Goal: Transaction & Acquisition: Purchase product/service

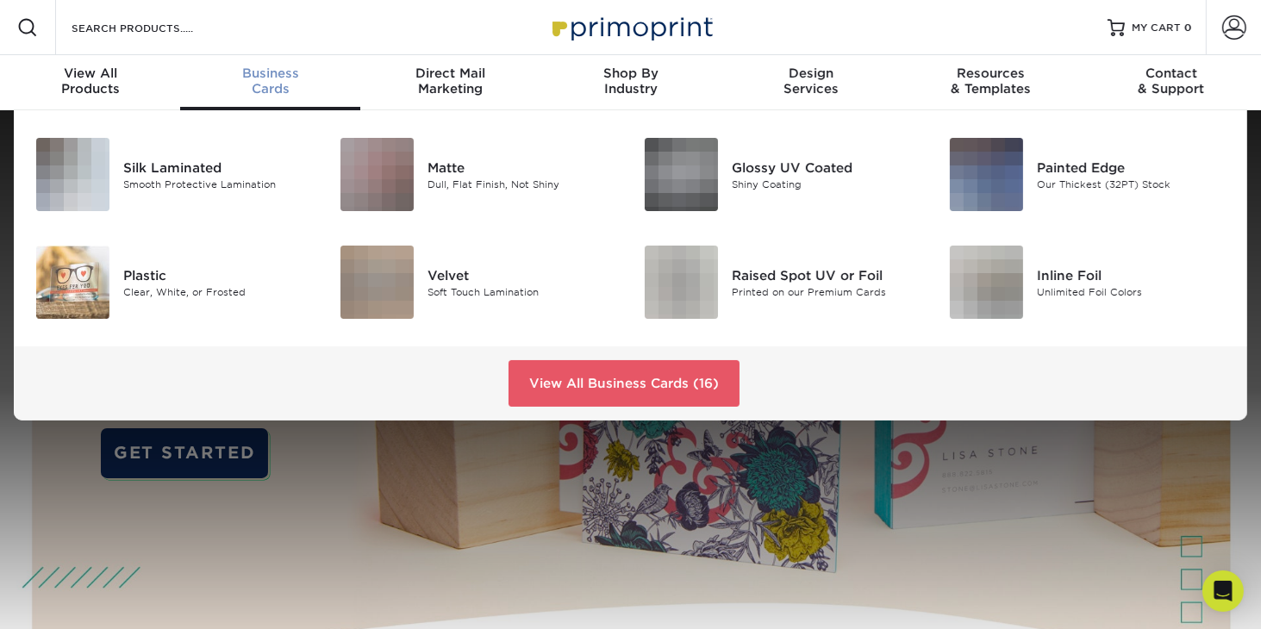
click at [277, 73] on span "Business" at bounding box center [270, 74] width 180 height 16
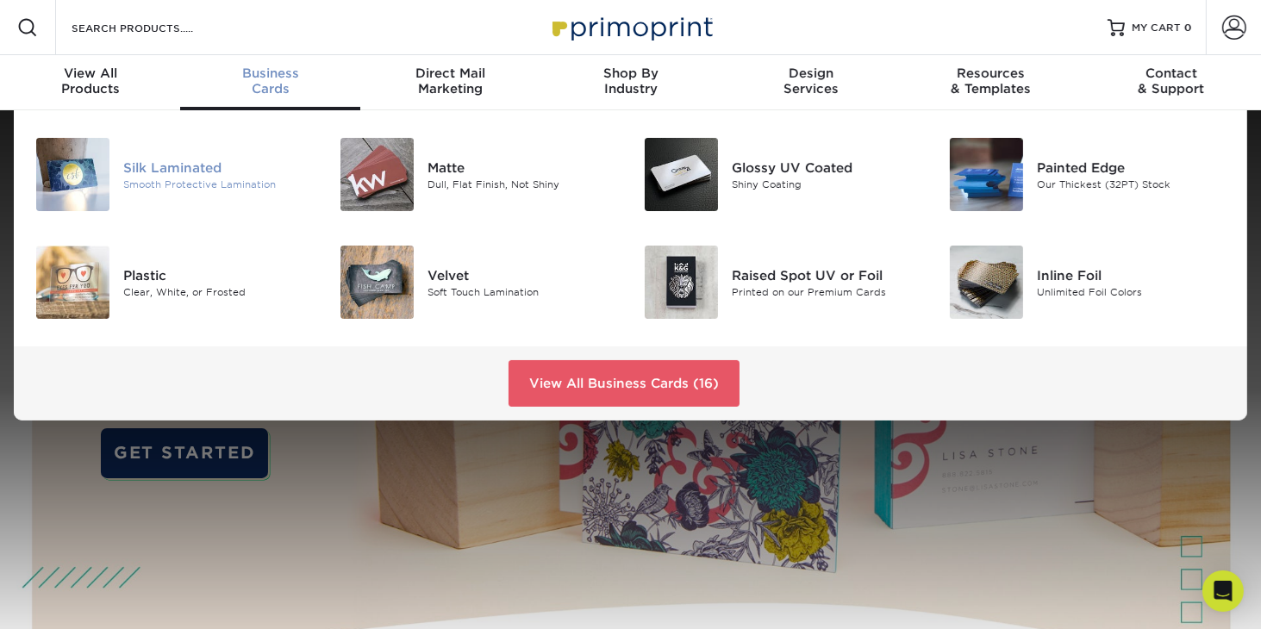
click at [129, 177] on div "Smooth Protective Lamination" at bounding box center [218, 184] width 191 height 15
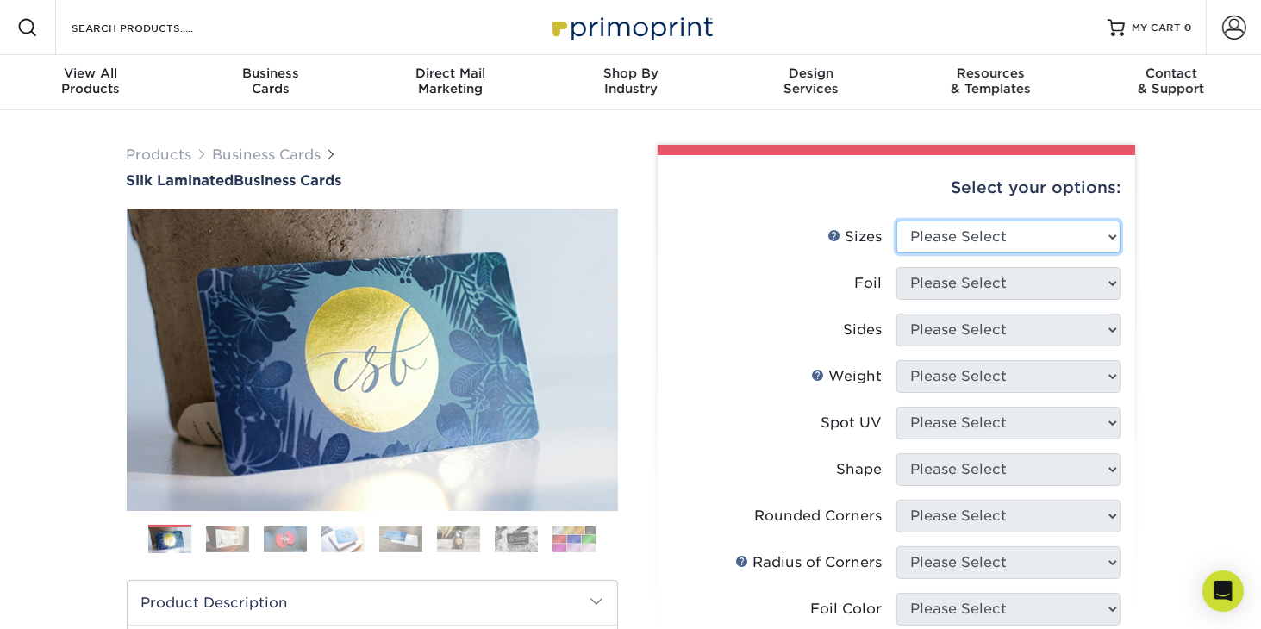
click at [1117, 234] on select "Please Select 1.5" x 3.5" - Mini 1.75" x 3.5" - Mini 2" x 2" - Square 2" x 3" -…" at bounding box center [1009, 237] width 224 height 33
select select "2.00x3.50"
click at [897, 221] on select "Please Select 1.5" x 3.5" - Mini 1.75" x 3.5" - Mini 2" x 2" - Square 2" x 3" -…" at bounding box center [1009, 237] width 224 height 33
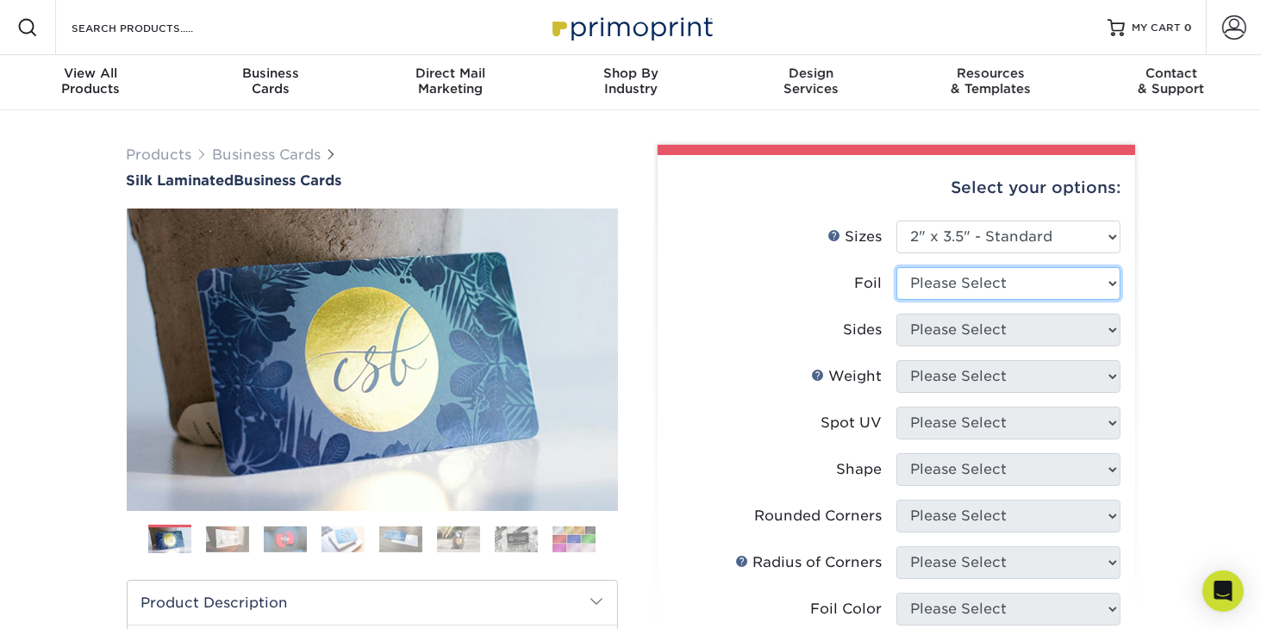
click at [1111, 277] on select "Please Select Yes No" at bounding box center [1009, 283] width 224 height 33
select select "0"
click at [897, 267] on select "Please Select Yes No" at bounding box center [1009, 283] width 224 height 33
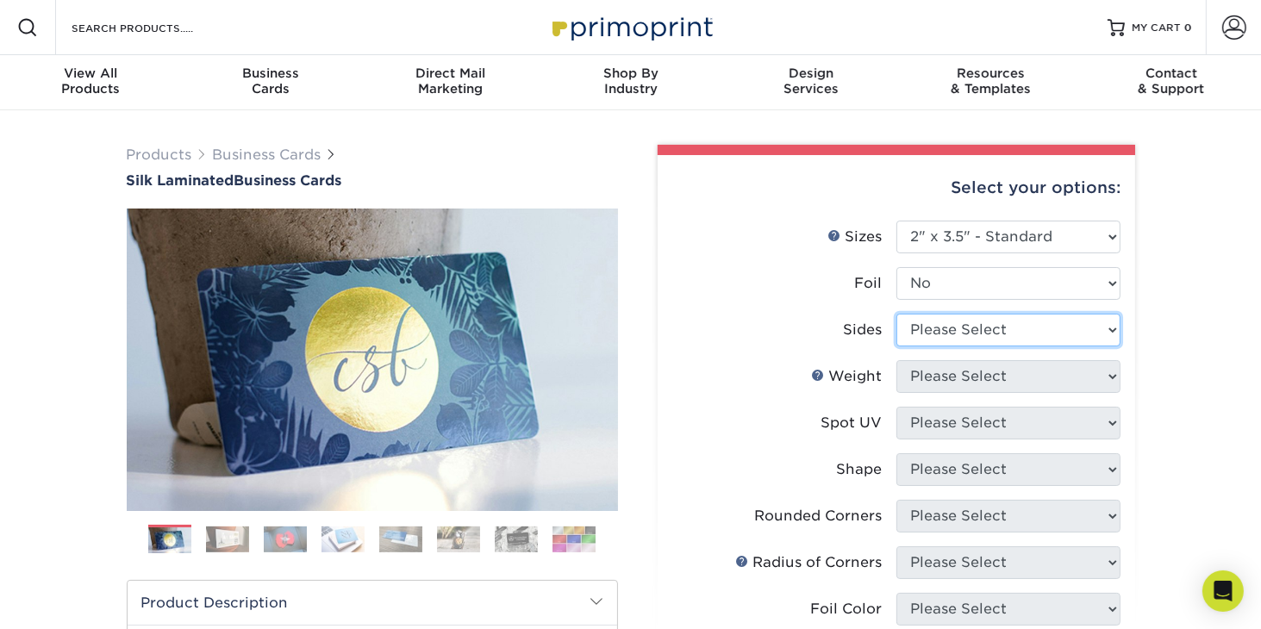
click at [1112, 328] on select "Please Select Print Both Sides Print Front Only" at bounding box center [1009, 330] width 224 height 33
select select "13abbda7-1d64-4f25-8bb2-c179b224825d"
click at [897, 314] on select "Please Select Print Both Sides Print Front Only" at bounding box center [1009, 330] width 224 height 33
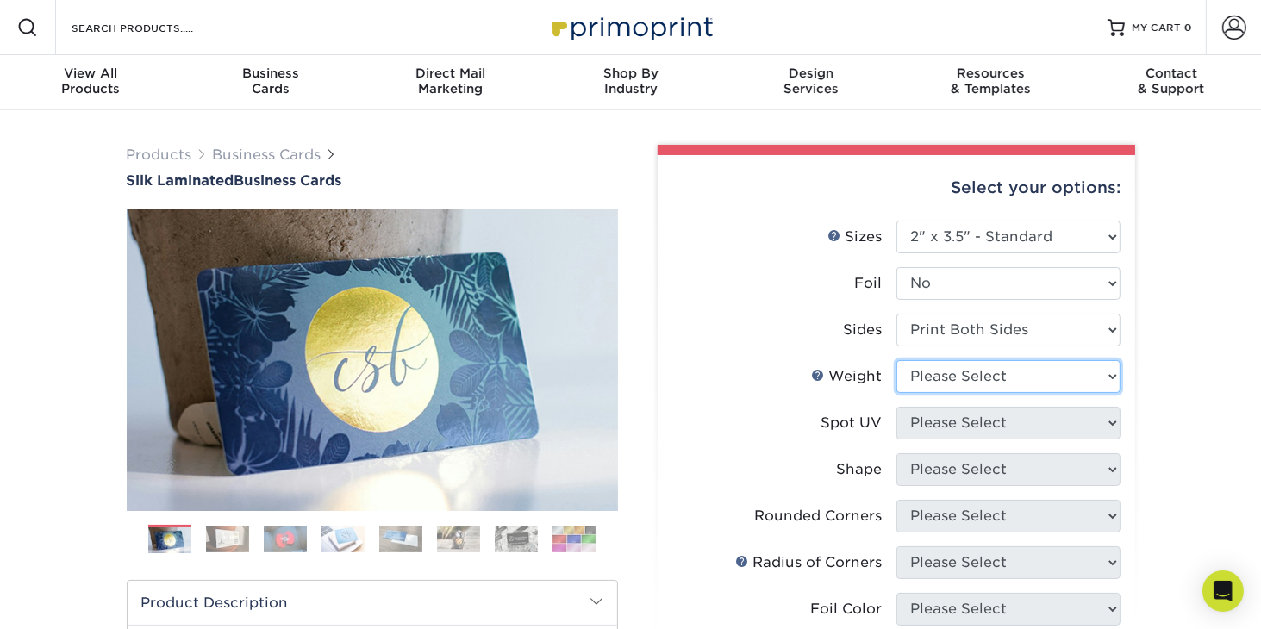
click at [1114, 375] on select "Please Select 16PT" at bounding box center [1009, 376] width 224 height 33
select select "16PT"
click at [897, 360] on select "Please Select 16PT" at bounding box center [1009, 376] width 224 height 33
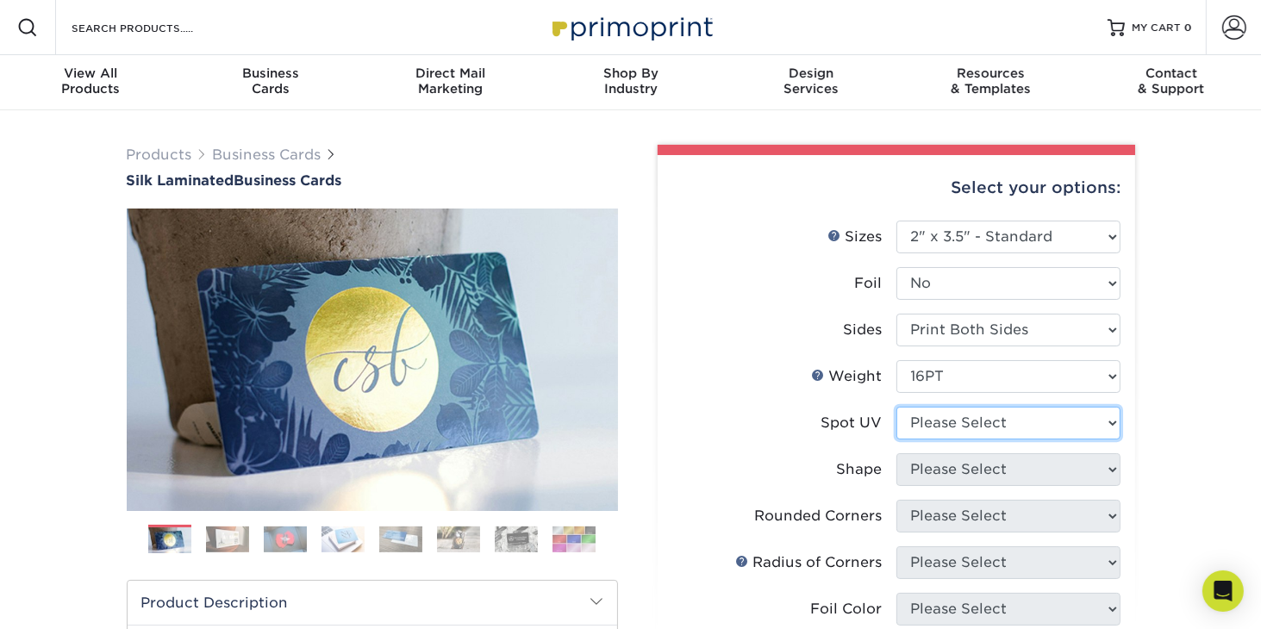
click at [1111, 423] on select "Please Select No Spot UV Front and Back (Both Sides) Front Only Back Only" at bounding box center [1009, 423] width 224 height 33
select select "3"
click at [897, 407] on select "Please Select No Spot UV Front and Back (Both Sides) Front Only Back Only" at bounding box center [1009, 423] width 224 height 33
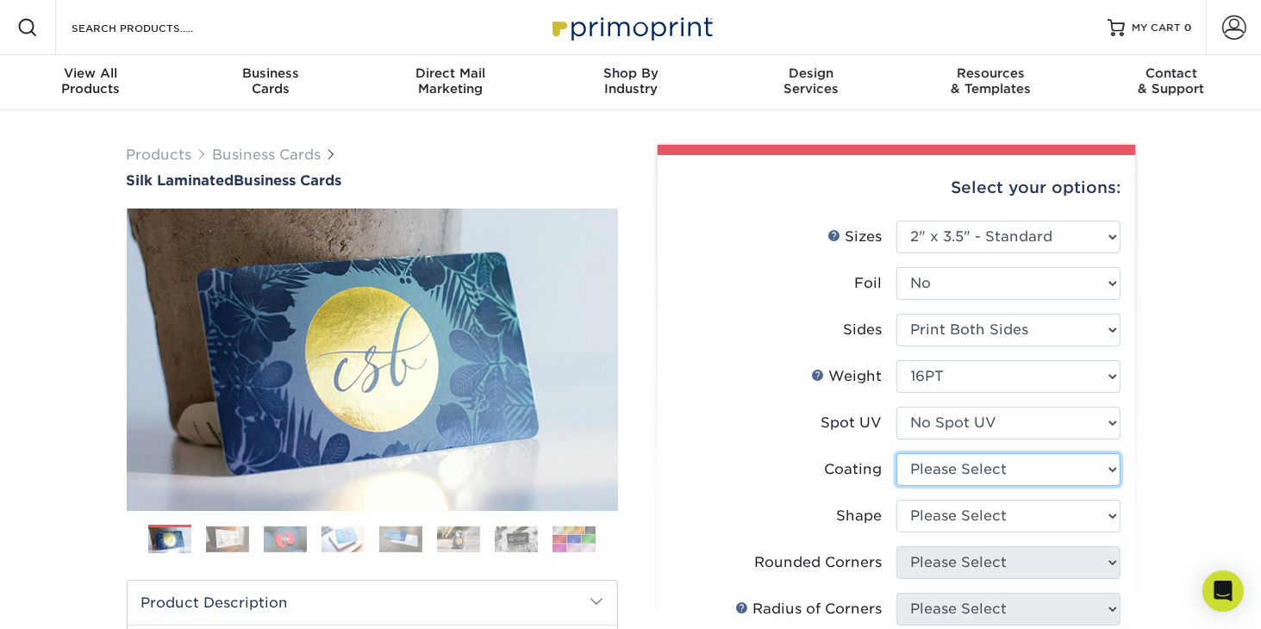
click at [1112, 470] on select at bounding box center [1009, 470] width 224 height 33
select select "3e7618de-abca-4bda-9f97-8b9129e913d8"
click at [897, 454] on select at bounding box center [1009, 470] width 224 height 33
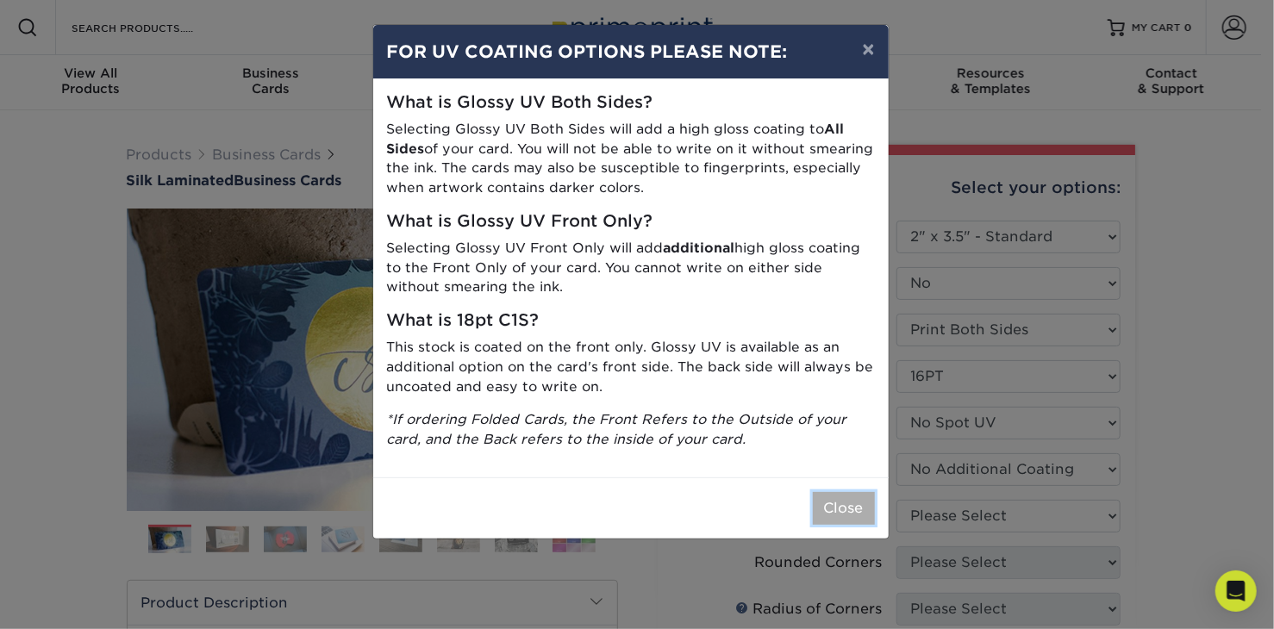
click at [855, 499] on button "Close" at bounding box center [844, 508] width 62 height 33
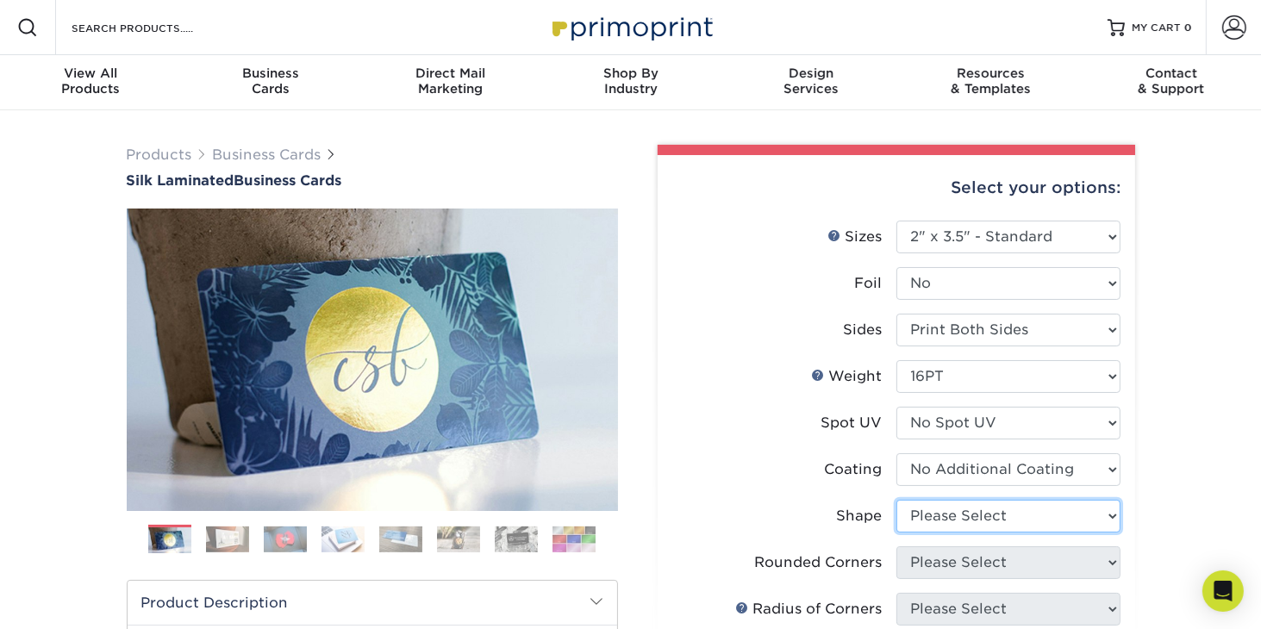
click at [1110, 514] on select "Please Select Standard Oval" at bounding box center [1009, 516] width 224 height 33
select select "standard"
click at [897, 500] on select "Please Select Standard Oval" at bounding box center [1009, 516] width 224 height 33
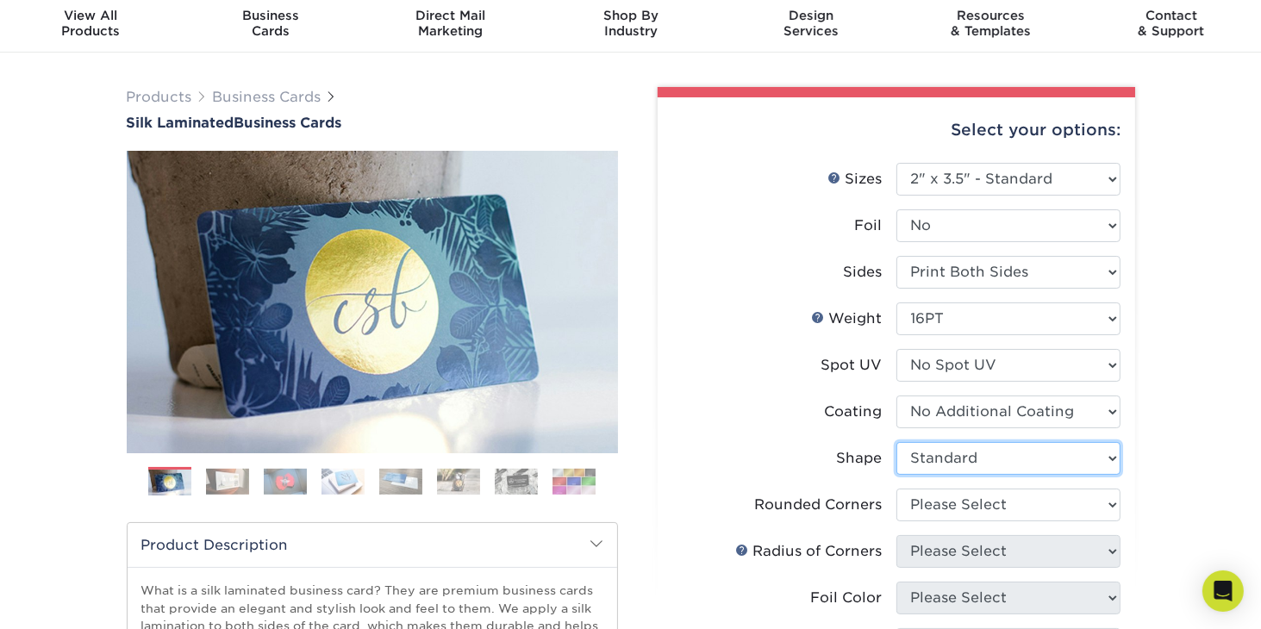
scroll to position [69, 0]
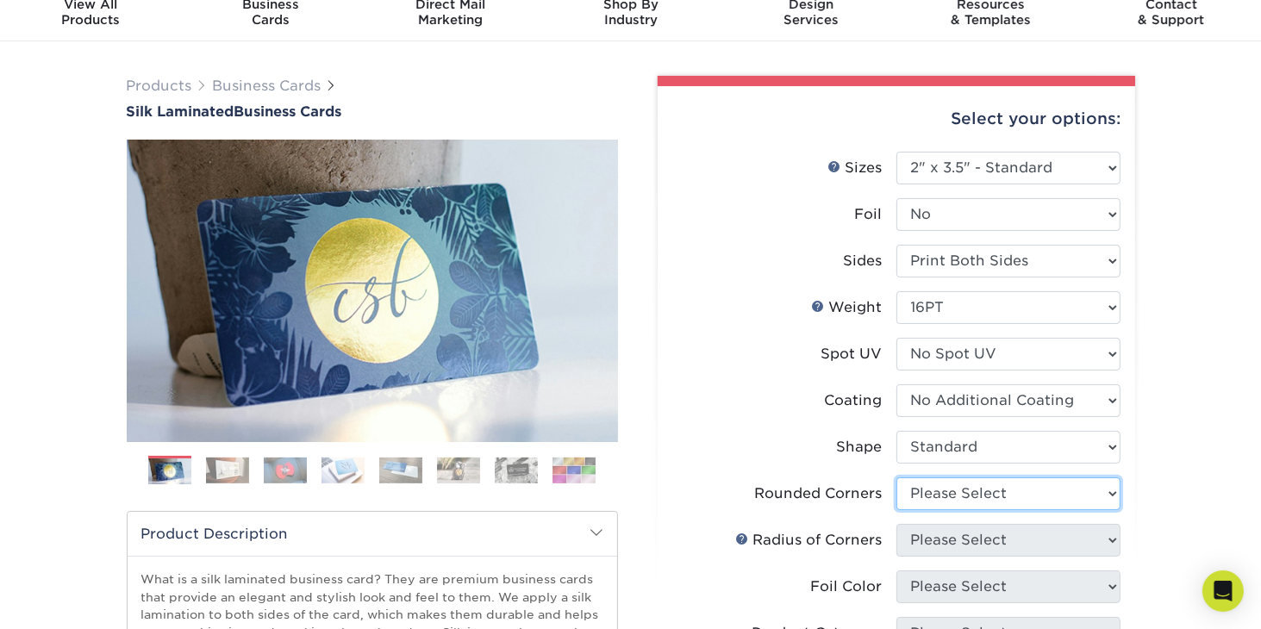
click at [1112, 495] on select "Please Select Yes - Round 2 Corners Yes - Round 4 Corners No" at bounding box center [1009, 494] width 224 height 33
select select "0"
click at [897, 478] on select "Please Select Yes - Round 2 Corners Yes - Round 4 Corners No" at bounding box center [1009, 494] width 224 height 33
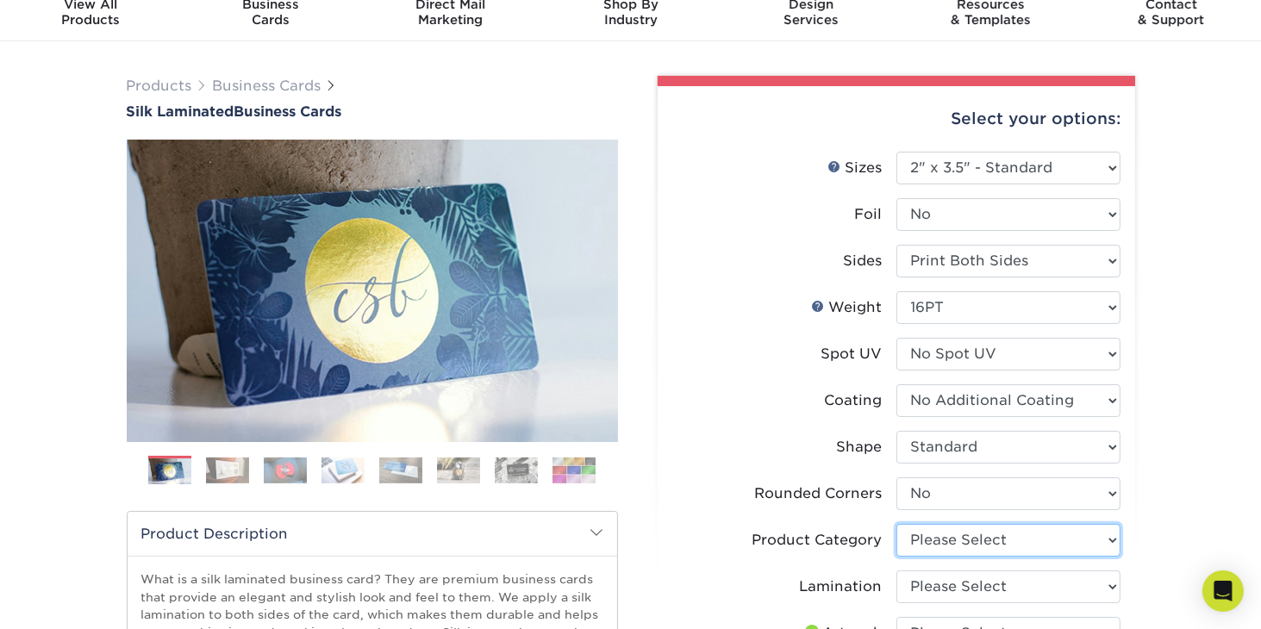
click at [1110, 541] on select "Please Select Business Cards" at bounding box center [1009, 540] width 224 height 33
select select "3b5148f1-0588-4f88-a218-97bcfdce65c1"
click at [897, 524] on select "Please Select Business Cards" at bounding box center [1009, 540] width 224 height 33
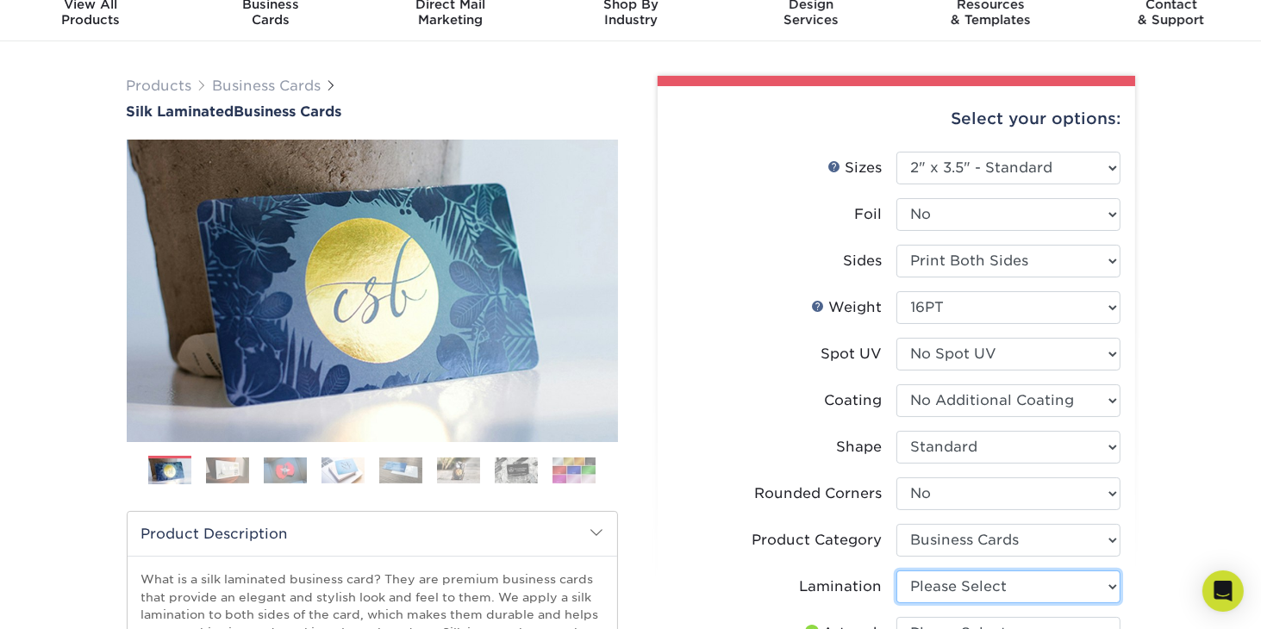
click at [1117, 586] on select "Please Select Silk" at bounding box center [1009, 587] width 224 height 33
select select "ccacb42f-45f7-42d3-bbd3-7c8421cf37f0"
click at [897, 571] on select "Please Select Silk" at bounding box center [1009, 587] width 224 height 33
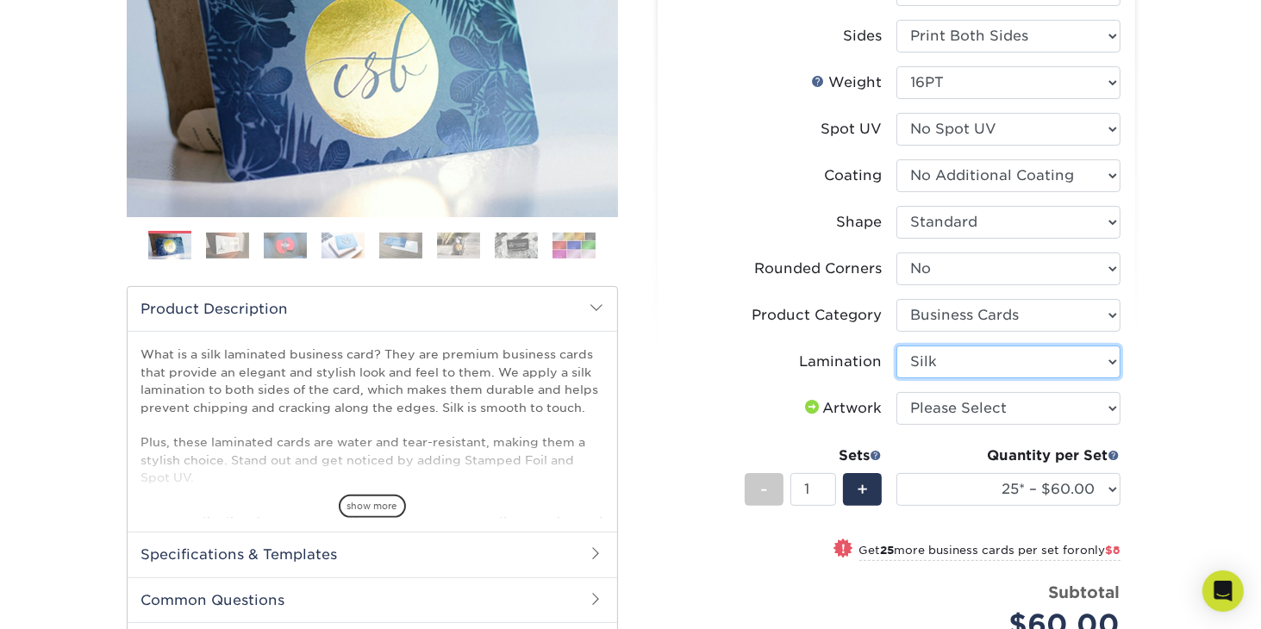
scroll to position [310, 0]
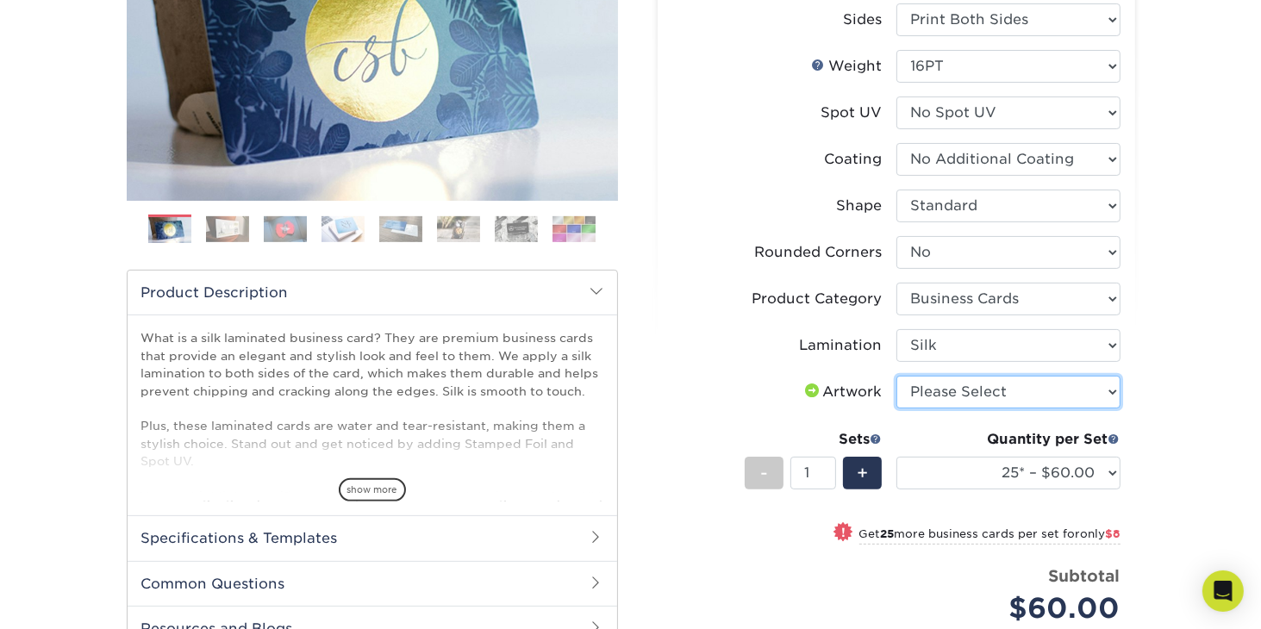
click at [1114, 395] on select "Please Select I will upload files I need a design - $100" at bounding box center [1009, 392] width 224 height 33
select select "upload"
click at [897, 376] on select "Please Select I will upload files I need a design - $100" at bounding box center [1009, 392] width 224 height 33
click at [853, 474] on div "+" at bounding box center [862, 473] width 39 height 33
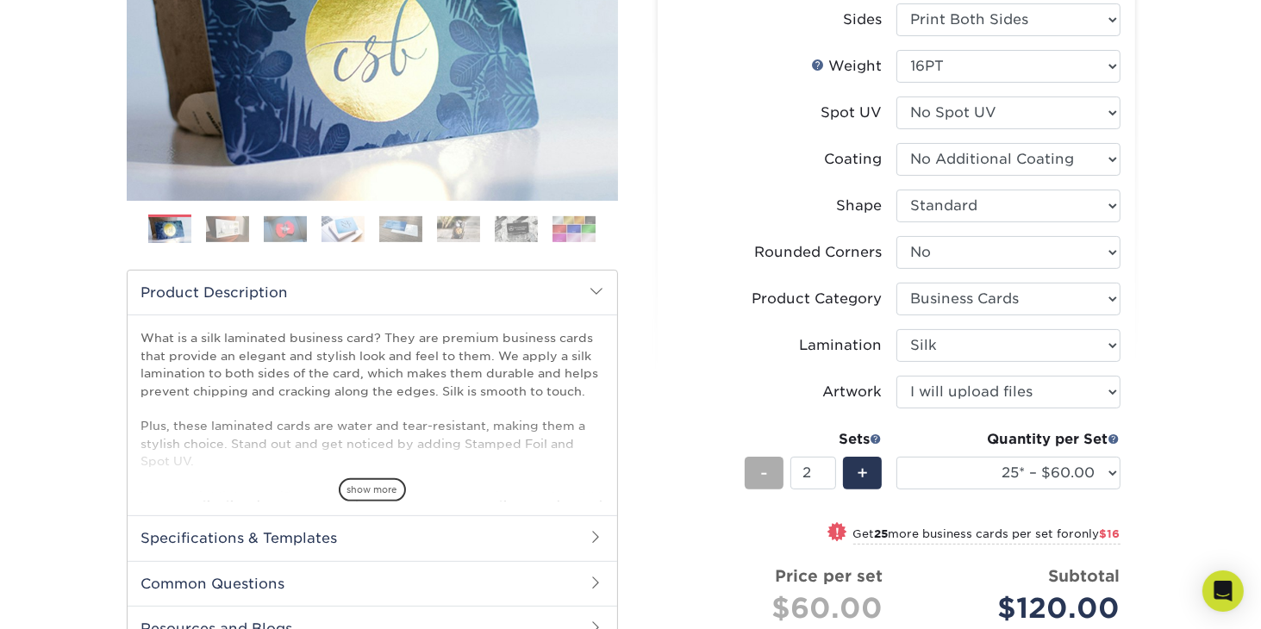
click at [772, 469] on div "-" at bounding box center [764, 473] width 39 height 33
click at [874, 439] on span at bounding box center [877, 439] width 12 height 12
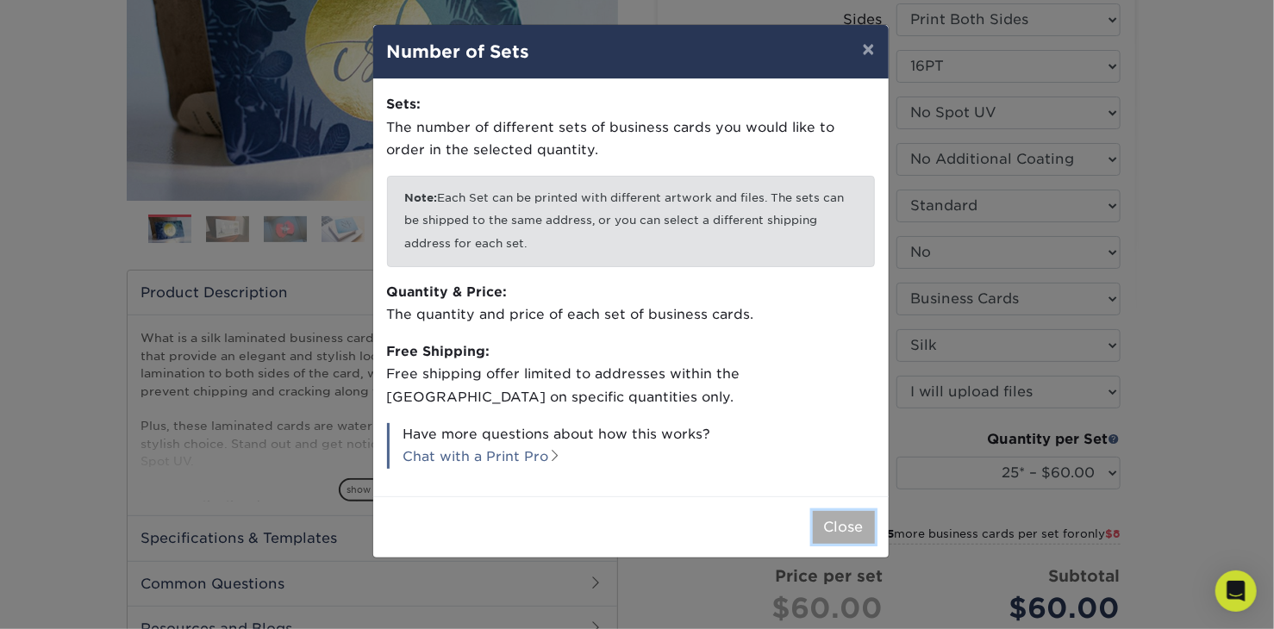
click at [860, 525] on button "Close" at bounding box center [844, 527] width 62 height 33
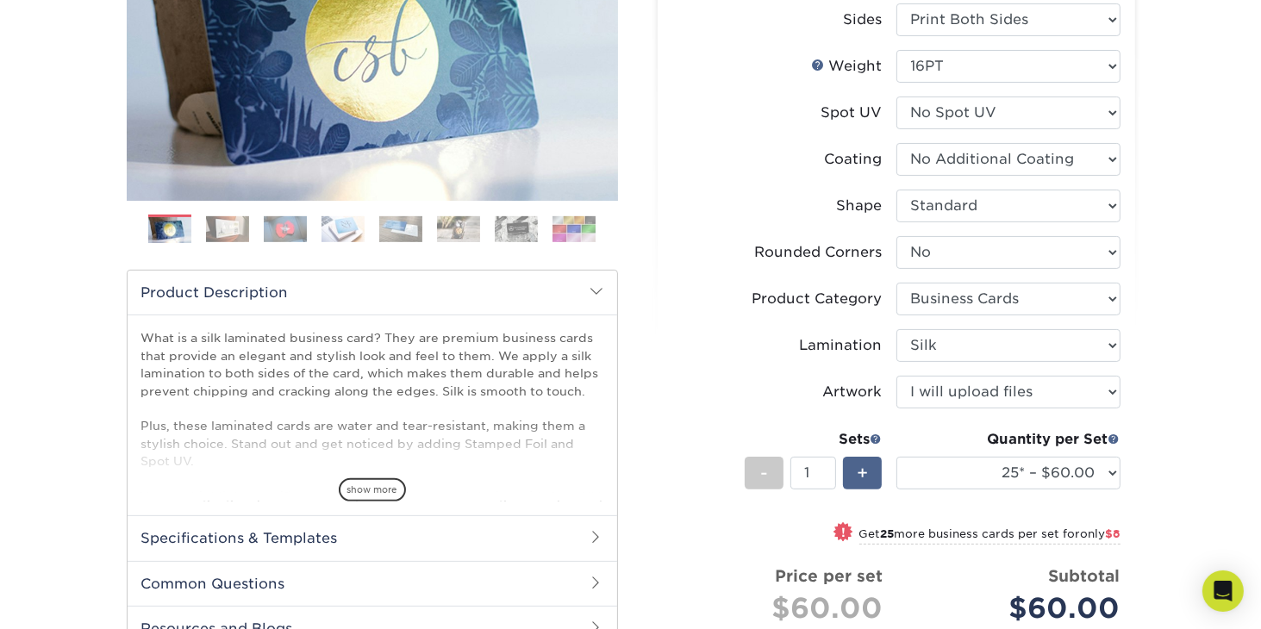
click at [861, 478] on span "+" at bounding box center [862, 473] width 11 height 26
click at [773, 472] on div "-" at bounding box center [764, 473] width 39 height 33
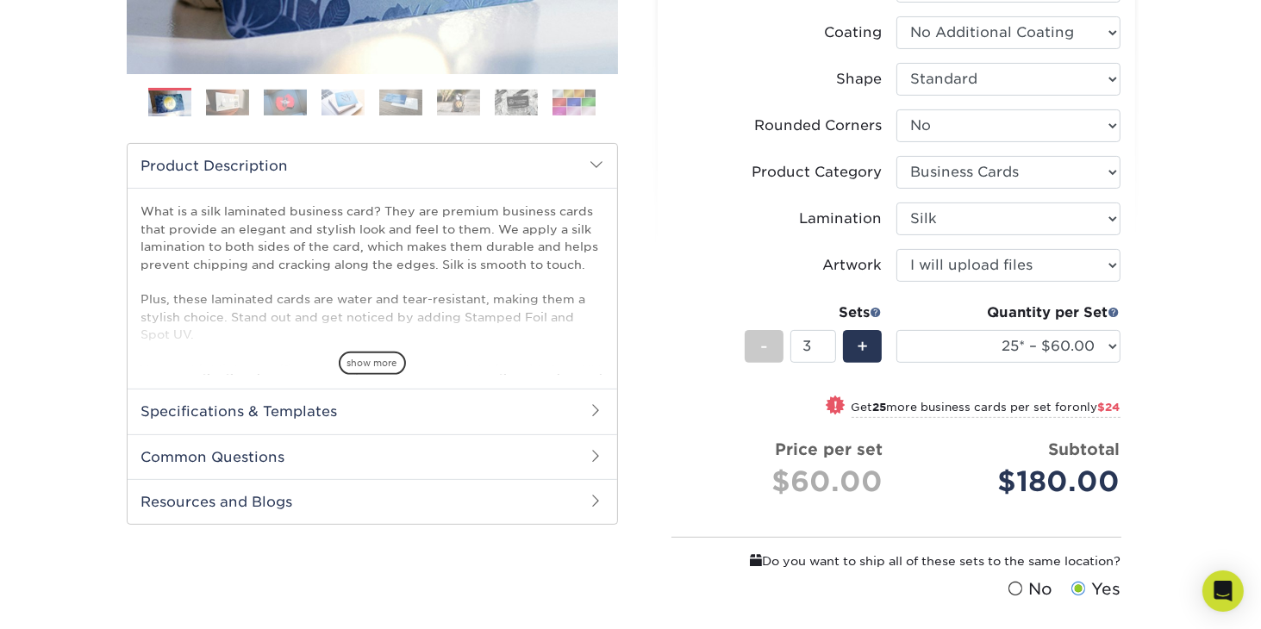
scroll to position [448, 0]
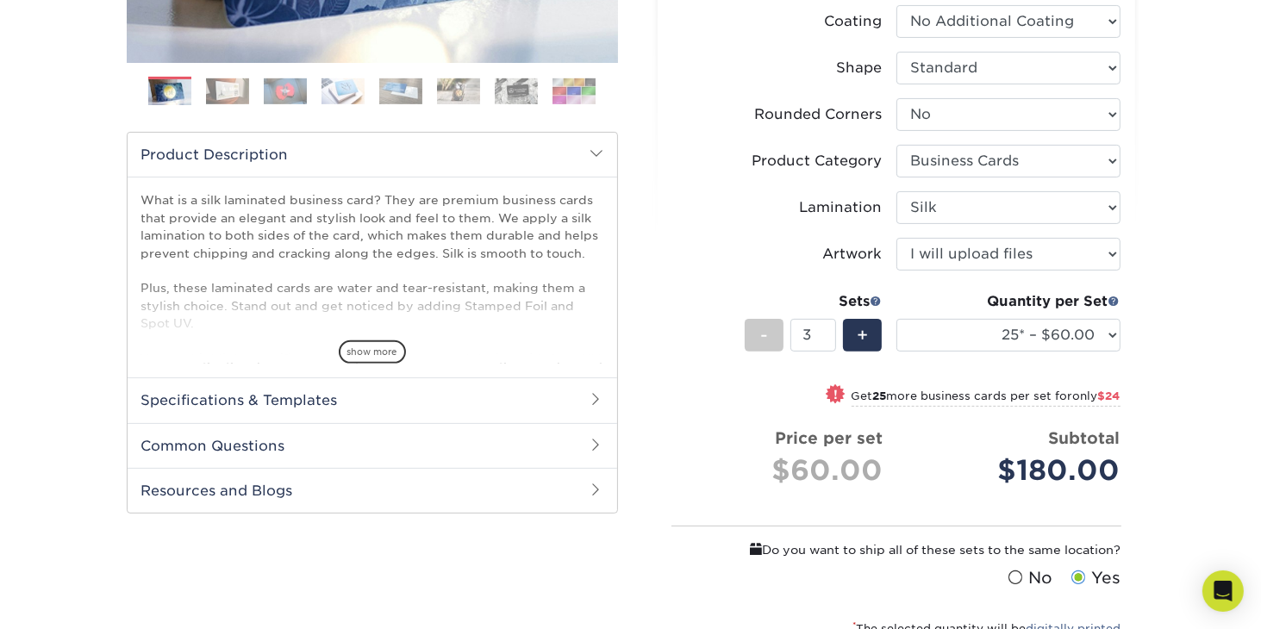
click at [1193, 380] on div "Products Business Cards Silk Laminated Business Cards Previous Next" at bounding box center [630, 257] width 1261 height 1191
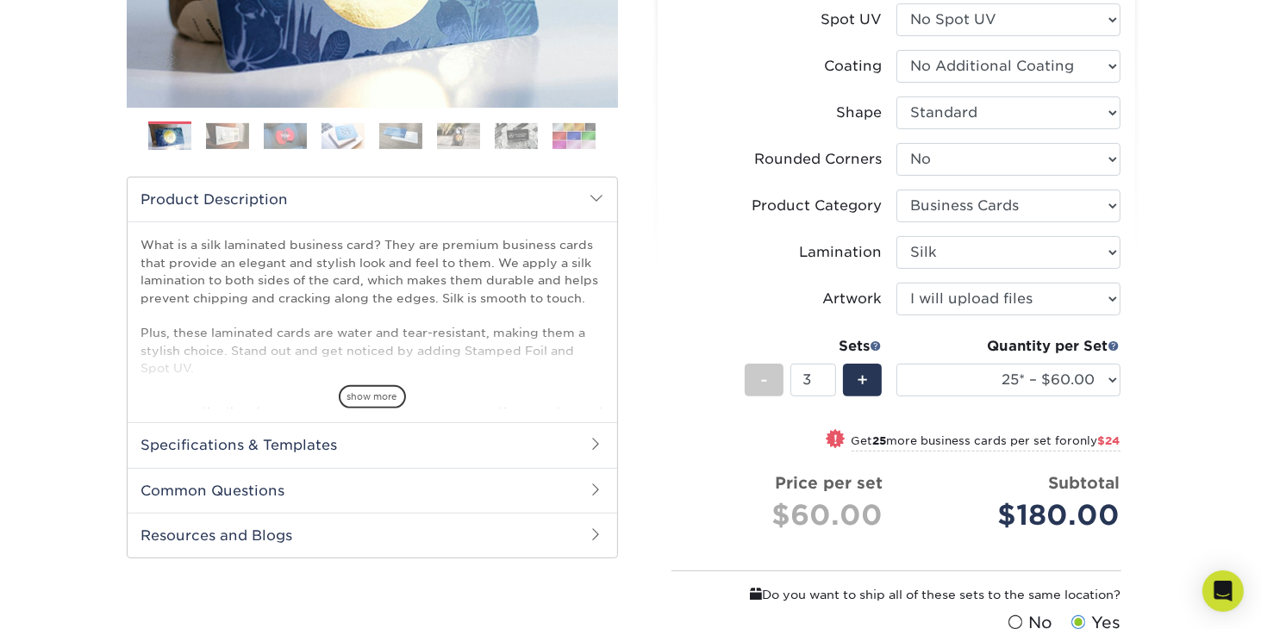
scroll to position [405, 0]
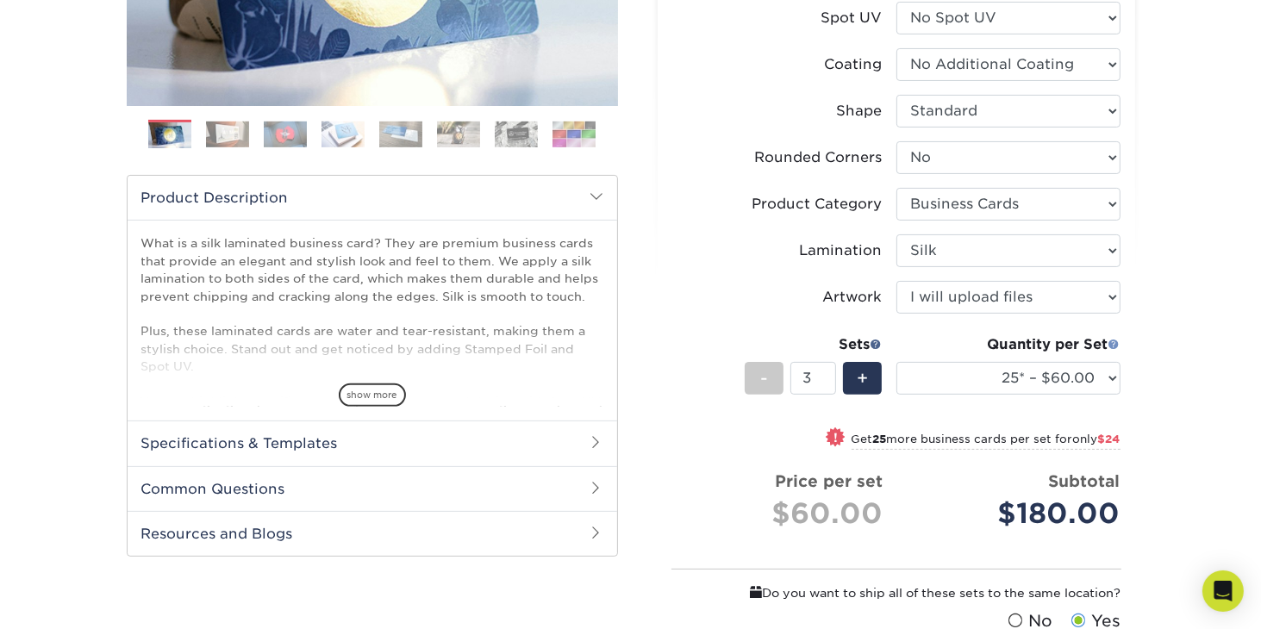
click at [1113, 342] on span at bounding box center [1115, 344] width 12 height 12
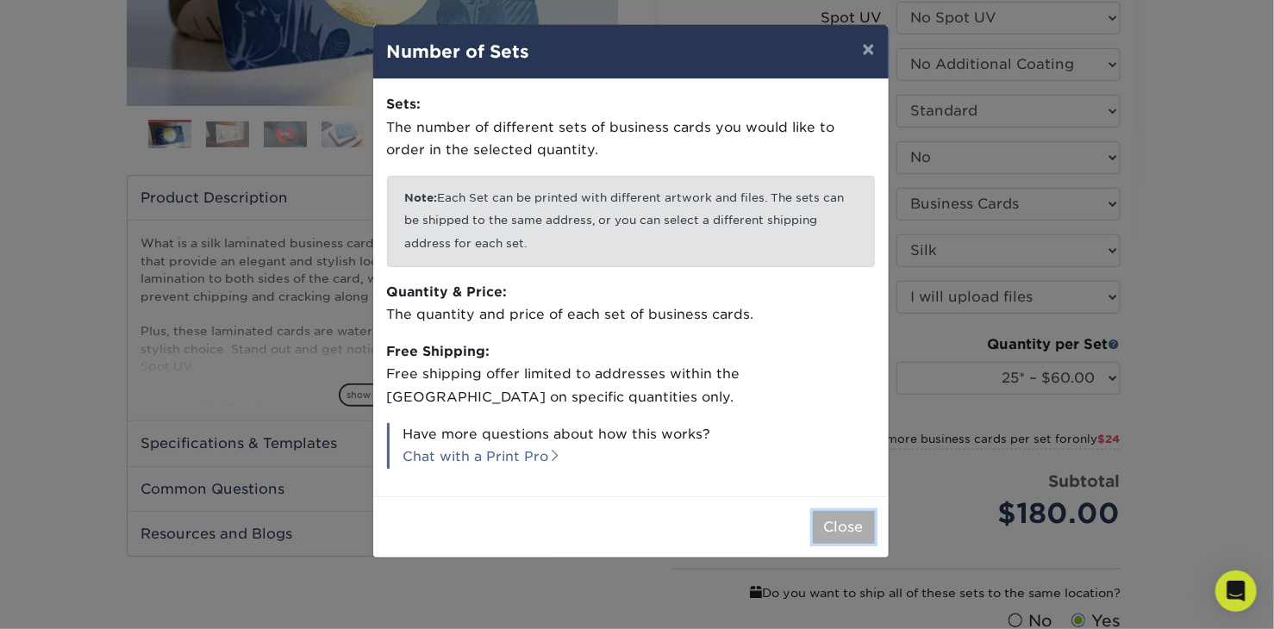
click at [860, 525] on button "Close" at bounding box center [844, 527] width 62 height 33
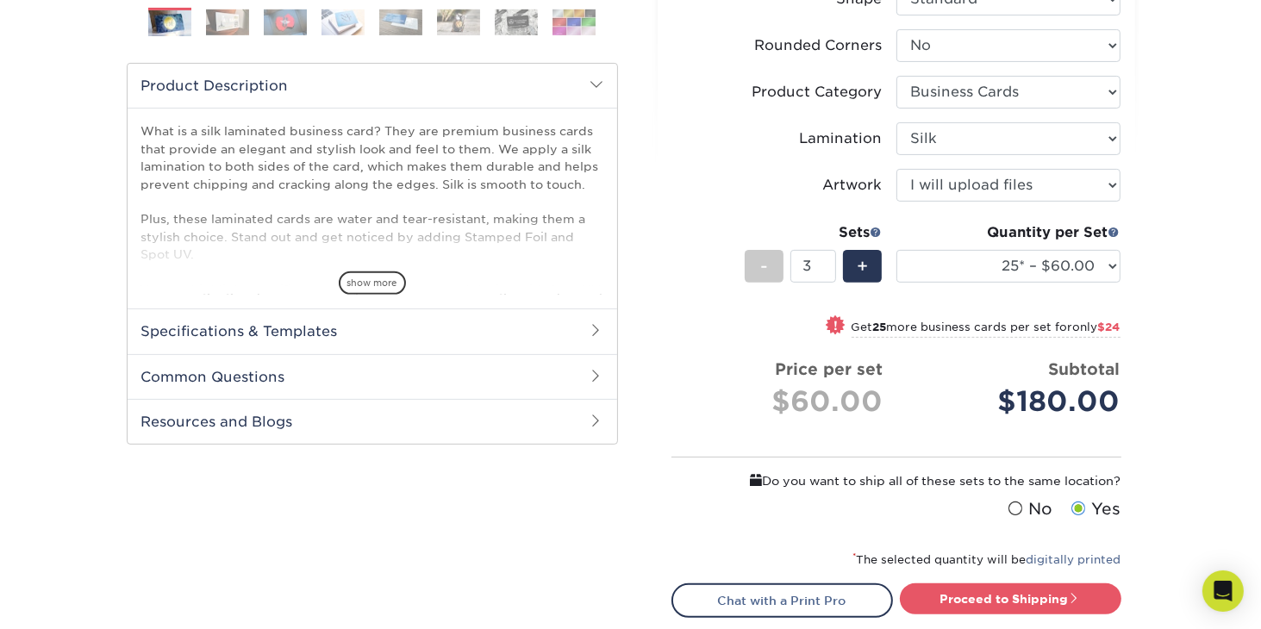
scroll to position [513, 0]
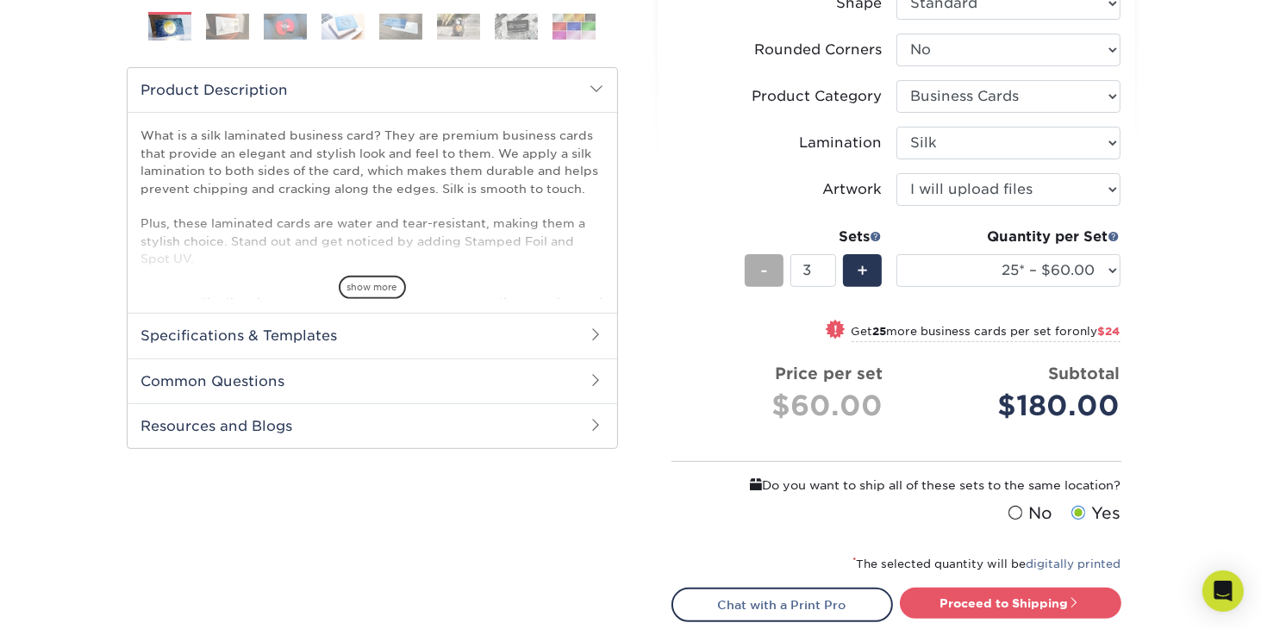
click at [759, 263] on div "-" at bounding box center [764, 270] width 39 height 33
type input "1"
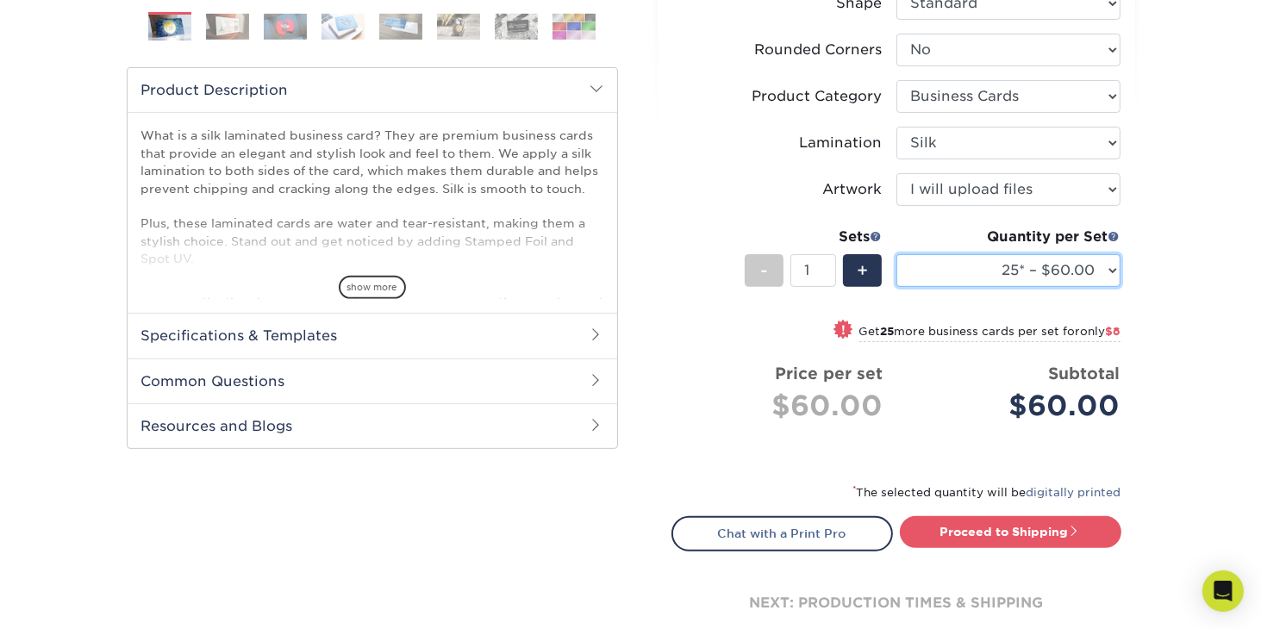
click at [1111, 280] on select "25* – $60.00 50* – $68.00 75* – $76.00 100* – $84.00 250* – $92.00 500 – $96.00…" at bounding box center [1009, 270] width 224 height 33
click at [897, 254] on select "25* – $60.00 50* – $68.00 75* – $76.00 100* – $84.00 250* – $92.00 500 – $96.00…" at bounding box center [1009, 270] width 224 height 33
click at [1113, 275] on select "25* – $60.00 50* – $68.00 75* – $76.00 100* – $84.00 250* – $92.00 500 – $96.00…" at bounding box center [1009, 270] width 224 height 33
click at [897, 254] on select "25* – $60.00 50* – $68.00 75* – $76.00 100* – $84.00 250* – $92.00 500 – $96.00…" at bounding box center [1009, 270] width 224 height 33
click at [1115, 276] on select "25* – $60.00 50* – $68.00 75* – $76.00 100* – $84.00 250* – $92.00 500 – $96.00…" at bounding box center [1009, 270] width 224 height 33
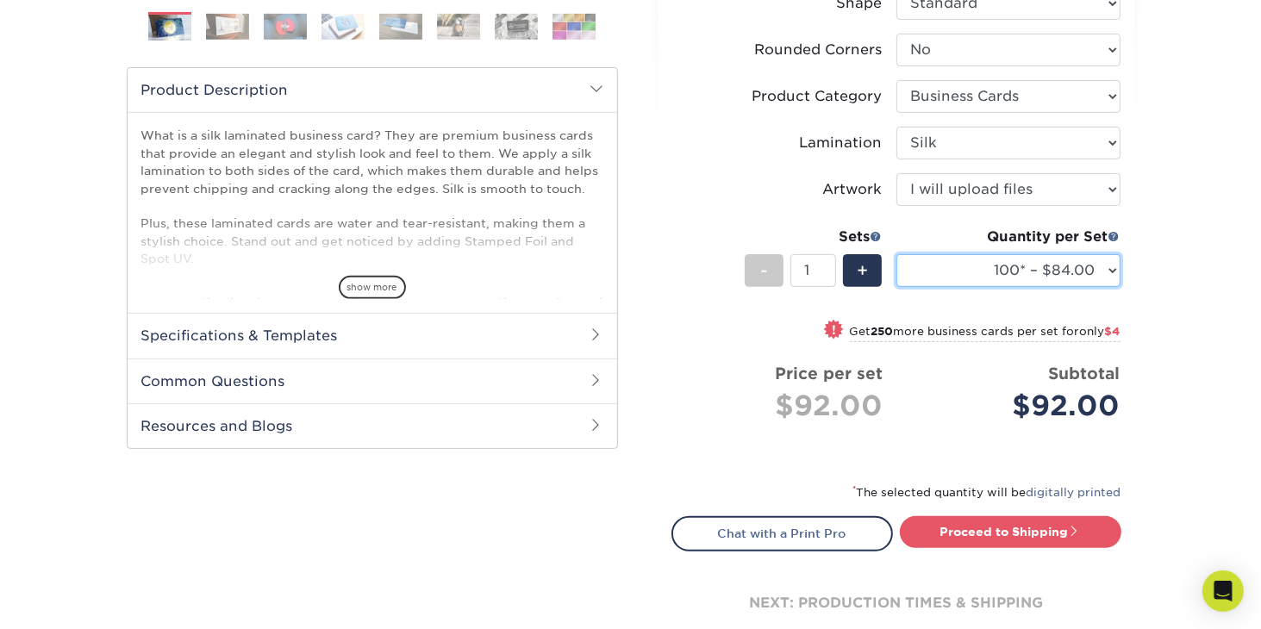
click at [897, 254] on select "25* – $60.00 50* – $68.00 75* – $76.00 100* – $84.00 250* – $92.00 500 – $96.00…" at bounding box center [1009, 270] width 224 height 33
click at [997, 332] on small "Get 150 more business cards per set for only $8" at bounding box center [987, 333] width 268 height 17
select select "250* – $92.00"
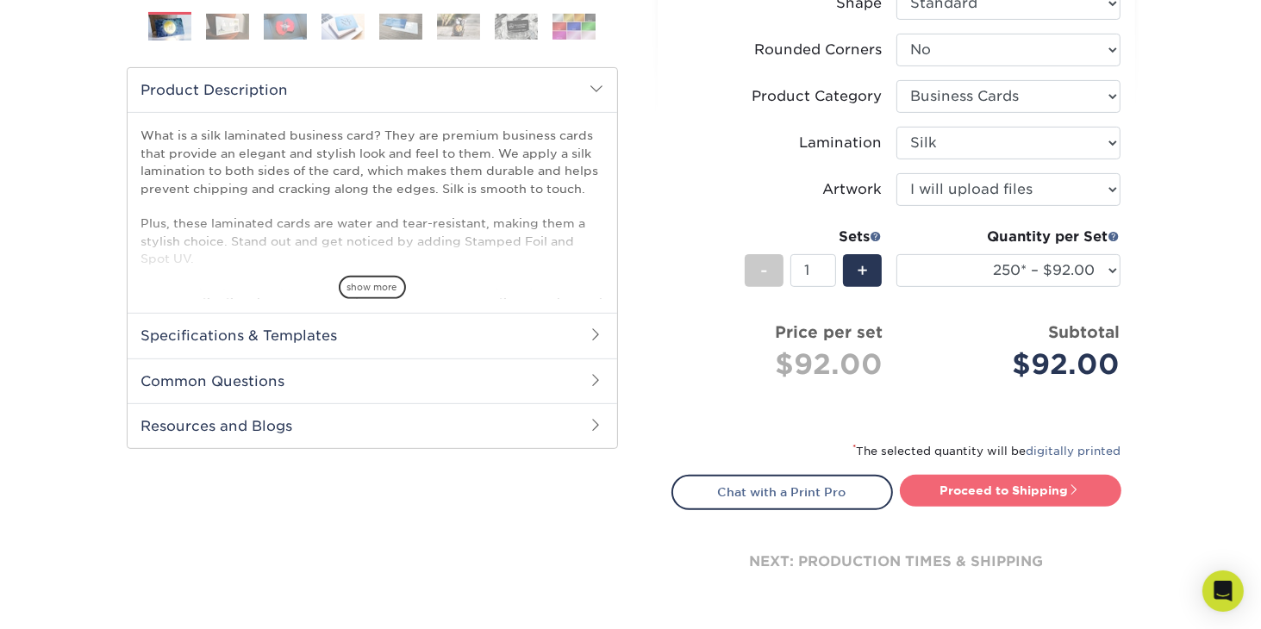
click at [1007, 485] on link "Proceed to Shipping" at bounding box center [1011, 490] width 222 height 31
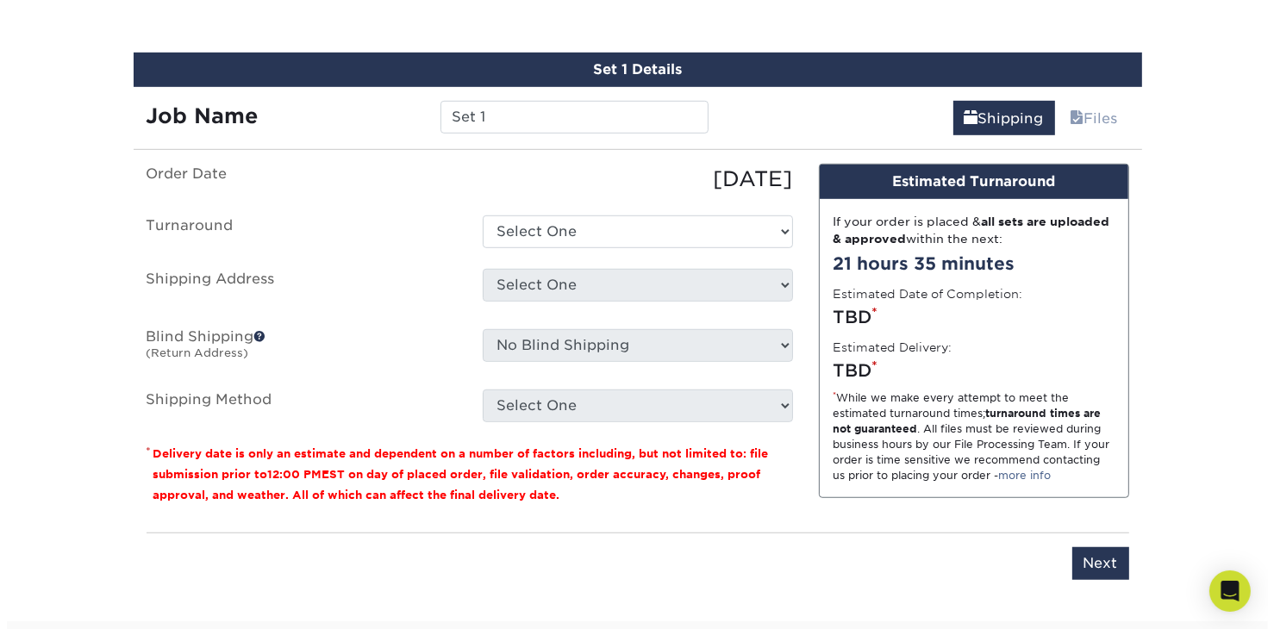
scroll to position [1033, 0]
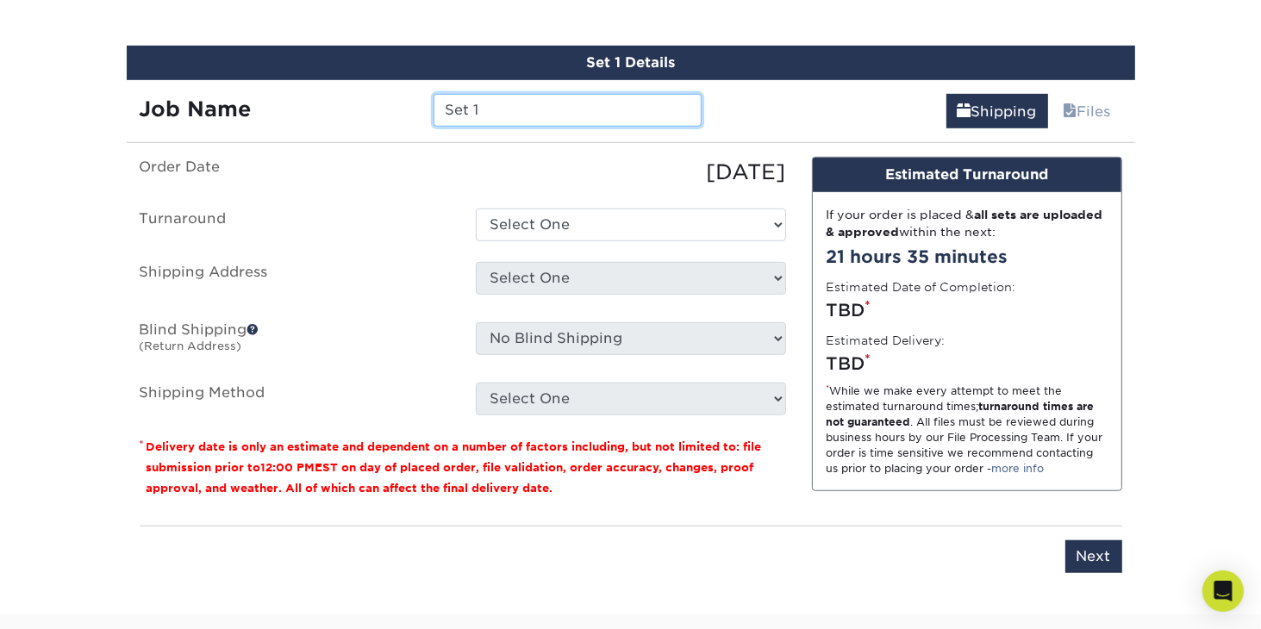
drag, startPoint x: 494, startPoint y: 102, endPoint x: 435, endPoint y: 101, distance: 59.5
click at [435, 101] on input "Set 1" at bounding box center [568, 110] width 268 height 33
type input "BBeall"
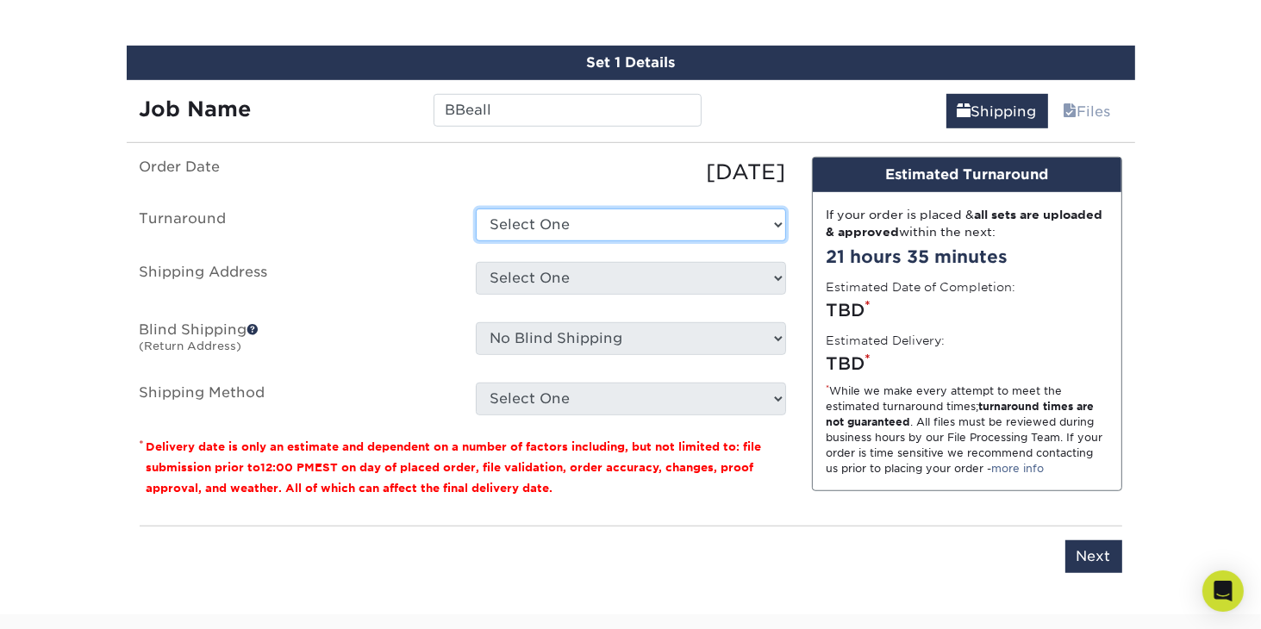
click at [781, 220] on select "Select One 2-4 Business Days 2 Day Next Business Day" at bounding box center [631, 225] width 310 height 33
select select "d1b63c63-e638-46b8-b171-df9c8cedce0d"
click at [476, 209] on select "Select One 2-4 Business Days 2 Day Next Business Day" at bounding box center [631, 225] width 310 height 33
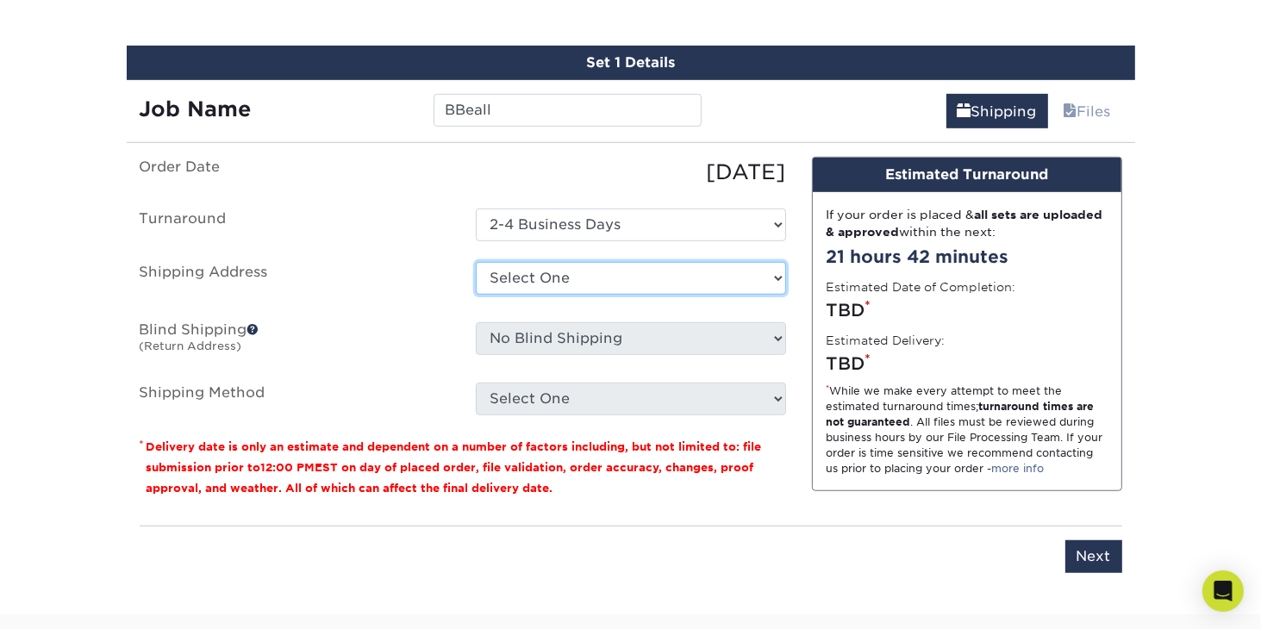
click at [781, 275] on select "Select One + Add New Address - Login" at bounding box center [631, 278] width 310 height 33
select select "newaddress"
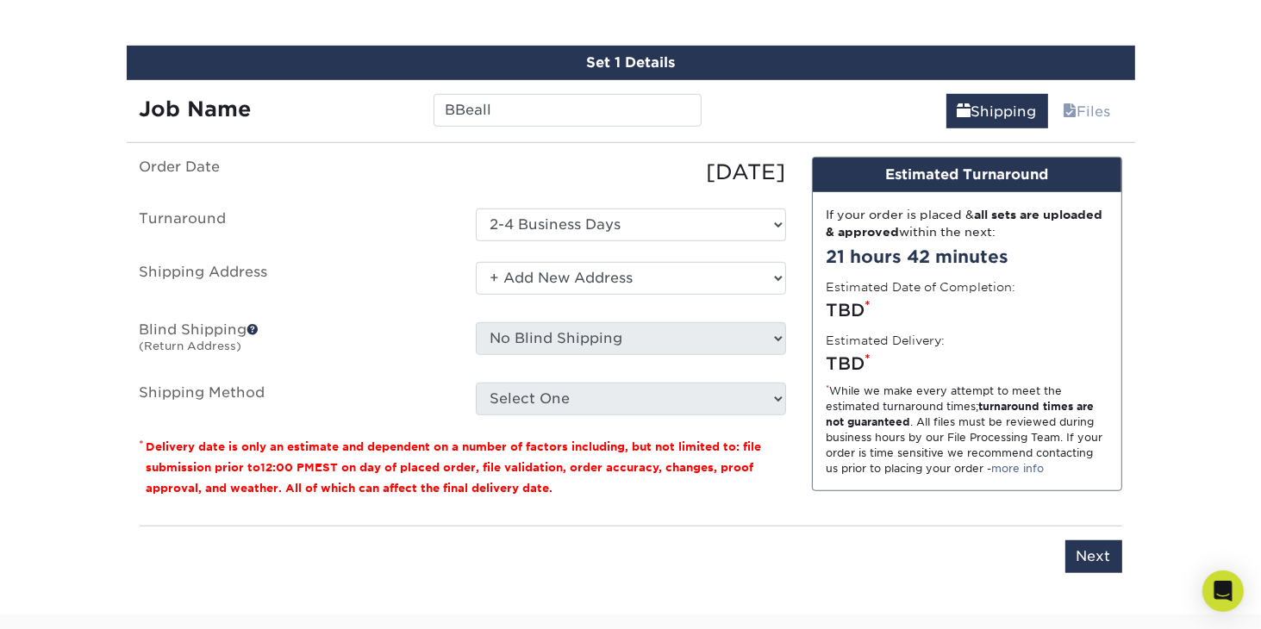
click at [476, 262] on select "Select One + Add New Address - Login" at bounding box center [631, 278] width 310 height 33
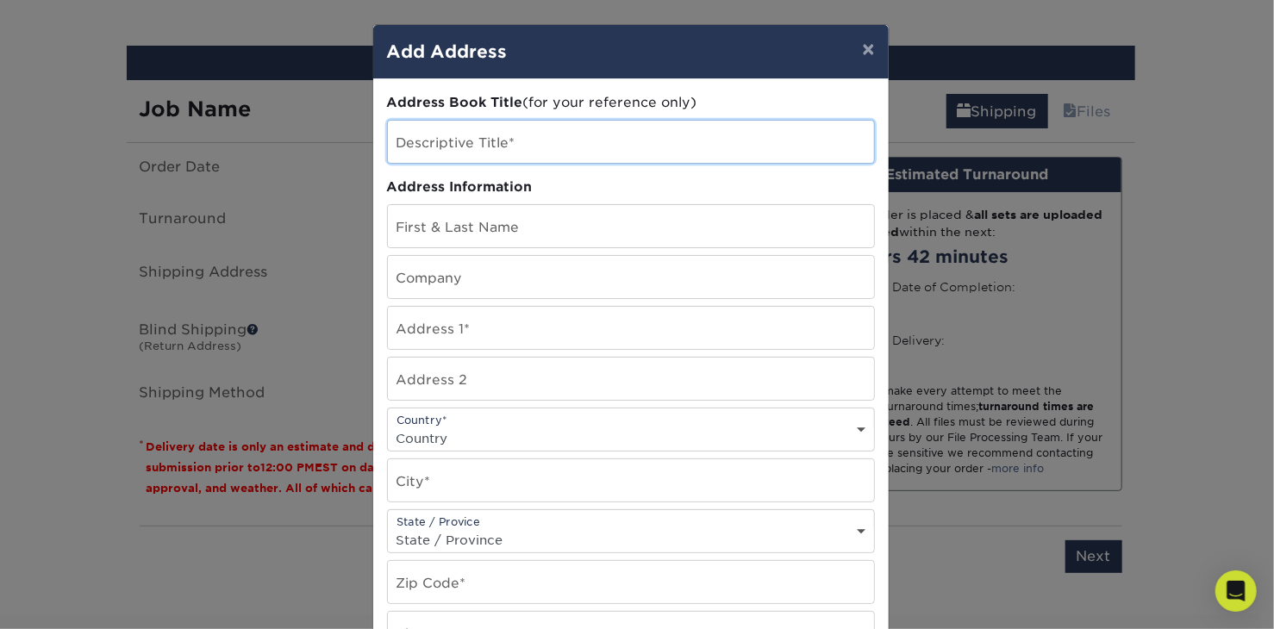
click at [435, 138] on input "text" at bounding box center [631, 142] width 486 height 42
type input "BBeall"
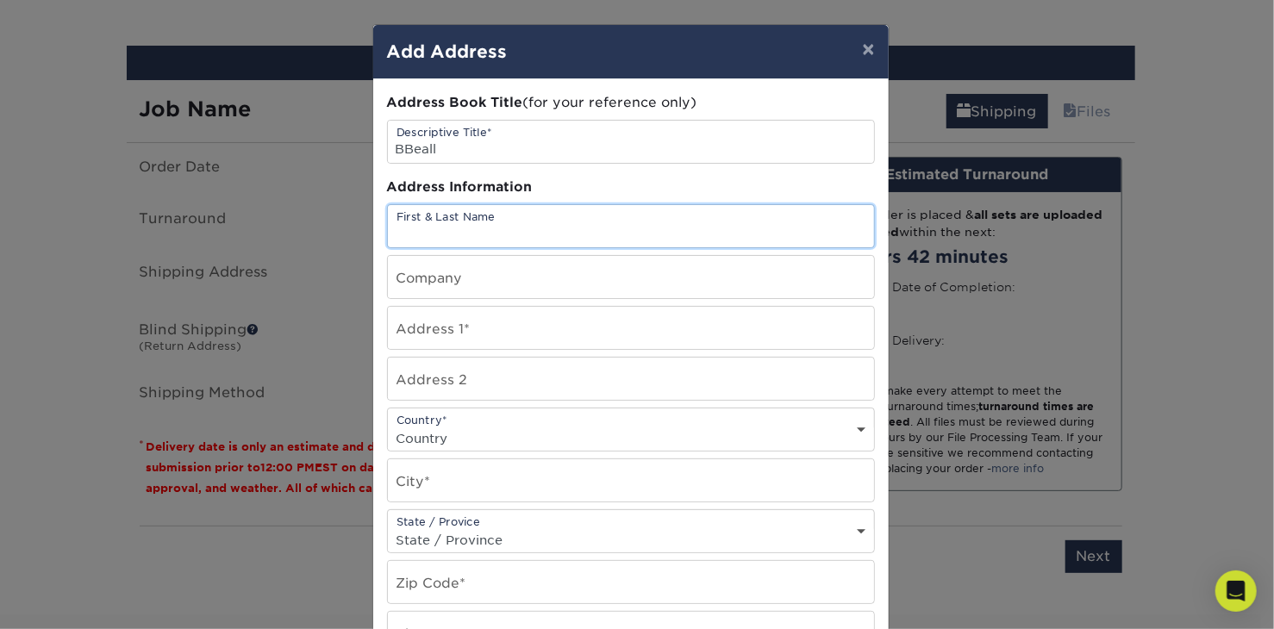
click at [456, 225] on input "text" at bounding box center [631, 226] width 486 height 42
type input "[PERSON_NAME] [PERSON_NAME]"
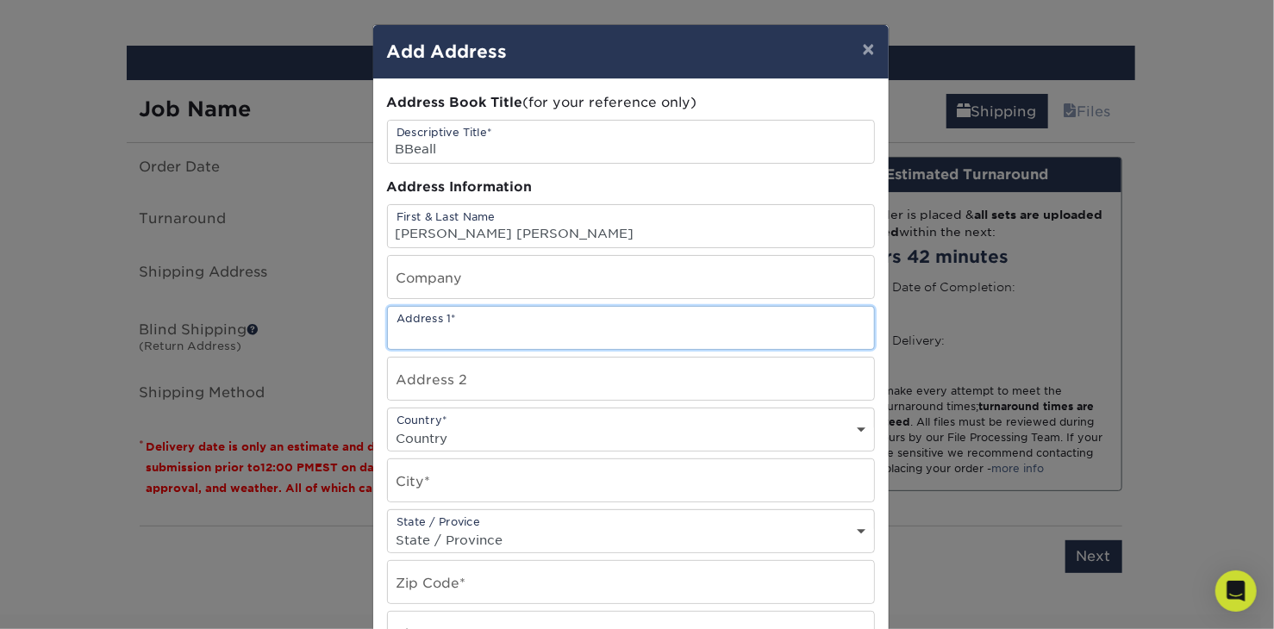
click at [455, 322] on input "text" at bounding box center [631, 328] width 486 height 42
type input "1919 Pensco Pond Ct"
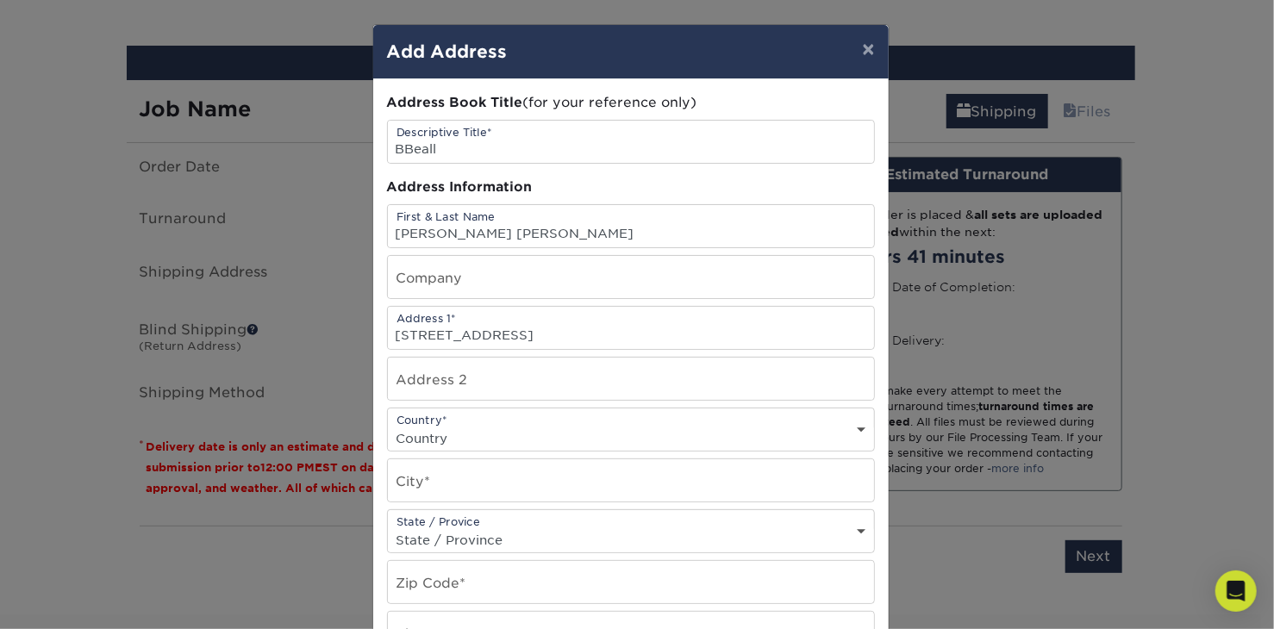
click at [859, 426] on select "Country United States Canada ----------------------------- Afghanistan Albania …" at bounding box center [631, 438] width 486 height 25
select select "US"
click at [388, 426] on select "Country United States Canada ----------------------------- Afghanistan Albania …" at bounding box center [631, 438] width 486 height 25
click at [427, 476] on input "text" at bounding box center [631, 481] width 486 height 42
type input "E"
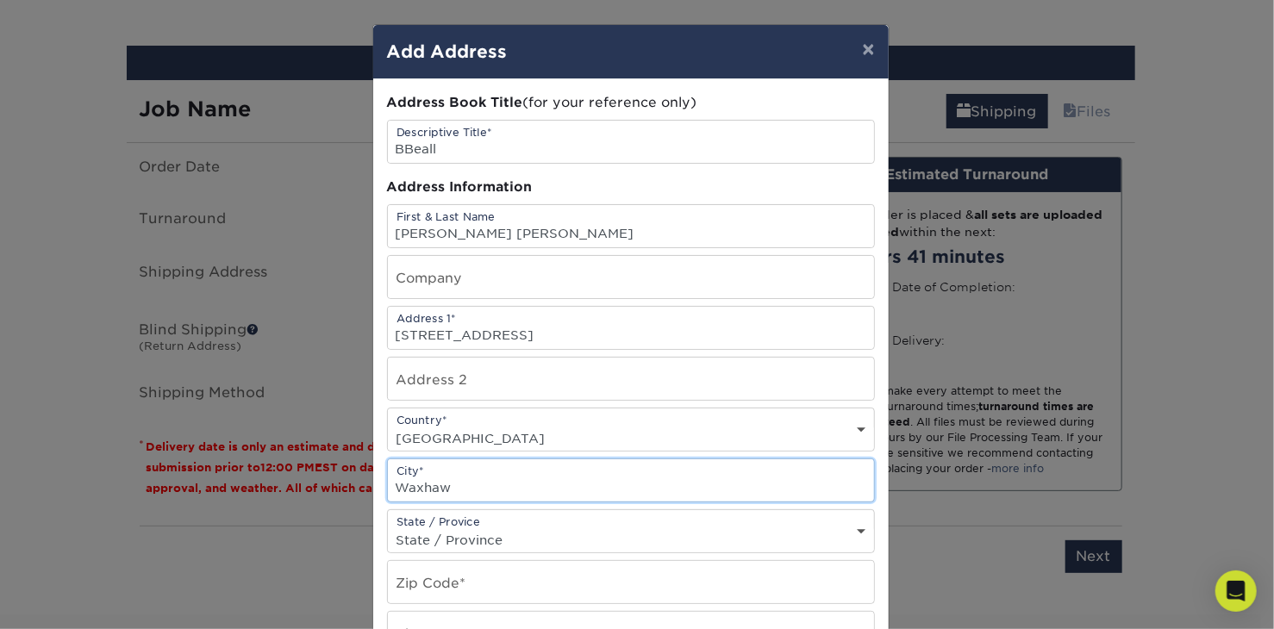
type input "Waxhaw"
click at [858, 528] on select "State / Province Alabama Alaska Arizona Arkansas California Colorado Connecticu…" at bounding box center [631, 540] width 486 height 25
select select "NC"
click at [388, 528] on select "State / Province Alabama Alaska Arizona Arkansas California Colorado Connecticu…" at bounding box center [631, 540] width 486 height 25
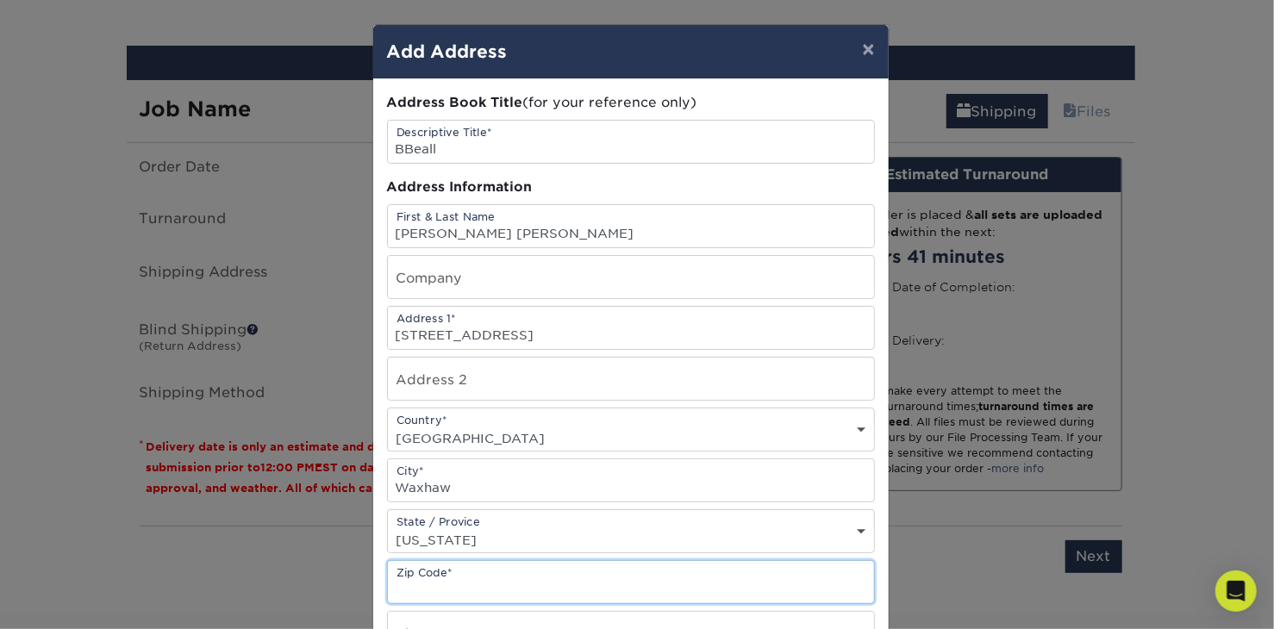
click at [466, 573] on input "text" at bounding box center [631, 582] width 486 height 42
type input "28173"
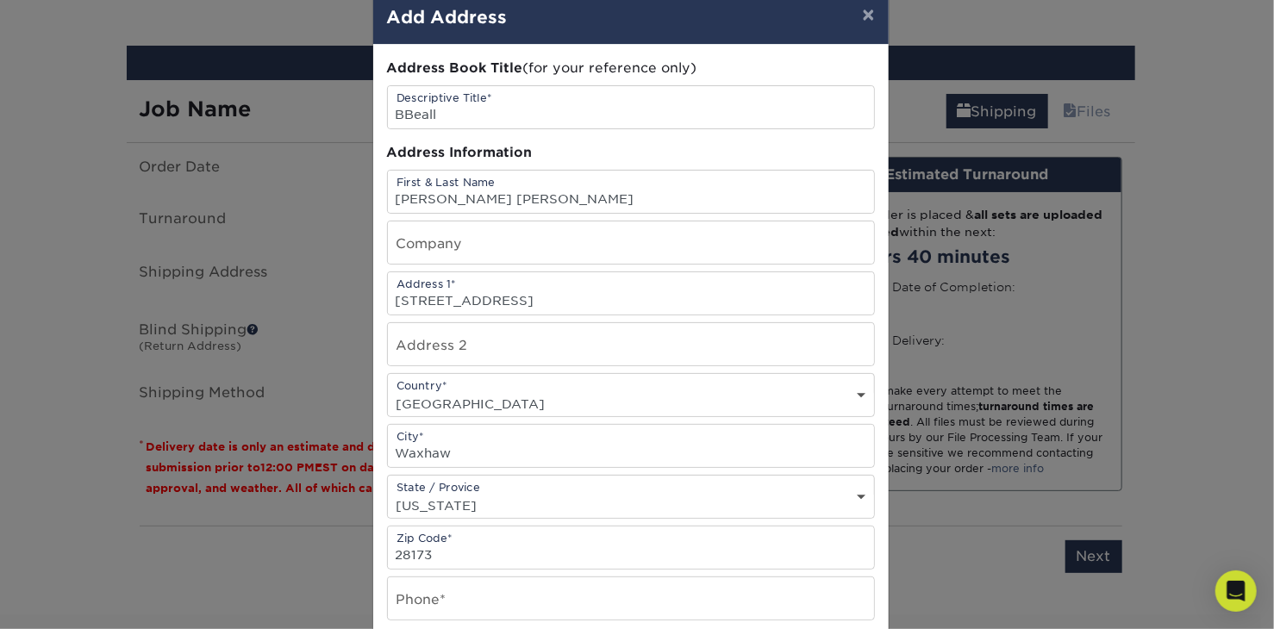
scroll to position [69, 0]
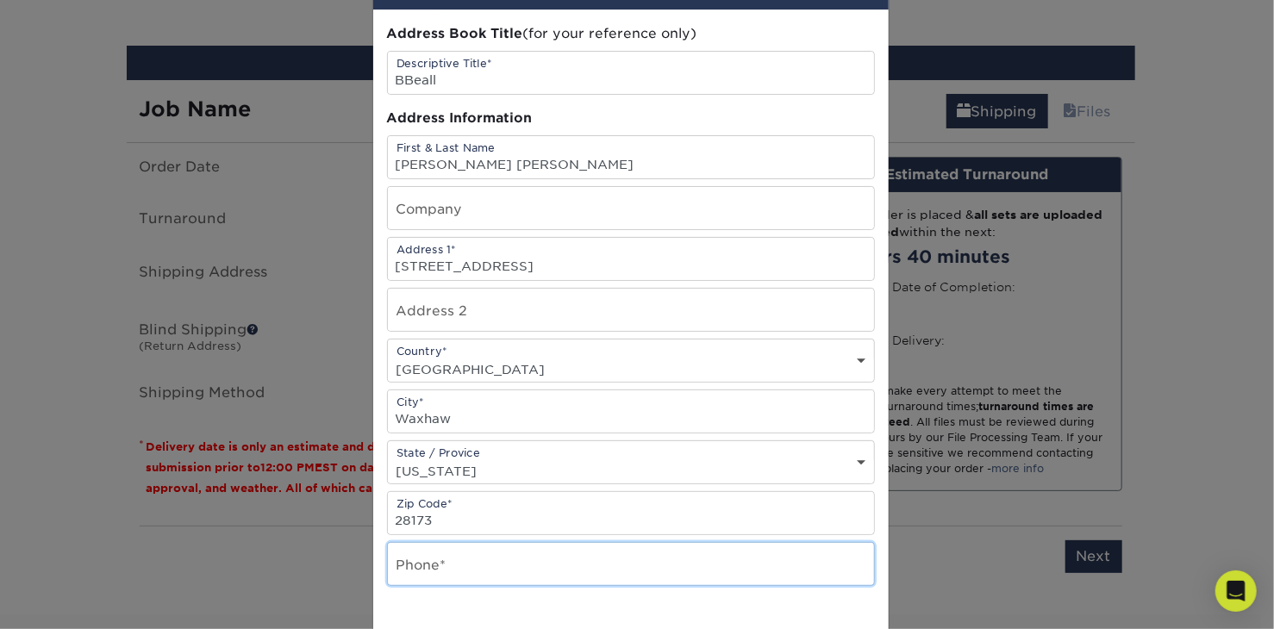
click at [412, 566] on input "text" at bounding box center [631, 564] width 486 height 42
type input "704-904-9047"
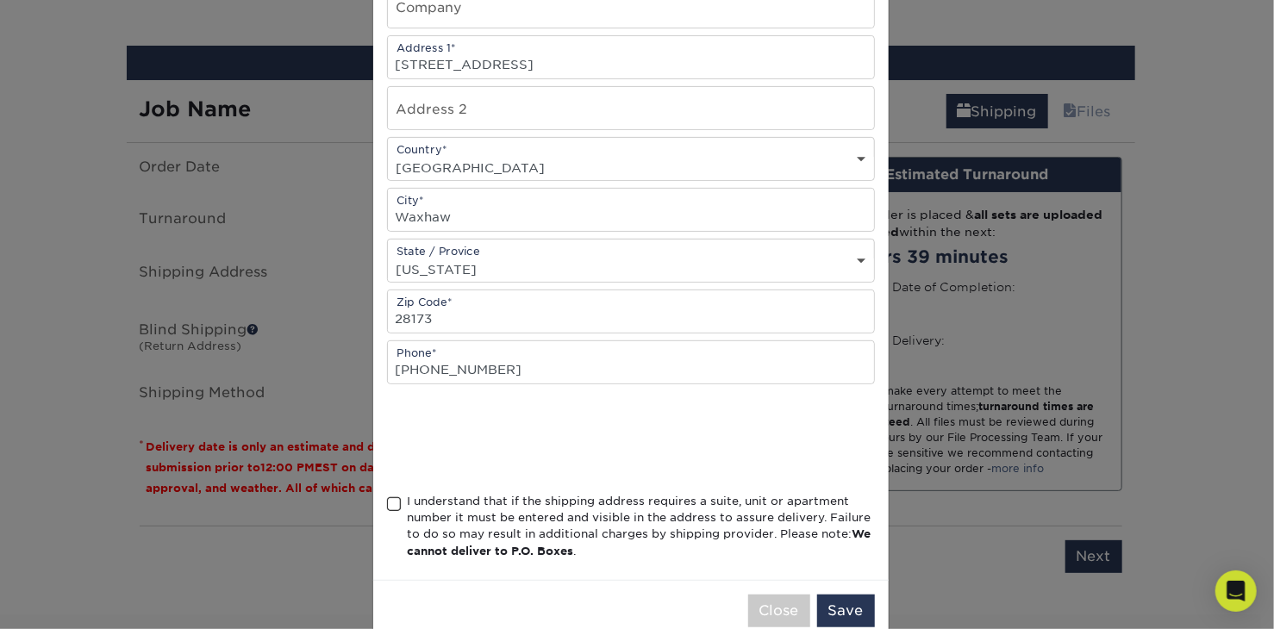
scroll to position [272, 0]
click at [387, 495] on span at bounding box center [394, 503] width 15 height 16
click at [0, 0] on input "I understand that if the shipping address requires a suite, unit or apartment n…" at bounding box center [0, 0] width 0 height 0
click at [855, 605] on button "Save" at bounding box center [846, 609] width 58 height 33
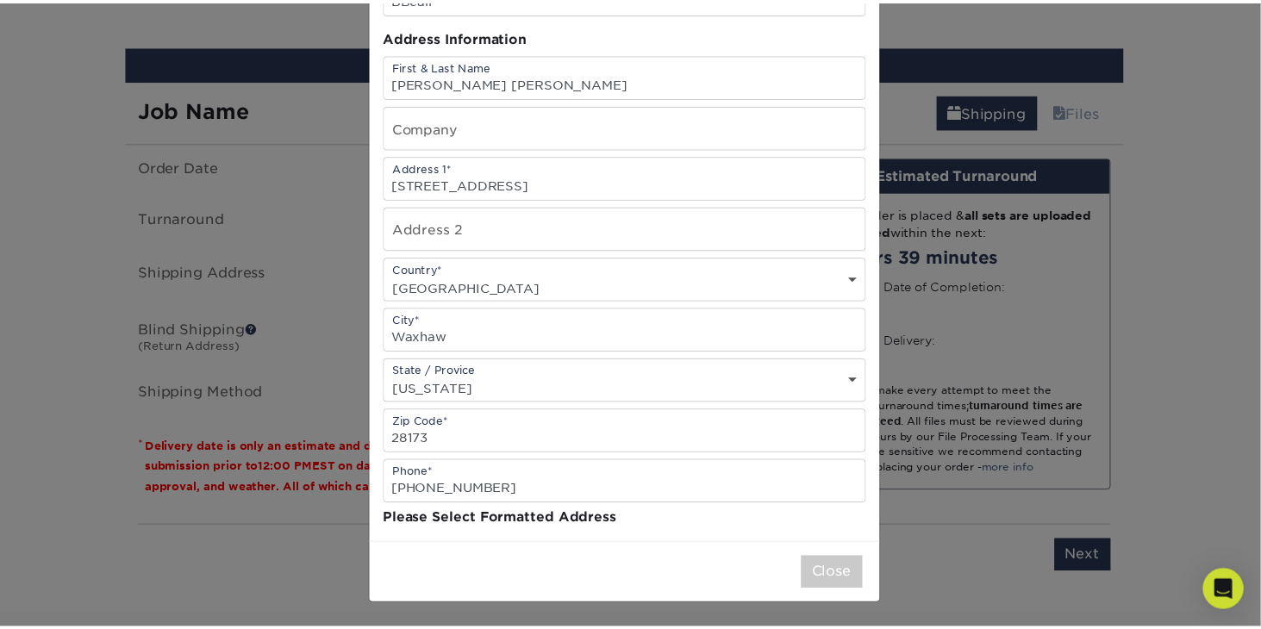
scroll to position [0, 0]
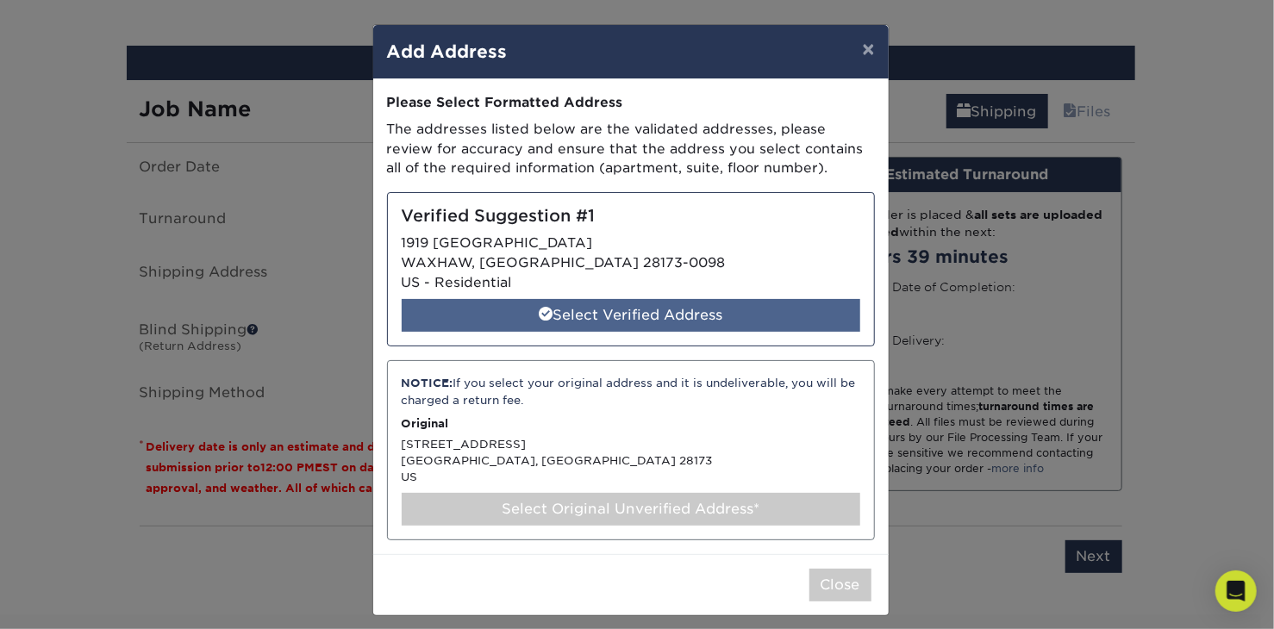
click at [754, 312] on div "Select Verified Address" at bounding box center [631, 315] width 459 height 33
select select "285443"
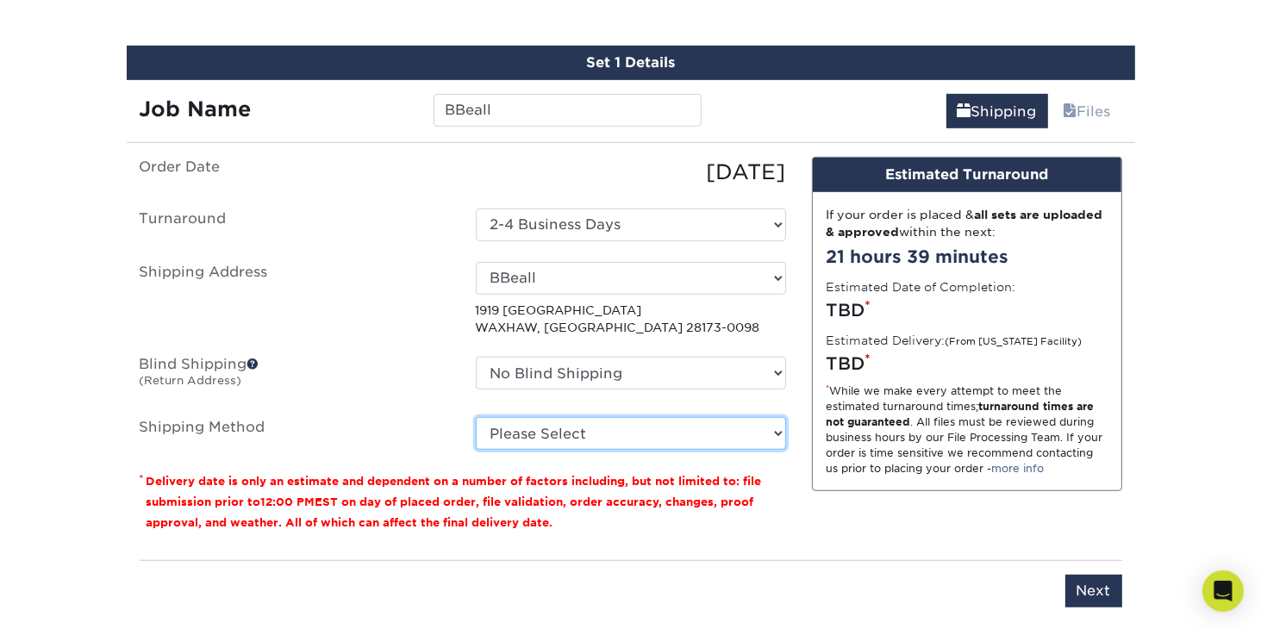
click at [785, 435] on select "Please Select Ground Shipping (+$7.84) 3 Day Shipping Service (+$20.22) 2 Day A…" at bounding box center [631, 433] width 310 height 33
select select "03"
click at [476, 417] on select "Please Select Ground Shipping (+$7.84) 3 Day Shipping Service (+$20.22) 2 Day A…" at bounding box center [631, 433] width 310 height 33
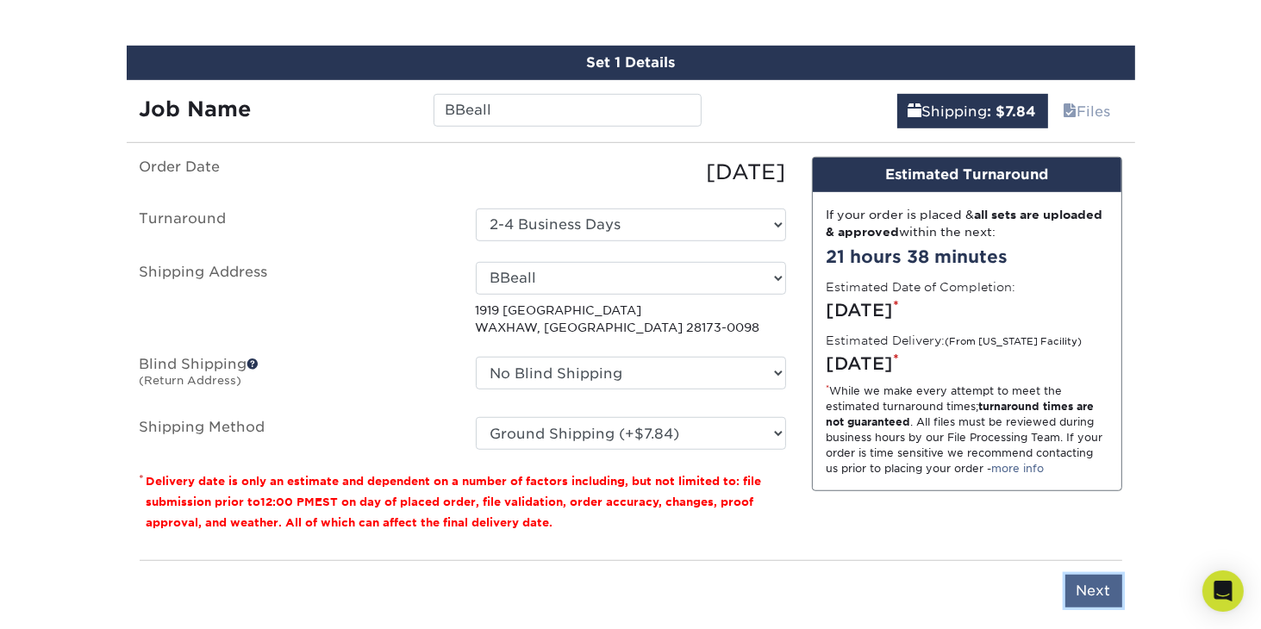
click at [1089, 592] on input "Next" at bounding box center [1094, 591] width 57 height 33
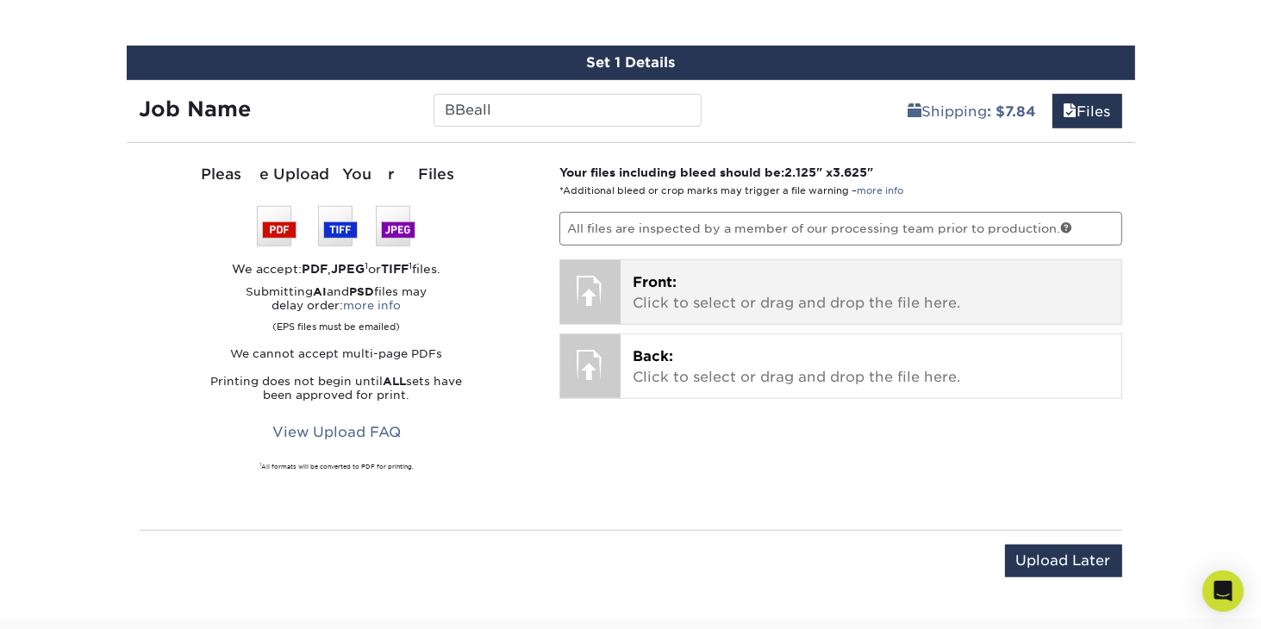
click at [607, 277] on div at bounding box center [590, 290] width 60 height 60
click at [645, 291] on p "Front: Click to select or drag and drop the file here." at bounding box center [871, 292] width 477 height 41
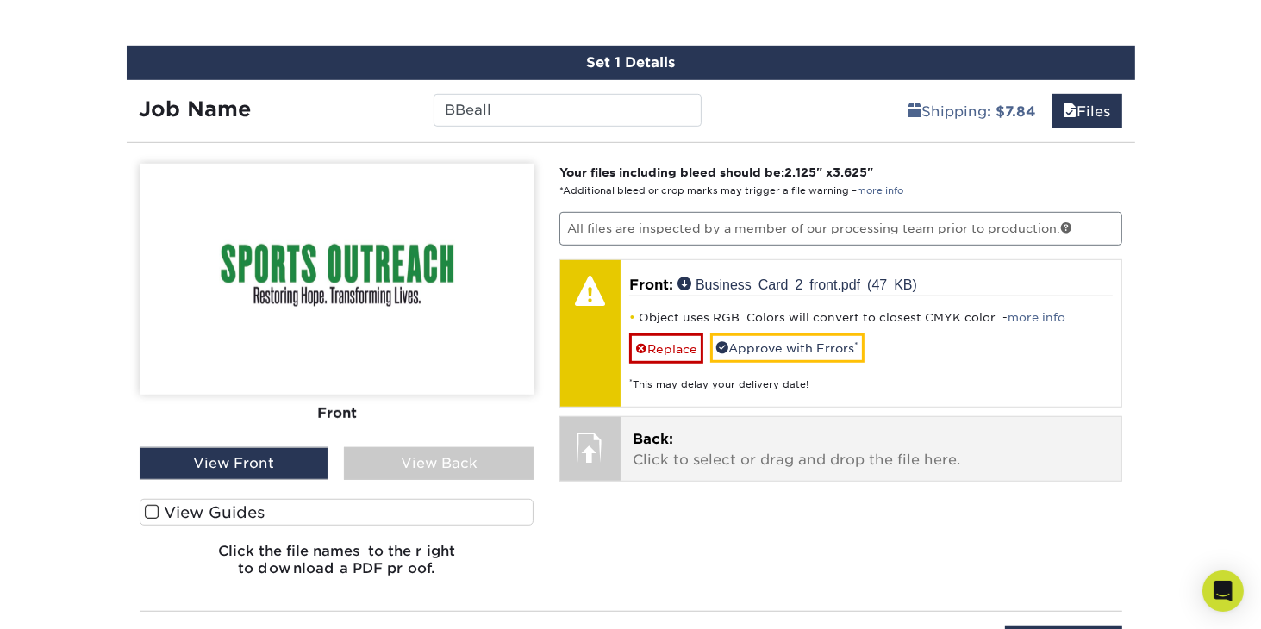
click at [599, 434] on div at bounding box center [590, 447] width 60 height 60
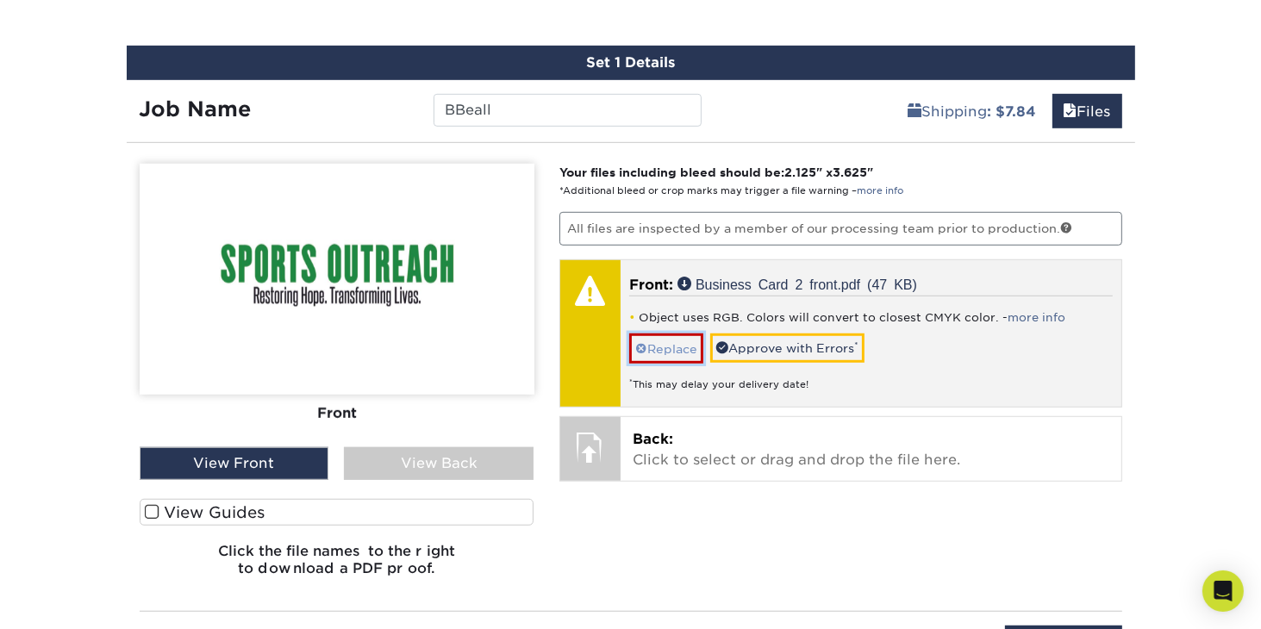
click at [654, 345] on link "Replace" at bounding box center [666, 349] width 74 height 30
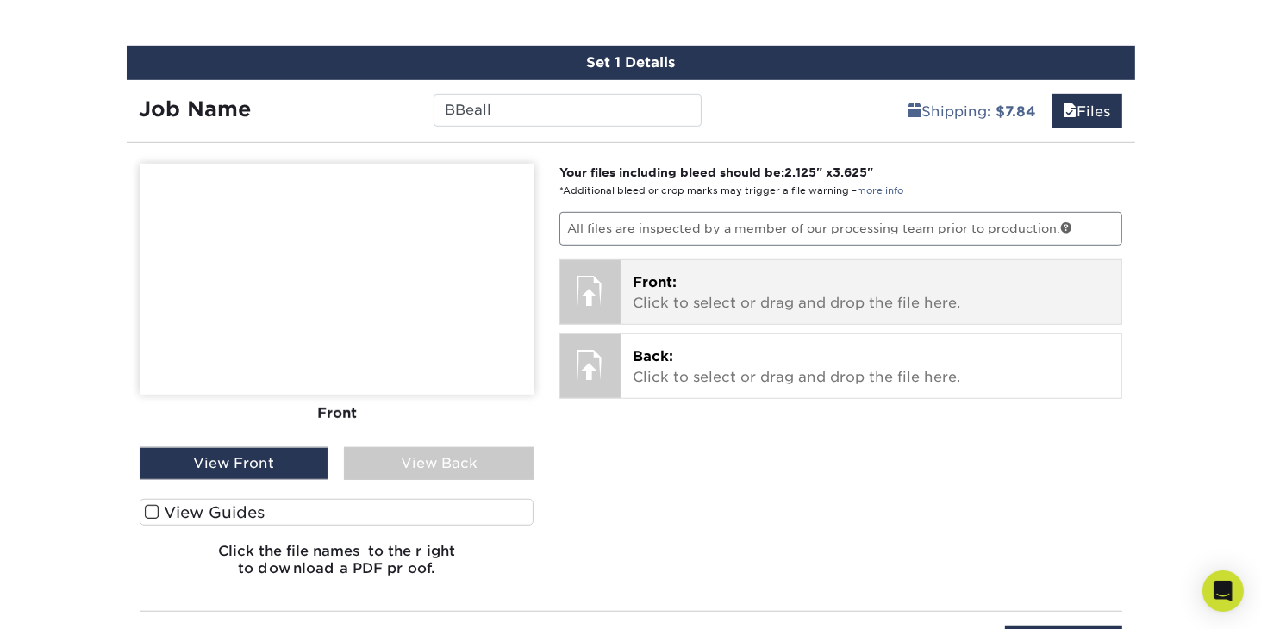
click at [595, 284] on div at bounding box center [590, 290] width 60 height 60
click at [599, 285] on div at bounding box center [590, 290] width 60 height 60
click at [652, 293] on p "Front: Click to select or drag and drop the file here." at bounding box center [871, 292] width 477 height 41
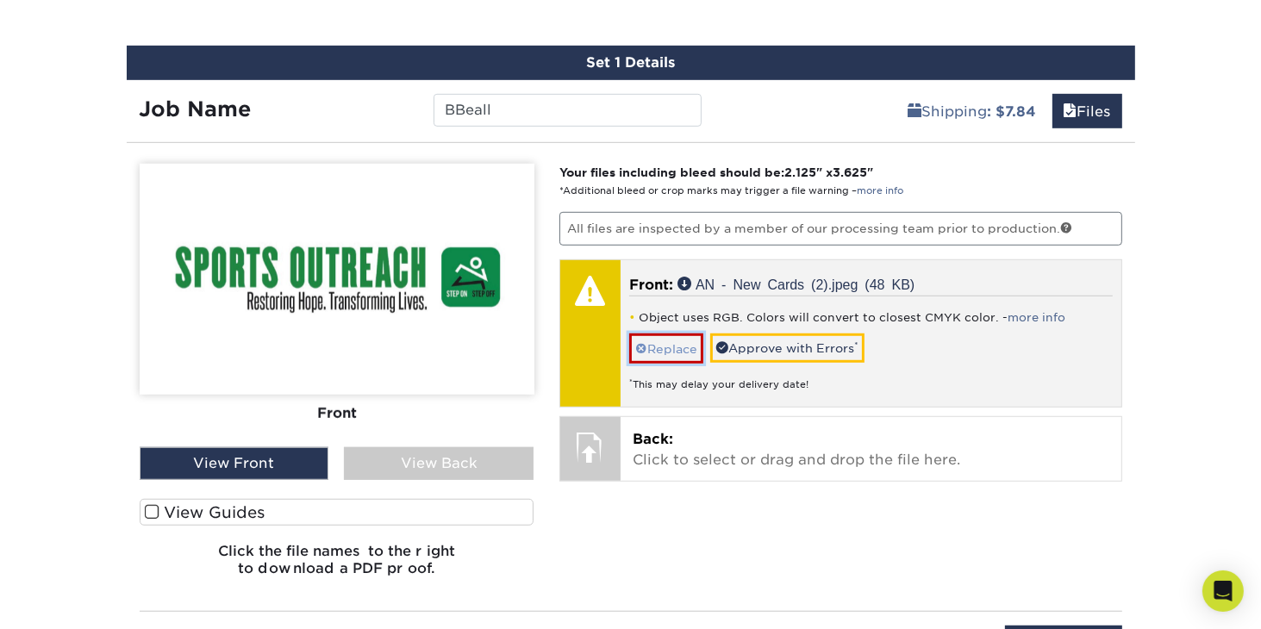
click at [679, 349] on link "Replace" at bounding box center [666, 349] width 74 height 30
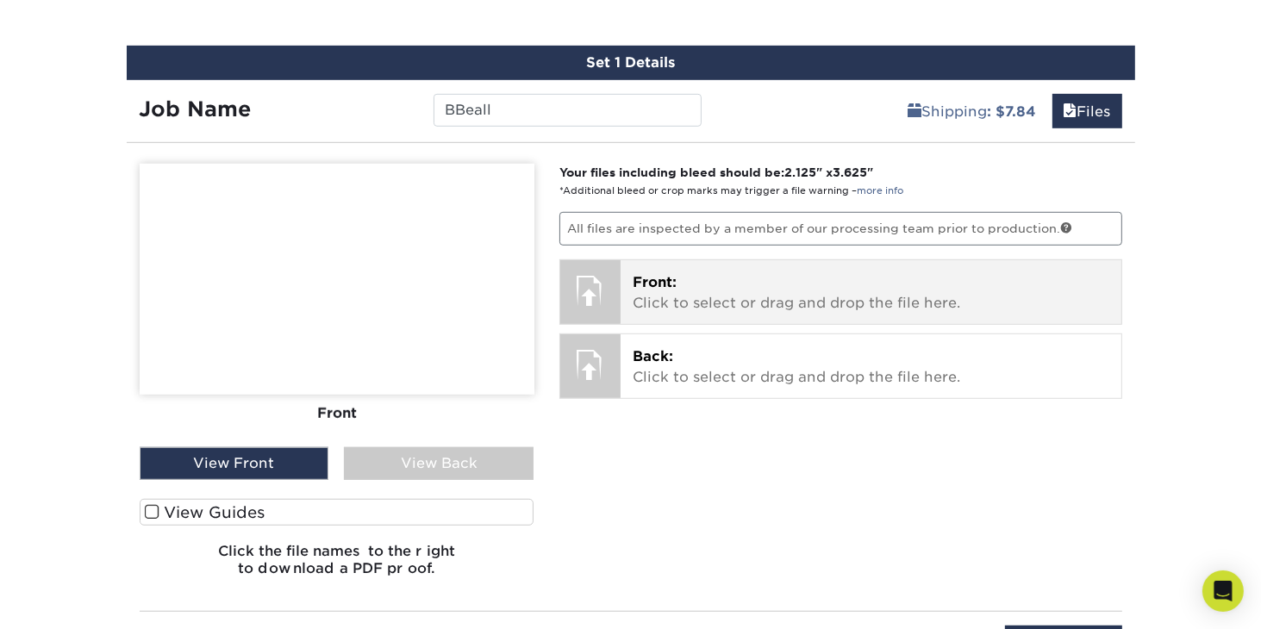
click at [601, 297] on div at bounding box center [590, 290] width 60 height 60
click at [643, 303] on p "Front: Click to select or drag and drop the file here." at bounding box center [871, 292] width 477 height 41
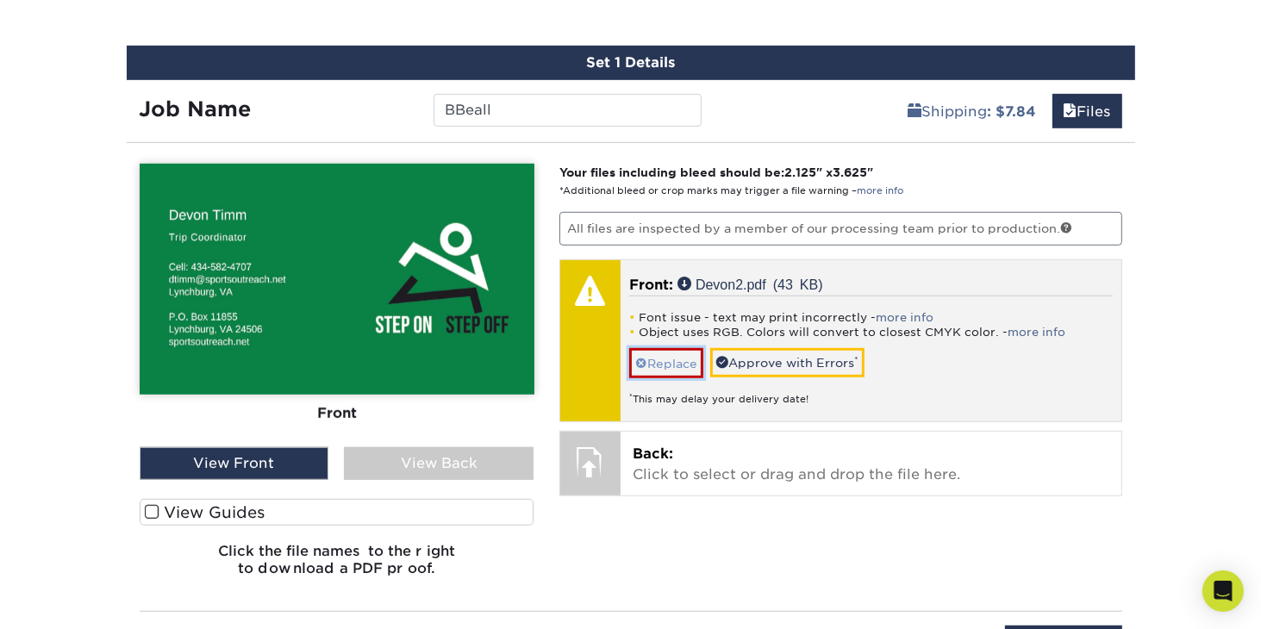
click at [652, 357] on link "Replace" at bounding box center [666, 363] width 74 height 30
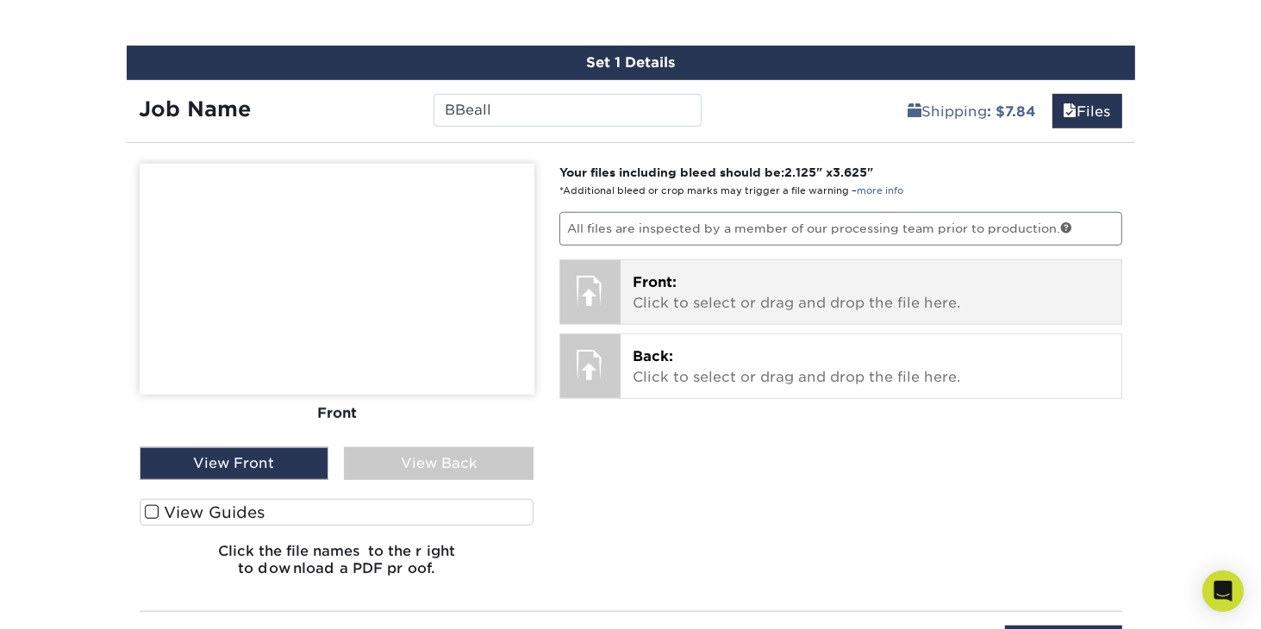
click at [596, 287] on div at bounding box center [590, 290] width 60 height 60
click at [639, 294] on p "Front: Click to select or drag and drop the file here." at bounding box center [871, 292] width 477 height 41
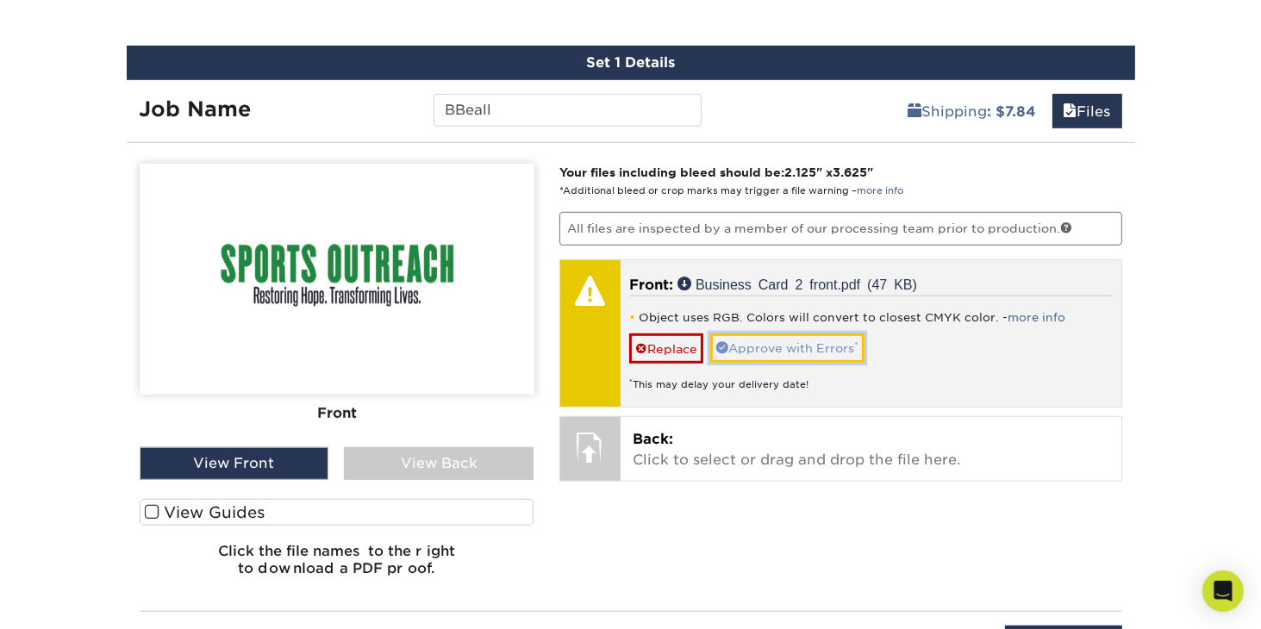
click at [728, 346] on span at bounding box center [722, 347] width 12 height 12
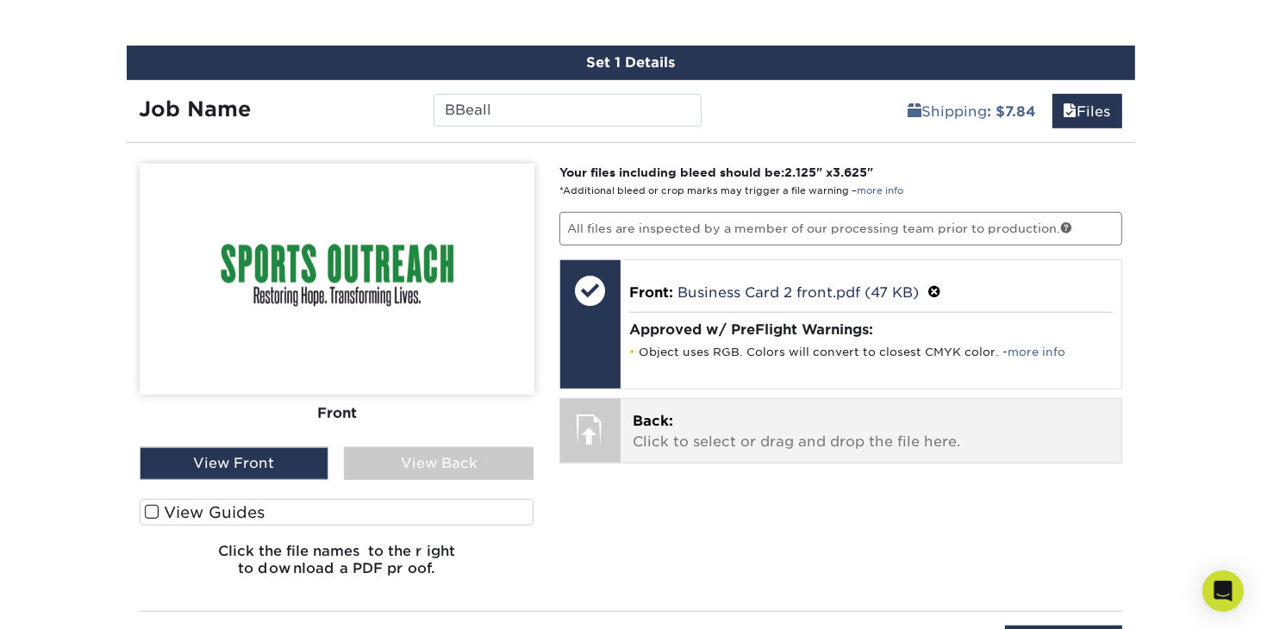
click at [648, 420] on span "Back:" at bounding box center [653, 421] width 41 height 16
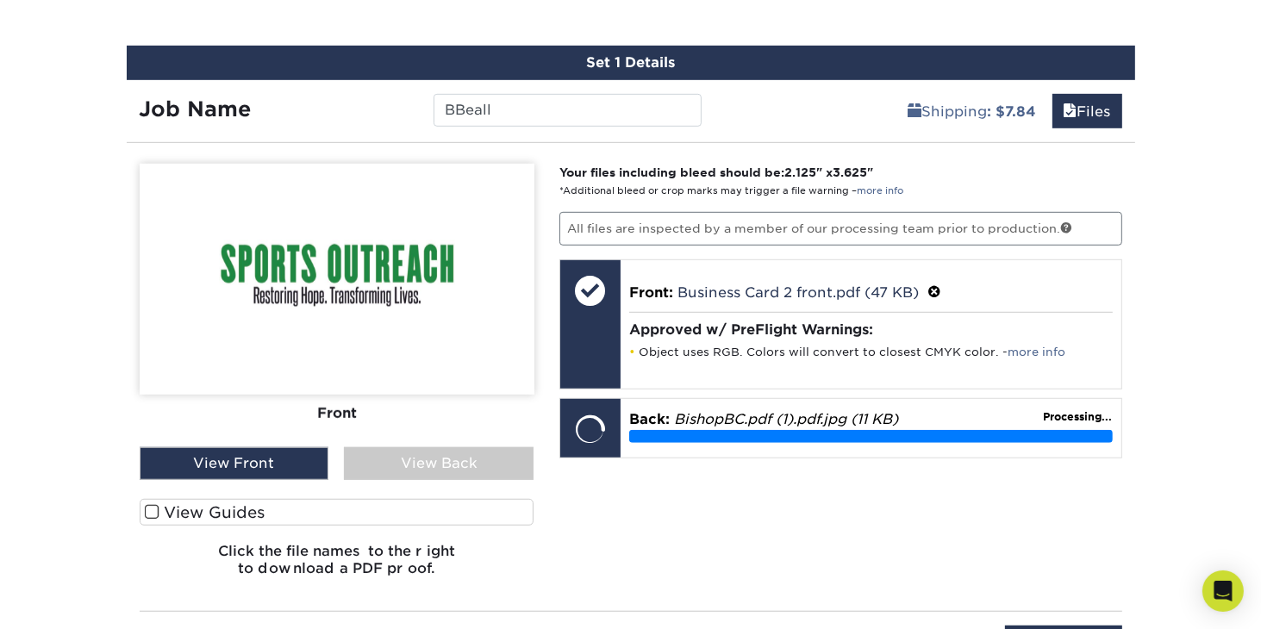
click at [396, 457] on div "View Back" at bounding box center [439, 463] width 190 height 33
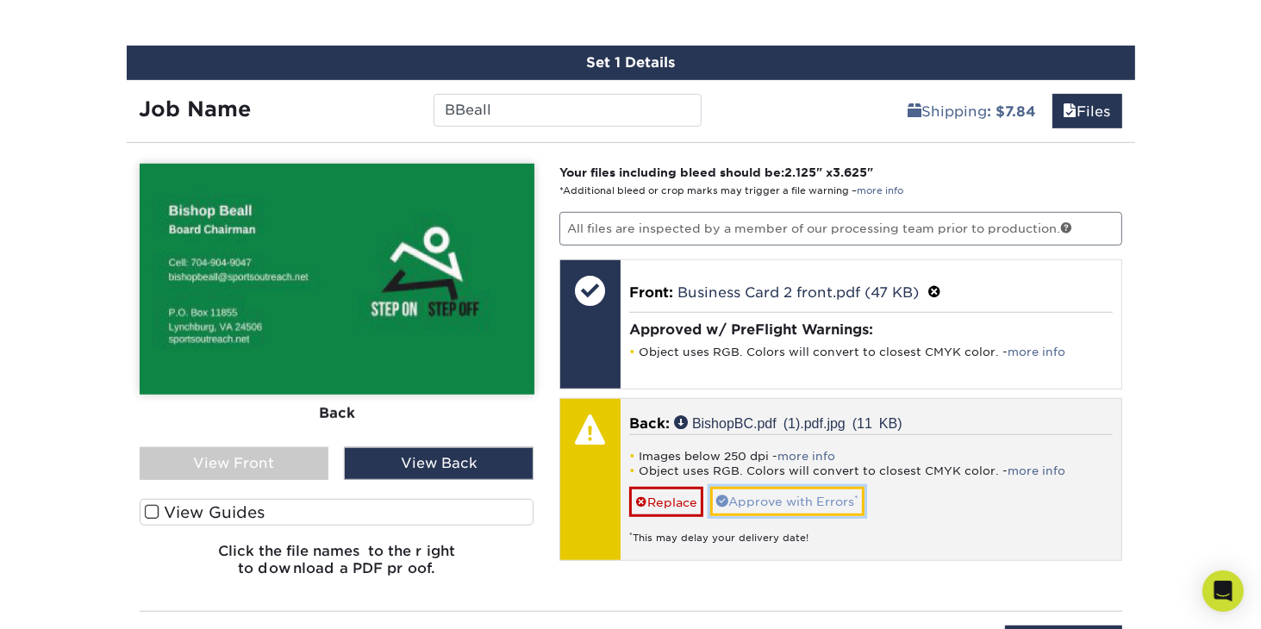
click at [739, 498] on link "Approve with Errors *" at bounding box center [787, 501] width 154 height 29
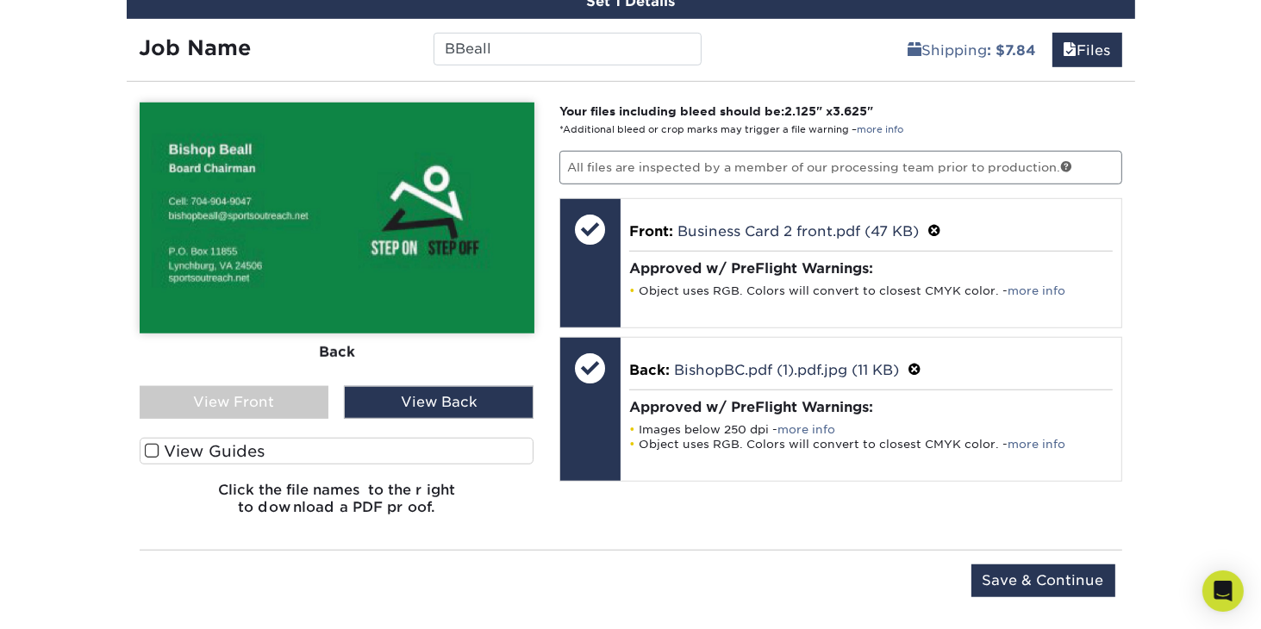
scroll to position [1092, 0]
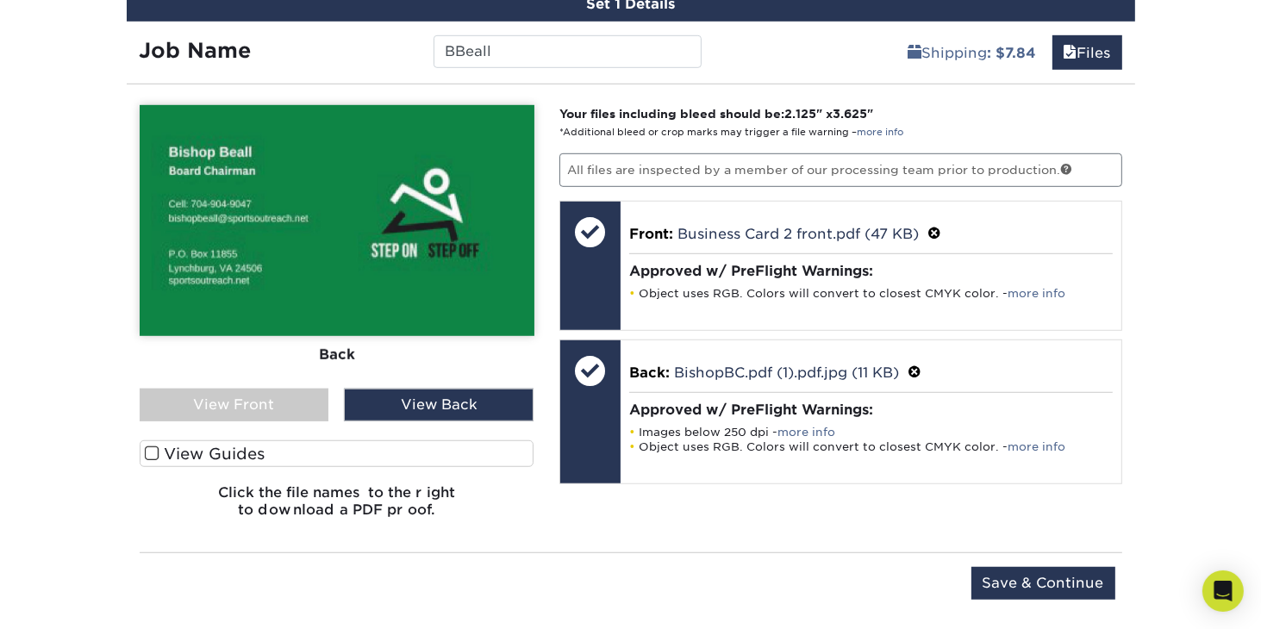
click at [152, 447] on span at bounding box center [152, 454] width 15 height 16
click at [0, 0] on input "View Guides" at bounding box center [0, 0] width 0 height 0
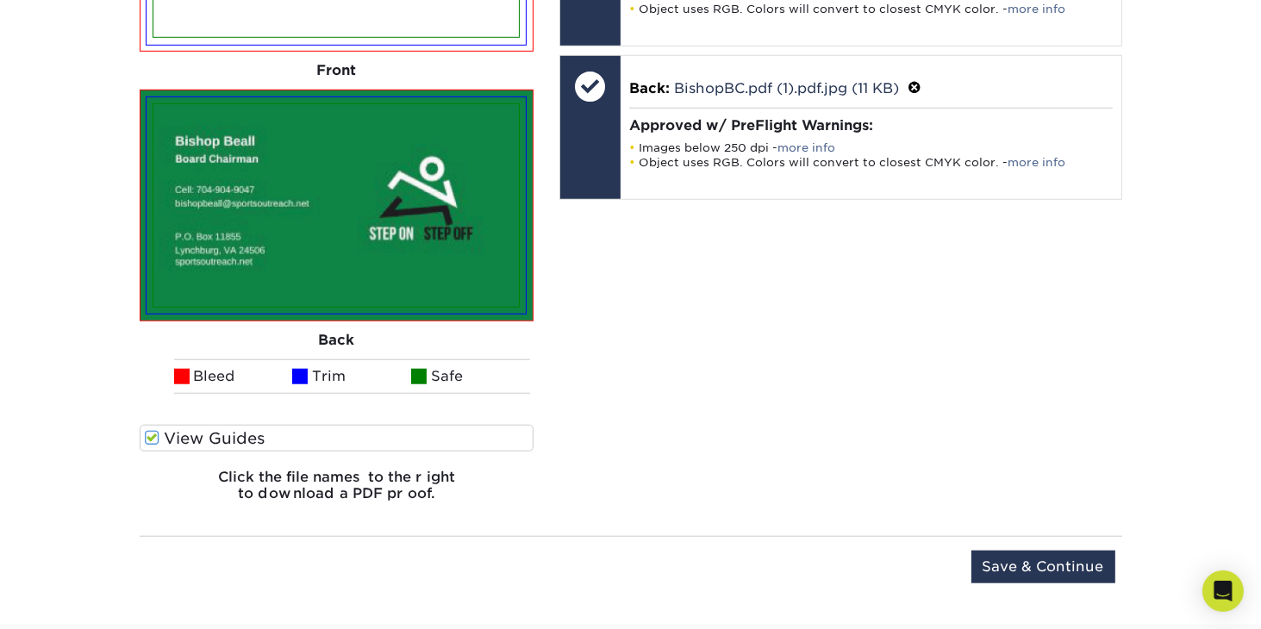
scroll to position [1386, 0]
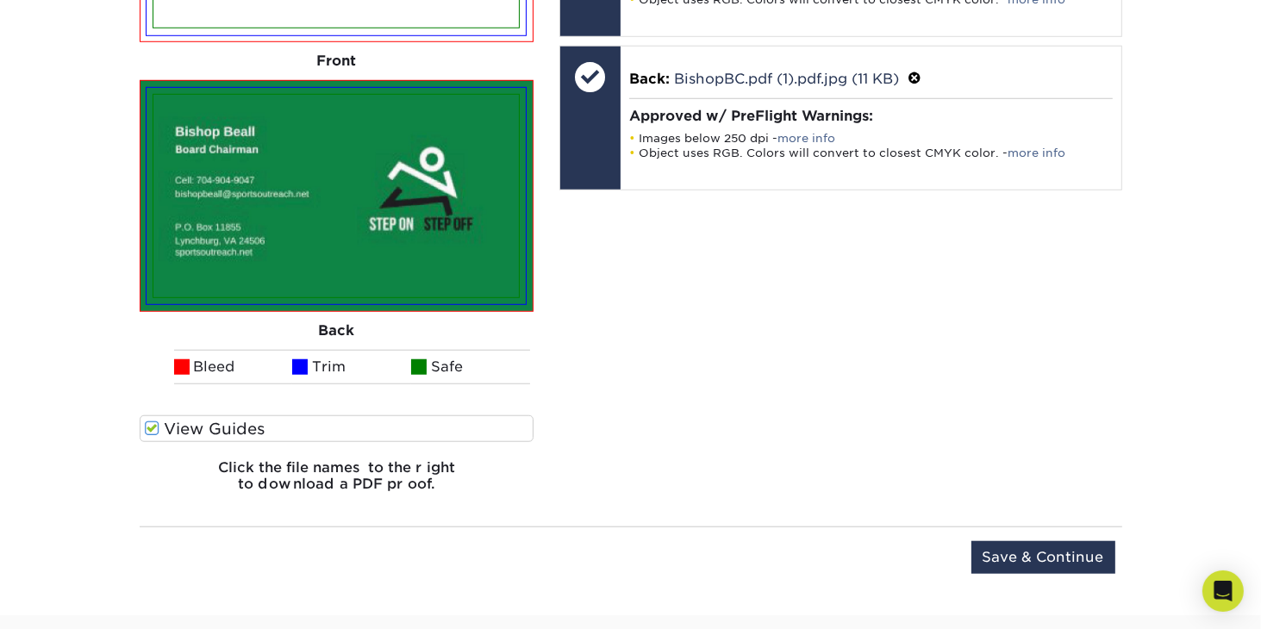
click at [522, 425] on label "View Guides" at bounding box center [337, 429] width 395 height 27
click at [0, 0] on input "View Guides" at bounding box center [0, 0] width 0 height 0
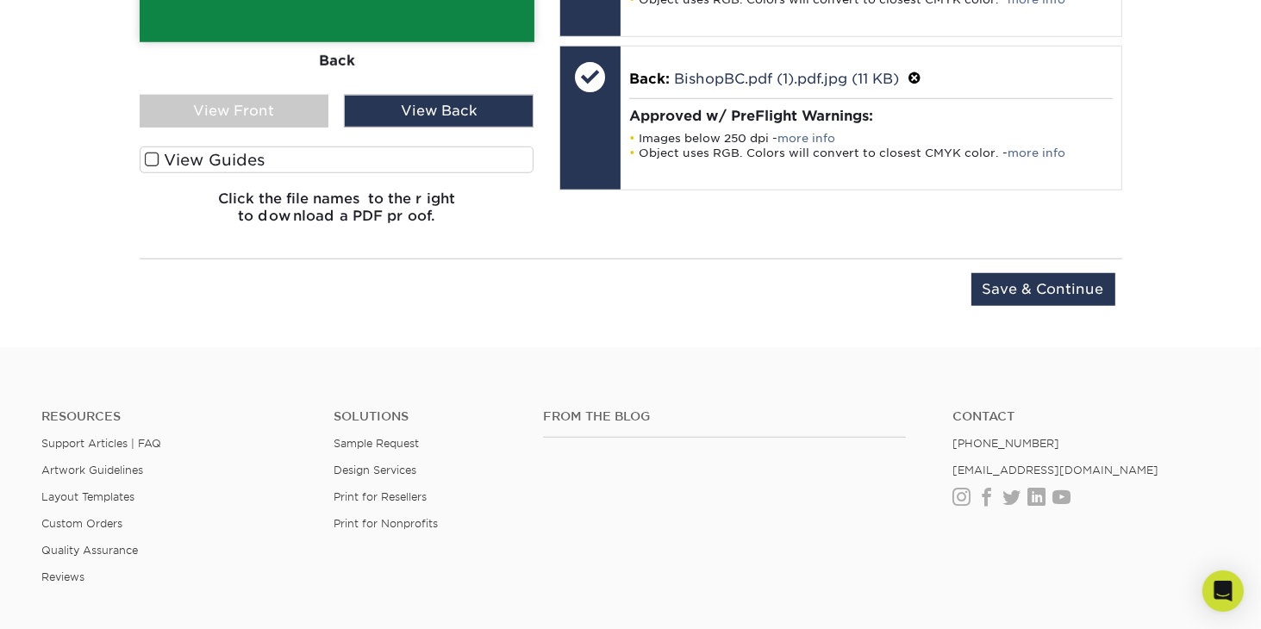
scroll to position [1117, 0]
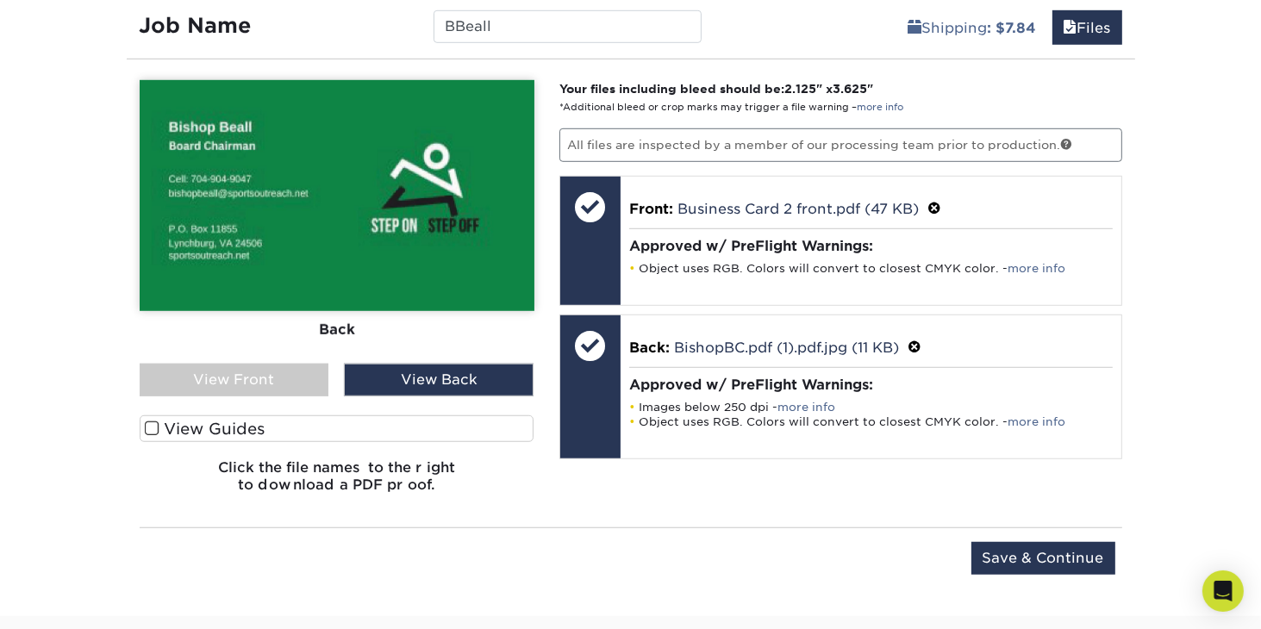
click at [306, 373] on div "View Front" at bounding box center [235, 380] width 190 height 33
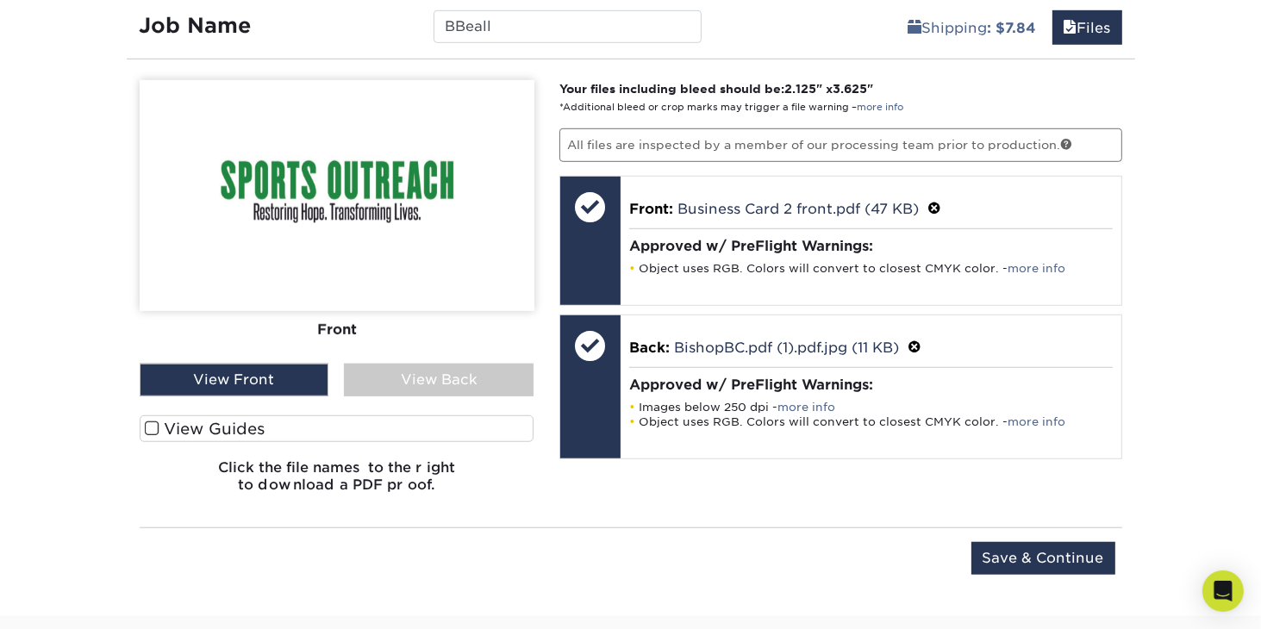
click at [378, 379] on div "View Back" at bounding box center [439, 380] width 190 height 33
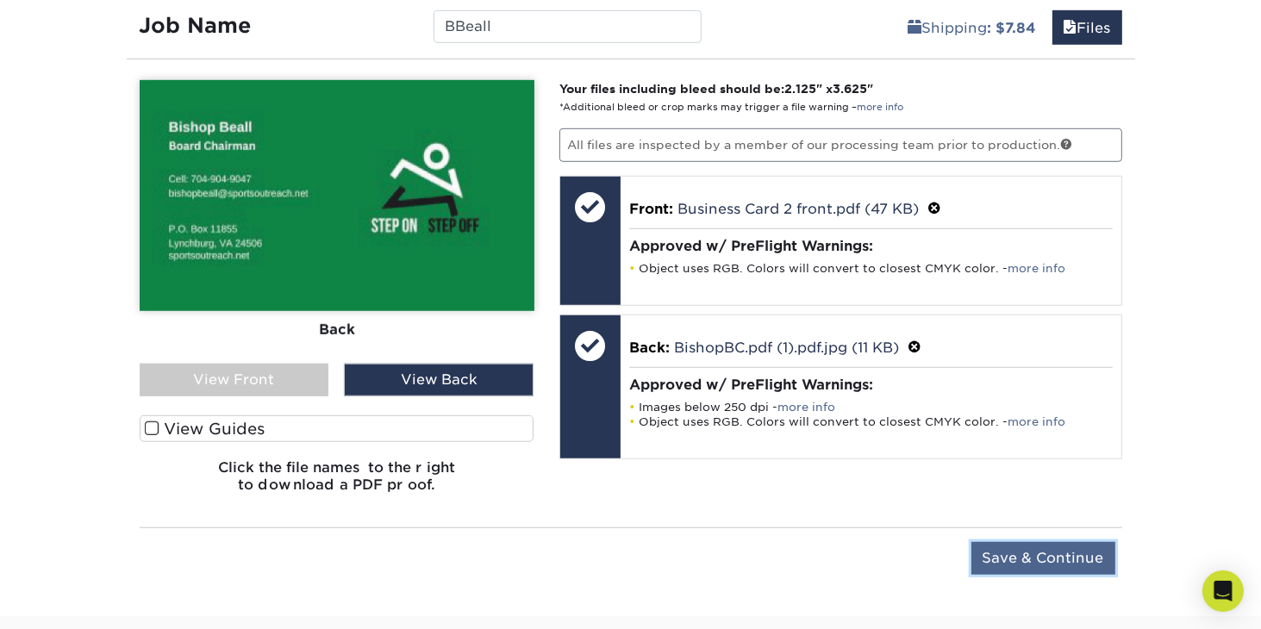
click at [1037, 558] on input "Save & Continue" at bounding box center [1044, 558] width 144 height 33
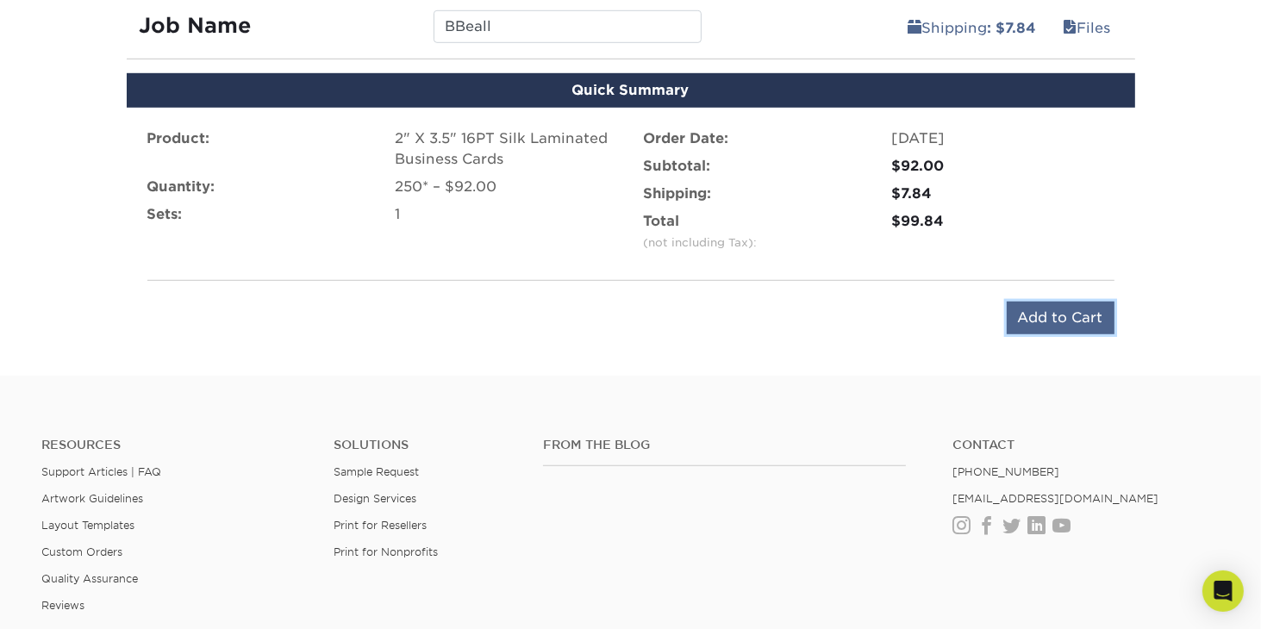
click at [1047, 319] on input "Add to Cart" at bounding box center [1061, 318] width 108 height 33
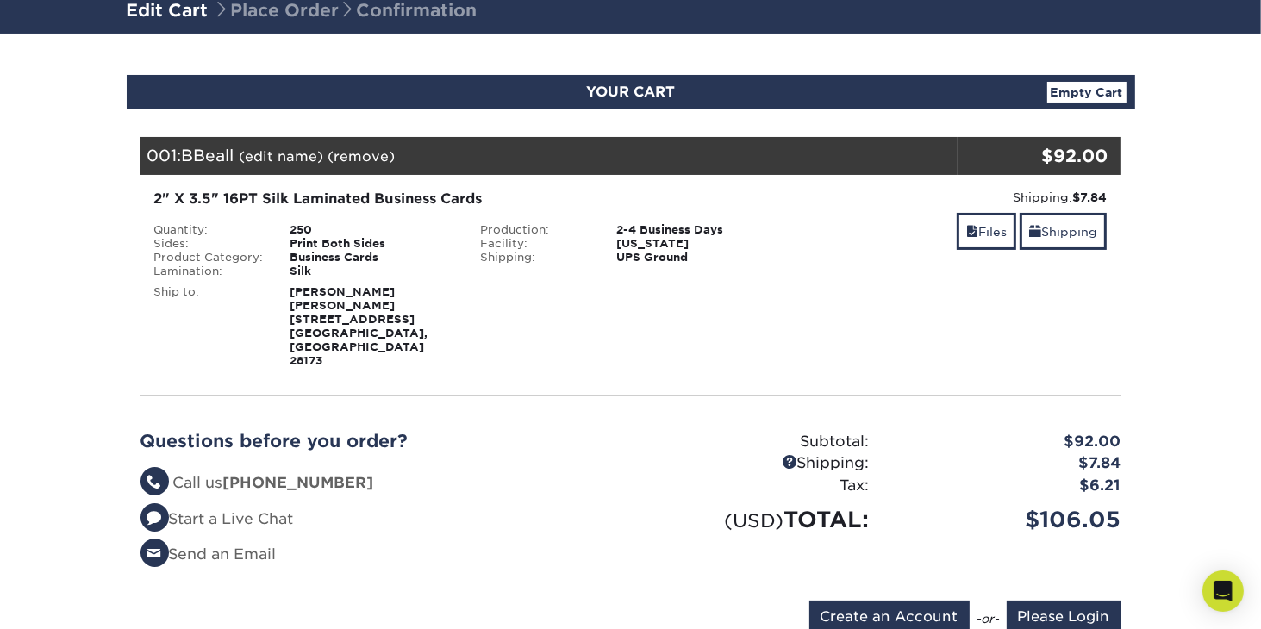
scroll to position [124, 0]
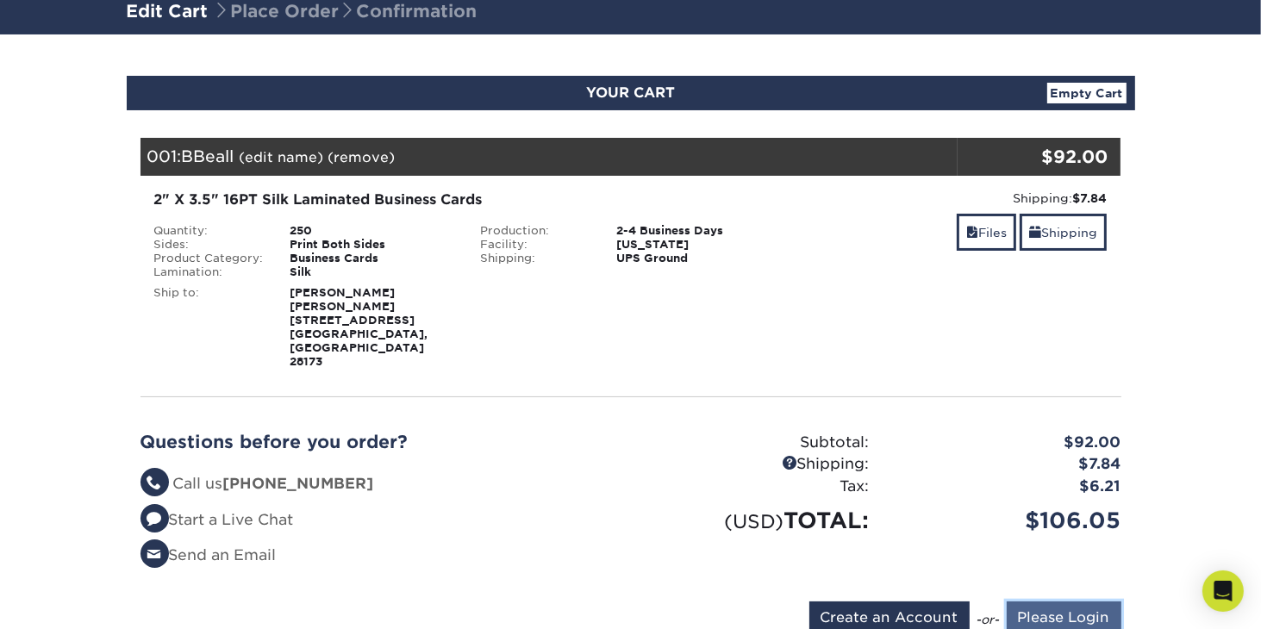
click at [1081, 602] on input "Please Login" at bounding box center [1064, 618] width 115 height 33
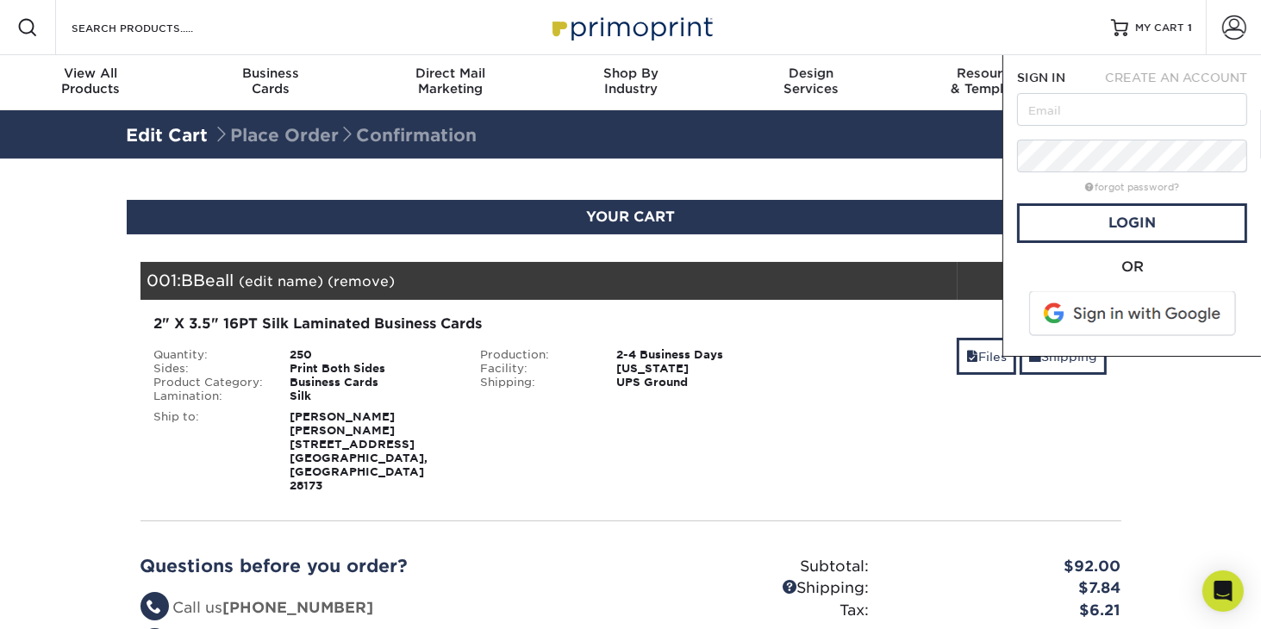
scroll to position [0, 0]
click at [1055, 105] on input "text" at bounding box center [1132, 109] width 230 height 33
type input "[EMAIL_ADDRESS][DOMAIN_NAME]"
click at [1112, 228] on link "Login" at bounding box center [1132, 223] width 230 height 40
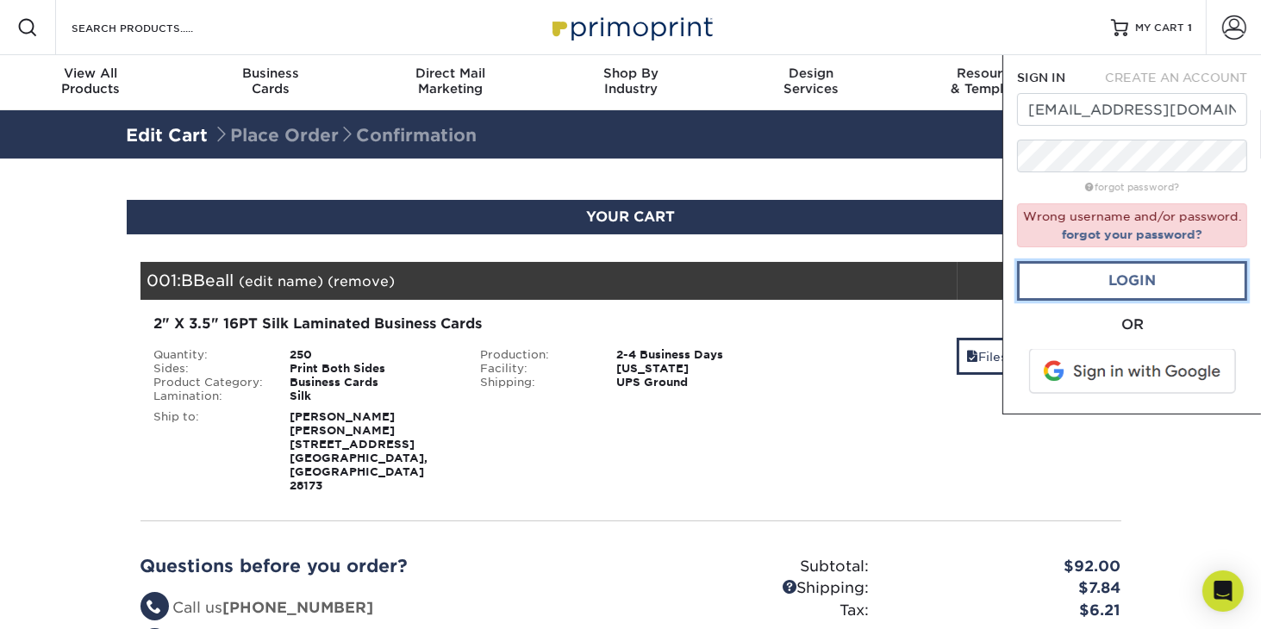
click at [1117, 277] on link "Login" at bounding box center [1132, 281] width 230 height 40
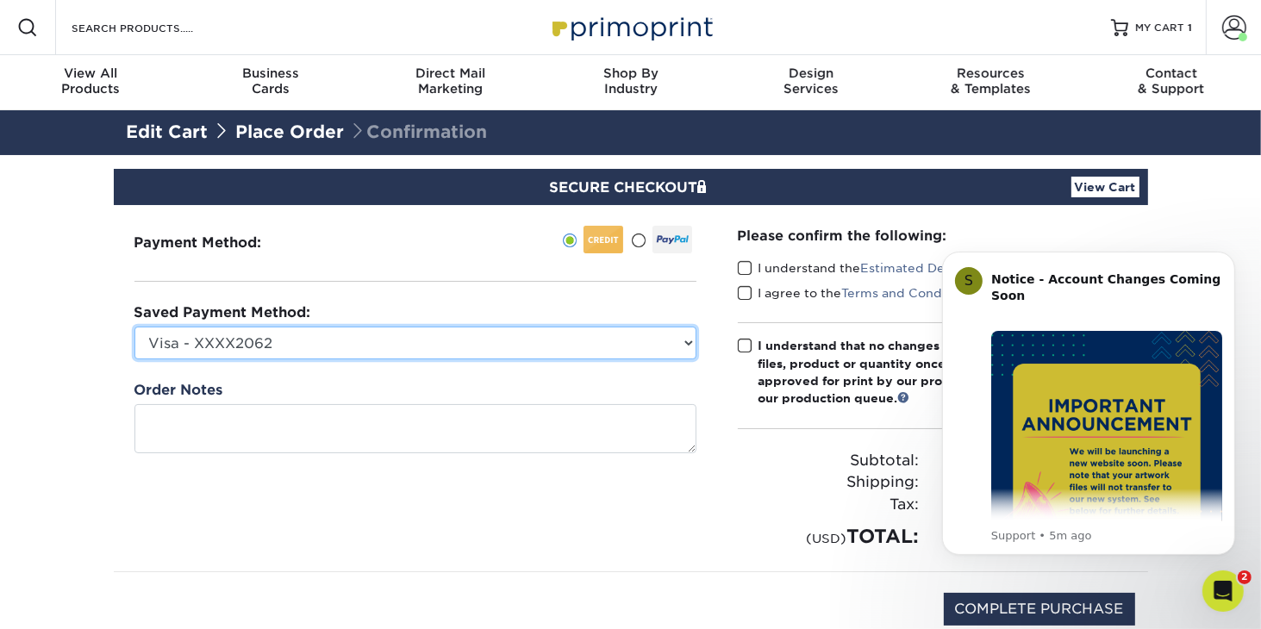
click at [692, 343] on select "Visa - XXXX2062 MasterCard - XXXX6047 New Credit Card" at bounding box center [415, 343] width 562 height 33
select select
click at [134, 327] on select "Visa - XXXX2062 MasterCard - XXXX6047 New Credit Card" at bounding box center [415, 343] width 562 height 33
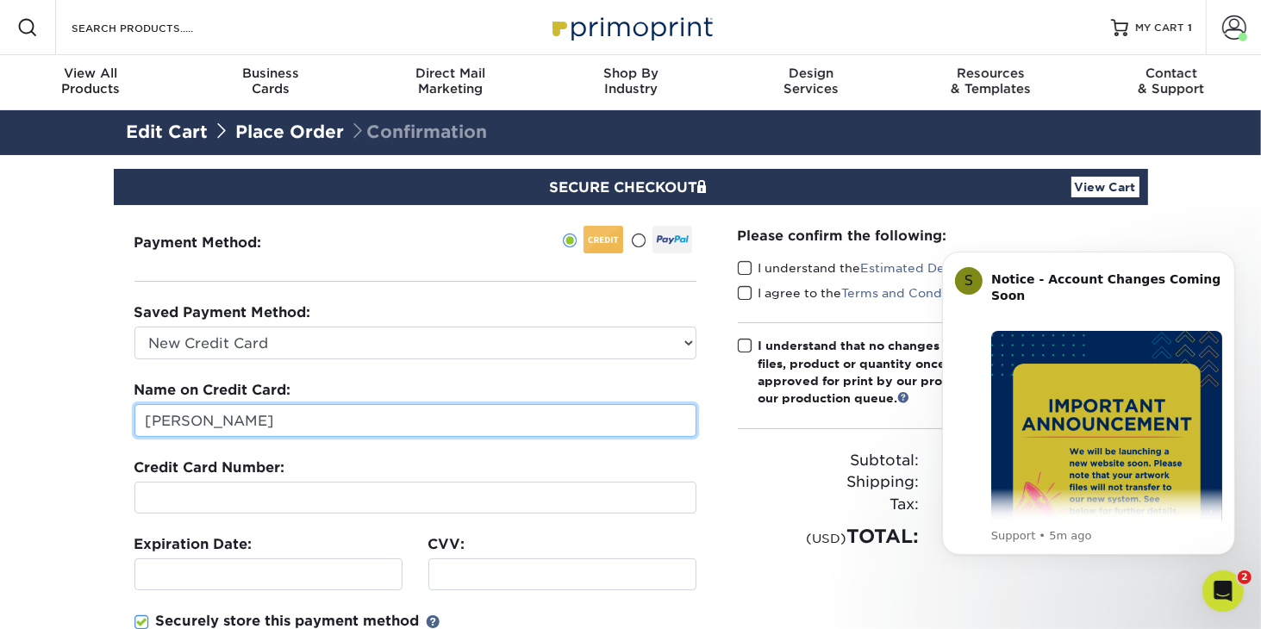
drag, startPoint x: 297, startPoint y: 419, endPoint x: 142, endPoint y: 403, distance: 155.2
click at [142, 403] on div "Name on Credit Card: Robin Hancock" at bounding box center [415, 408] width 562 height 57
type input "Vickie Alvey"
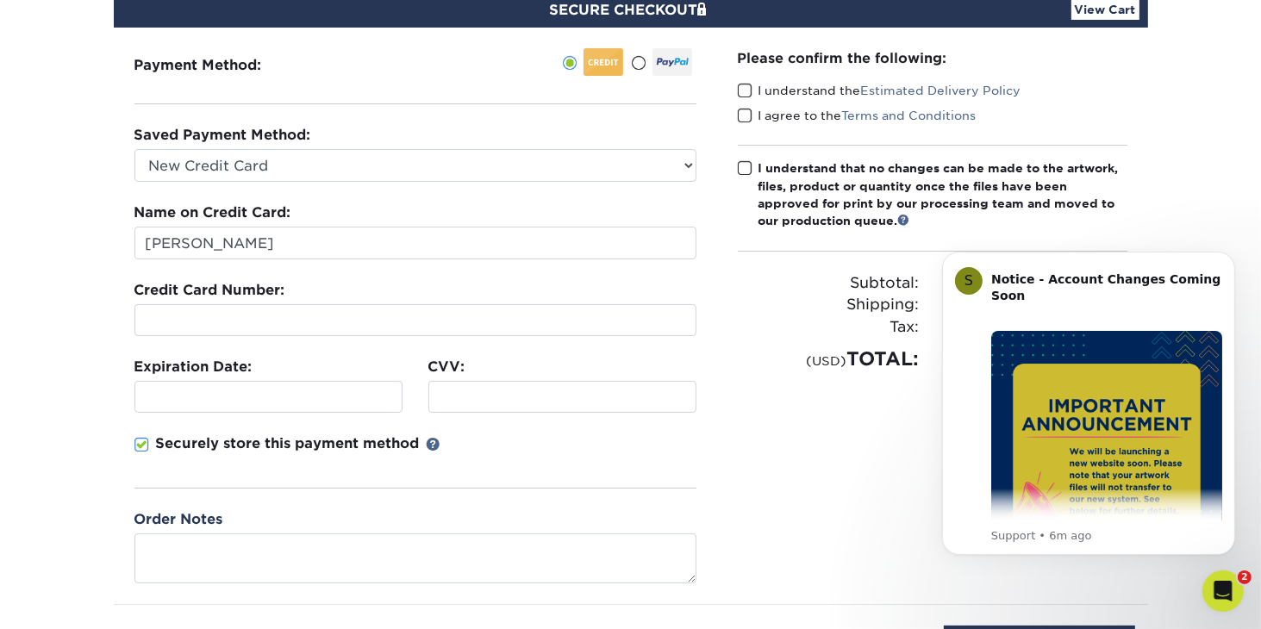
scroll to position [179, 0]
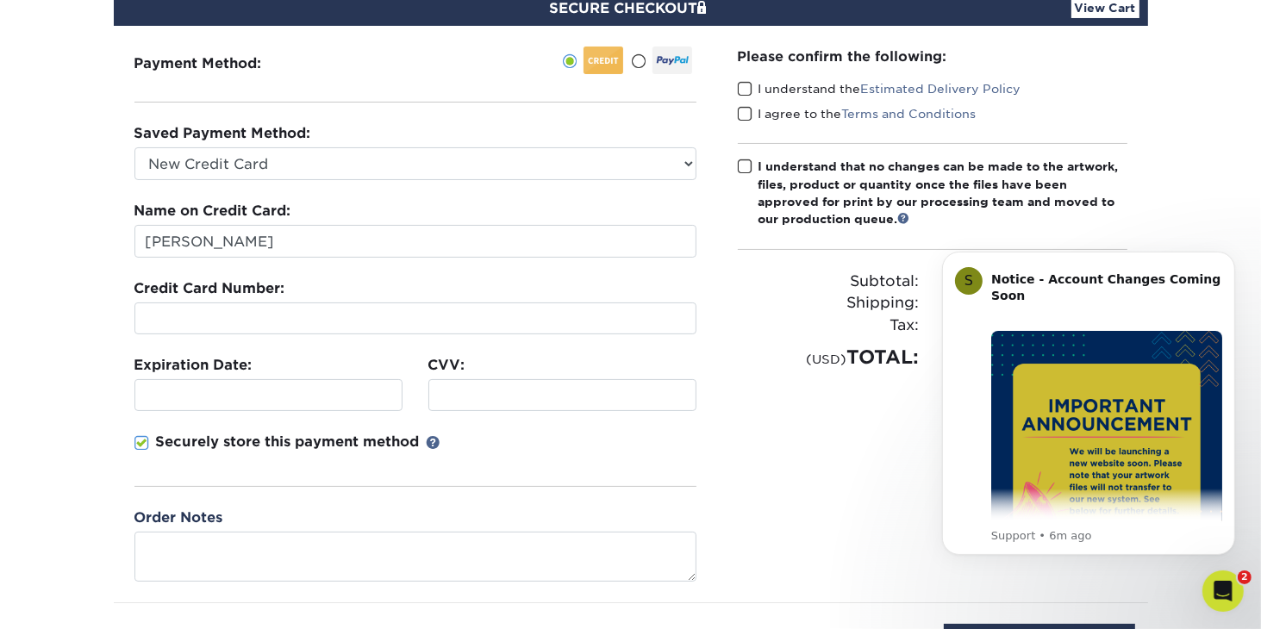
click at [140, 445] on span at bounding box center [141, 443] width 15 height 16
click at [0, 0] on input "Securely store this payment method" at bounding box center [0, 0] width 0 height 0
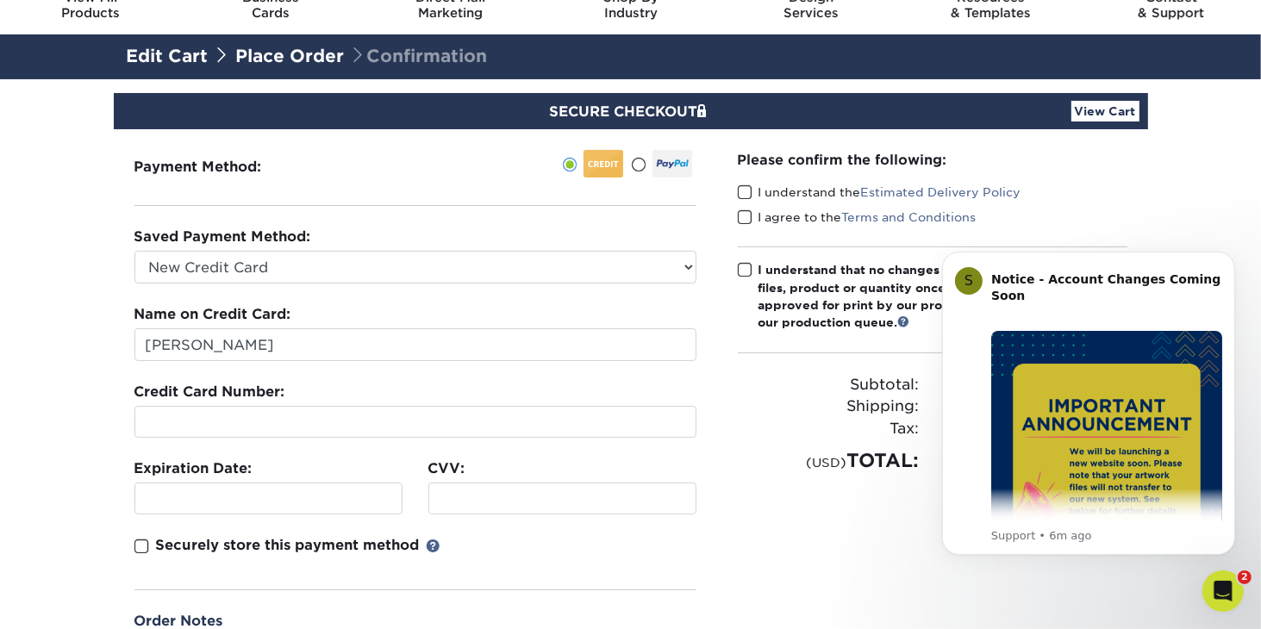
scroll to position [69, 0]
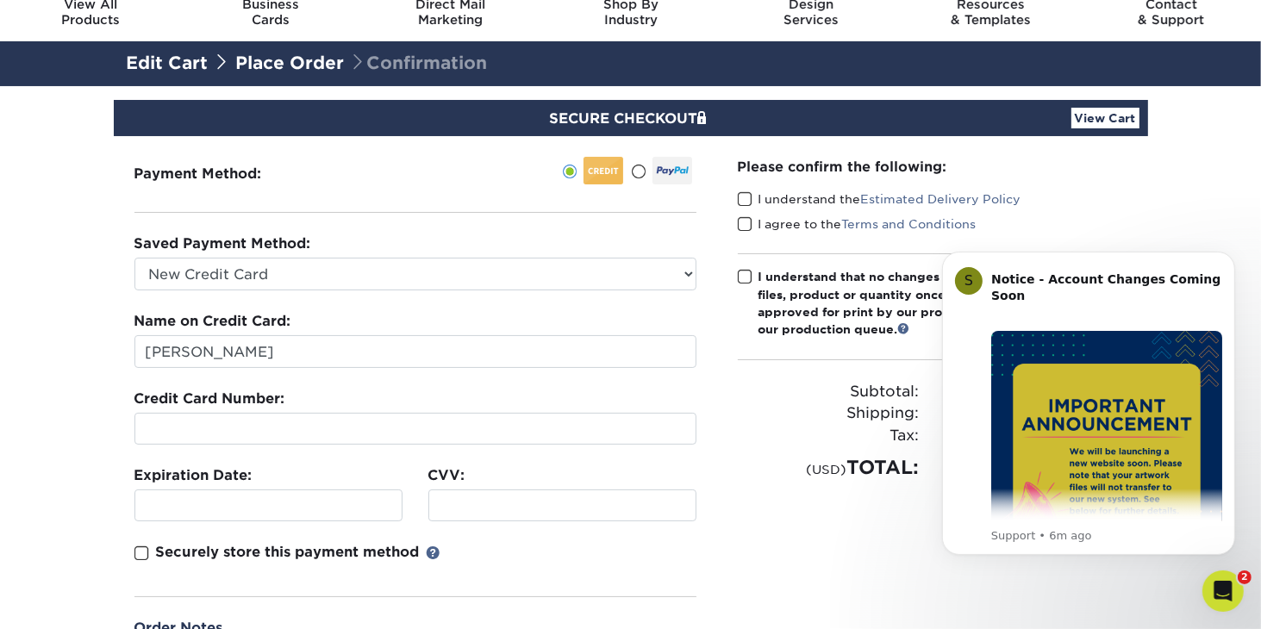
click at [740, 194] on span at bounding box center [745, 199] width 15 height 16
click at [0, 0] on input "I understand the Estimated Delivery Policy" at bounding box center [0, 0] width 0 height 0
click at [745, 216] on span at bounding box center [745, 224] width 15 height 16
click at [0, 0] on input "I agree to the Terms and Conditions" at bounding box center [0, 0] width 0 height 0
click at [1228, 255] on icon "Dismiss notification" at bounding box center [1229, 255] width 9 height 9
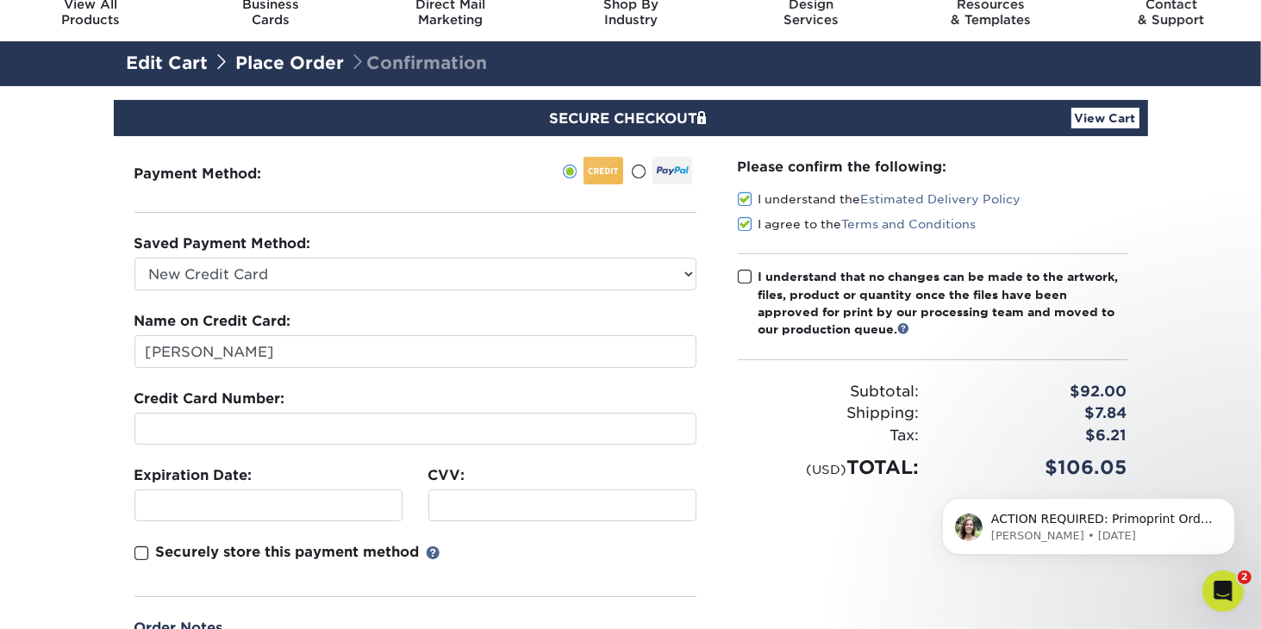
click at [748, 277] on span at bounding box center [745, 277] width 15 height 16
click at [0, 0] on input "I understand that no changes can be made to the artwork, files, product or quan…" at bounding box center [0, 0] width 0 height 0
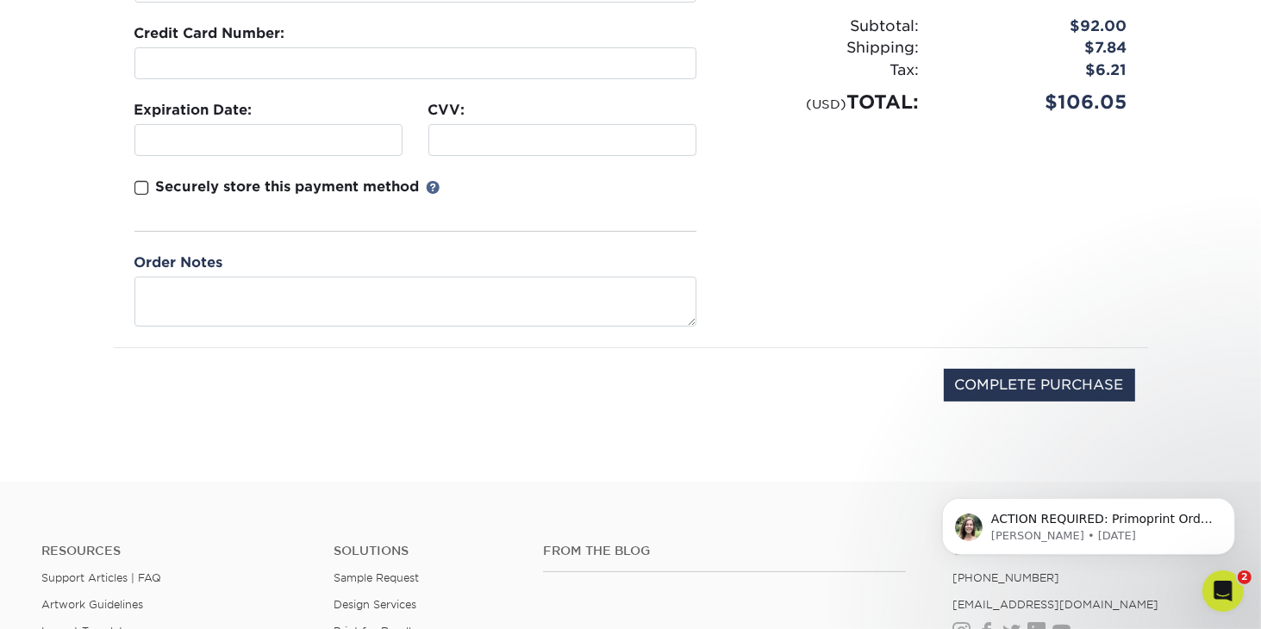
scroll to position [453, 0]
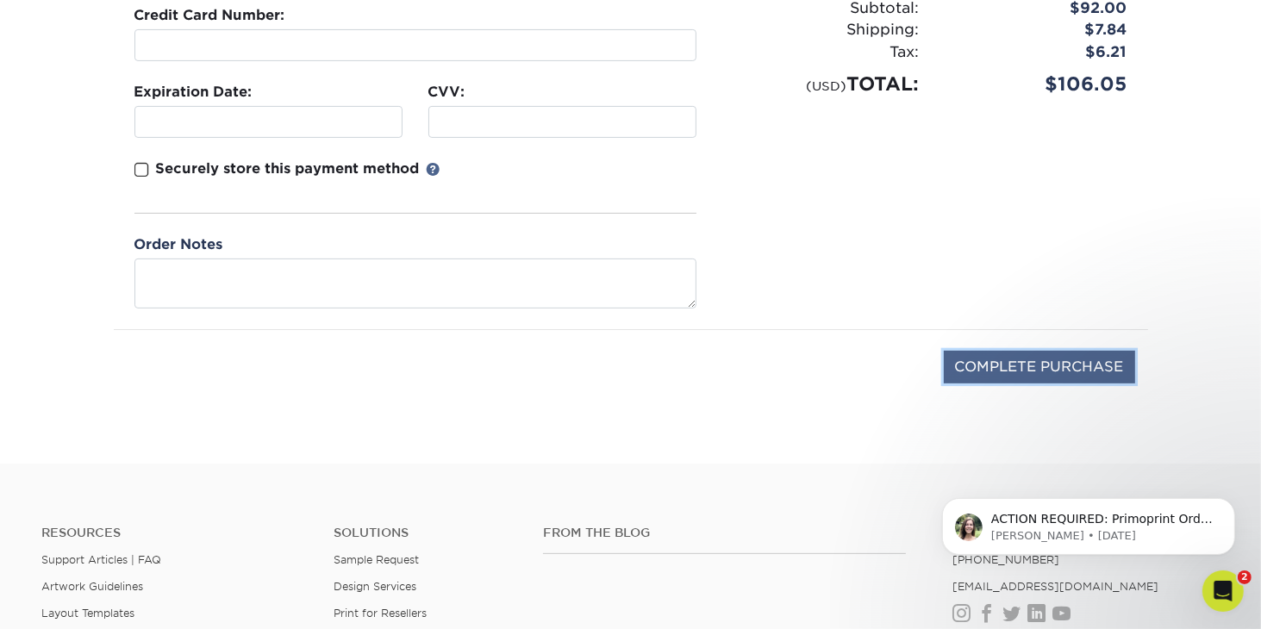
click at [1016, 363] on input "COMPLETE PURCHASE" at bounding box center [1039, 367] width 191 height 33
type input "PROCESSING, PLEASE WAIT..."
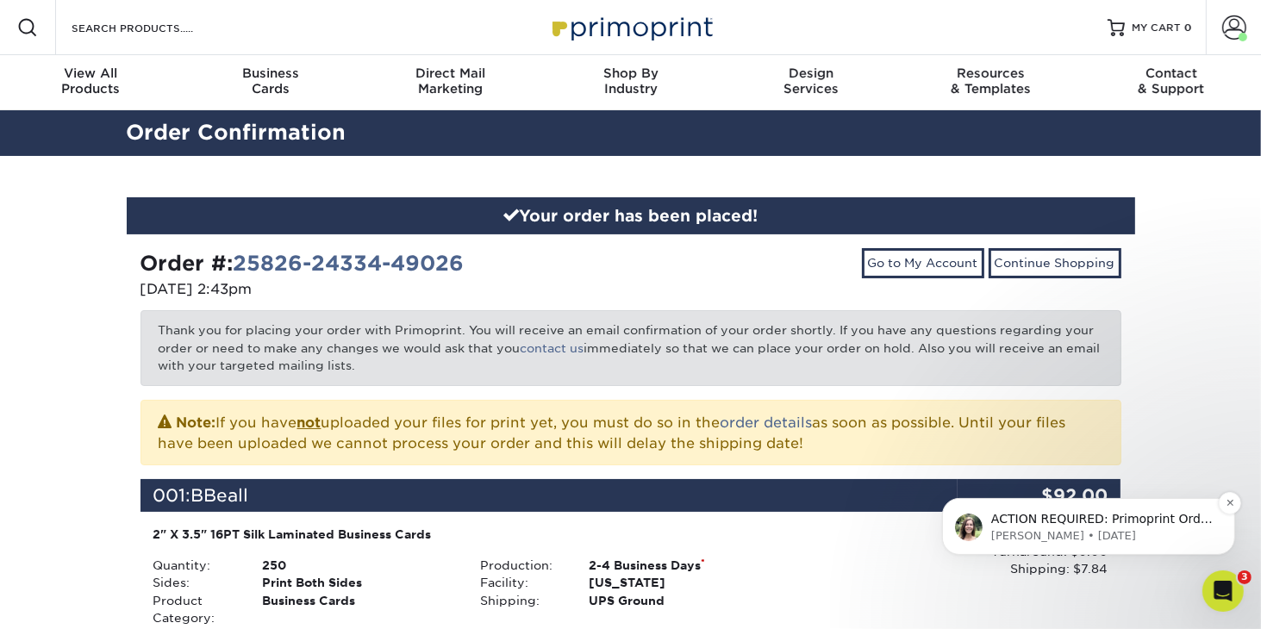
click at [1023, 522] on p "ACTION REQUIRED: Primoprint Order 23613-105474-49026 Thank you for placing your…" at bounding box center [1102, 518] width 222 height 17
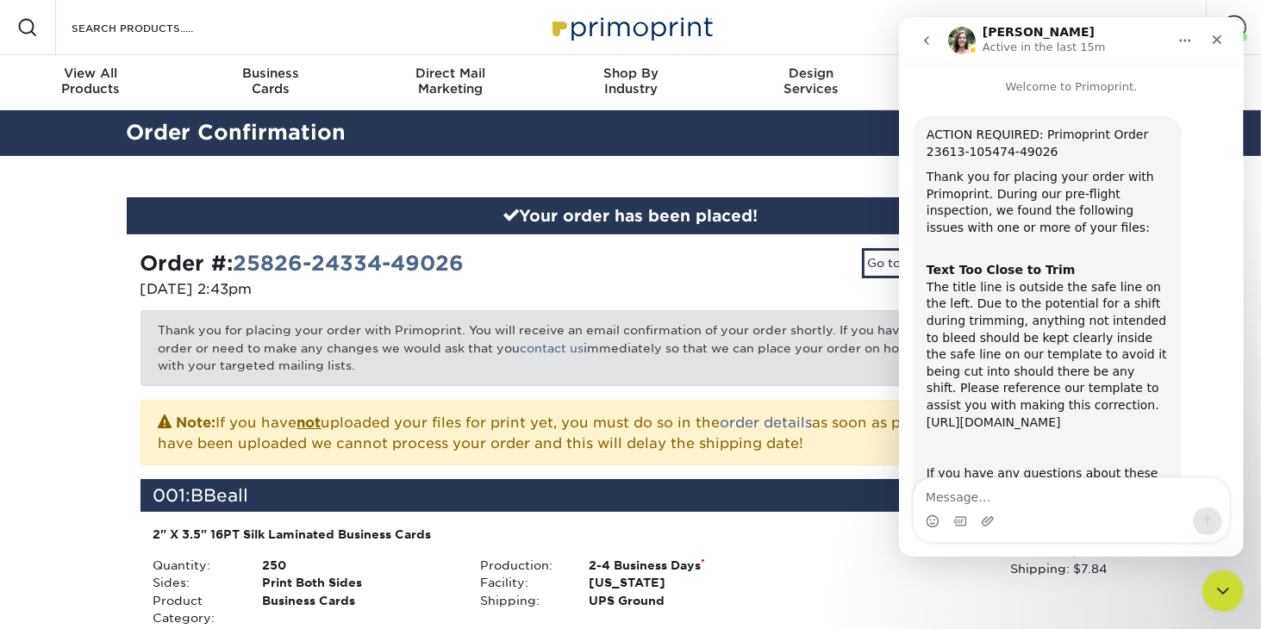
click at [1002, 429] on link "[URL][DOMAIN_NAME]" at bounding box center [993, 423] width 134 height 14
click at [1214, 39] on icon "Close" at bounding box center [1217, 40] width 14 height 14
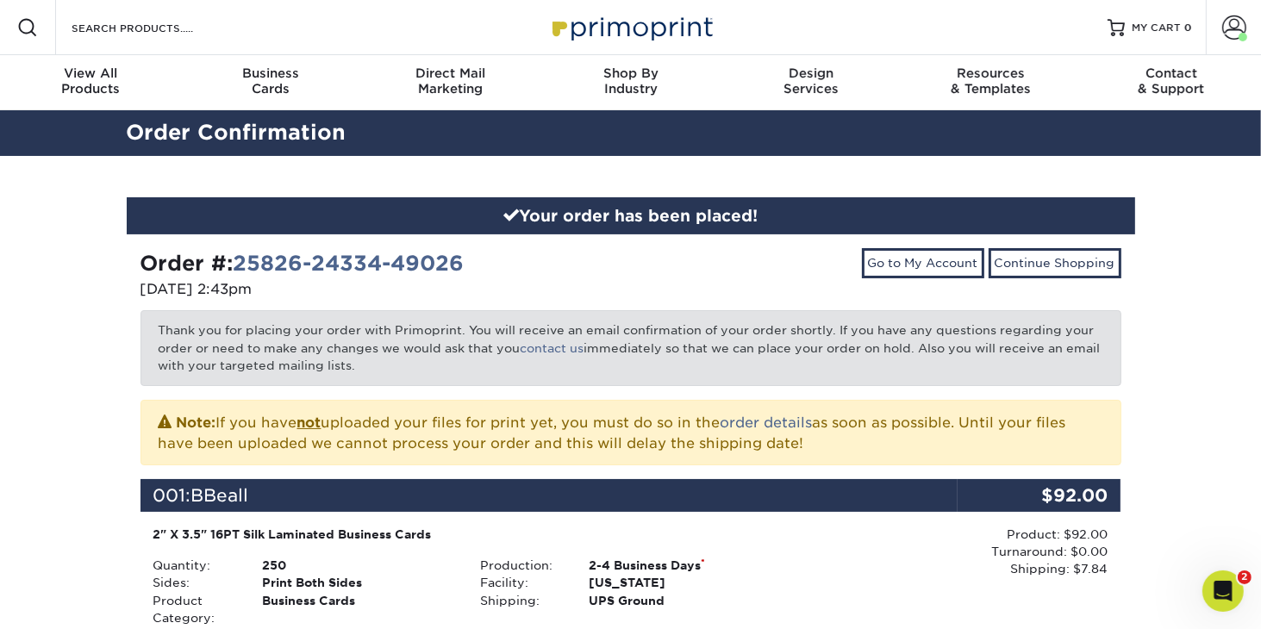
scroll to position [269, 0]
click at [934, 262] on link "Go to My Account" at bounding box center [923, 262] width 122 height 29
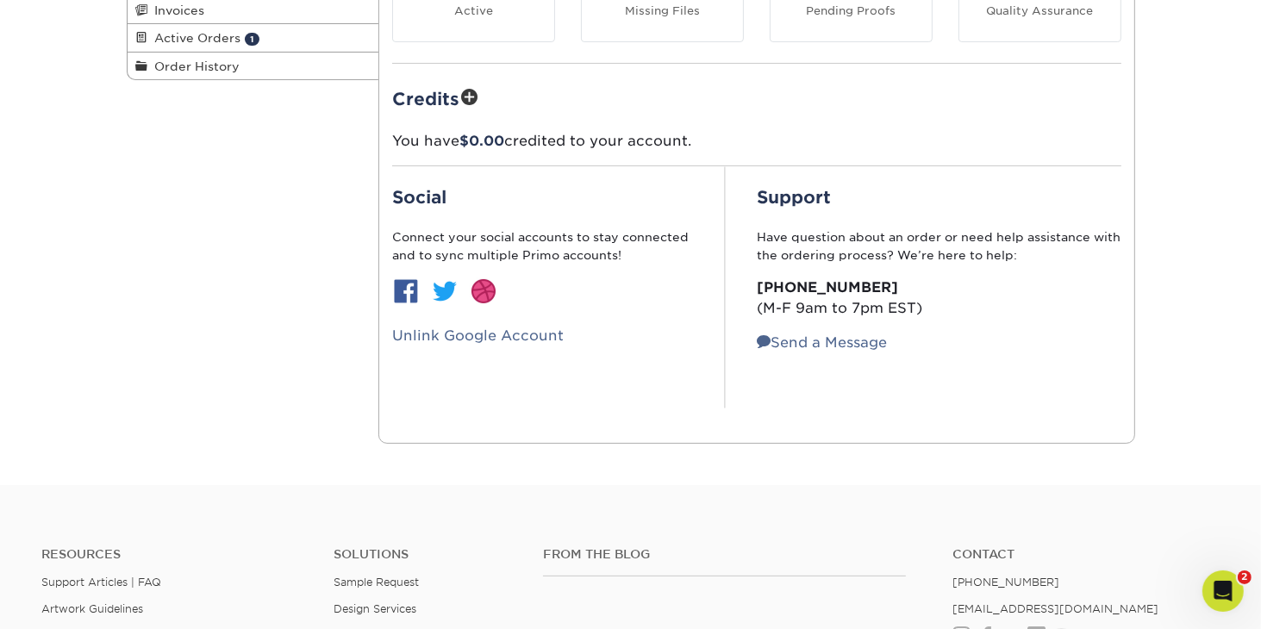
scroll to position [366, 0]
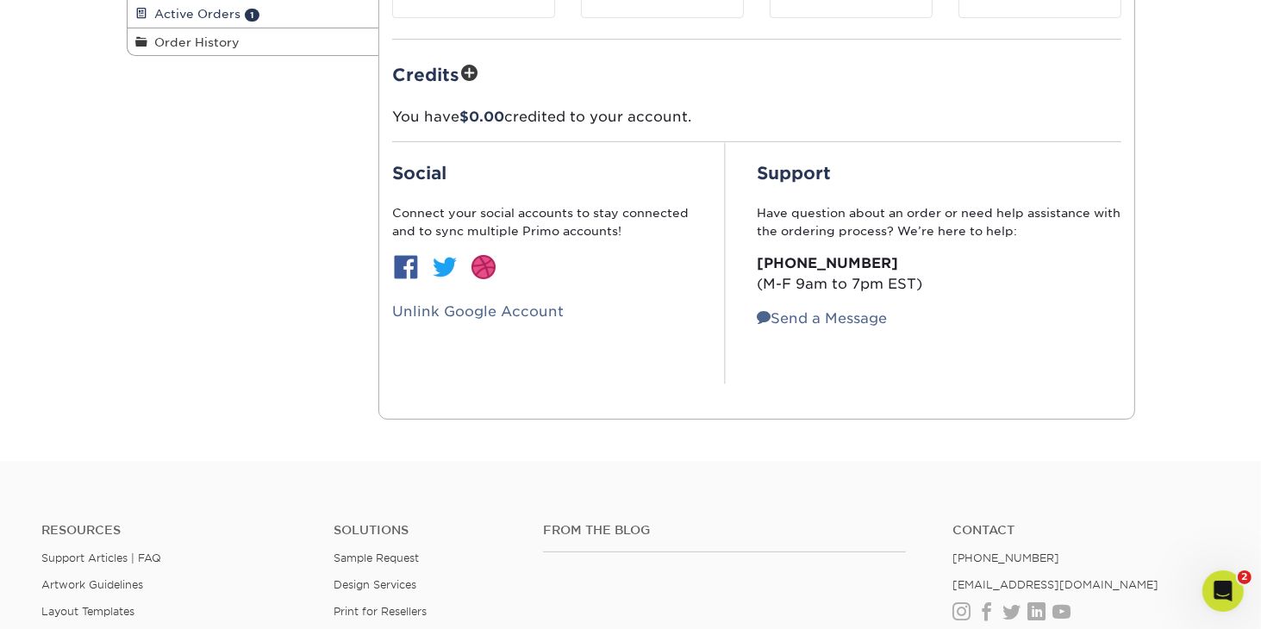
click at [219, 12] on span "Active Orders" at bounding box center [194, 14] width 93 height 14
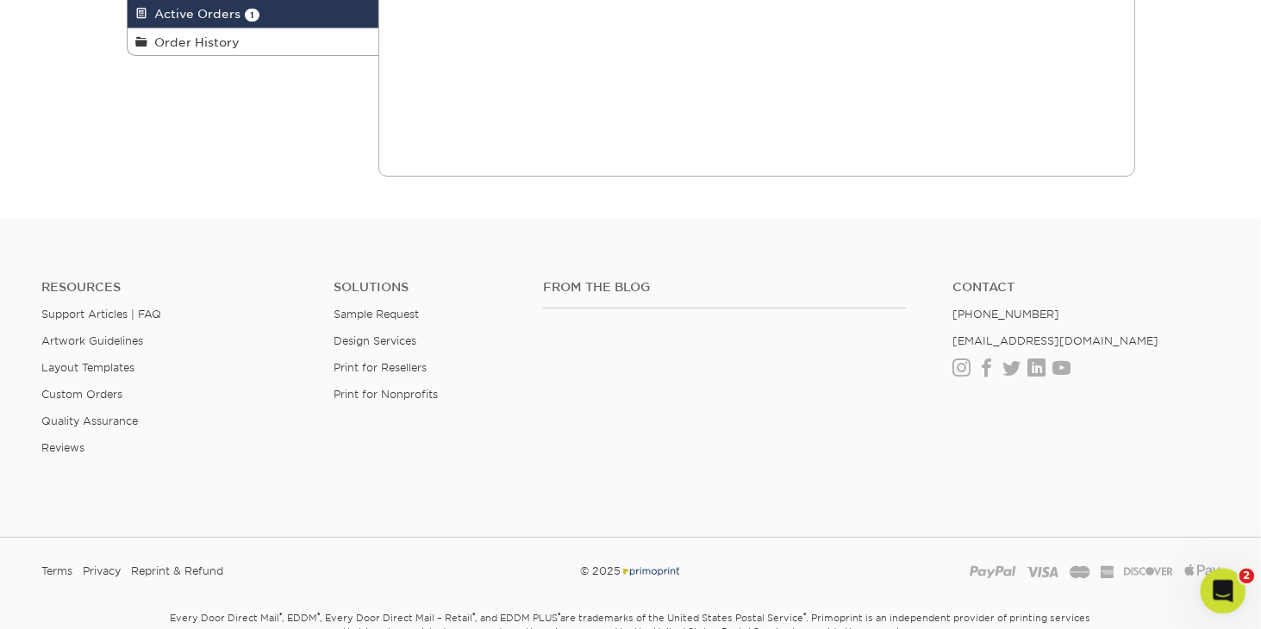
click at [1211, 591] on icon "Open Intercom Messenger" at bounding box center [1221, 589] width 28 height 28
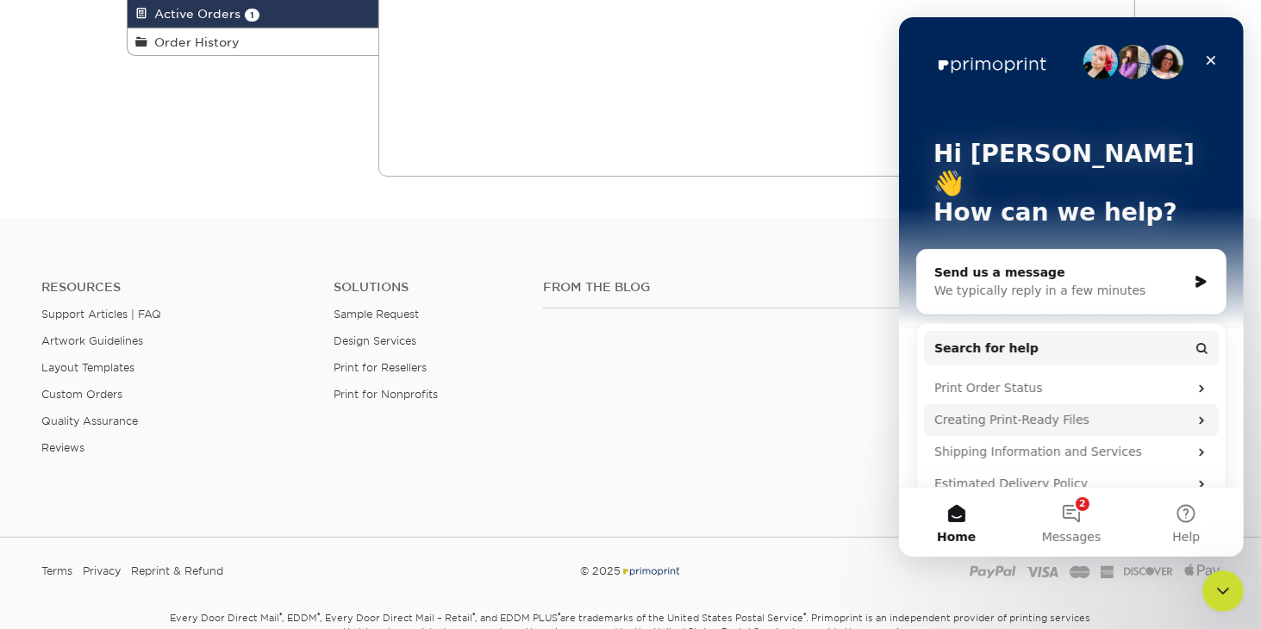
click at [1001, 411] on div "Creating Print-Ready Files" at bounding box center [1060, 420] width 253 height 18
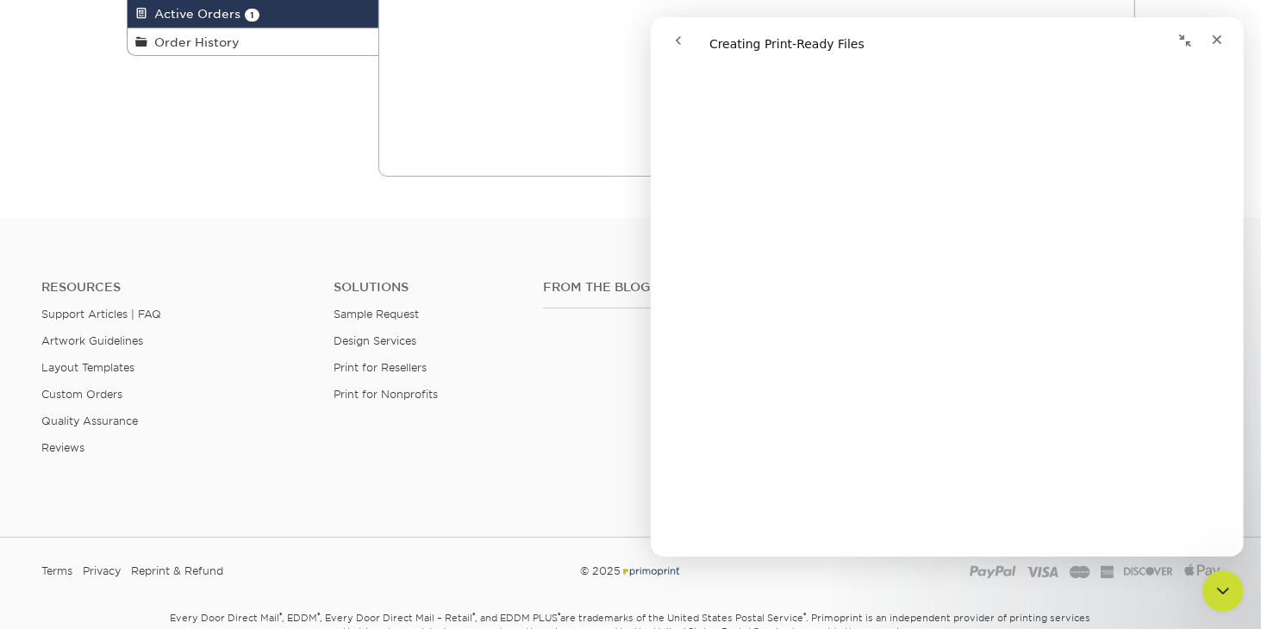
scroll to position [1025, 0]
click at [1217, 39] on icon "Close" at bounding box center [1216, 39] width 9 height 9
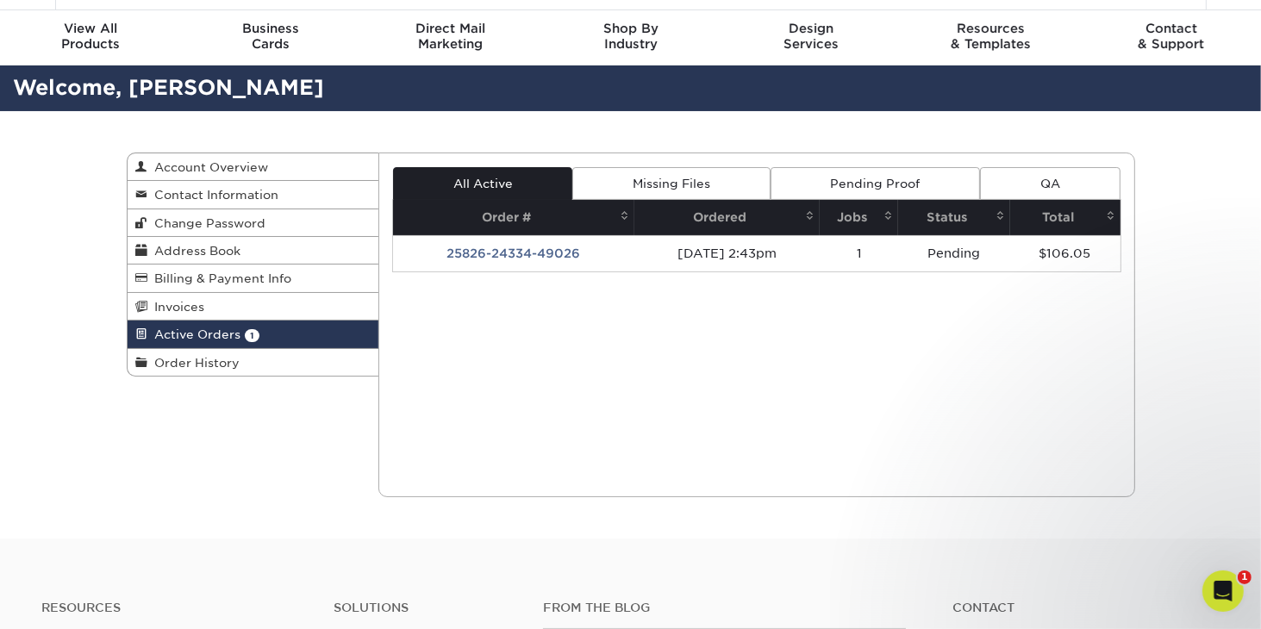
scroll to position [0, 0]
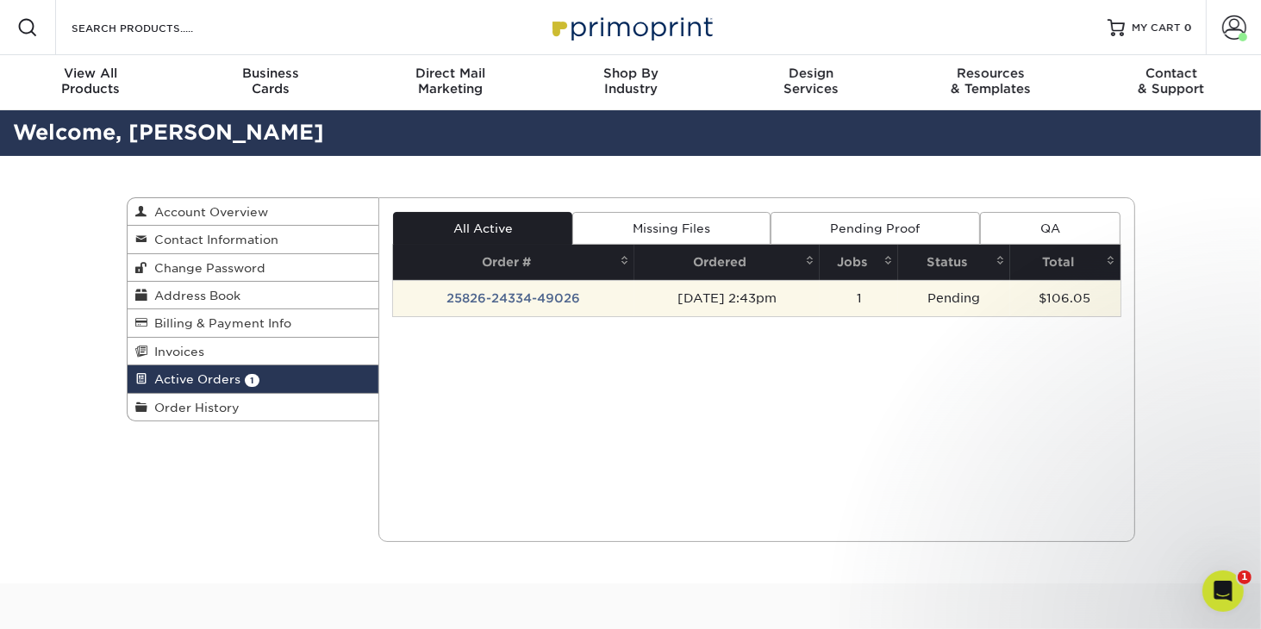
click at [775, 294] on td "08/26/2025 2:43pm" at bounding box center [728, 298] width 186 height 36
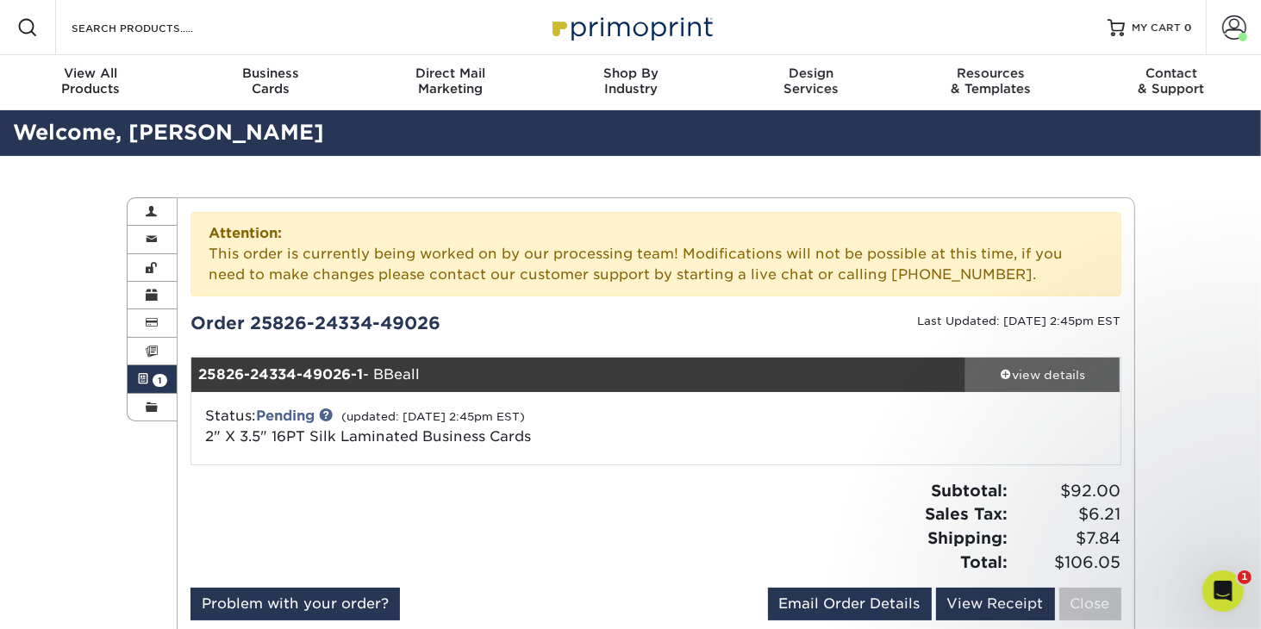
click at [1004, 374] on span at bounding box center [1006, 374] width 12 height 12
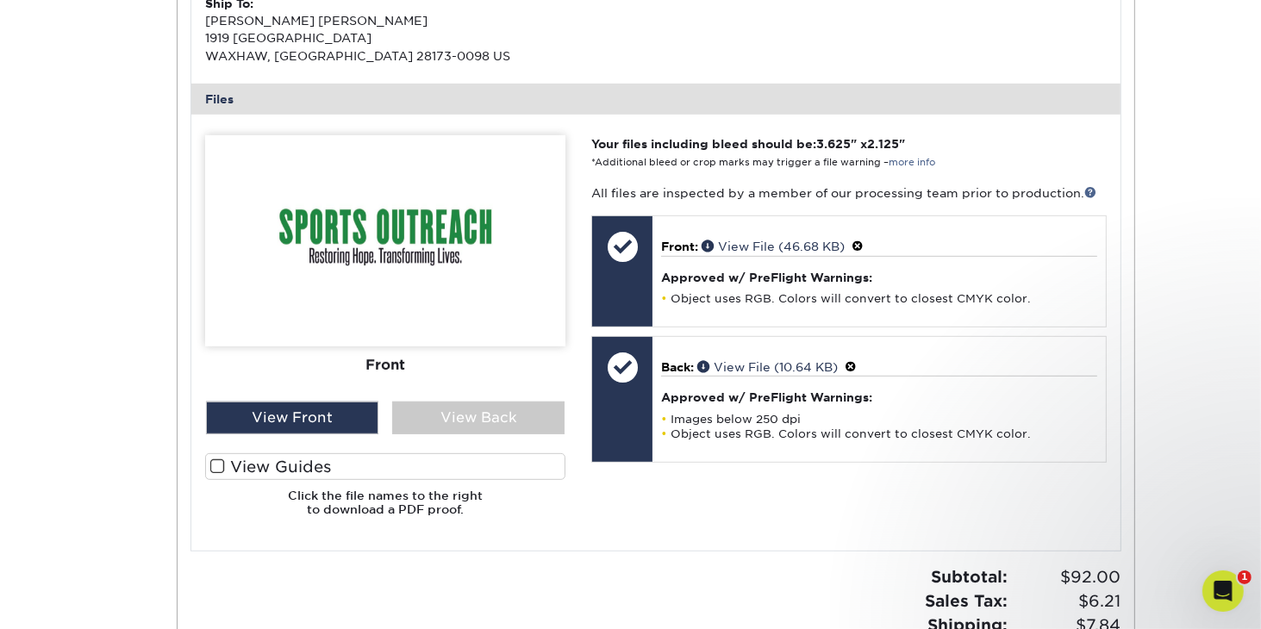
scroll to position [712, 0]
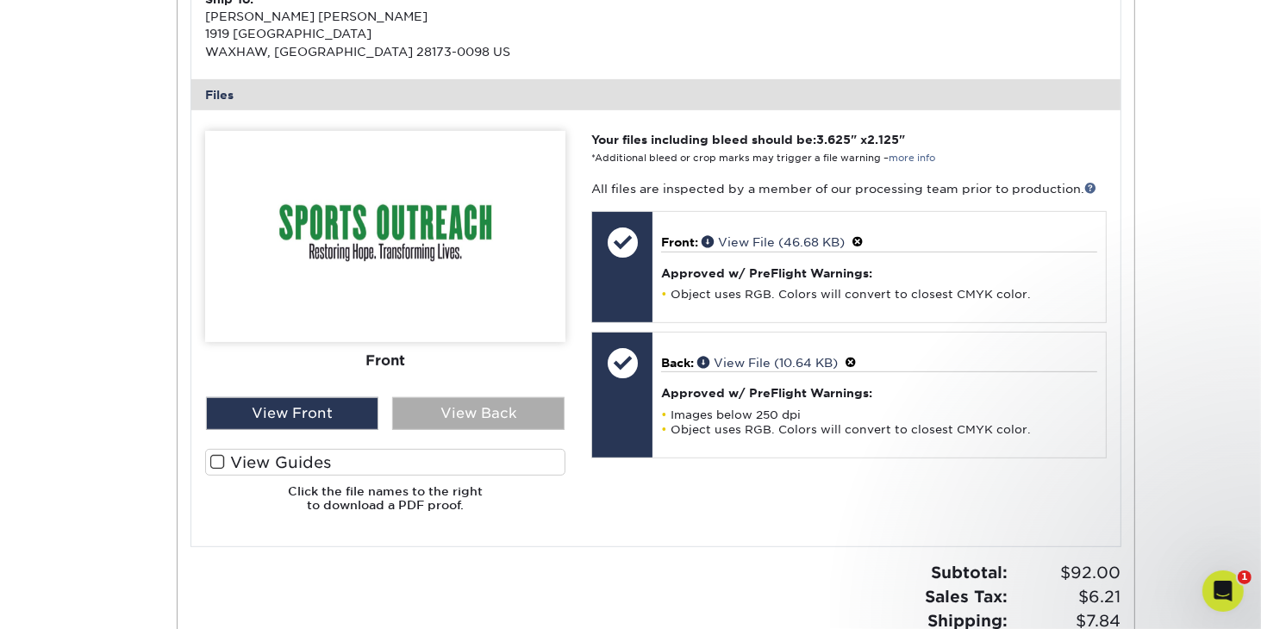
click at [494, 415] on div "View Back" at bounding box center [478, 413] width 172 height 33
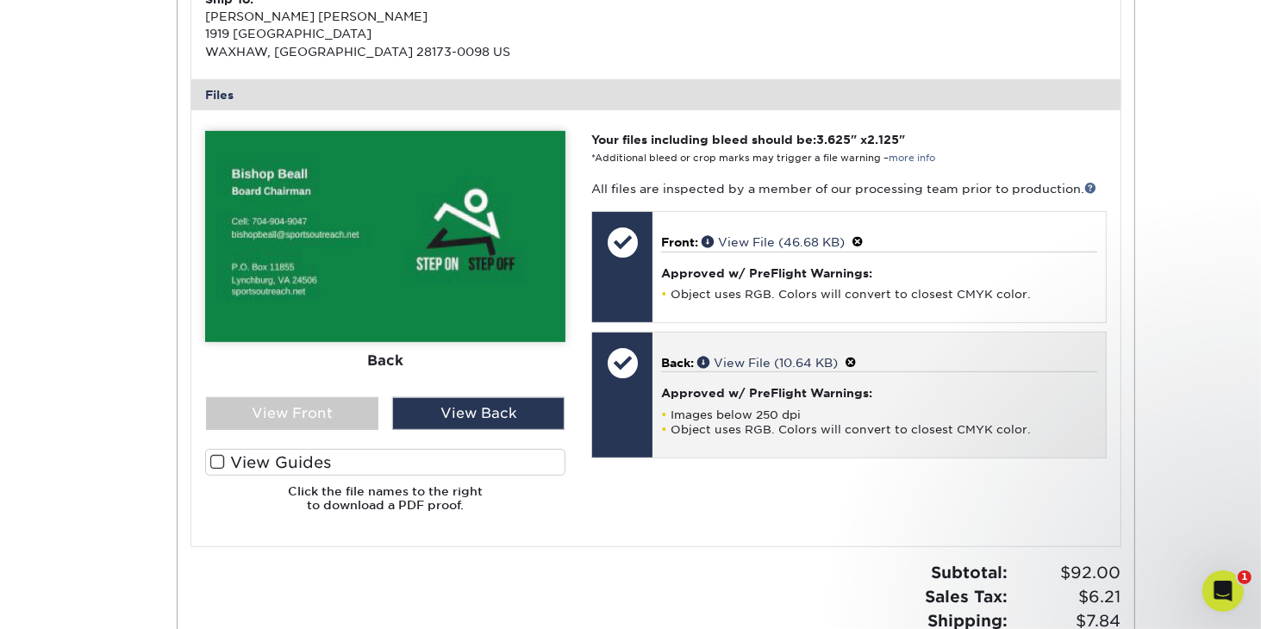
click at [670, 363] on span "Back:" at bounding box center [677, 363] width 33 height 14
click at [666, 403] on div "Approved w/ PreFlight Warnings: Images below 250 dpi Object uses RGB. Colors wi…" at bounding box center [878, 404] width 435 height 65
click at [704, 401] on div "Approved w/ PreFlight Warnings: Images below 250 dpi Object uses RGB. Colors wi…" at bounding box center [878, 404] width 435 height 65
click at [707, 413] on li "Images below 250 dpi" at bounding box center [878, 415] width 435 height 15
click at [707, 362] on span at bounding box center [705, 362] width 16 height 12
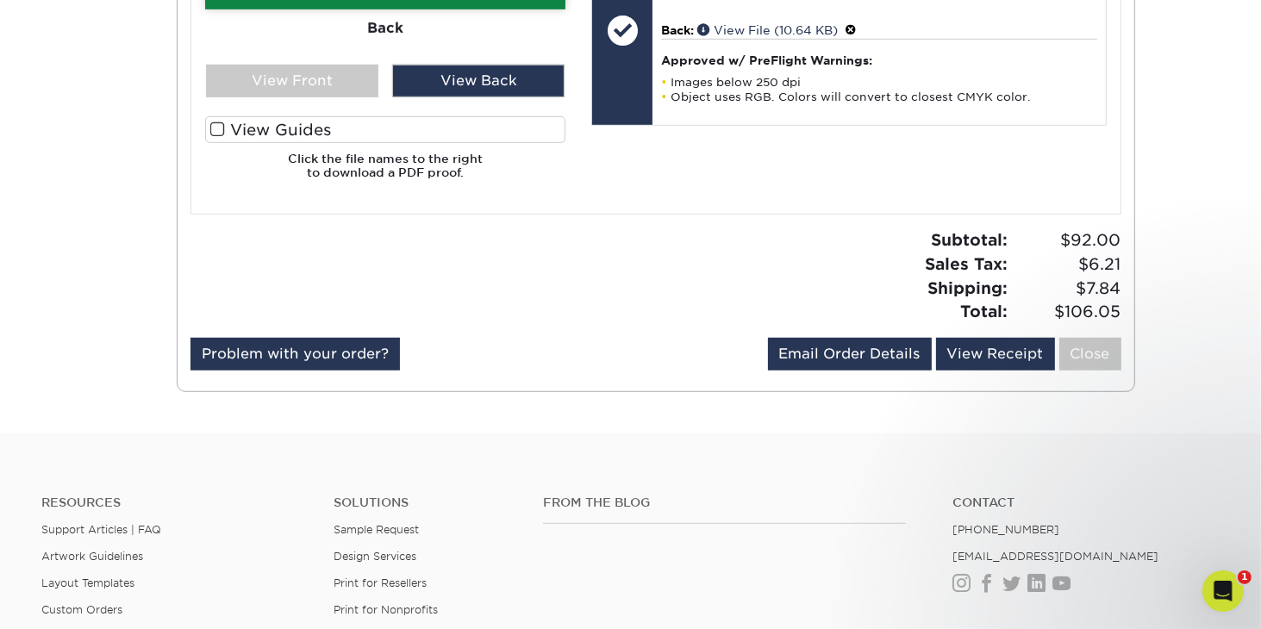
scroll to position [1100, 0]
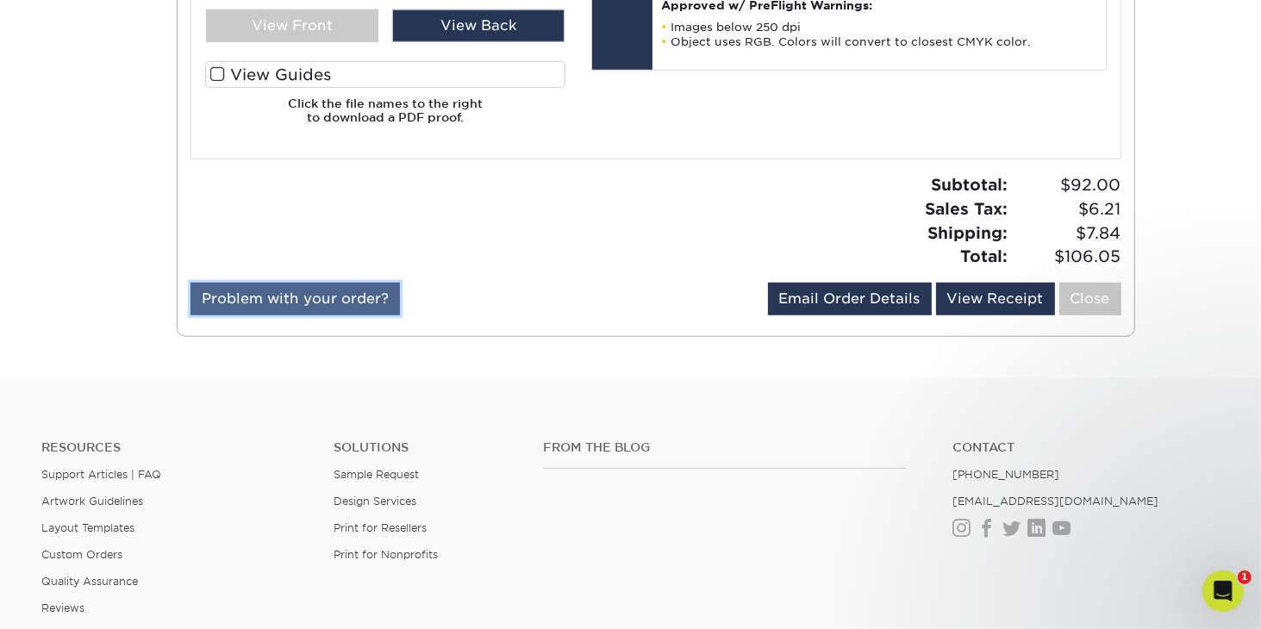
click at [276, 292] on link "Problem with your order?" at bounding box center [296, 299] width 210 height 33
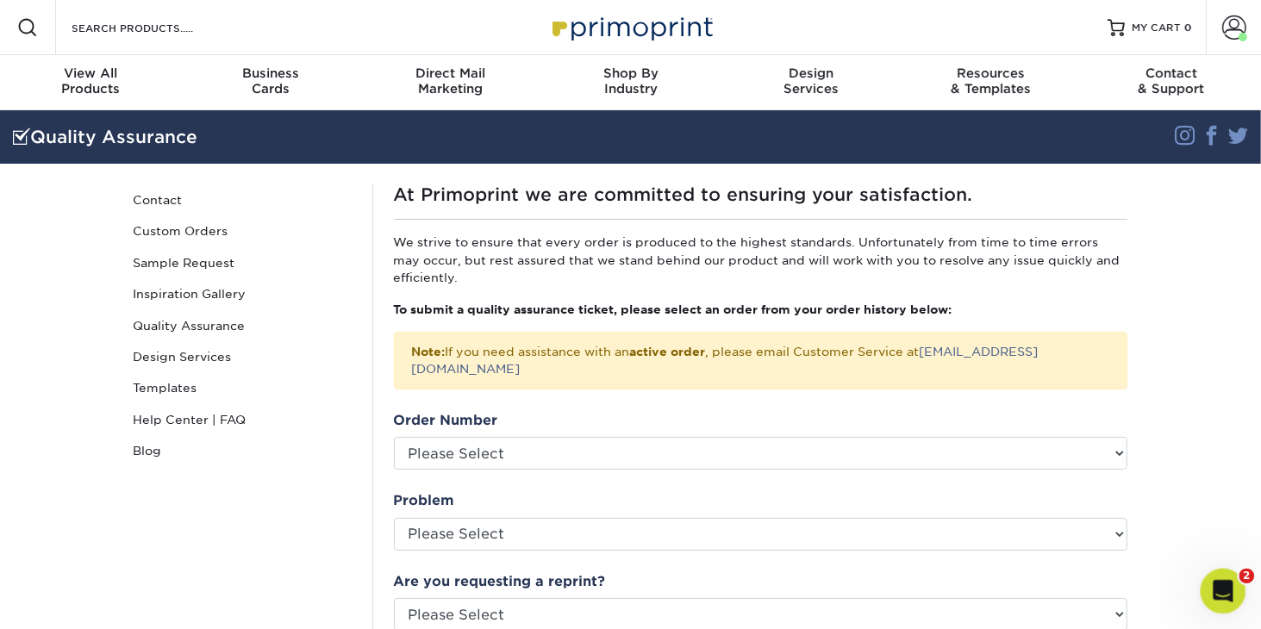
click at [1228, 581] on icon "Open Intercom Messenger" at bounding box center [1221, 589] width 28 height 28
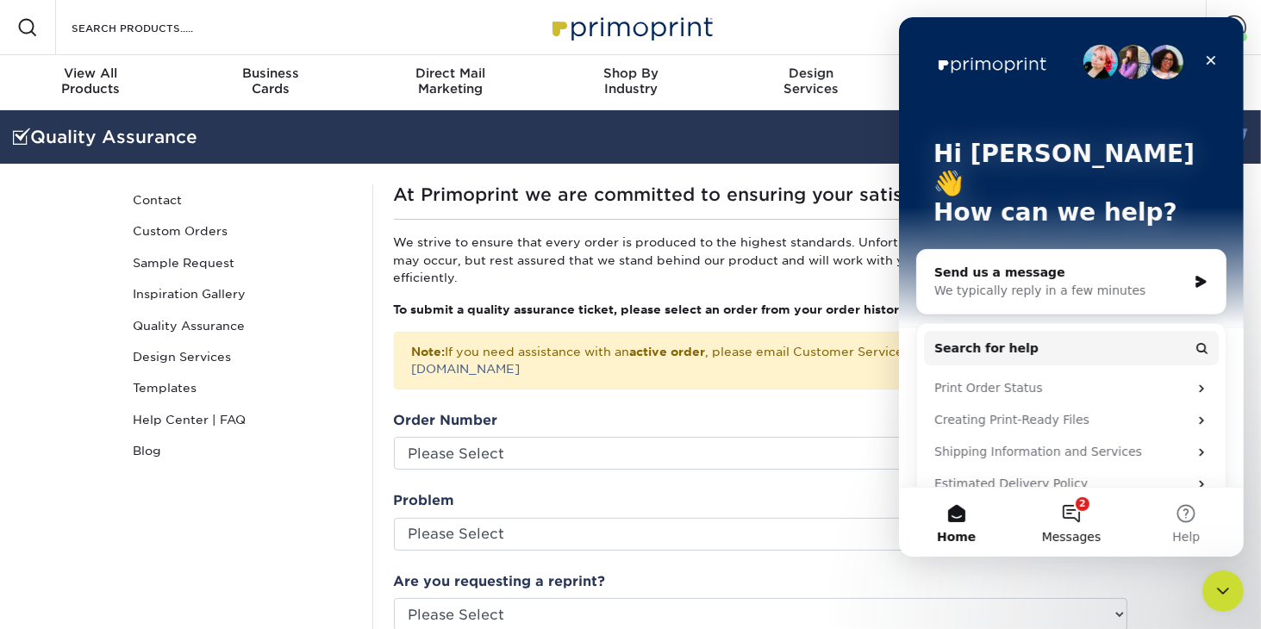
click at [1076, 518] on button "2 Messages" at bounding box center [1070, 522] width 115 height 69
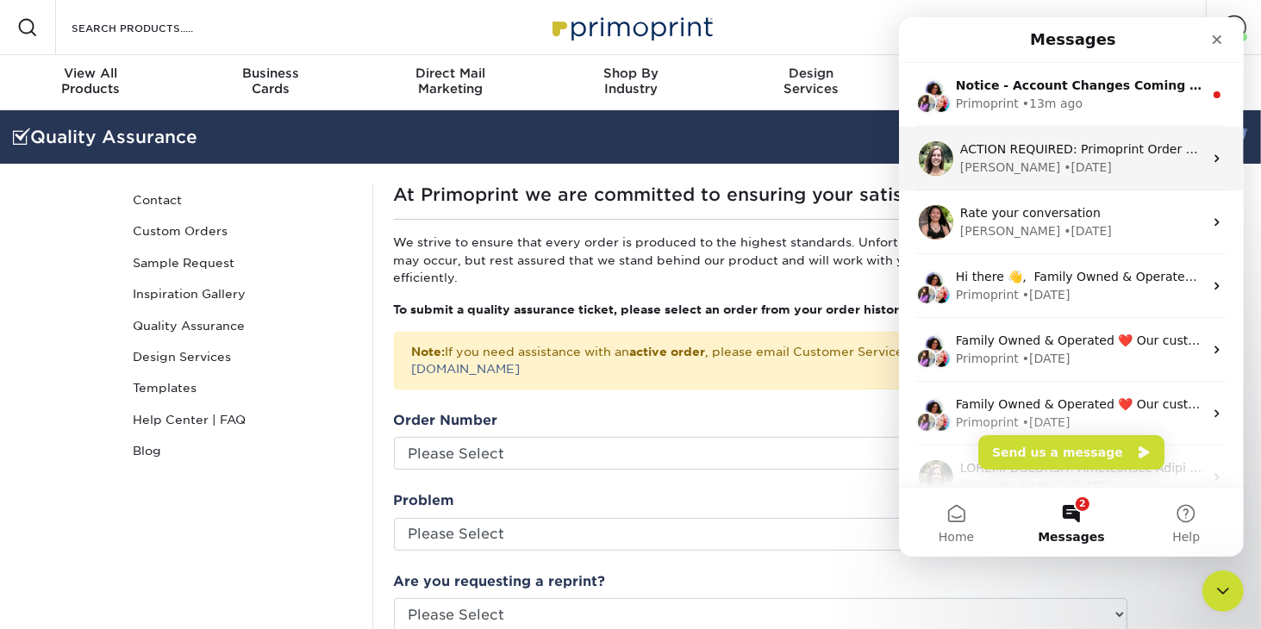
click at [1060, 167] on div "Julie • 114w ago" at bounding box center [1081, 168] width 243 height 18
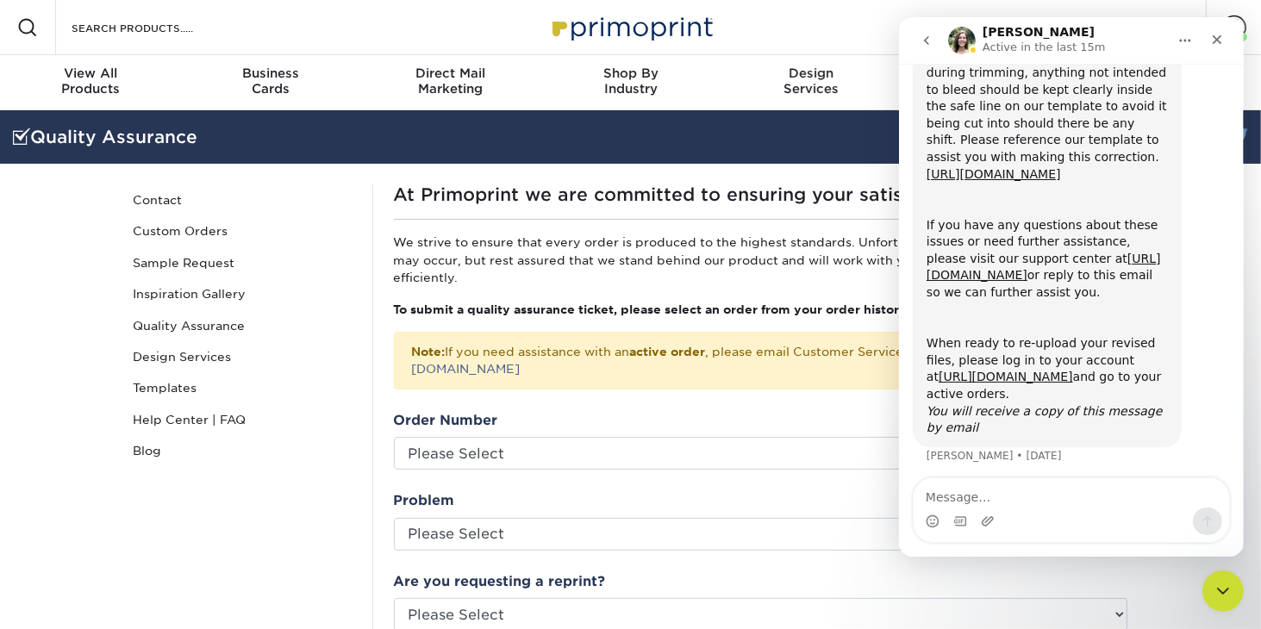
scroll to position [269, 0]
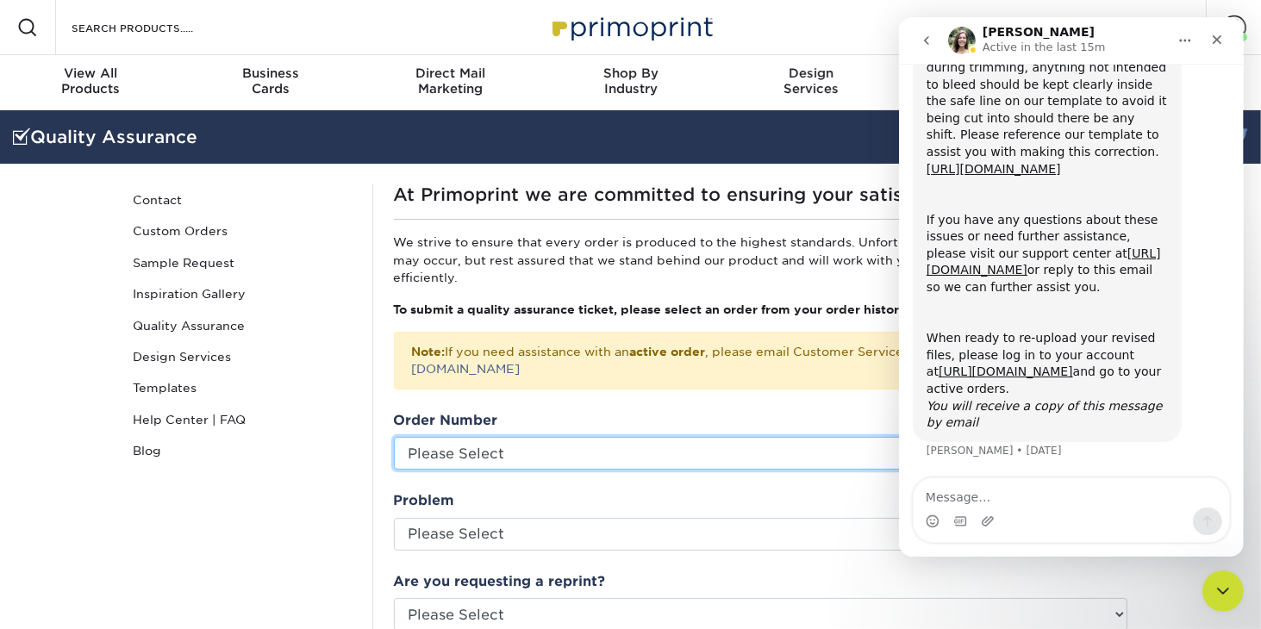
click at [763, 437] on select "Please Select 23613-105474-49026 23516-94717-49026 23214-122256-49026 23131-949…" at bounding box center [761, 453] width 734 height 33
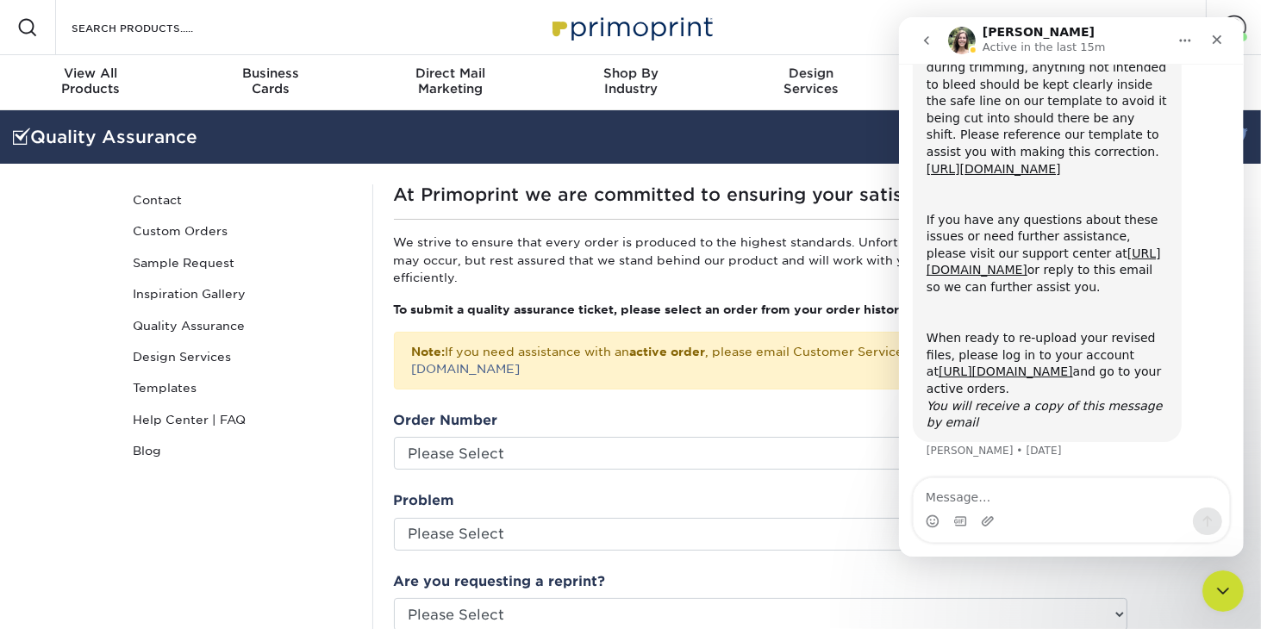
click at [796, 9] on div "Resources Menu Search Products Account Welcome, Robin Account Dashboard Active …" at bounding box center [630, 27] width 1261 height 55
click at [1219, 36] on icon "Close" at bounding box center [1216, 39] width 9 height 9
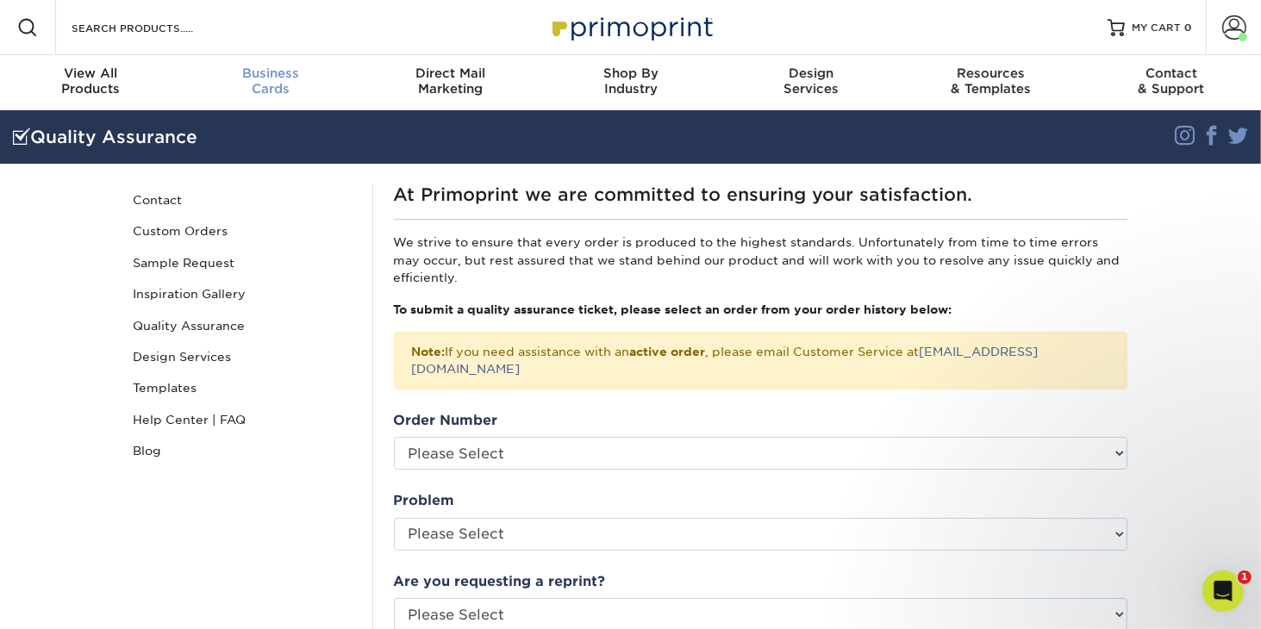
scroll to position [0, 0]
click at [1167, 28] on span "MY CART" at bounding box center [1156, 28] width 49 height 15
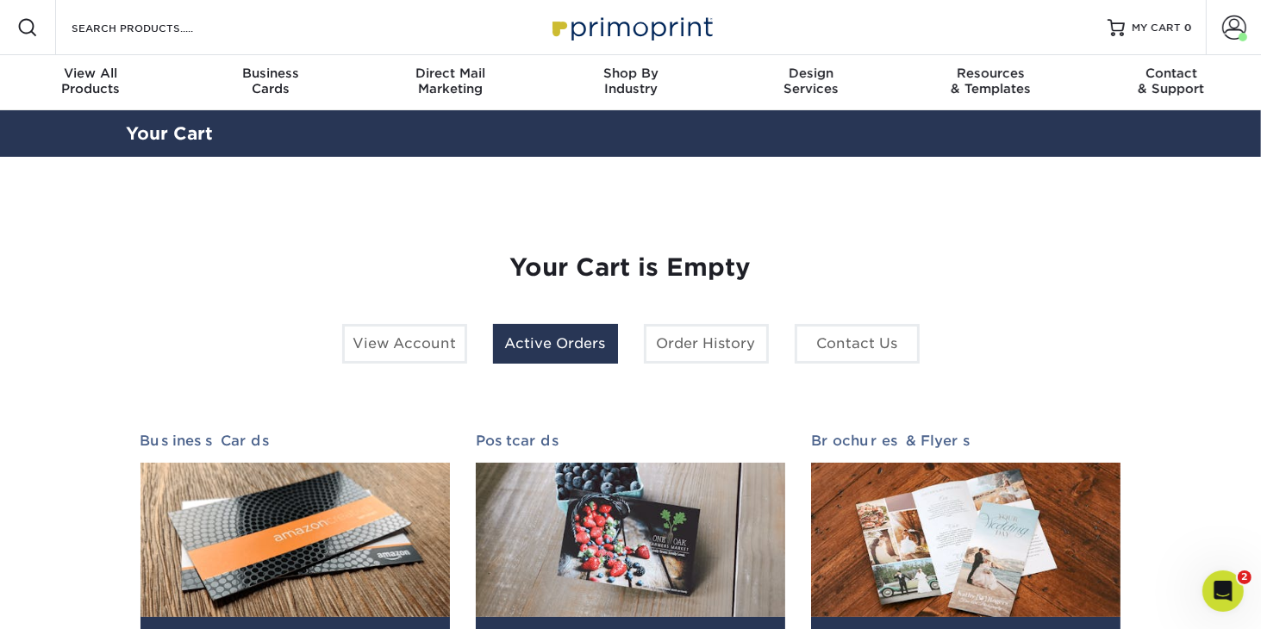
click at [555, 347] on link "Active Orders" at bounding box center [555, 344] width 125 height 40
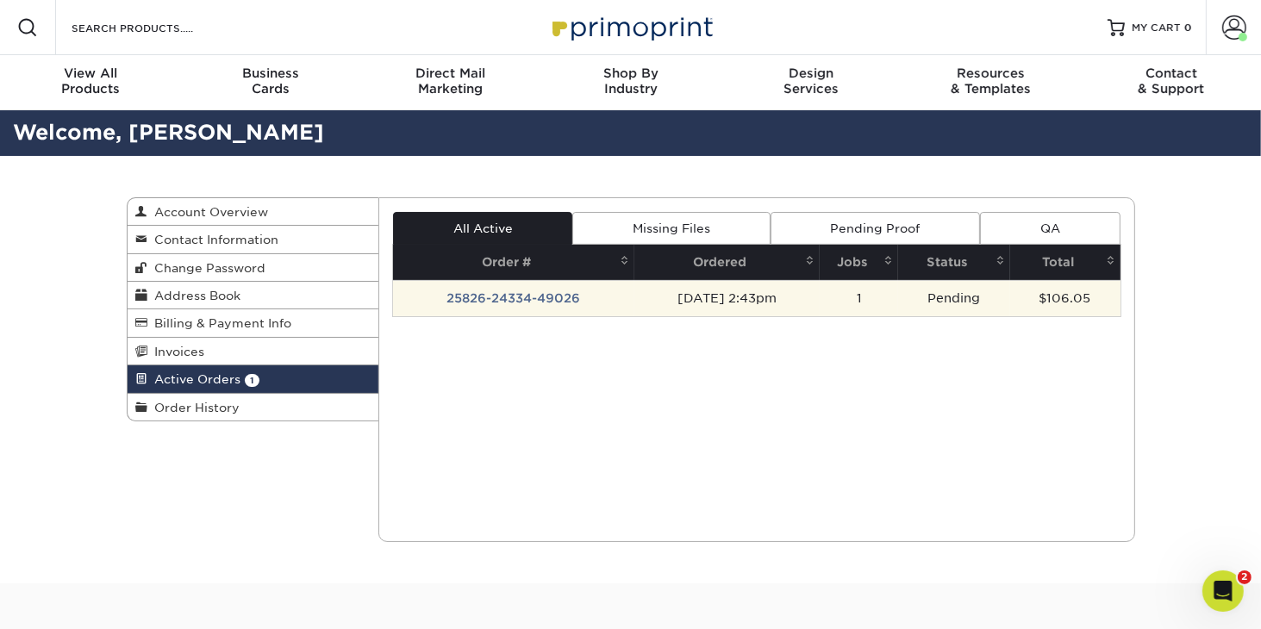
click at [648, 301] on td "[DATE] 2:43pm" at bounding box center [728, 298] width 186 height 36
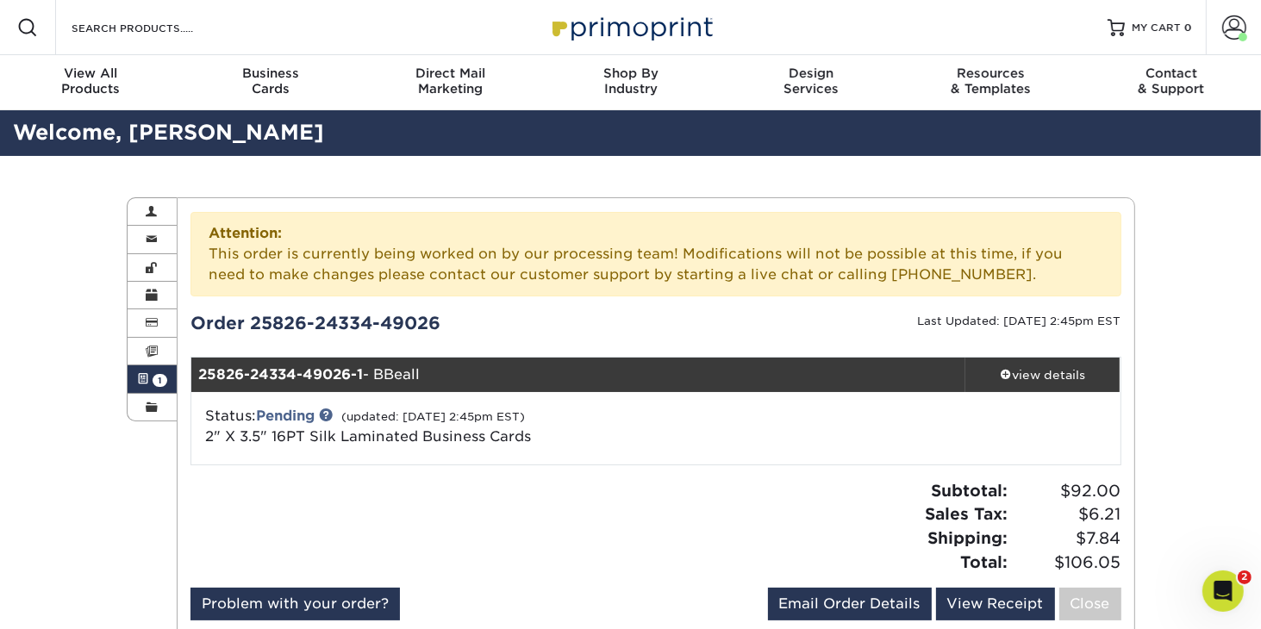
click at [721, 376] on div "25826-24334-49026-1 - BBeall" at bounding box center [578, 375] width 774 height 34
click at [1009, 369] on span at bounding box center [1006, 374] width 12 height 12
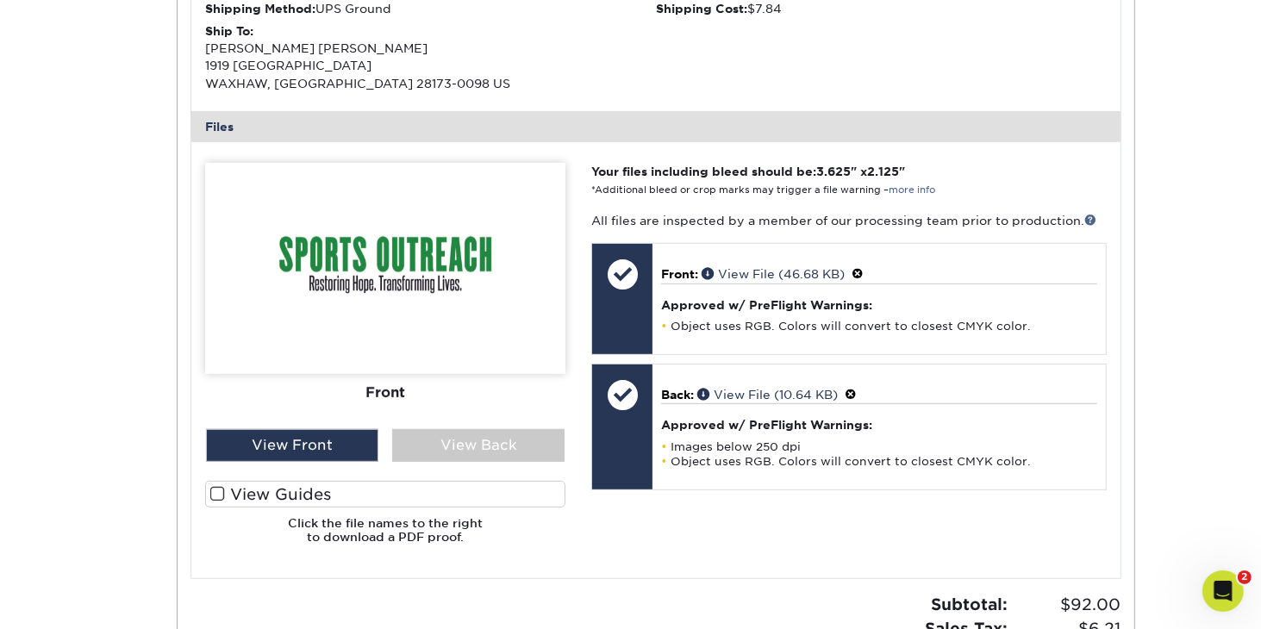
scroll to position [692, 0]
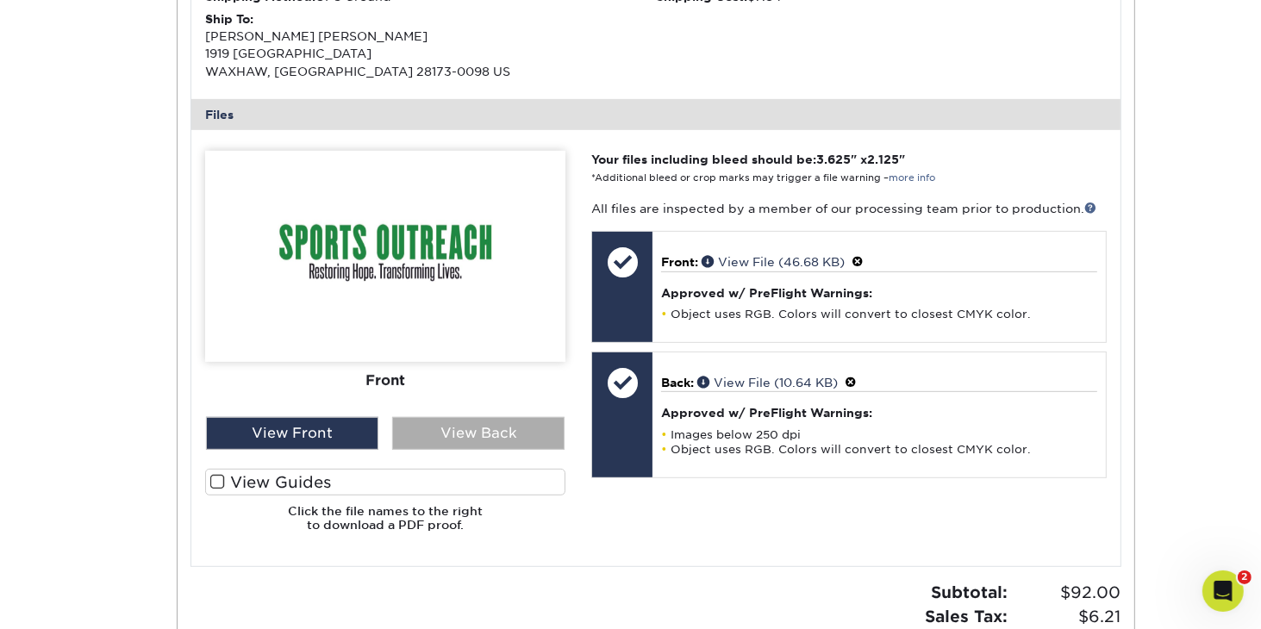
click at [510, 429] on div "View Back" at bounding box center [478, 433] width 172 height 33
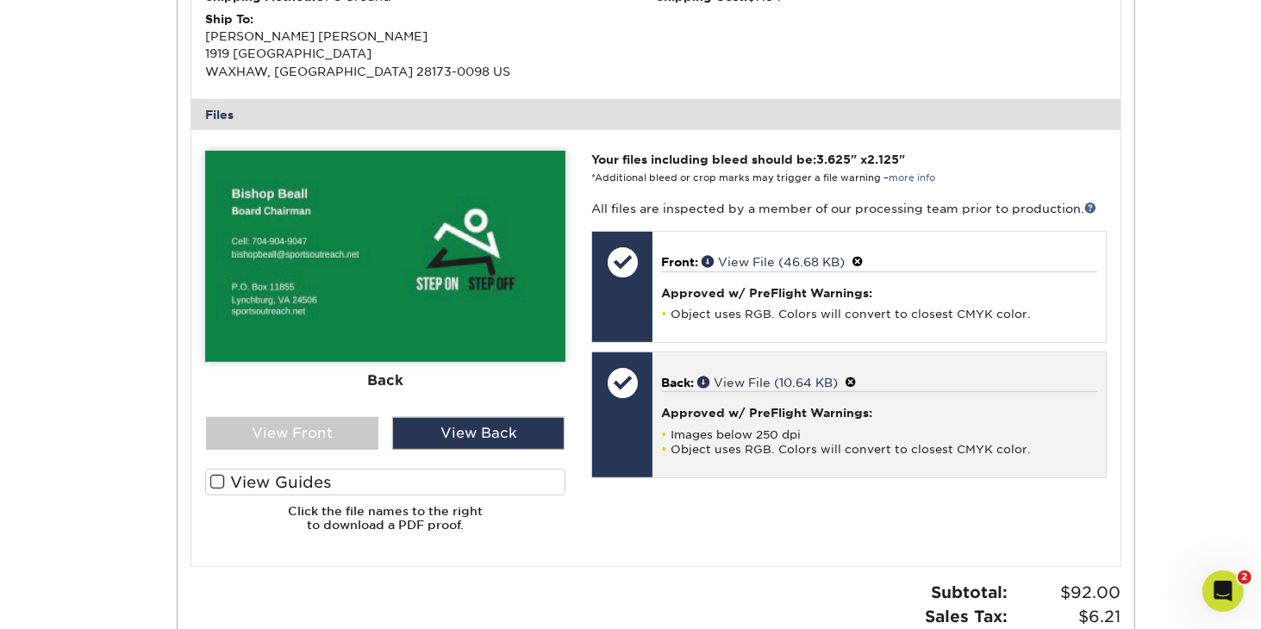
click at [629, 418] on div at bounding box center [622, 415] width 60 height 125
click at [741, 382] on link "View File (10.64 KB)" at bounding box center [767, 383] width 141 height 14
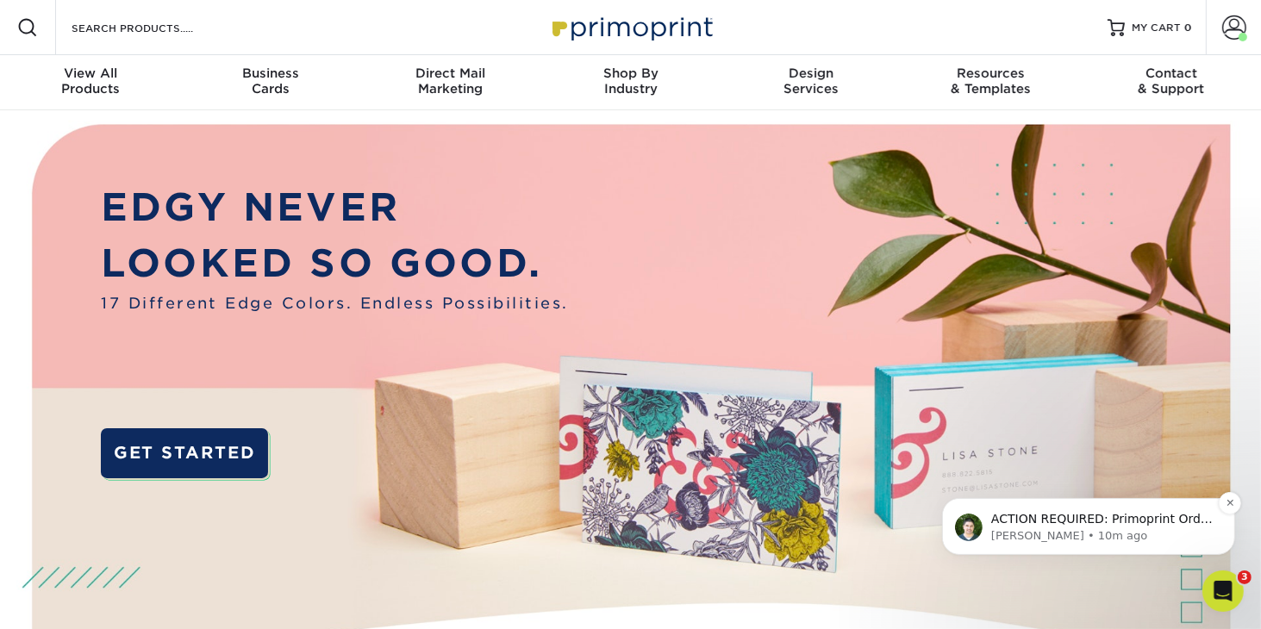
click at [993, 526] on p "ACTION REQUIRED: Primoprint Order 25826-24334-49026 Thank you for placing your …" at bounding box center [1102, 518] width 222 height 17
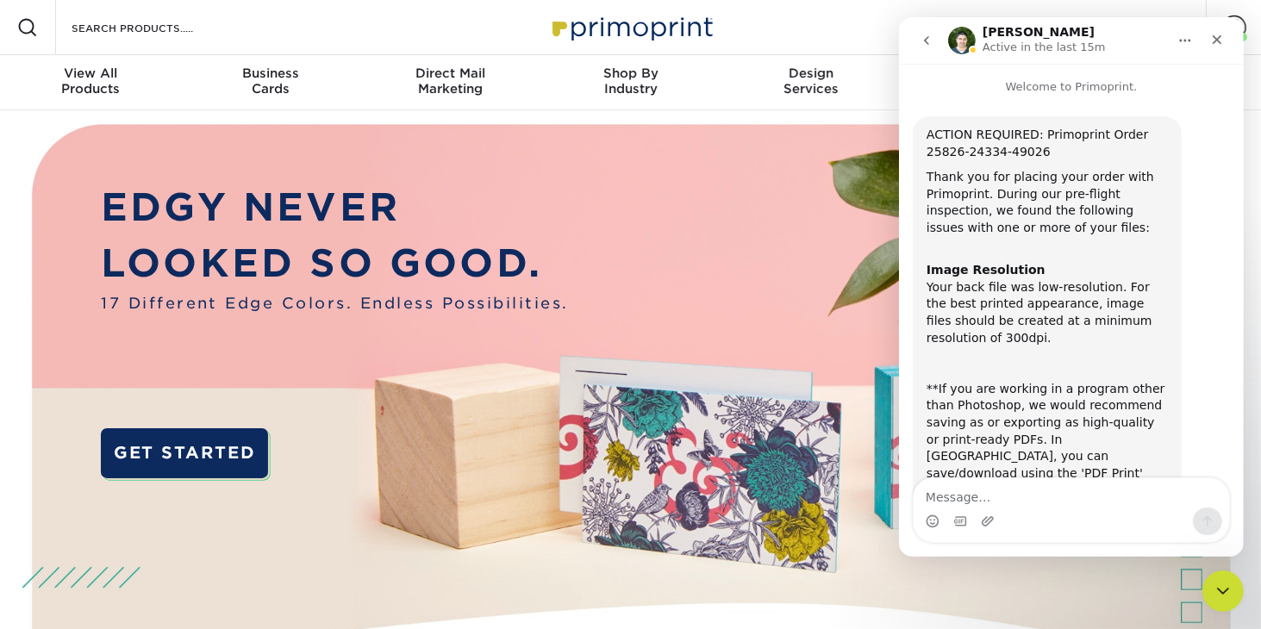
scroll to position [338, 0]
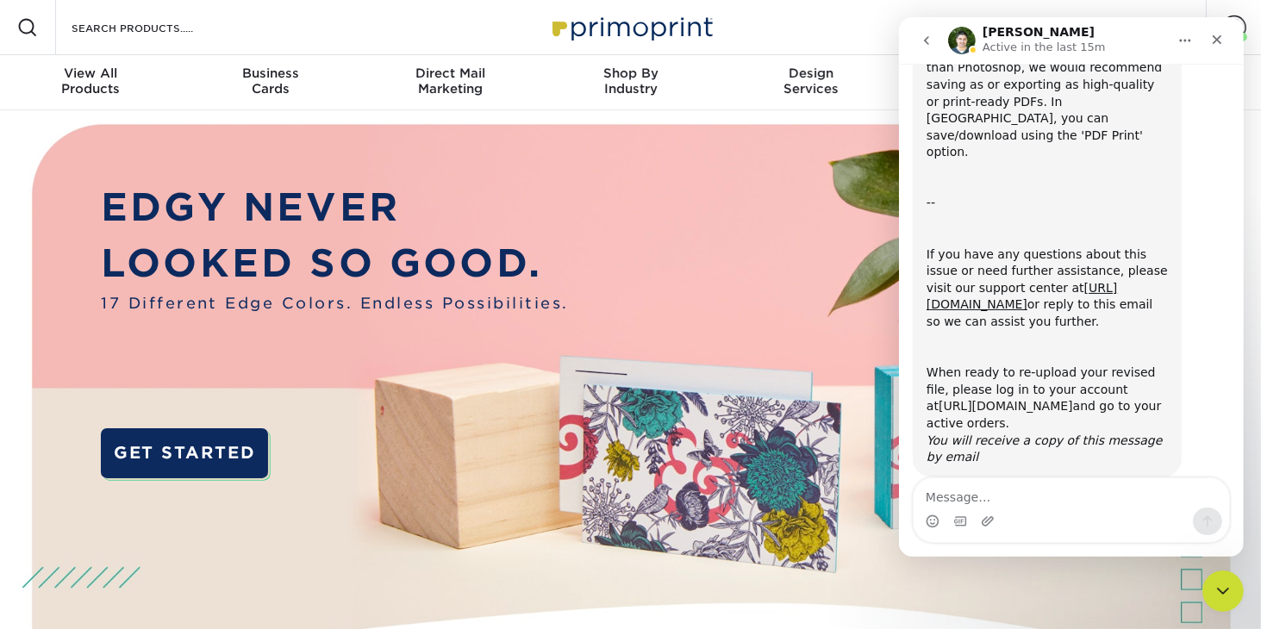
click at [998, 399] on link "[URL][DOMAIN_NAME]" at bounding box center [1005, 406] width 134 height 14
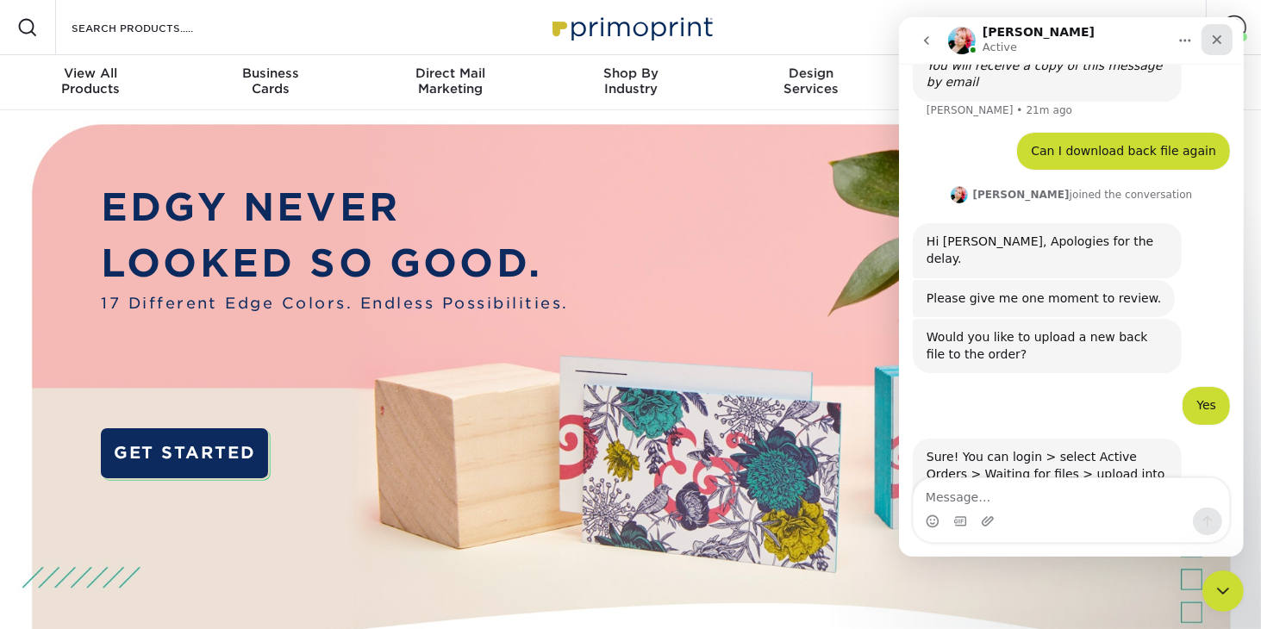
click at [1214, 41] on icon "Close" at bounding box center [1216, 39] width 9 height 9
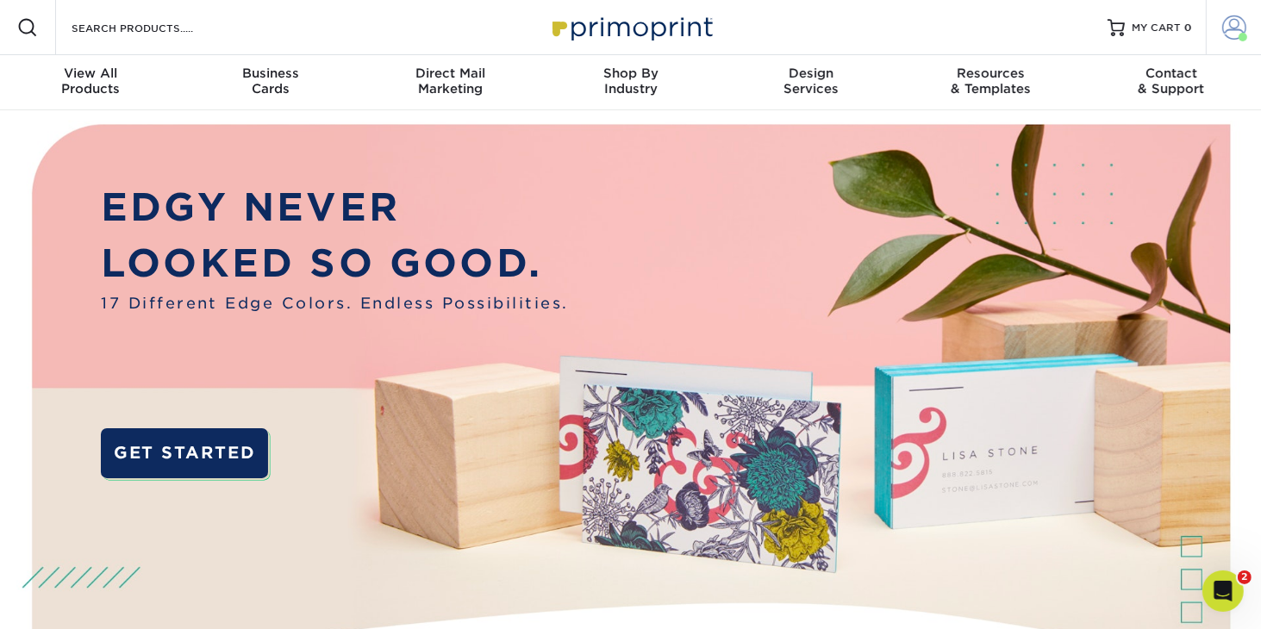
scroll to position [695, 0]
click at [1229, 32] on span at bounding box center [1235, 28] width 24 height 24
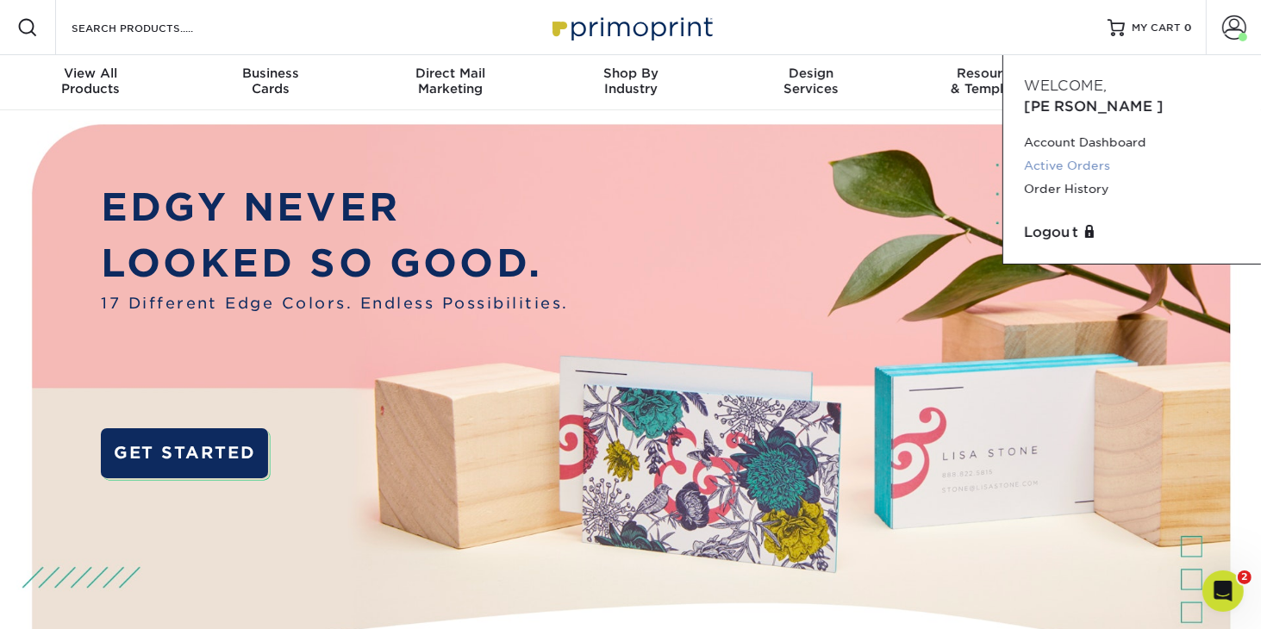
click at [1080, 154] on link "Active Orders" at bounding box center [1132, 165] width 216 height 23
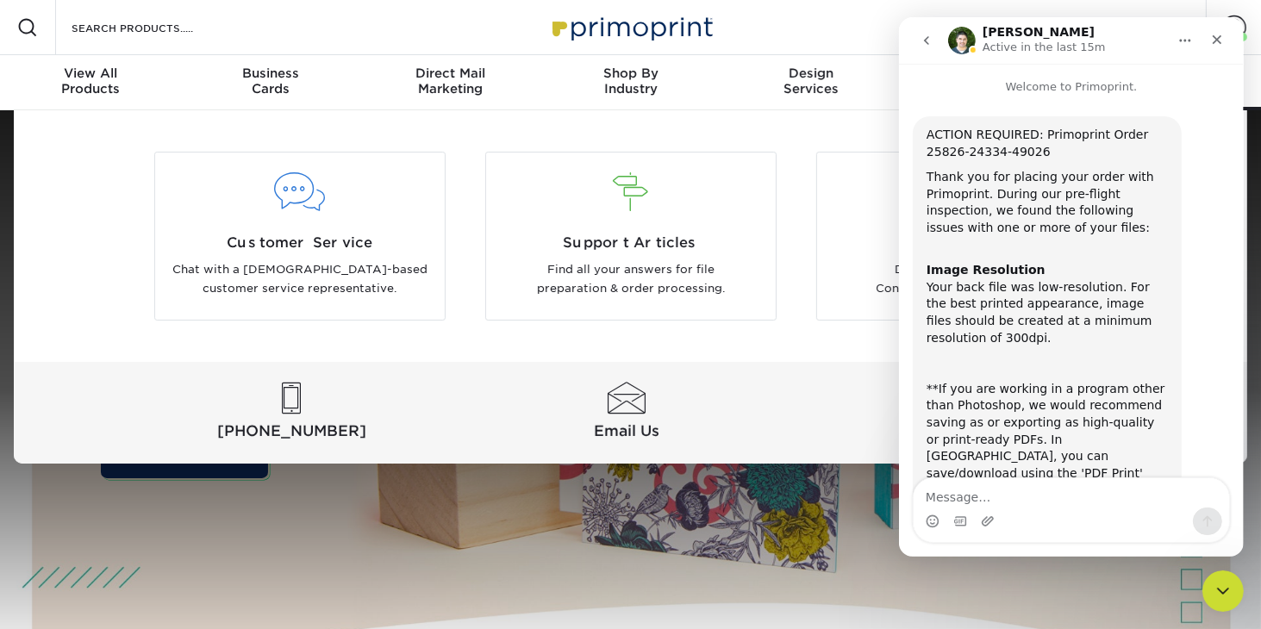
scroll to position [338, 0]
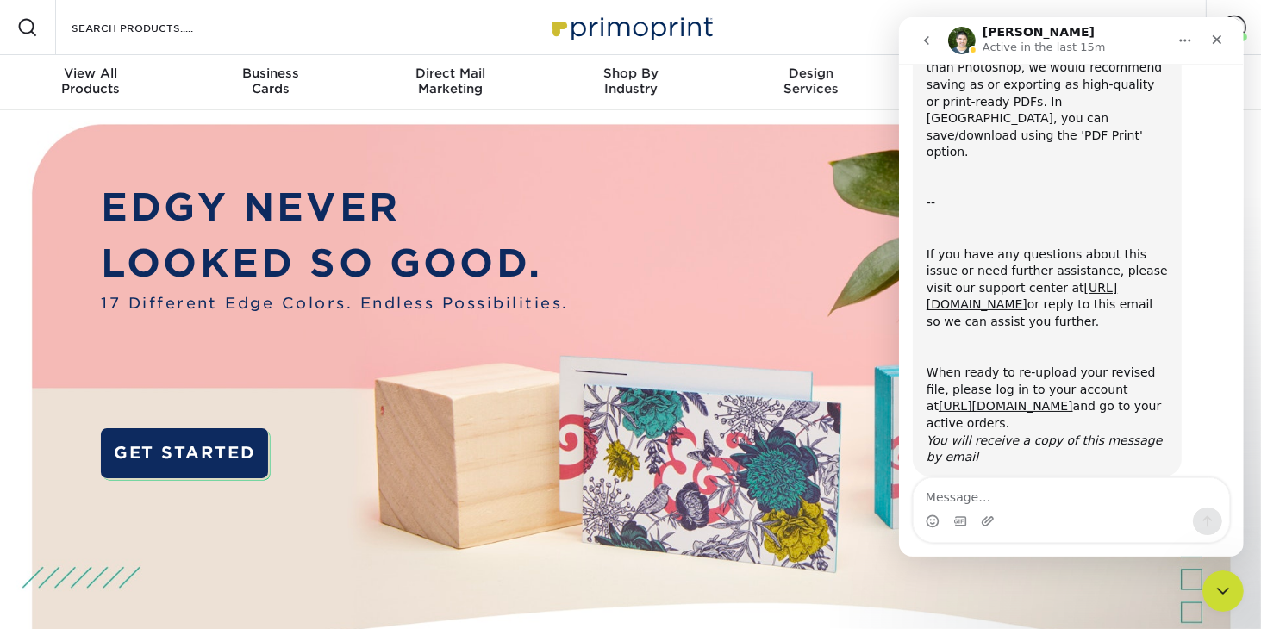
click at [1242, 23] on nav "Matthew Active in the last 15m" at bounding box center [1070, 40] width 345 height 47
click at [1216, 35] on icon "Close" at bounding box center [1217, 40] width 14 height 14
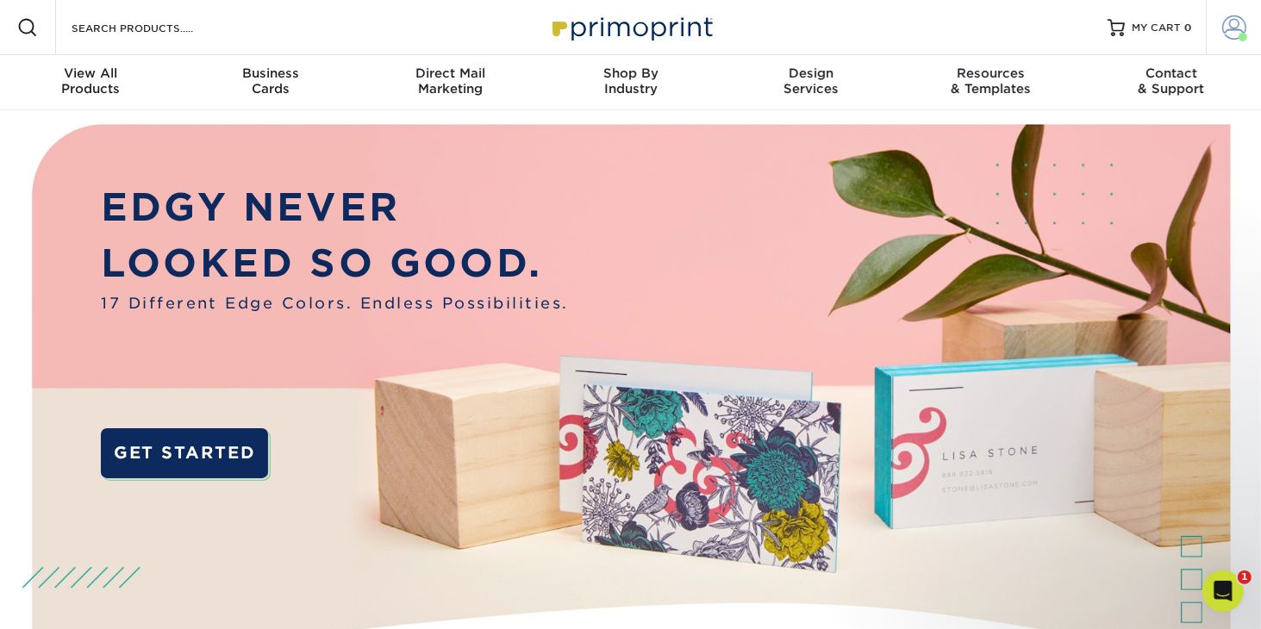
scroll to position [0, 0]
click at [1232, 28] on span at bounding box center [1235, 28] width 24 height 24
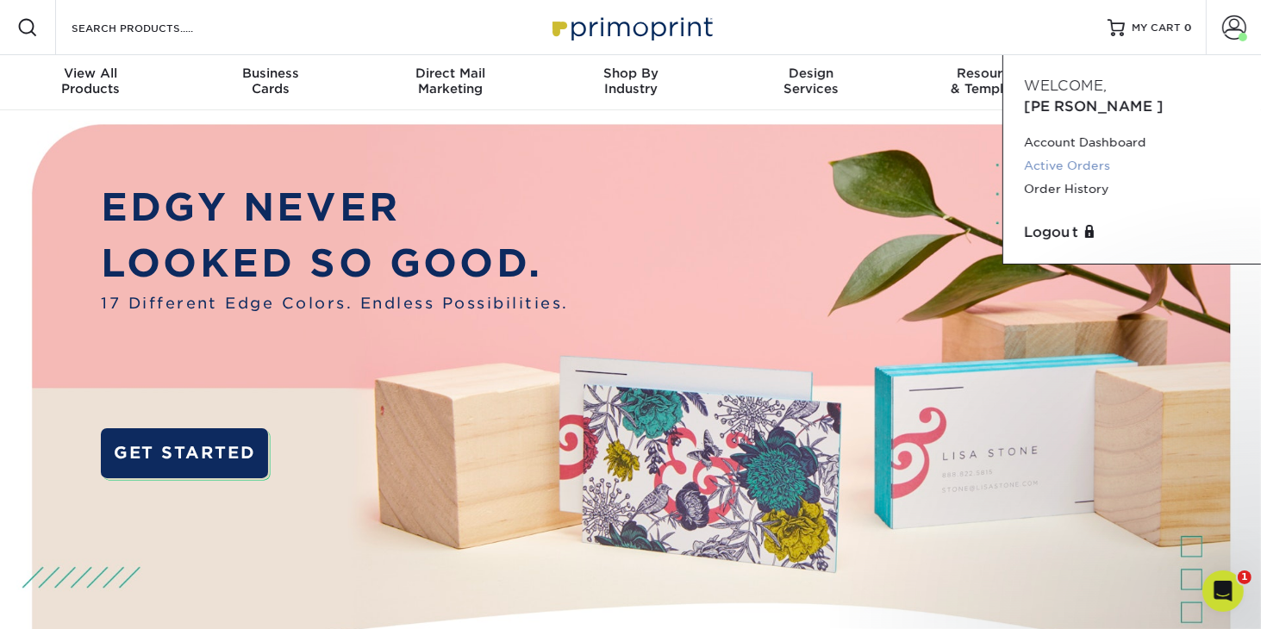
click at [1097, 154] on link "Active Orders" at bounding box center [1132, 165] width 216 height 23
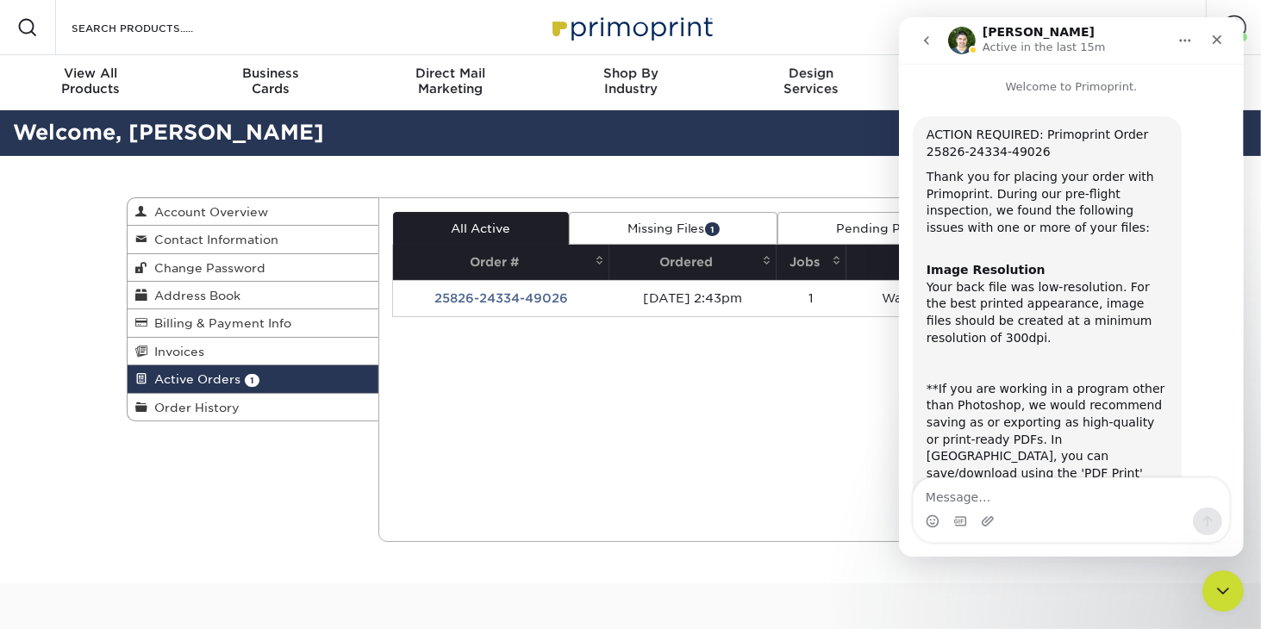
click at [682, 222] on link "Missing Files 1" at bounding box center [673, 228] width 209 height 33
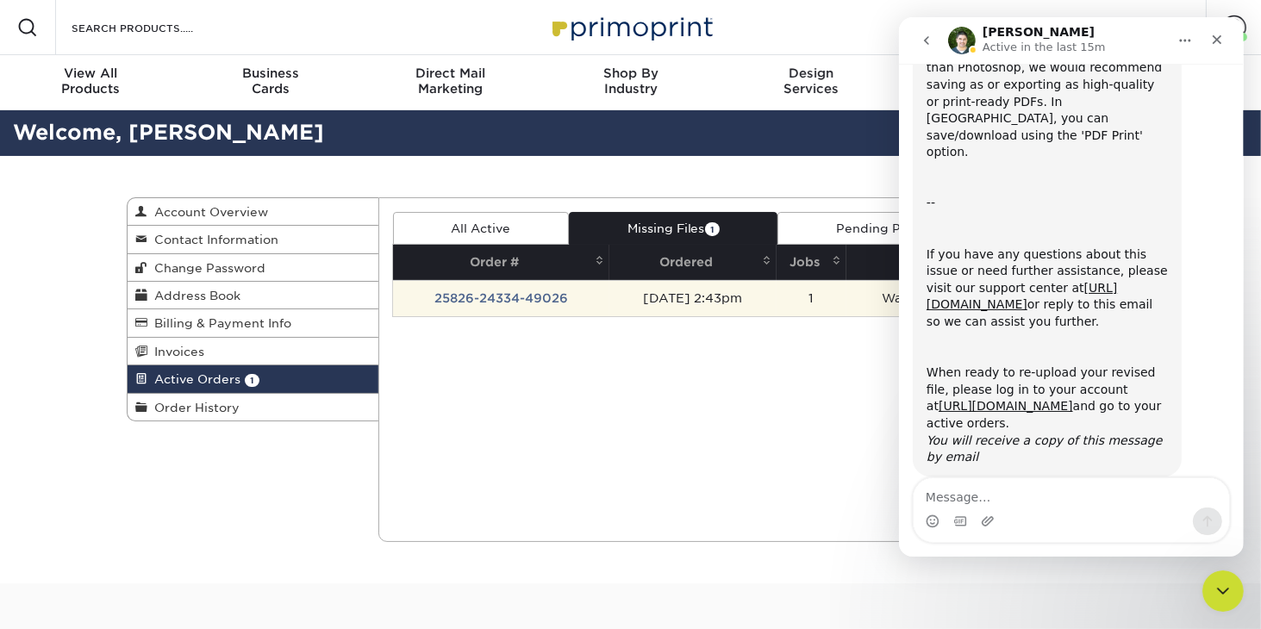
click at [716, 299] on td "[DATE] 2:43pm" at bounding box center [693, 298] width 167 height 36
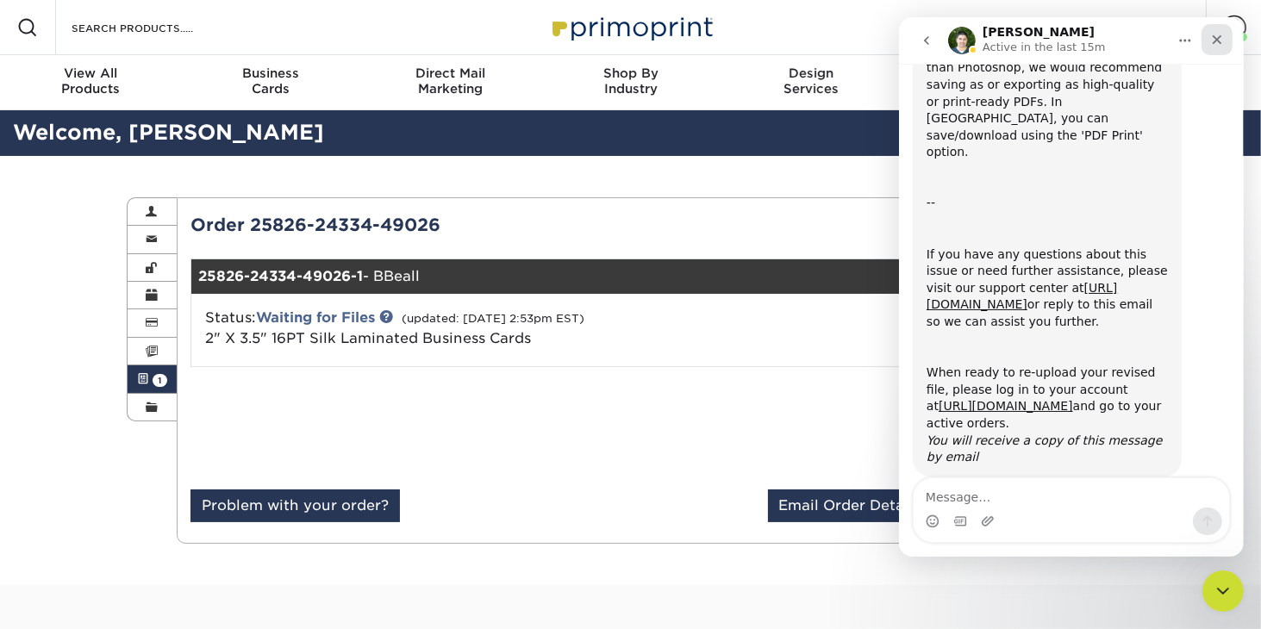
click at [1220, 35] on icon "Close" at bounding box center [1216, 39] width 9 height 9
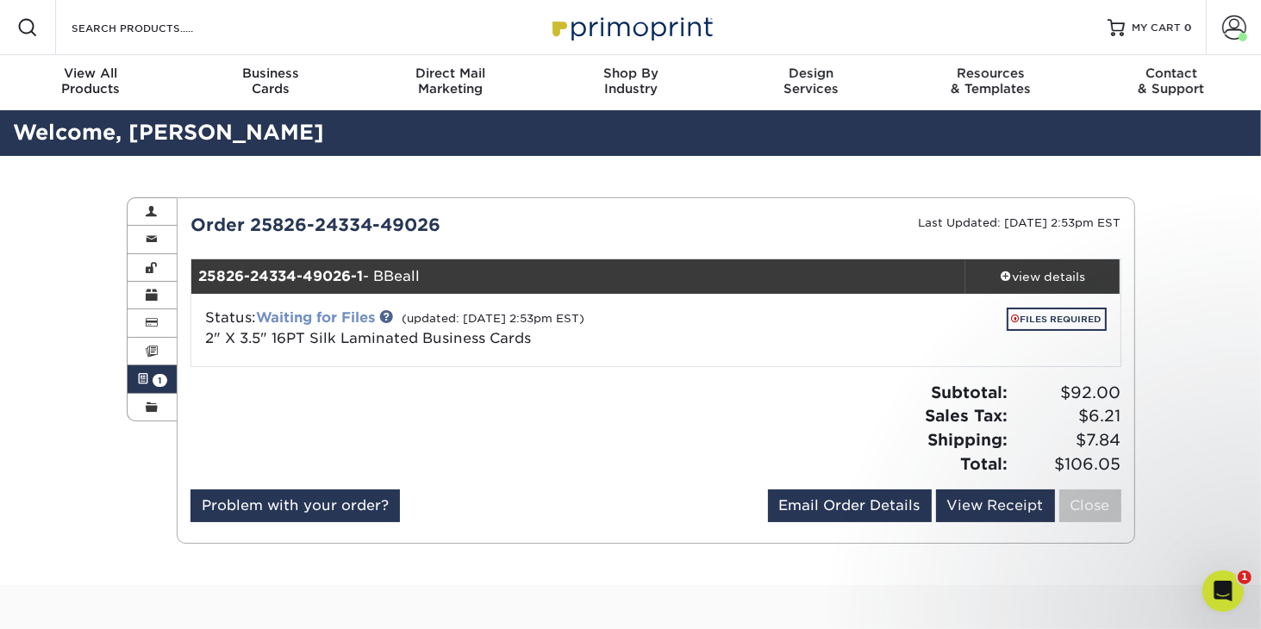
click at [361, 315] on link "Waiting for Files" at bounding box center [315, 318] width 119 height 16
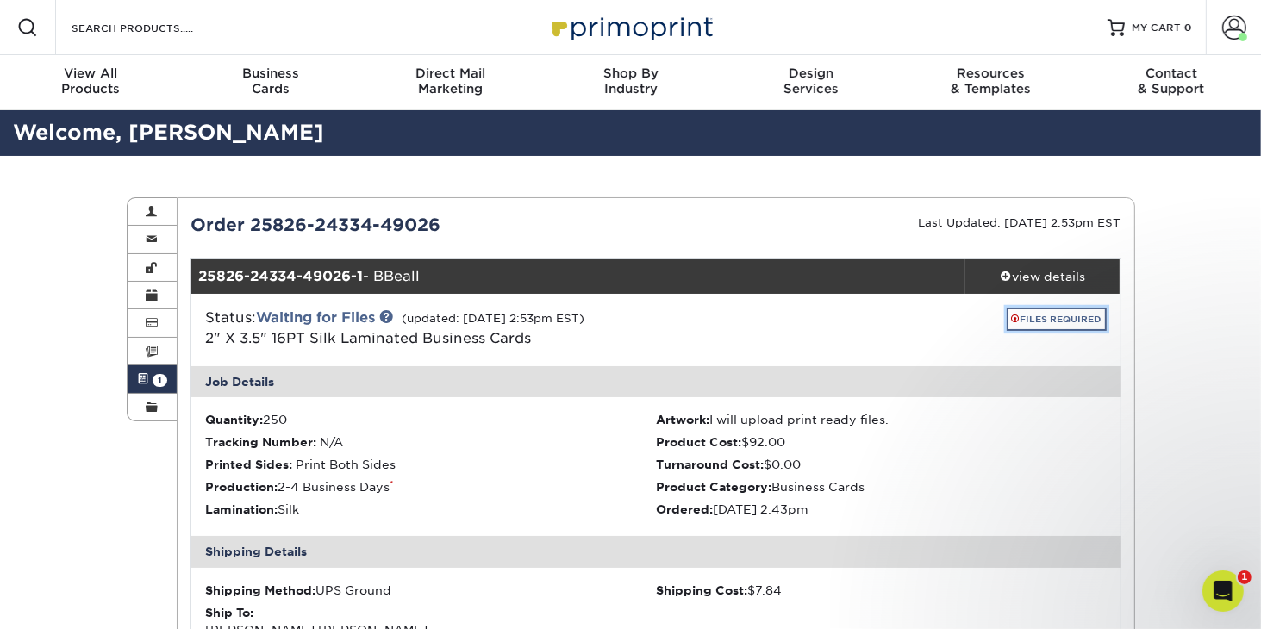
click at [1077, 318] on link "FILES REQUIRED" at bounding box center [1057, 319] width 100 height 23
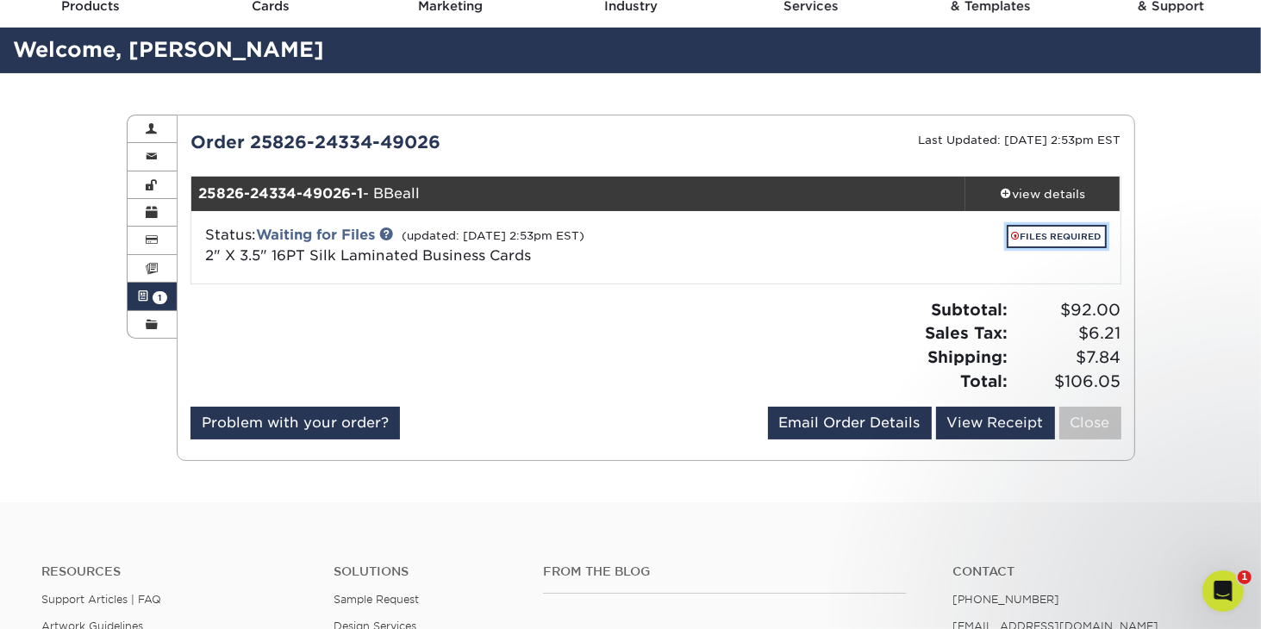
scroll to position [79, 0]
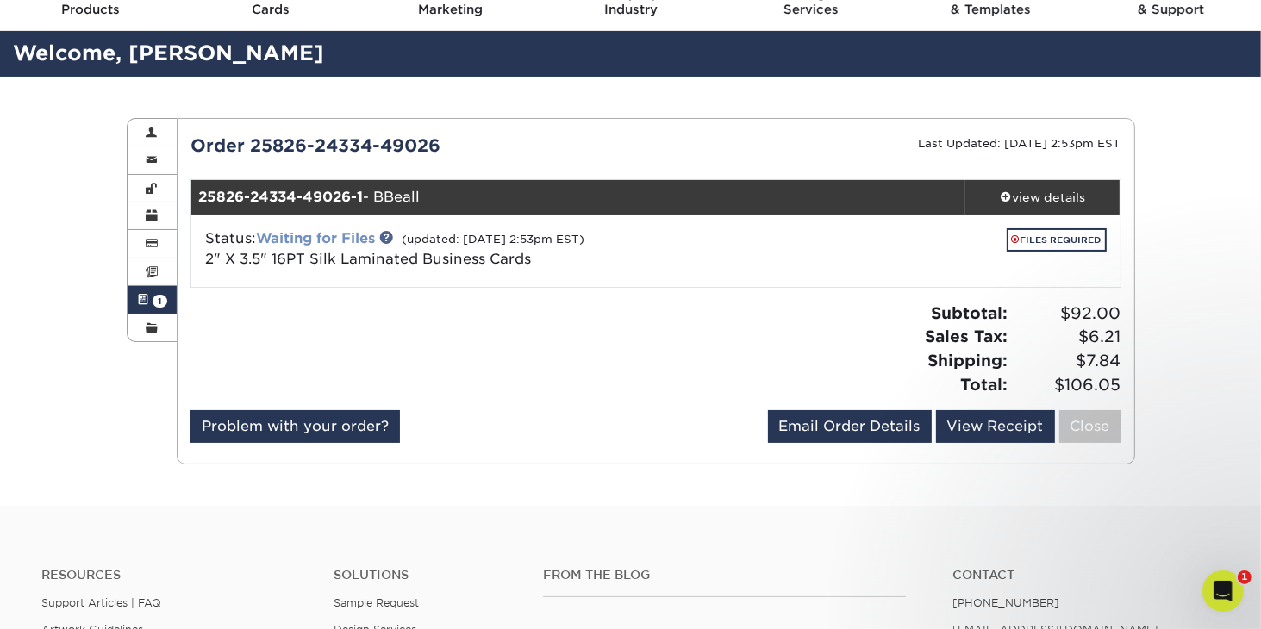
click at [335, 235] on link "Waiting for Files" at bounding box center [315, 238] width 119 height 16
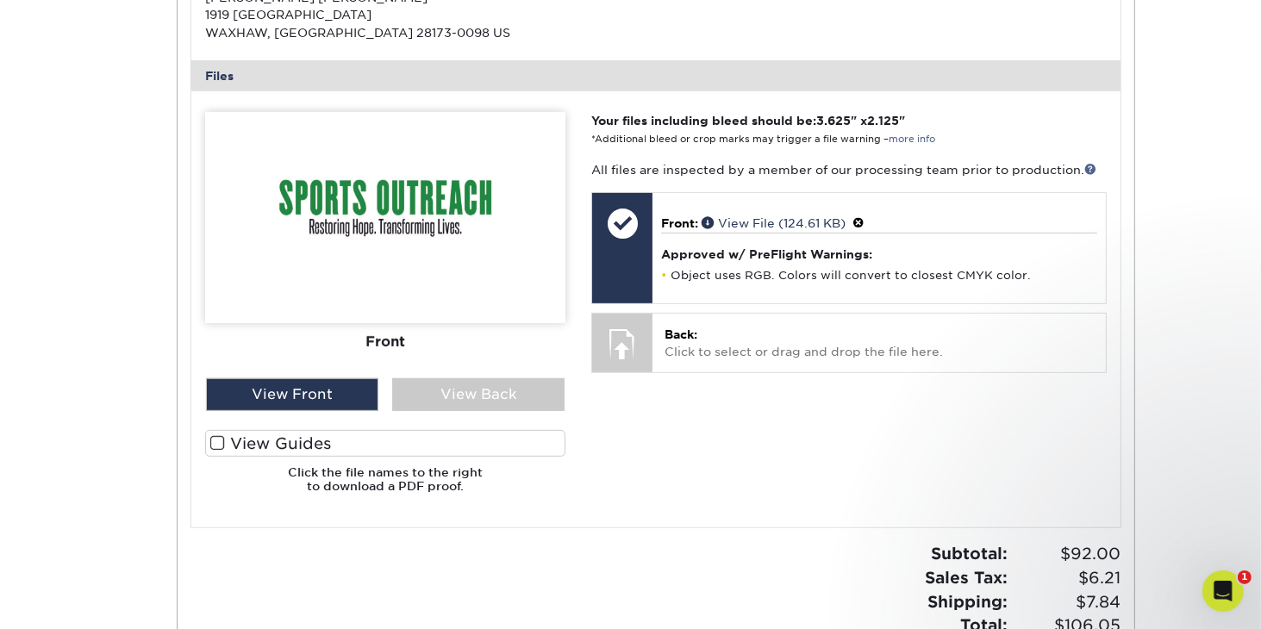
scroll to position [635, 0]
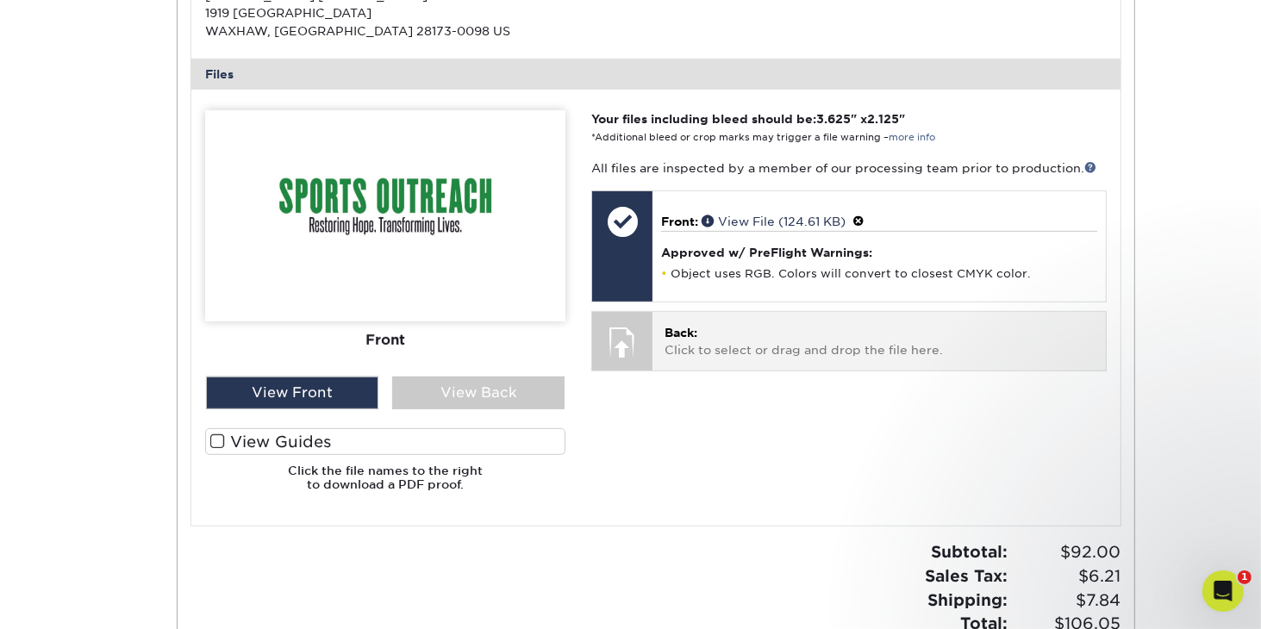
click at [620, 338] on div at bounding box center [622, 342] width 60 height 60
click at [675, 348] on p "Back: Click to select or drag and drop the file here." at bounding box center [879, 341] width 429 height 35
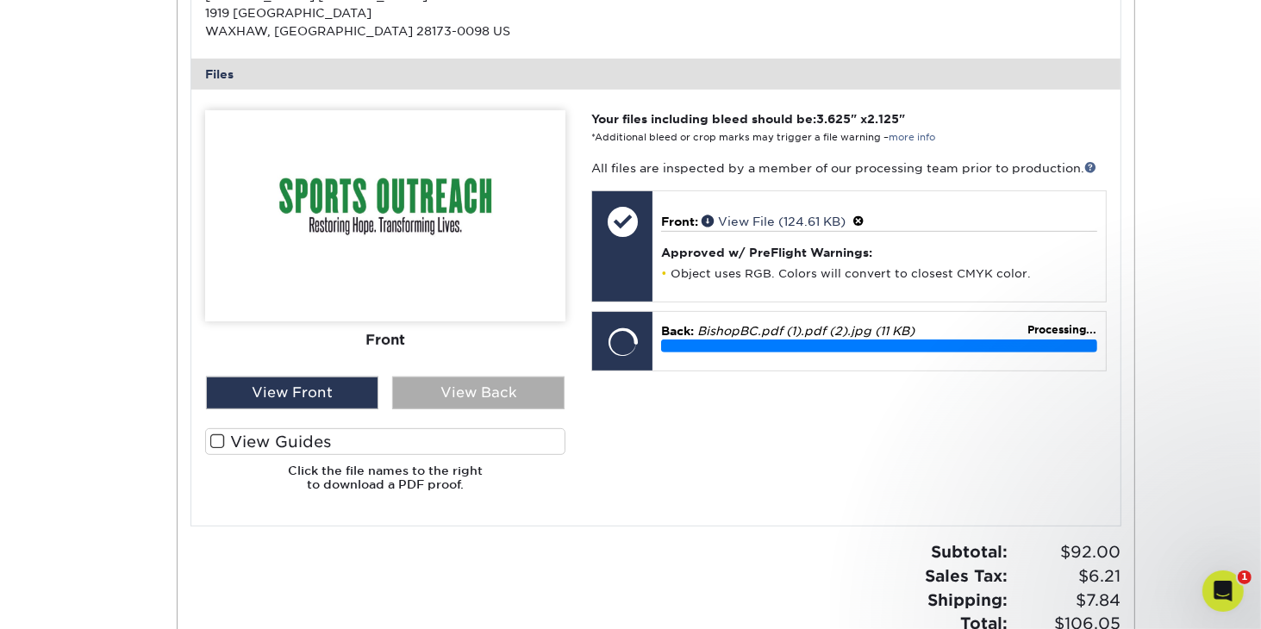
click at [529, 387] on div "View Back" at bounding box center [478, 393] width 172 height 33
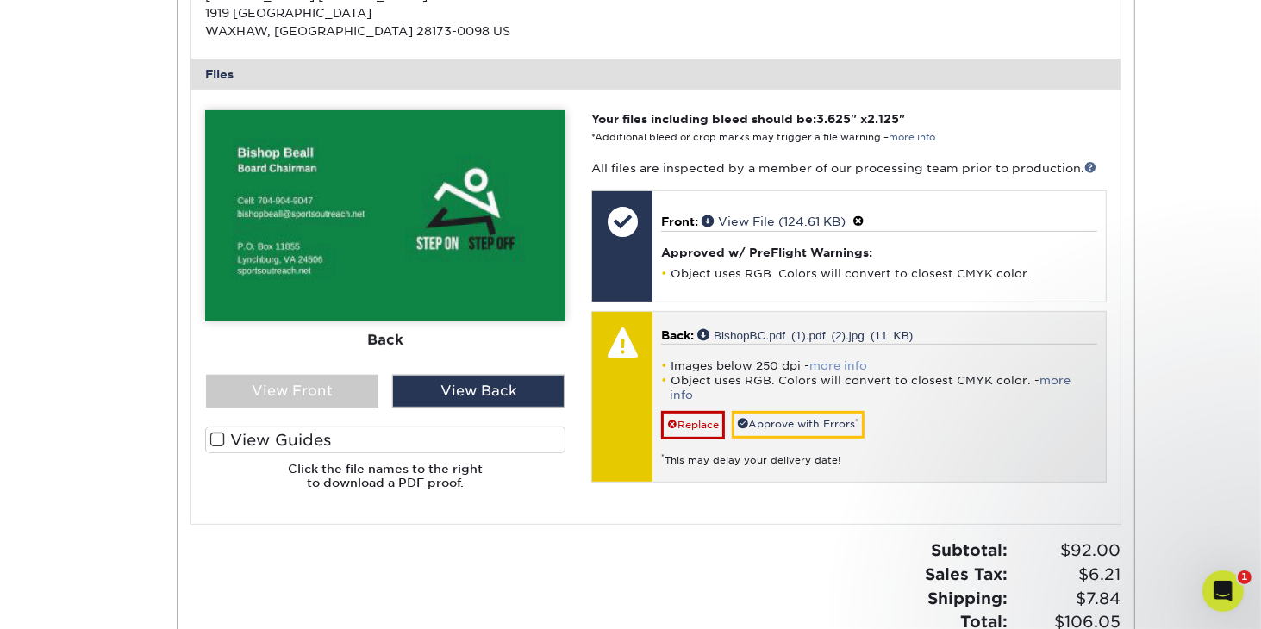
click at [831, 361] on link "more info" at bounding box center [839, 366] width 58 height 13
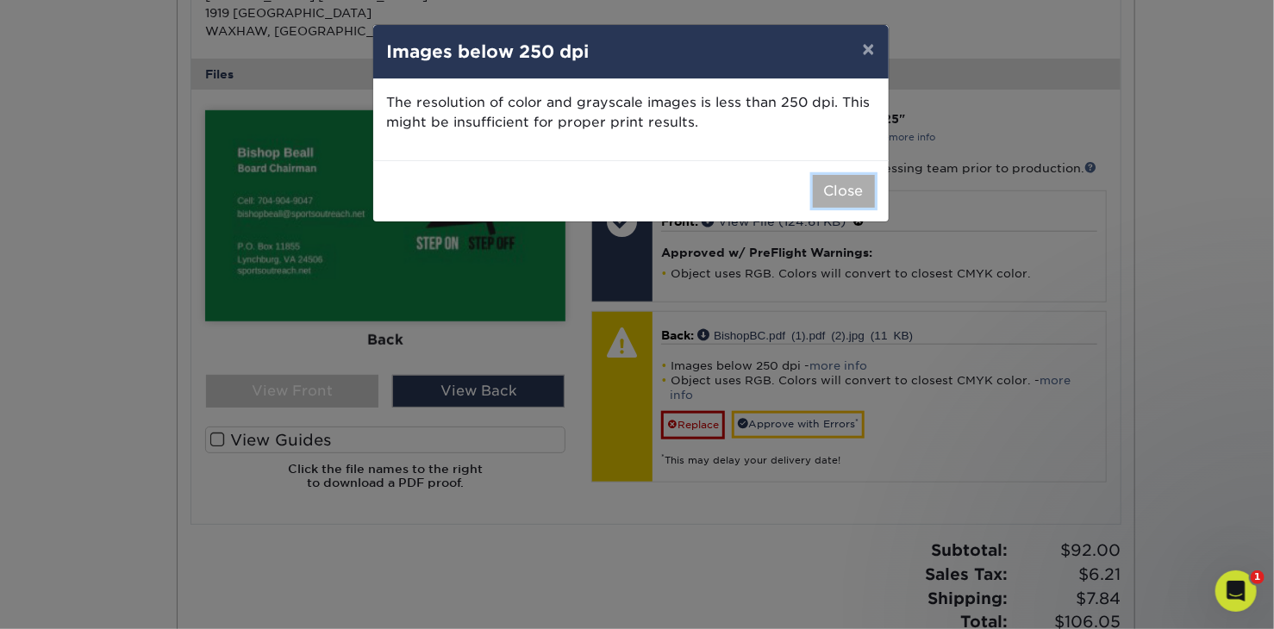
click at [854, 182] on button "Close" at bounding box center [844, 191] width 62 height 33
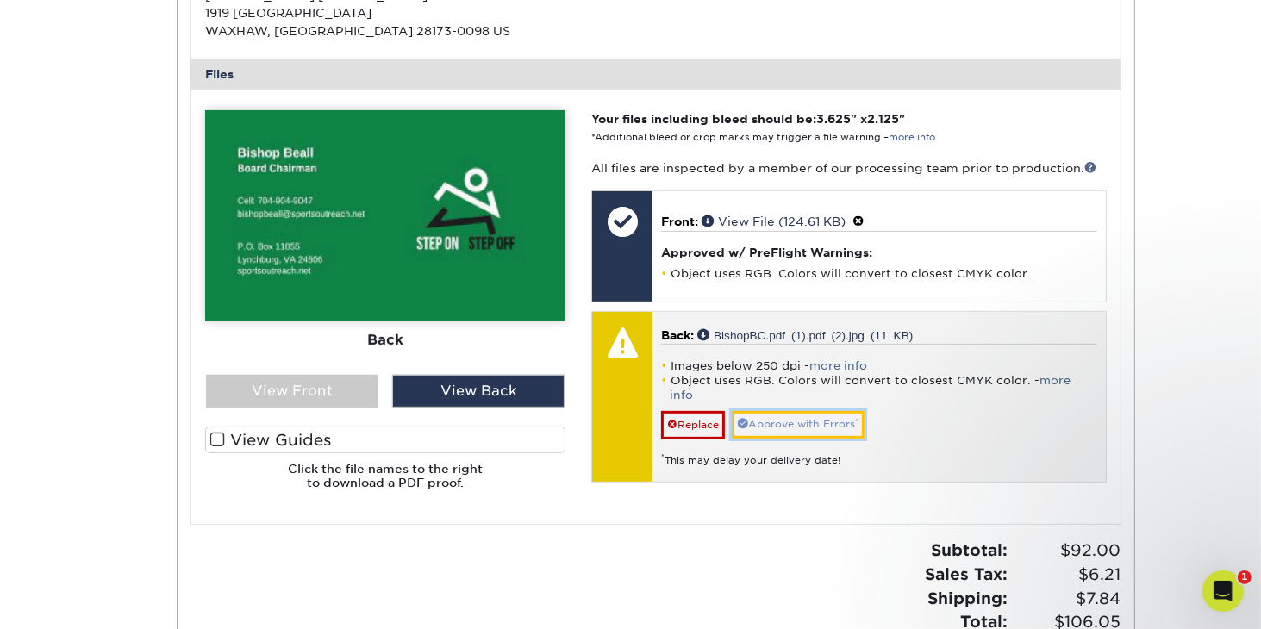
click at [821, 411] on link "Approve with Errors *" at bounding box center [798, 424] width 133 height 27
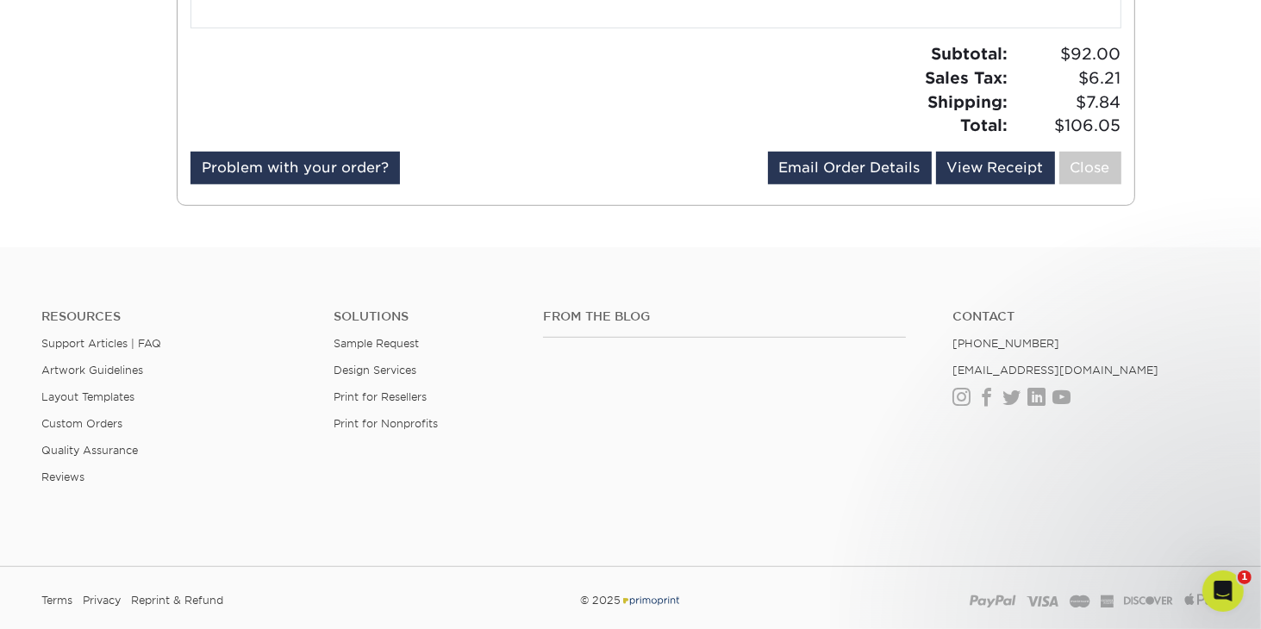
scroll to position [1148, 0]
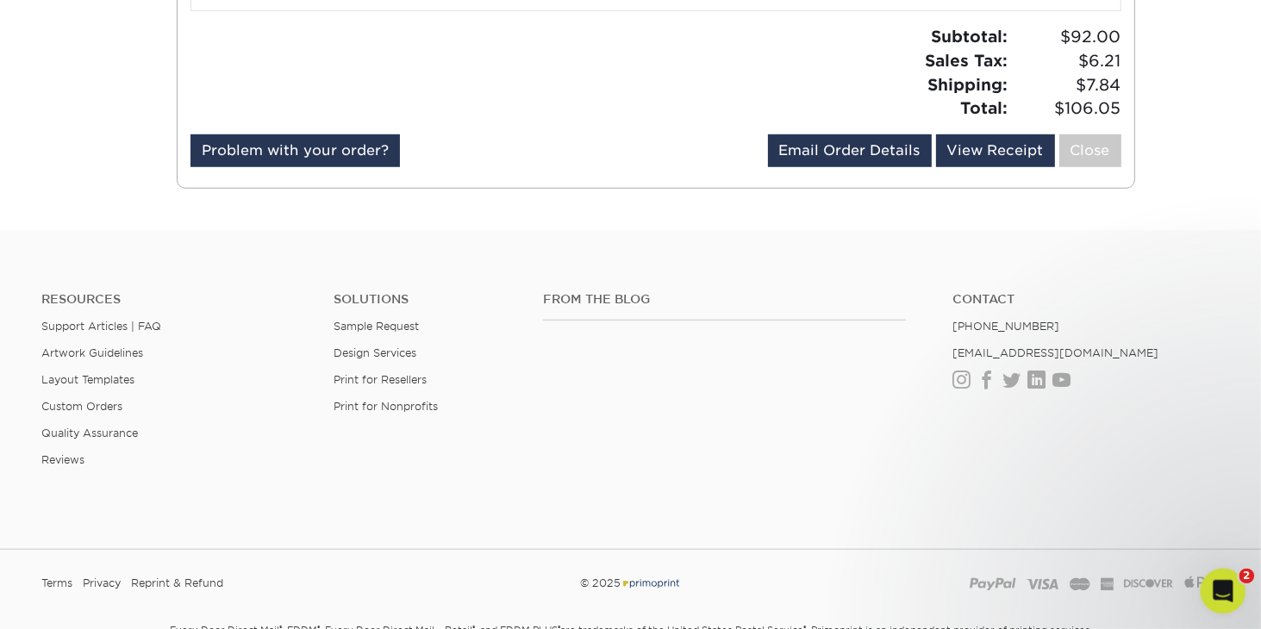
click at [1223, 582] on icon "Open Intercom Messenger" at bounding box center [1221, 589] width 28 height 28
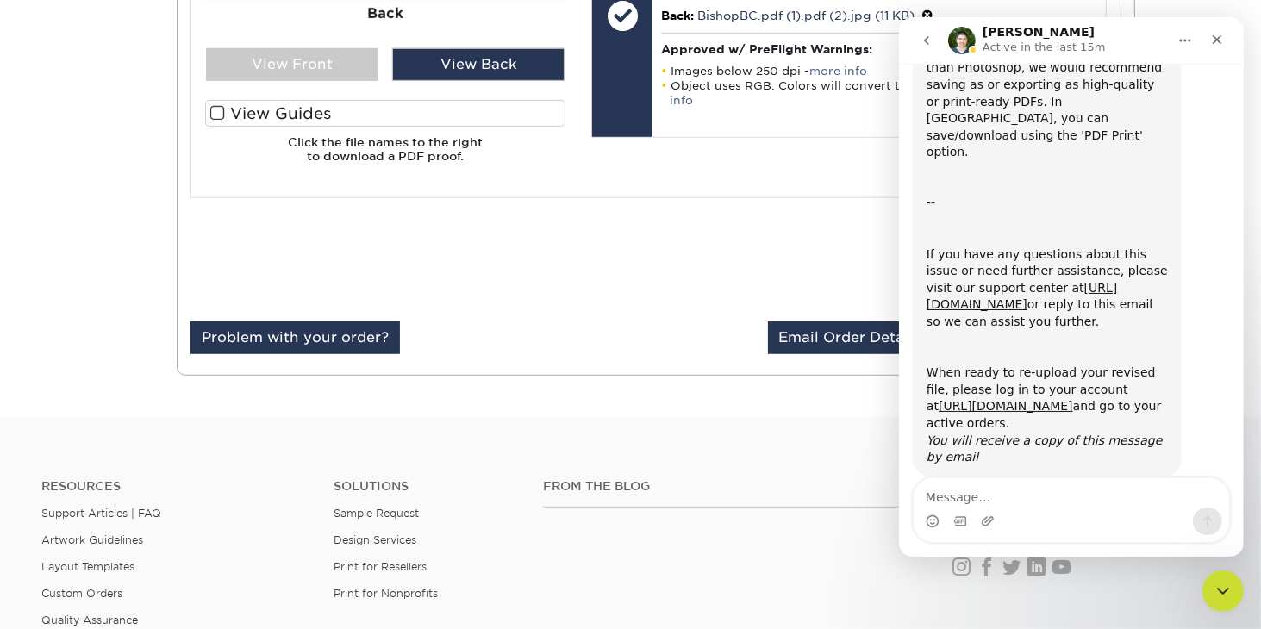
scroll to position [940, 0]
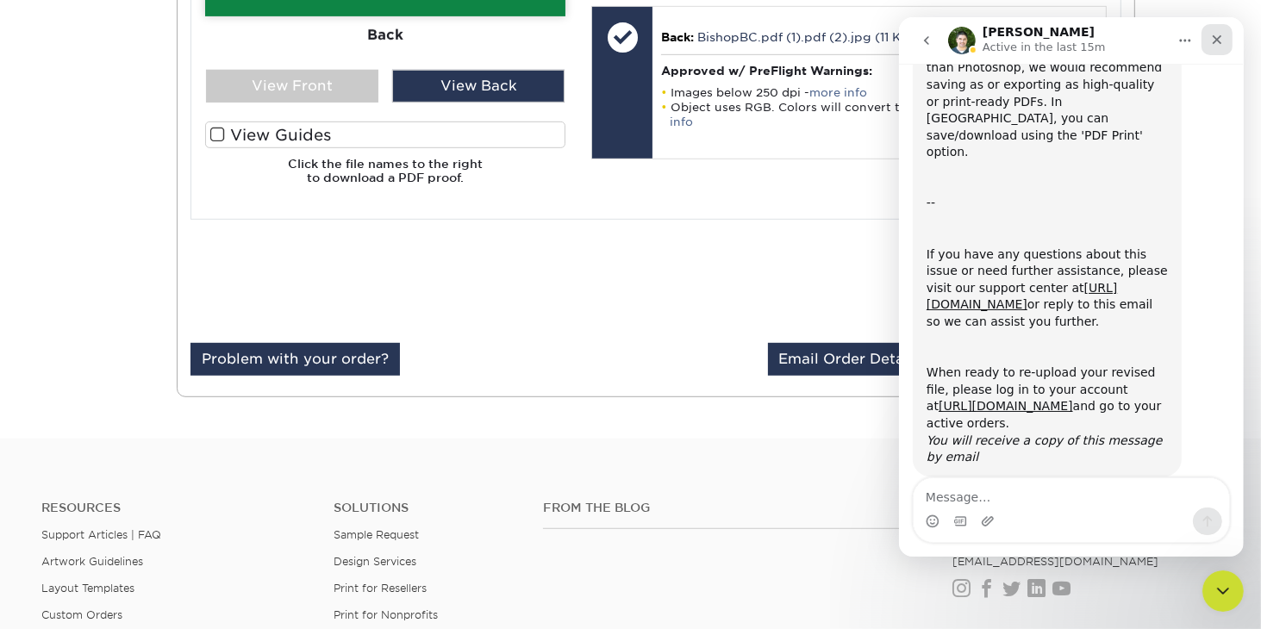
click at [1215, 42] on icon "Close" at bounding box center [1216, 39] width 9 height 9
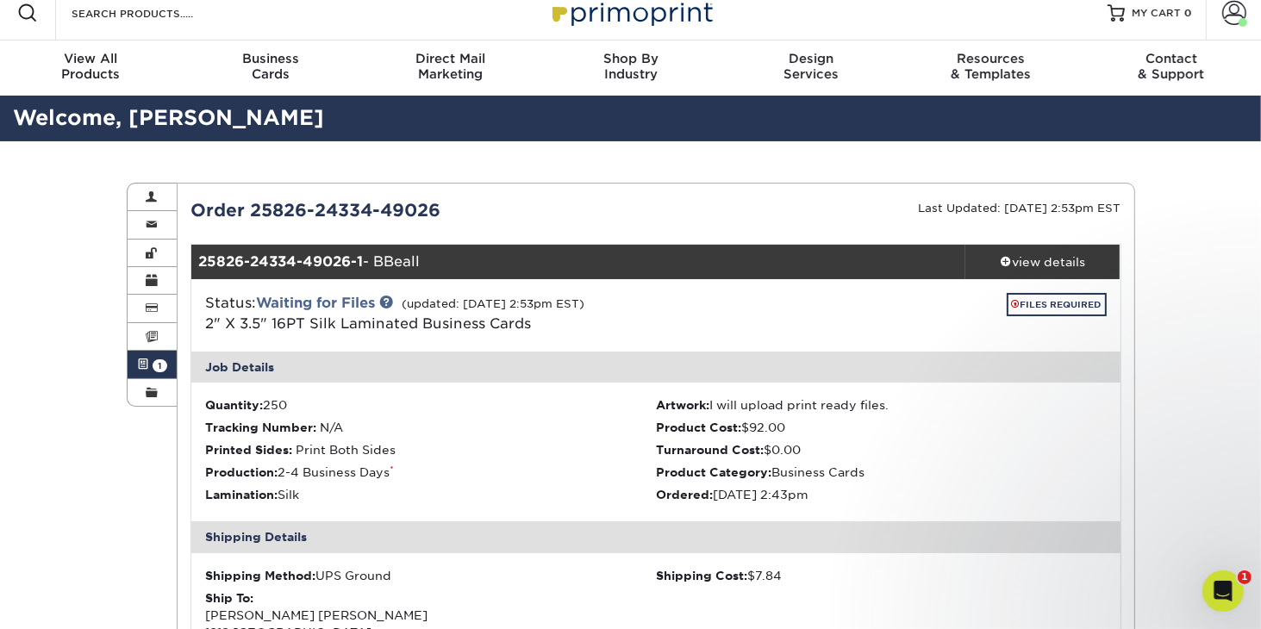
scroll to position [0, 0]
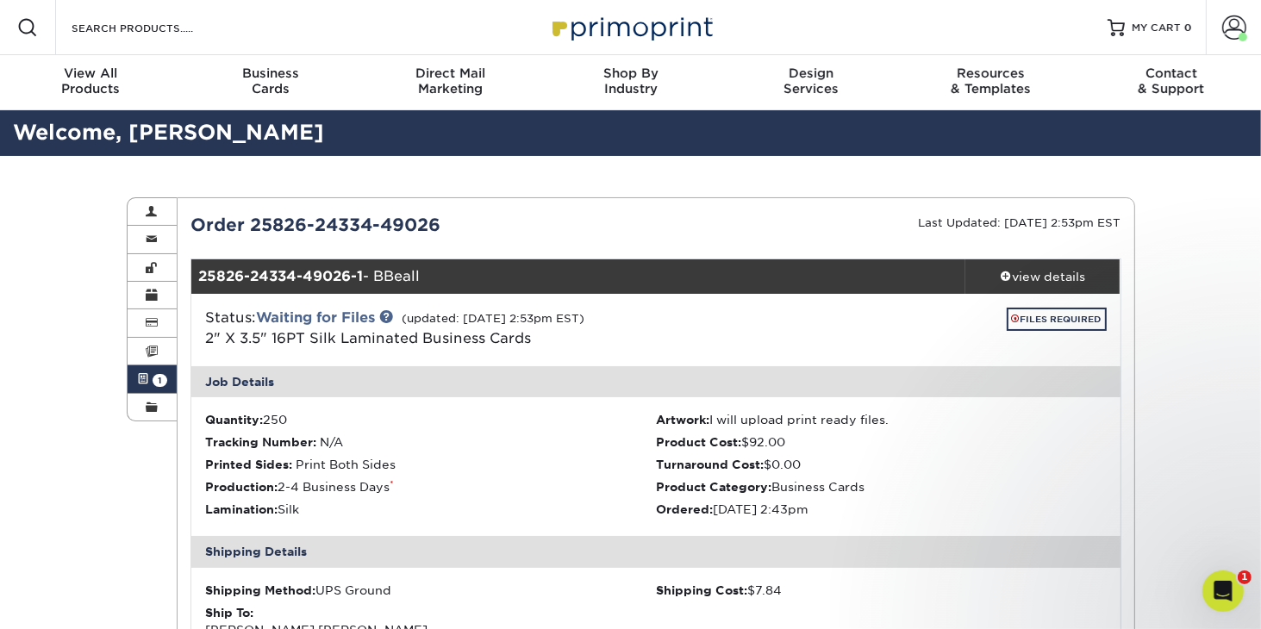
click at [340, 280] on strong "25826-24334-49026-1" at bounding box center [280, 276] width 165 height 16
click at [352, 273] on strong "25826-24334-49026-1" at bounding box center [280, 276] width 165 height 16
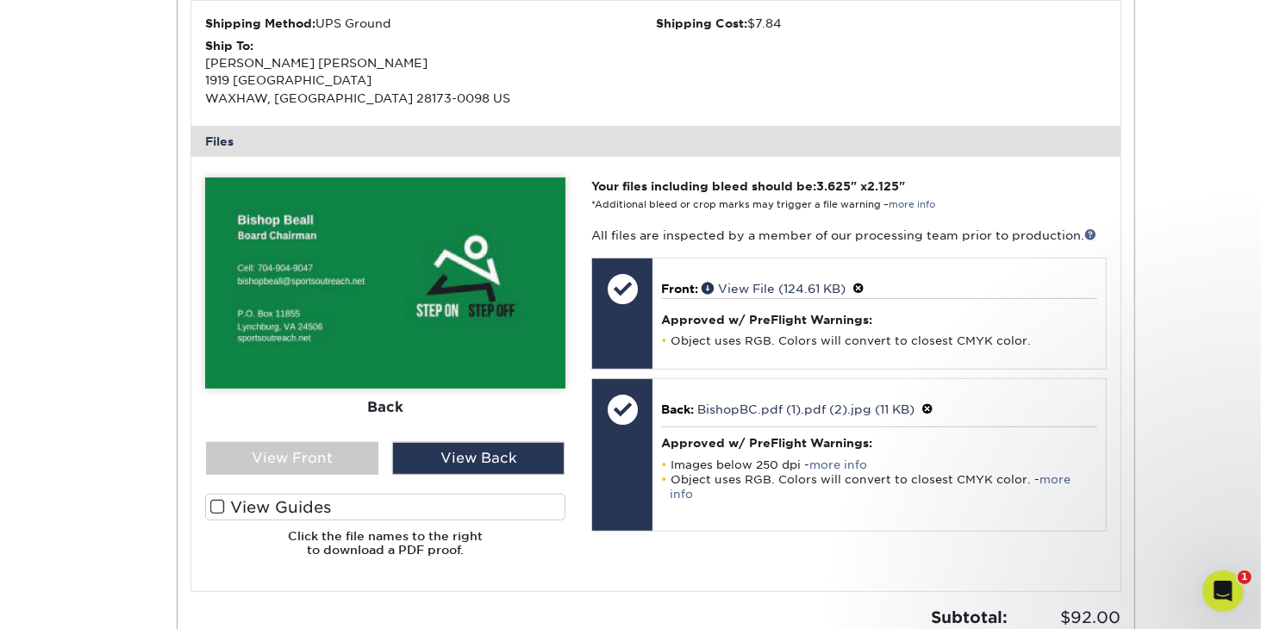
scroll to position [570, 0]
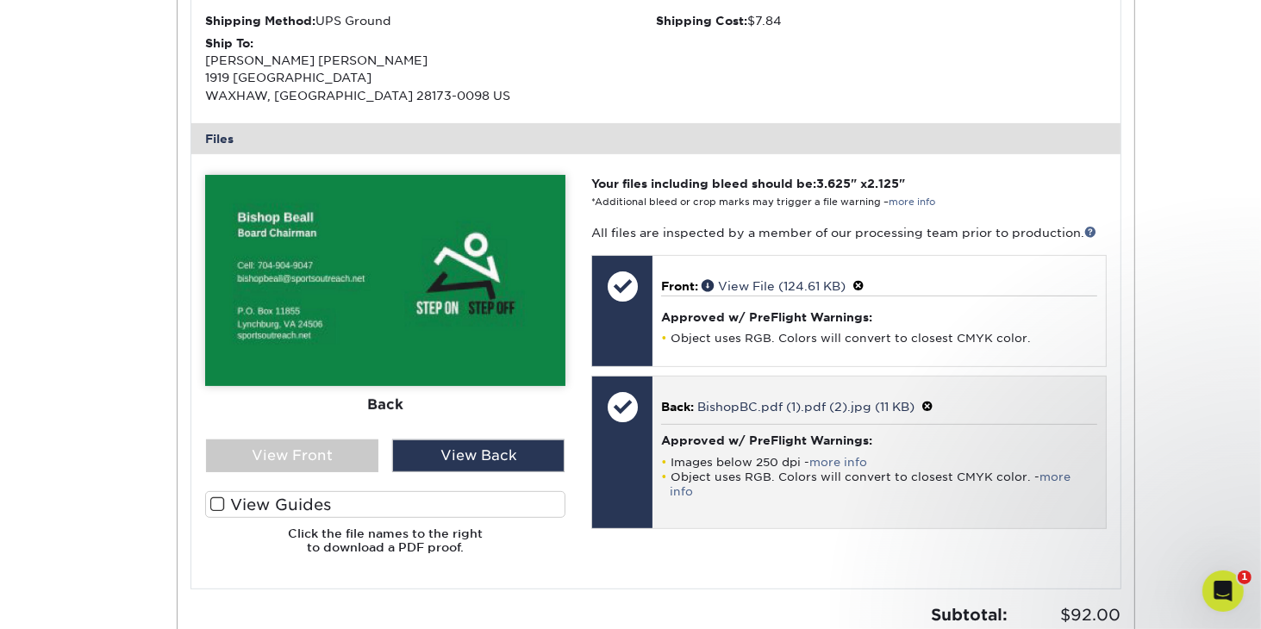
click at [666, 444] on h4 "Approved w/ PreFlight Warnings:" at bounding box center [878, 441] width 435 height 14
drag, startPoint x: 779, startPoint y: 410, endPoint x: 715, endPoint y: 417, distance: 65.0
click at [715, 417] on div "Back: BishopBC.pdf (1).pdf (2).jpg (11 KB) Approved w/ PreFlight Warnings: Imag…" at bounding box center [879, 453] width 453 height 152
click at [715, 411] on link "BishopBC.pdf (1).pdf (2).jpg (11 KB)" at bounding box center [805, 407] width 217 height 14
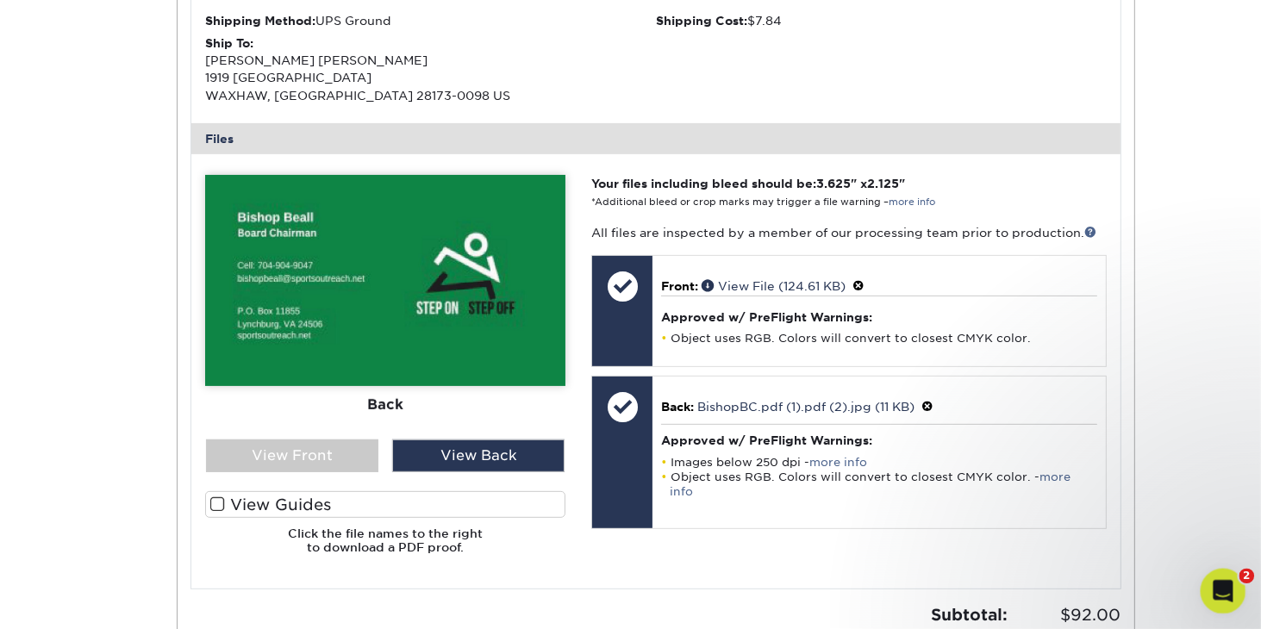
click at [1229, 591] on icon "Open Intercom Messenger" at bounding box center [1221, 589] width 28 height 28
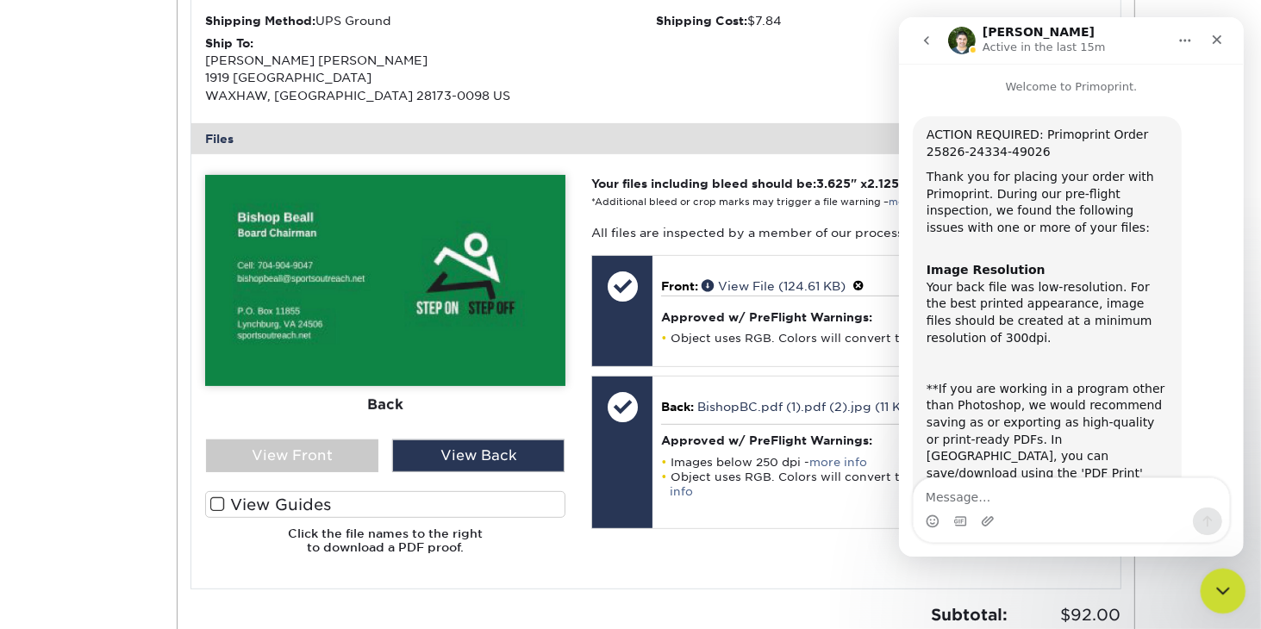
scroll to position [338, 0]
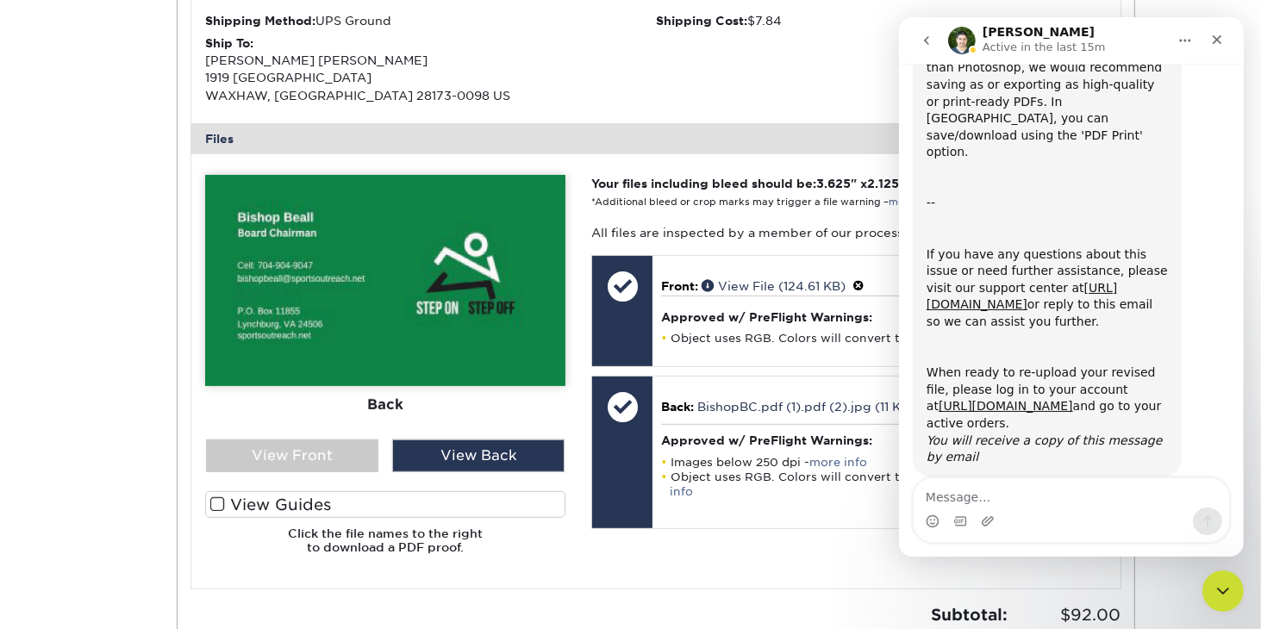
click at [974, 497] on textarea "Message…" at bounding box center [1071, 493] width 316 height 29
drag, startPoint x: 974, startPoint y: 497, endPoint x: 1056, endPoint y: 497, distance: 81.9
click at [1056, 497] on textarea "Can I download back" at bounding box center [1071, 493] width 316 height 29
type textarea "Can I download back file again"
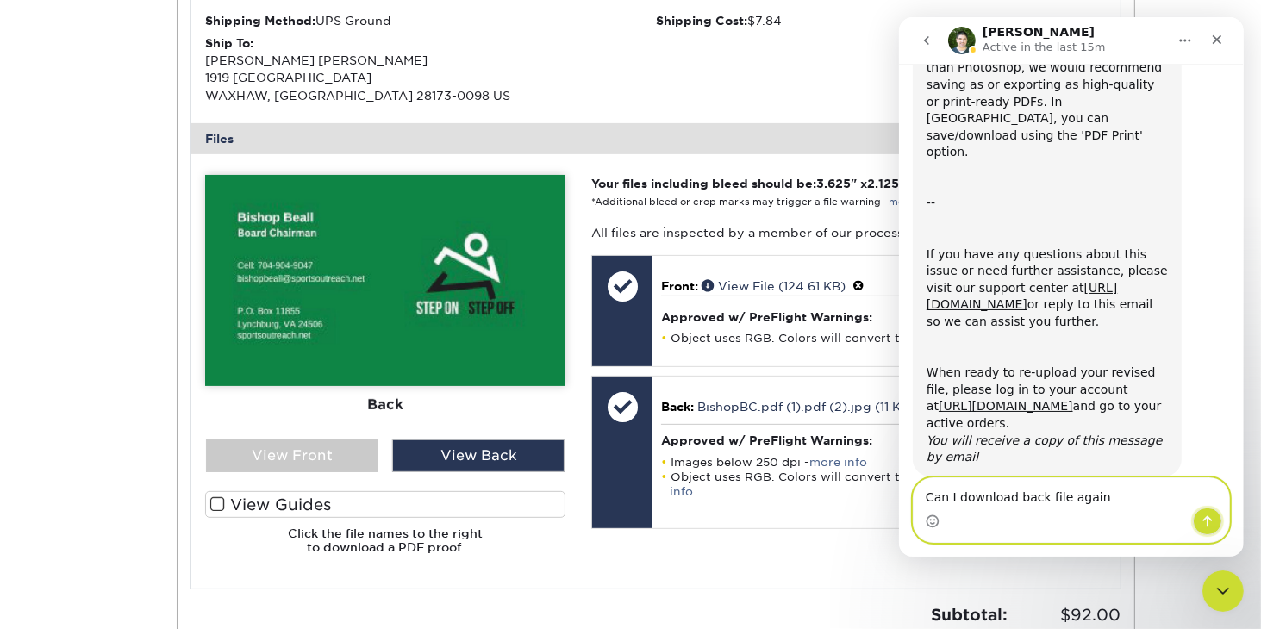
click at [1205, 518] on icon "Send a message…" at bounding box center [1207, 521] width 9 height 11
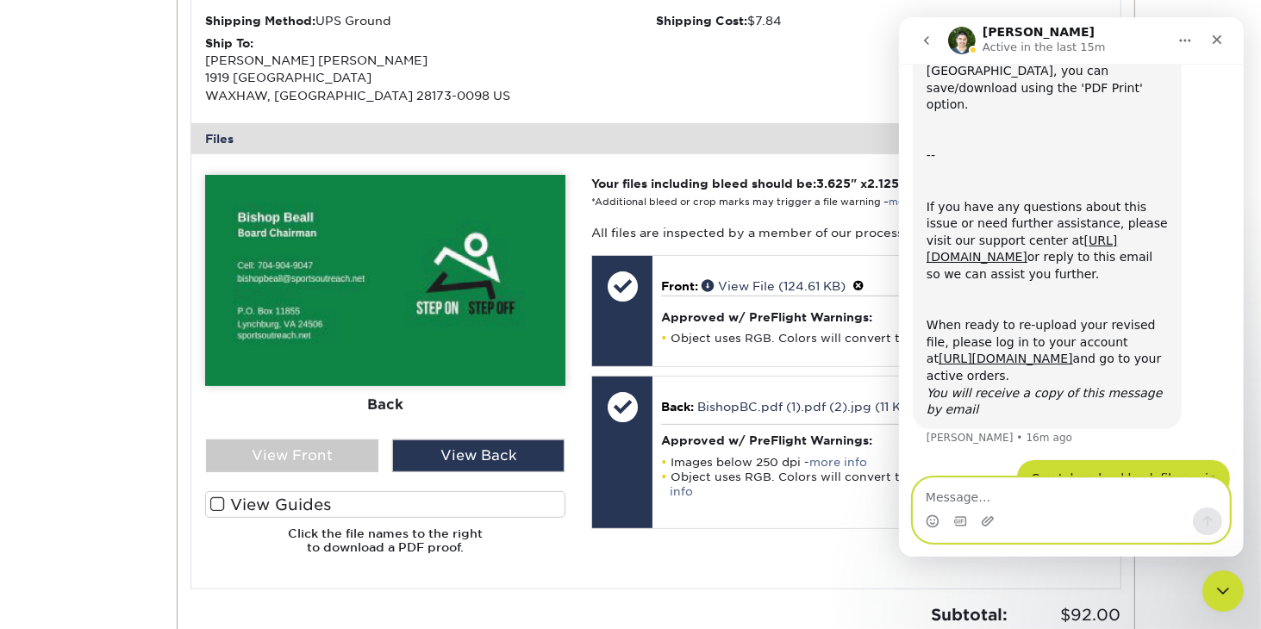
scroll to position [390, 0]
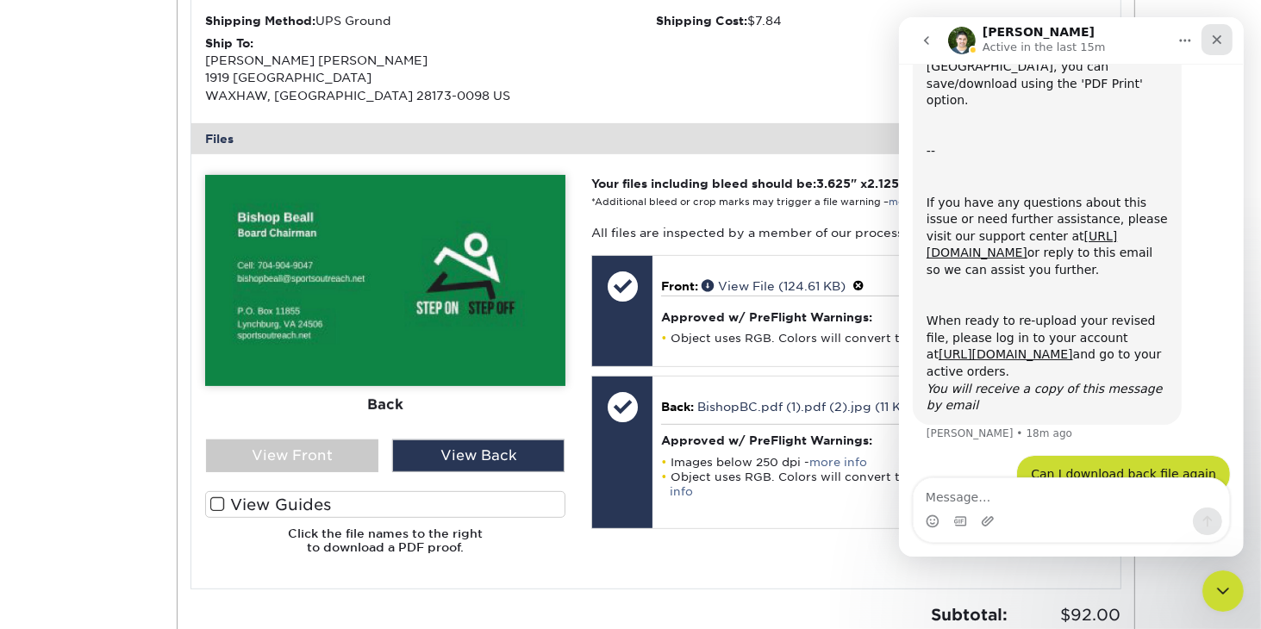
click at [1212, 35] on icon "Close" at bounding box center [1216, 39] width 9 height 9
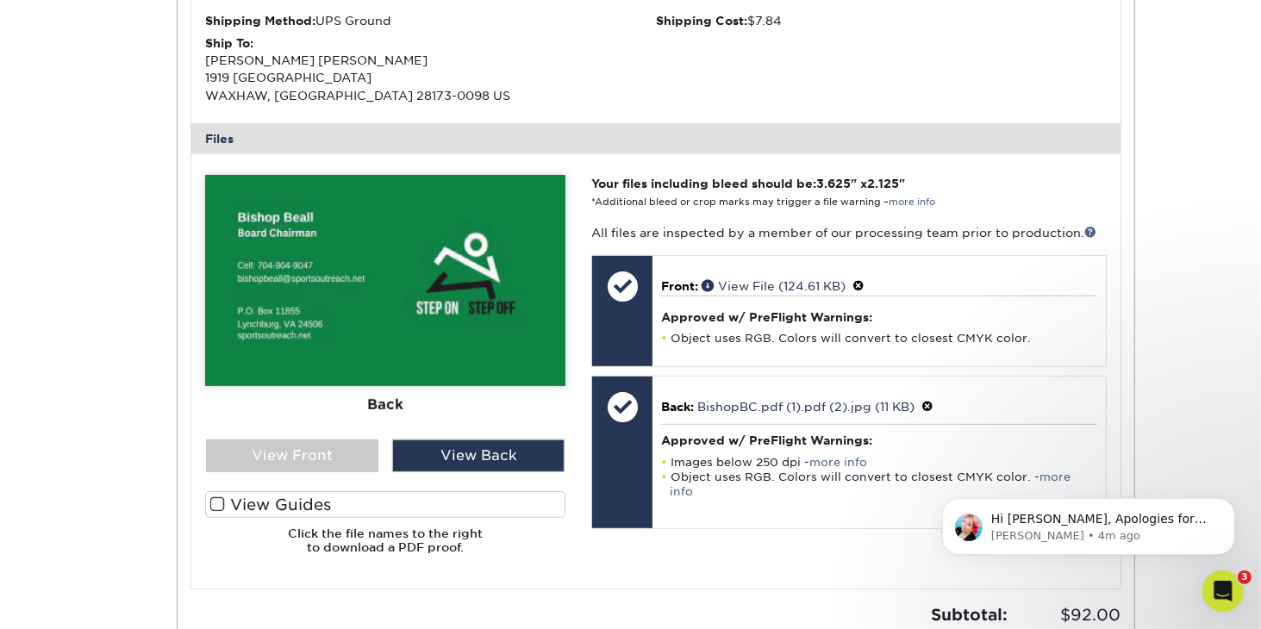
scroll to position [479, 0]
click at [1123, 521] on p "Hi [PERSON_NAME], Apologies for the delay." at bounding box center [1102, 518] width 222 height 17
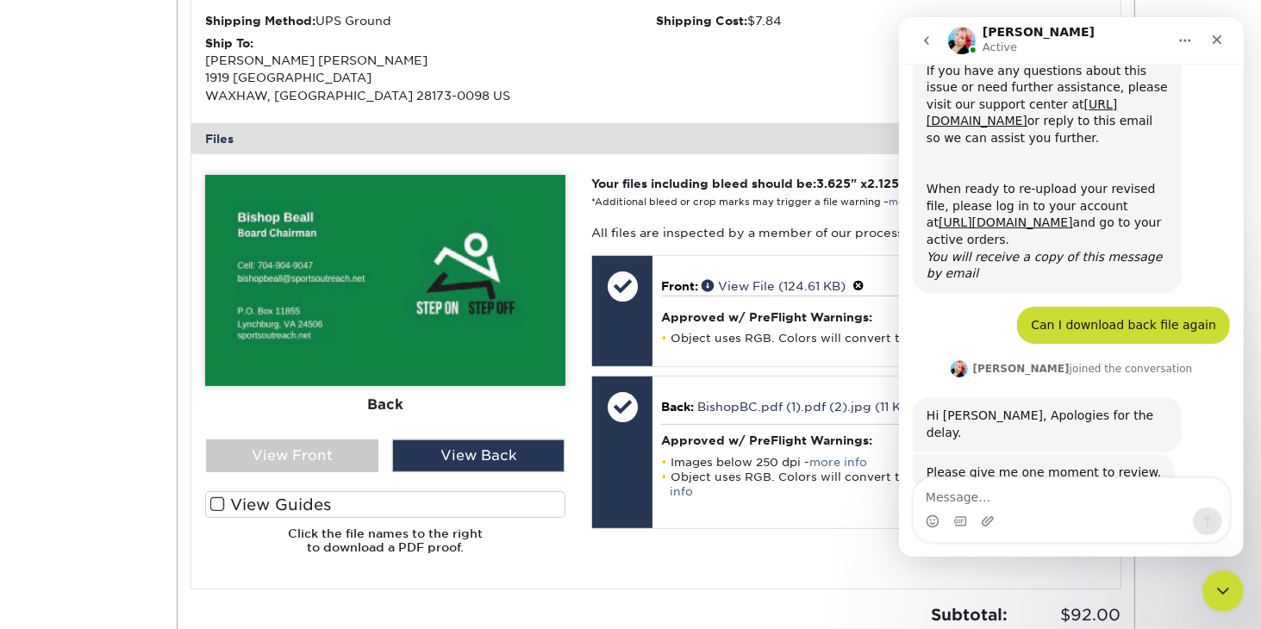
scroll to position [575, 0]
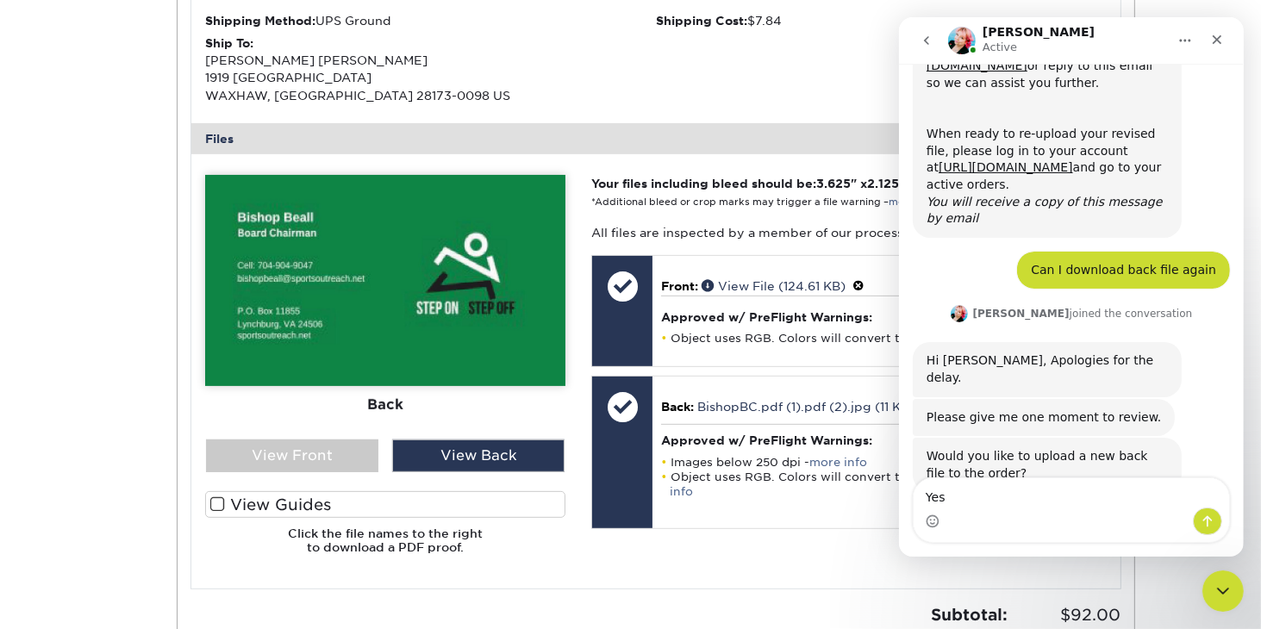
type textarea "Yes"
click at [1212, 527] on icon "Send a message…" at bounding box center [1207, 522] width 14 height 14
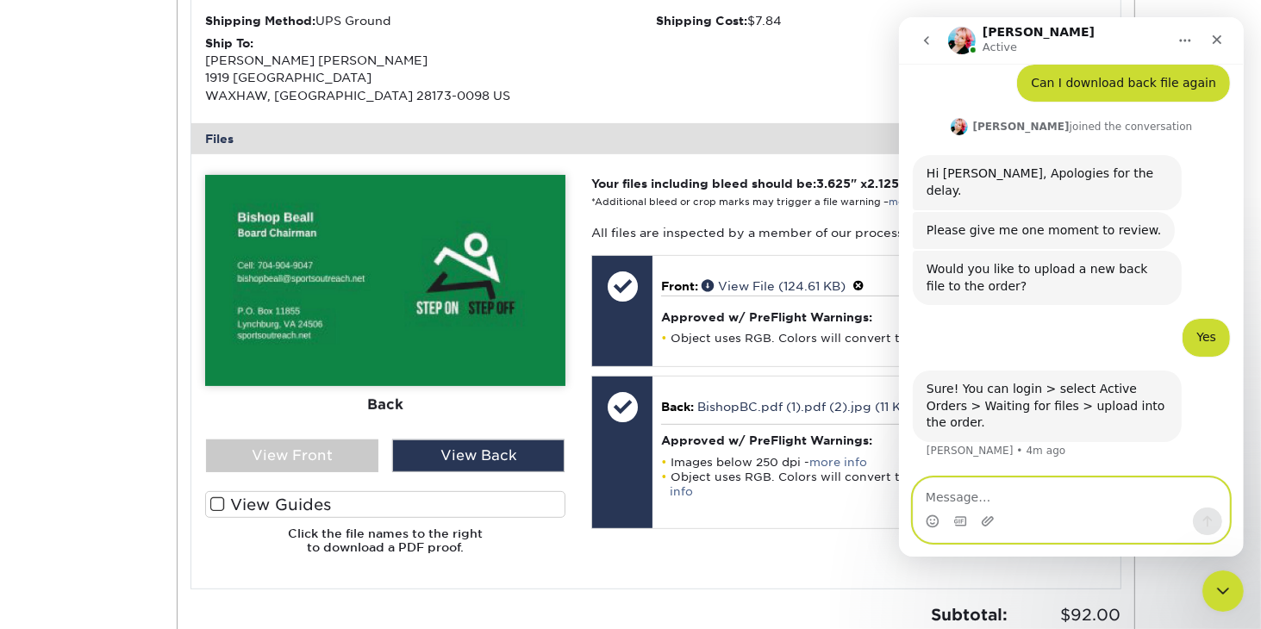
scroll to position [696, 0]
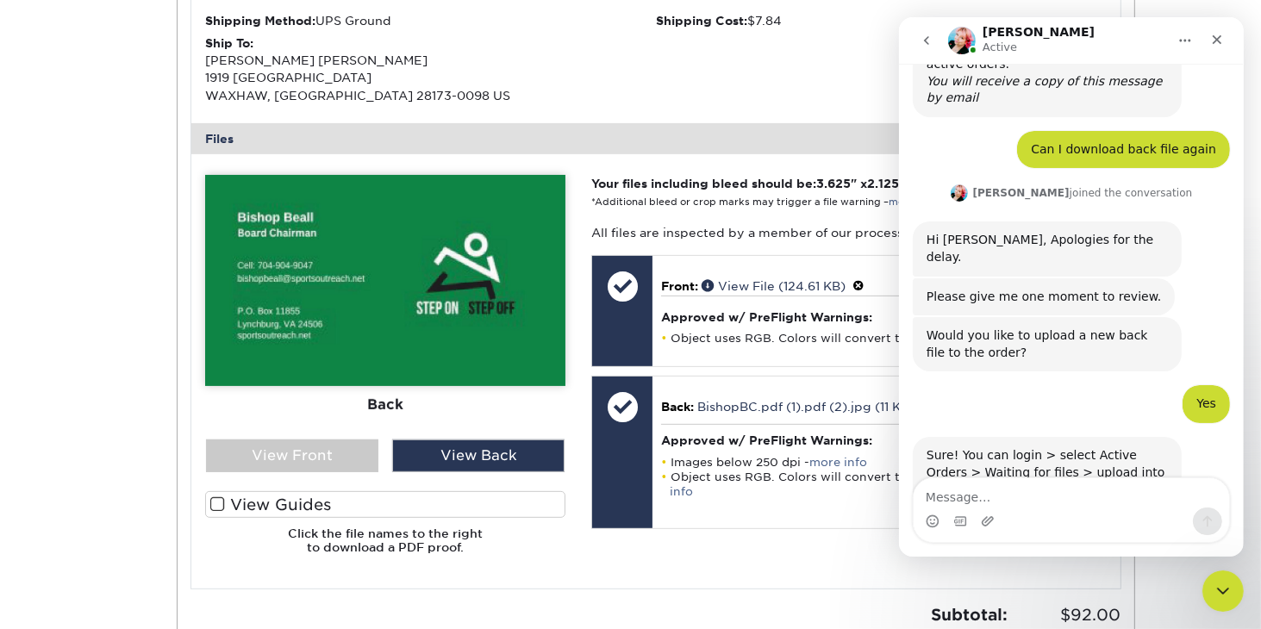
drag, startPoint x: 800, startPoint y: 91, endPoint x: 807, endPoint y: 66, distance: 25.1
click at [807, 66] on div "Shipping Method: UPS Ground Shipping Cost: $7.84 Ship To: Bishop Beall 1919 PEN…" at bounding box center [655, 60] width 929 height 125
click at [864, 541] on div "Your files including bleed should be: 3.625 " x 2.125 " *Additional bleed or cr…" at bounding box center [849, 372] width 541 height 394
click at [1220, 44] on icon "Close" at bounding box center [1217, 40] width 14 height 14
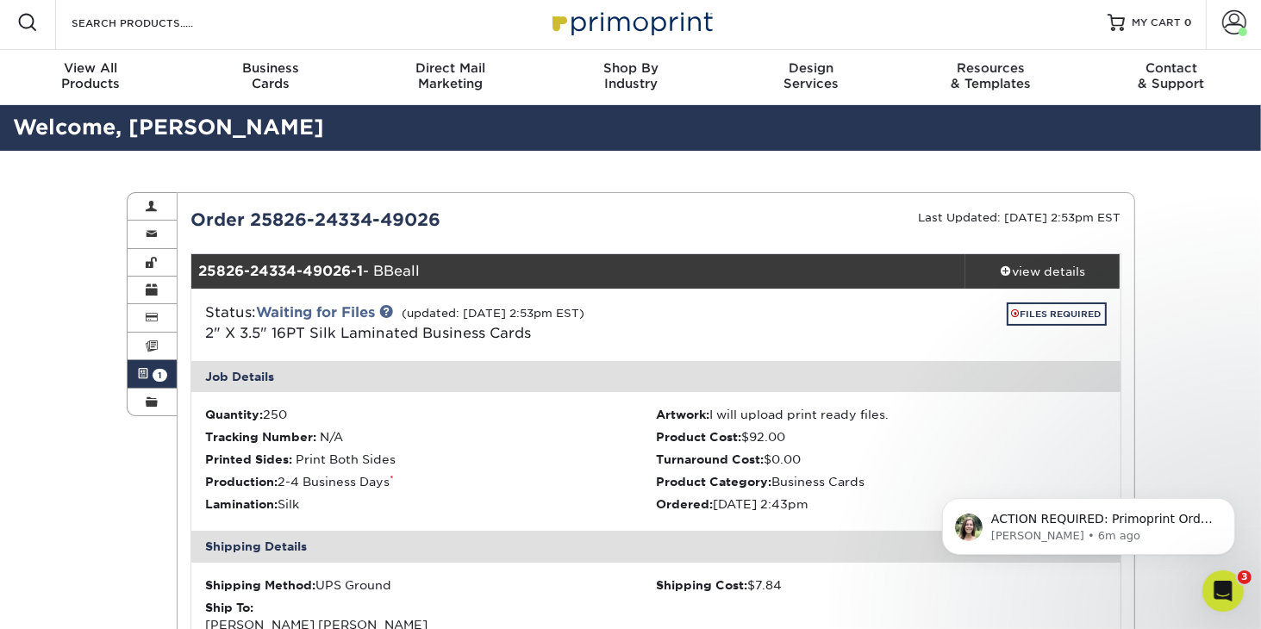
scroll to position [0, 0]
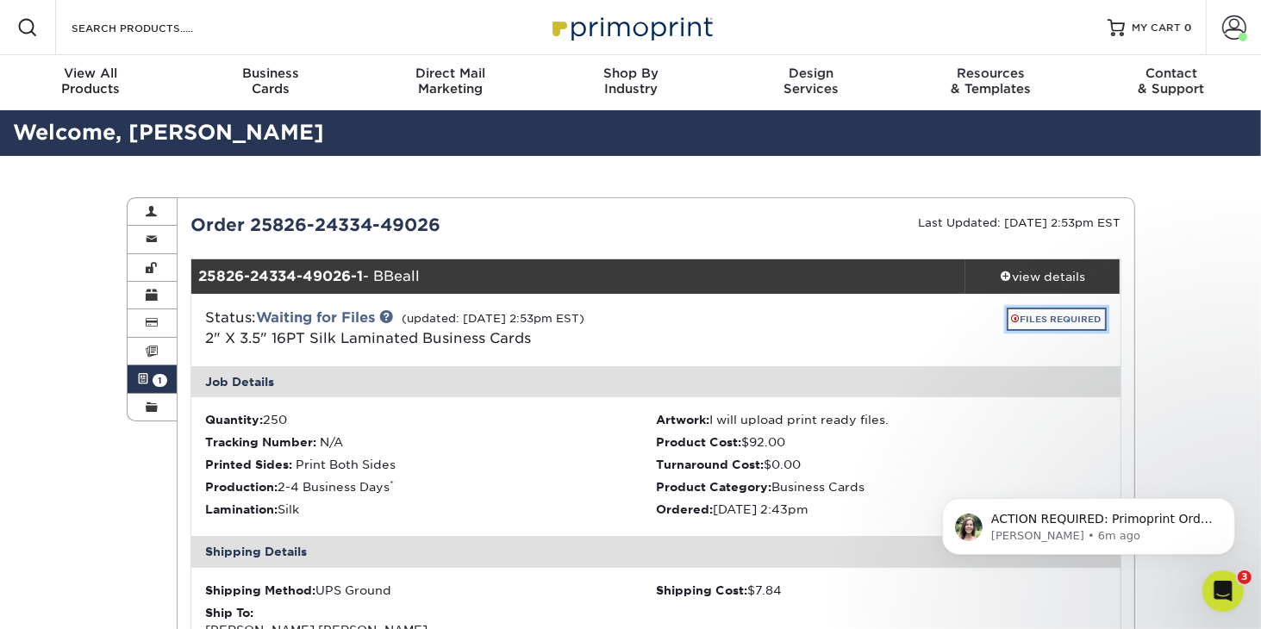
click at [1044, 319] on link "FILES REQUIRED" at bounding box center [1057, 319] width 100 height 23
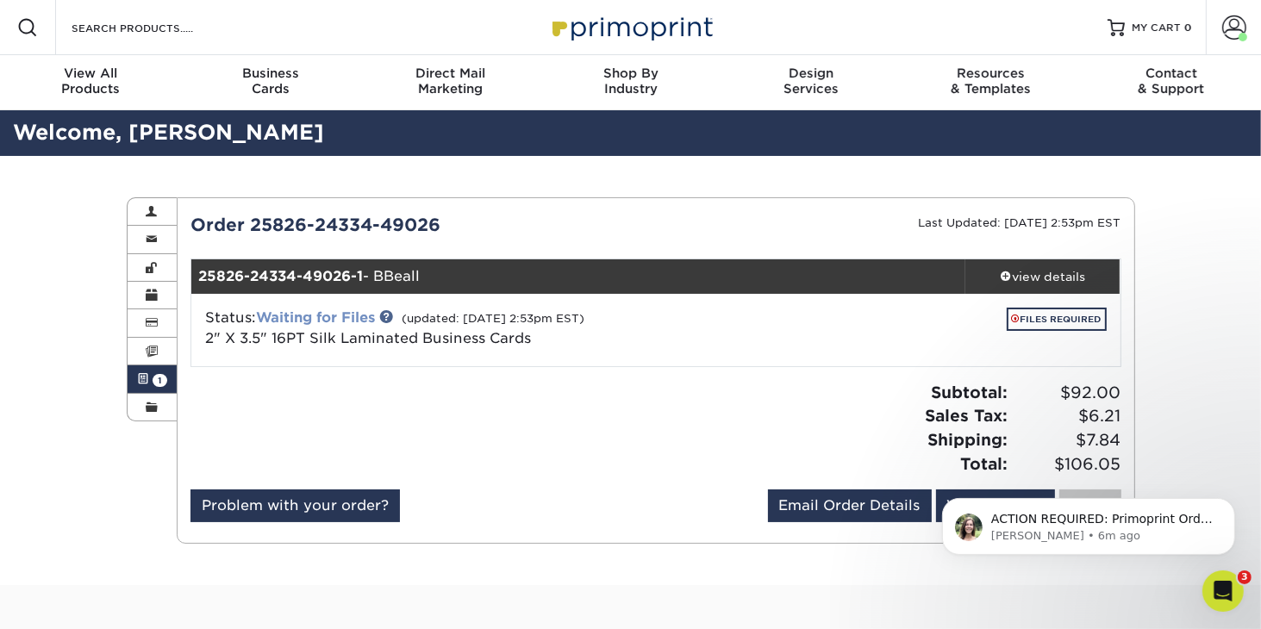
click at [319, 314] on link "Waiting for Files" at bounding box center [315, 318] width 119 height 16
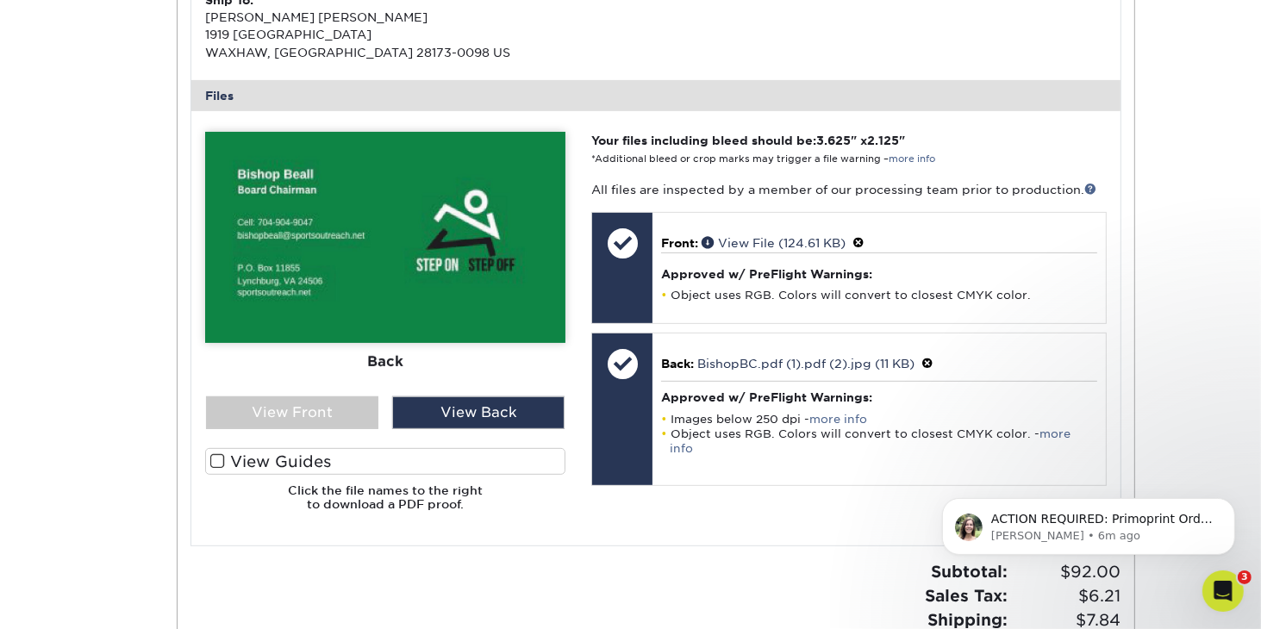
scroll to position [616, 0]
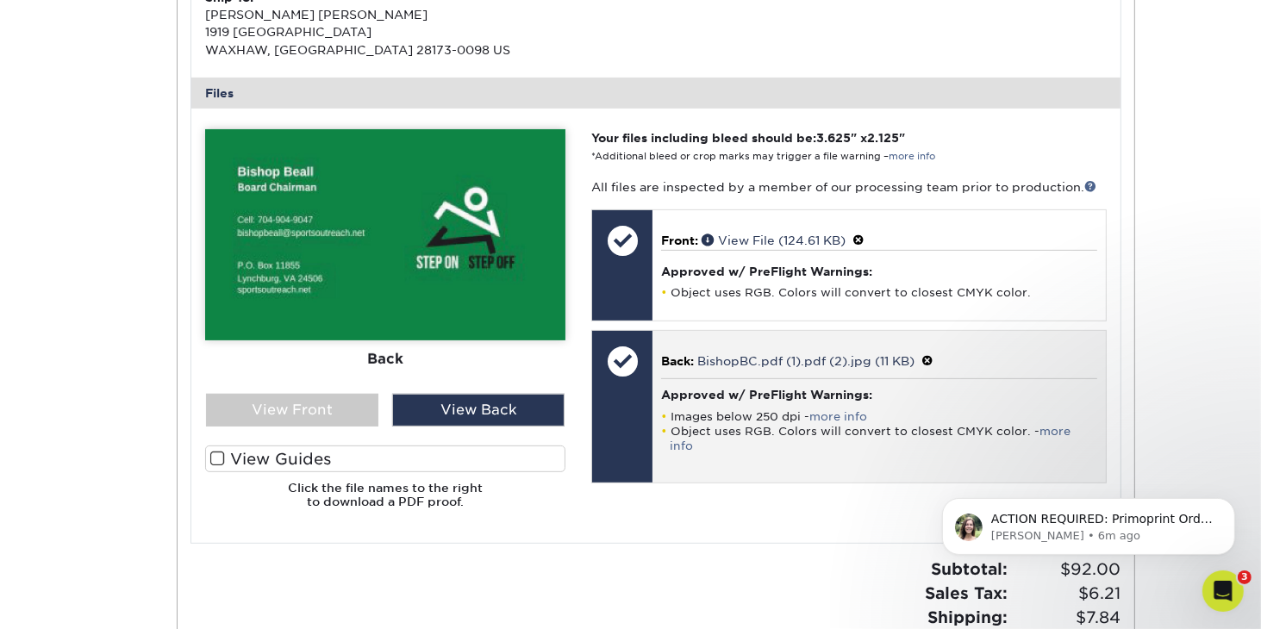
click at [669, 399] on h4 "Approved w/ PreFlight Warnings:" at bounding box center [878, 395] width 435 height 14
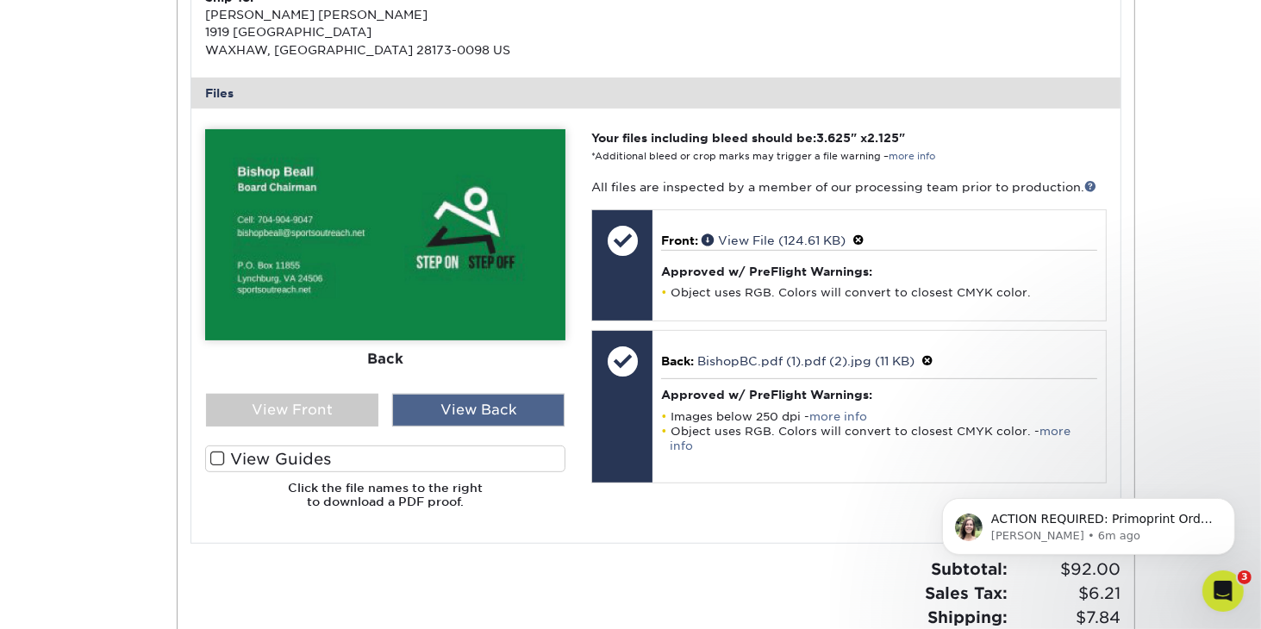
click at [536, 408] on div "View Back" at bounding box center [478, 410] width 172 height 33
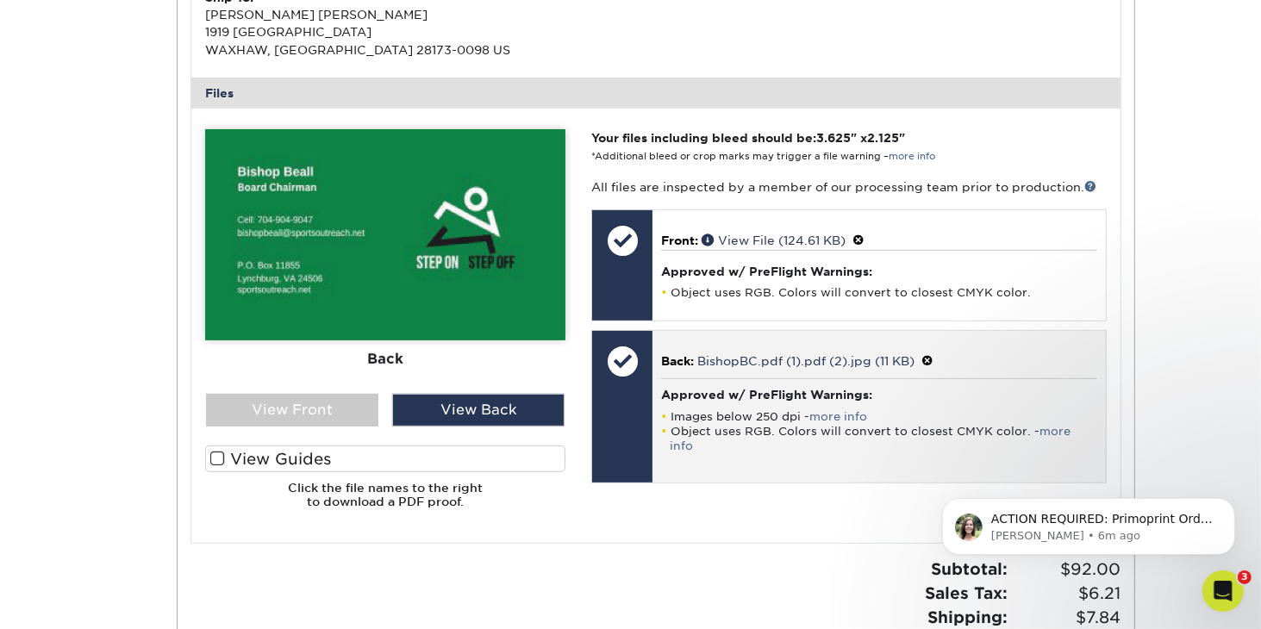
click at [669, 402] on div "Approved w/ PreFlight Warnings: Images below 250 dpi - more info Object uses RG…" at bounding box center [878, 419] width 435 height 83
click at [618, 364] on div at bounding box center [622, 361] width 60 height 60
click at [701, 394] on h4 "Approved w/ PreFlight Warnings:" at bounding box center [878, 395] width 435 height 14
click at [622, 360] on div at bounding box center [622, 361] width 60 height 60
click at [679, 383] on div "Approved w/ PreFlight Warnings: Images below 250 dpi - more info Object uses RG…" at bounding box center [878, 419] width 435 height 83
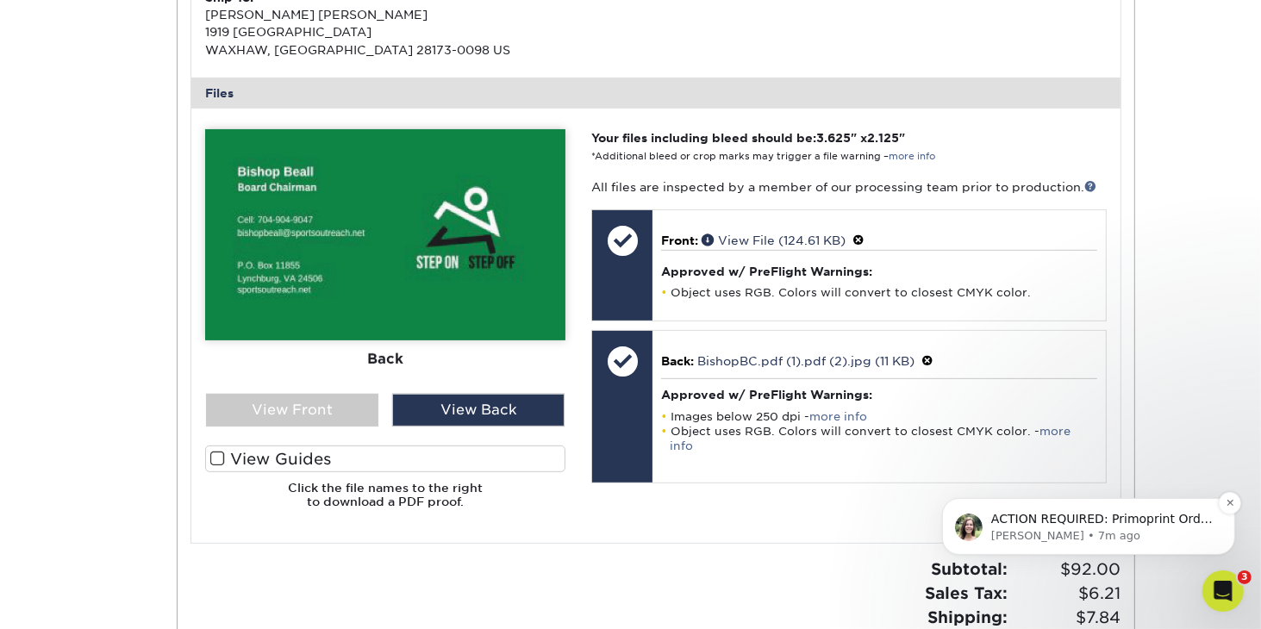
click at [991, 522] on p "ACTION REQUIRED: Primoprint Order 25826-24334-49026 Thank you for placing your …" at bounding box center [1102, 518] width 222 height 17
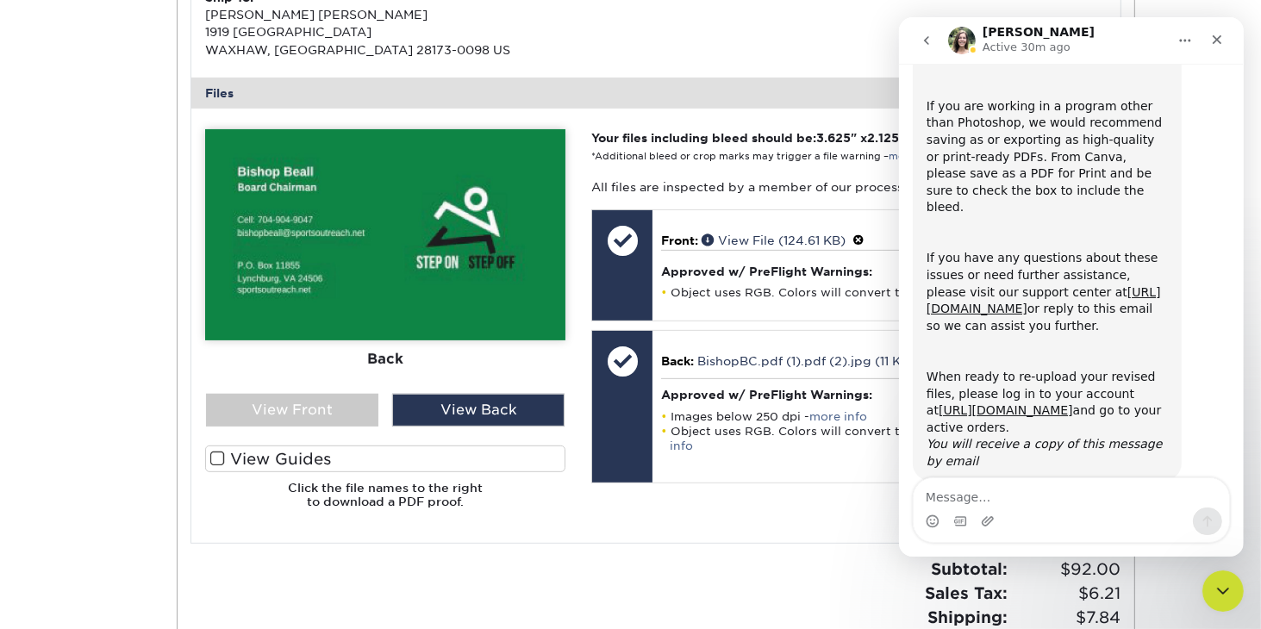
scroll to position [303, 0]
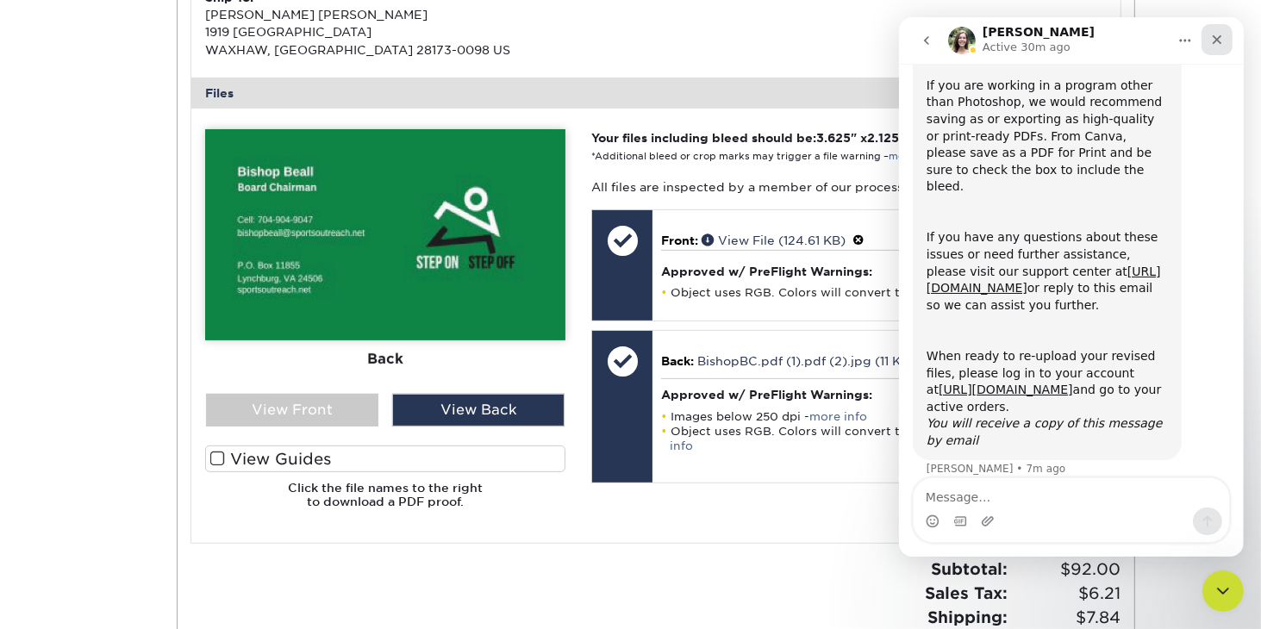
click at [1213, 35] on icon "Close" at bounding box center [1216, 39] width 9 height 9
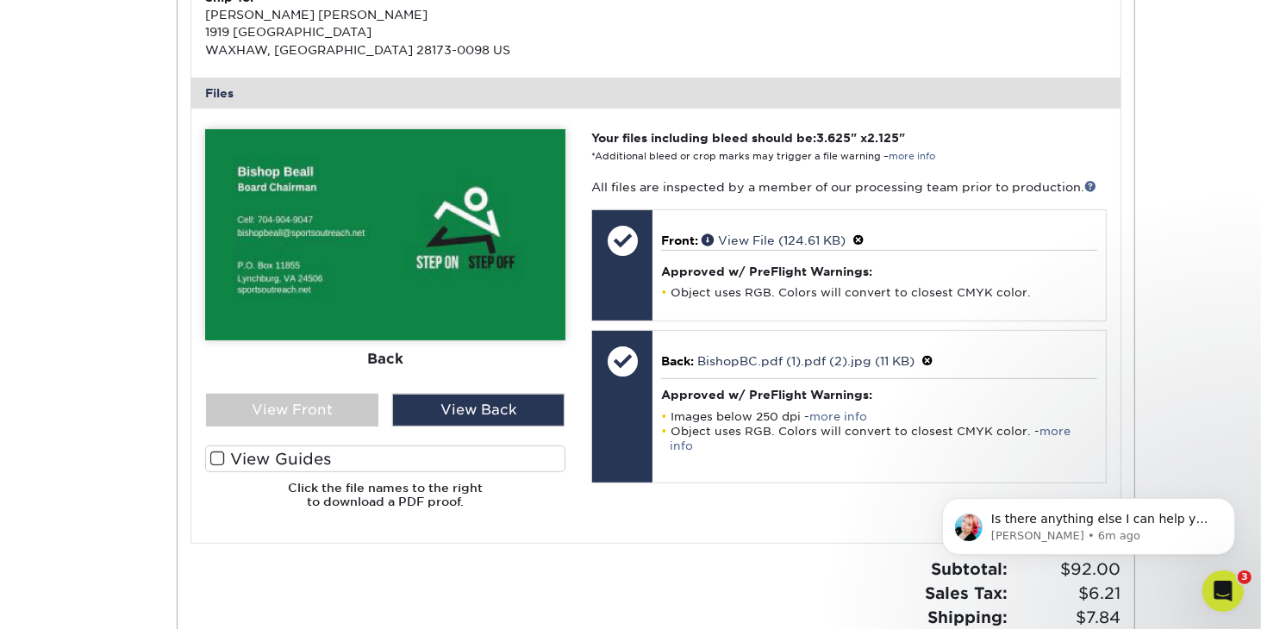
scroll to position [0, 0]
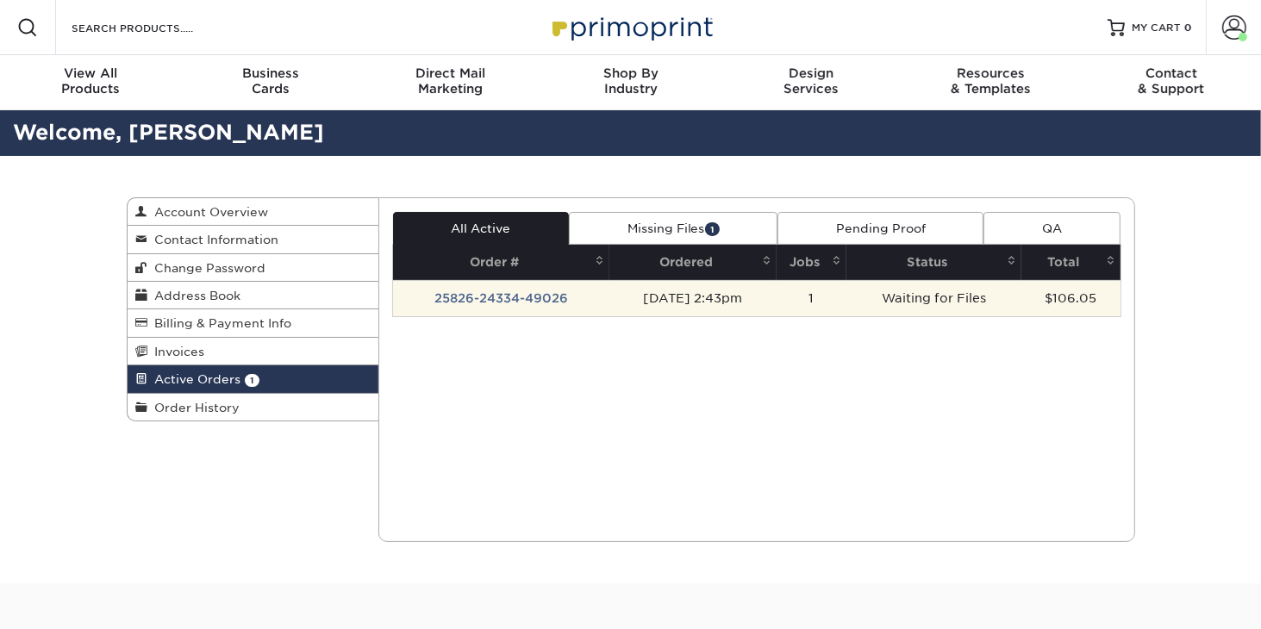
click at [700, 293] on td "[DATE] 2:43pm" at bounding box center [693, 298] width 167 height 36
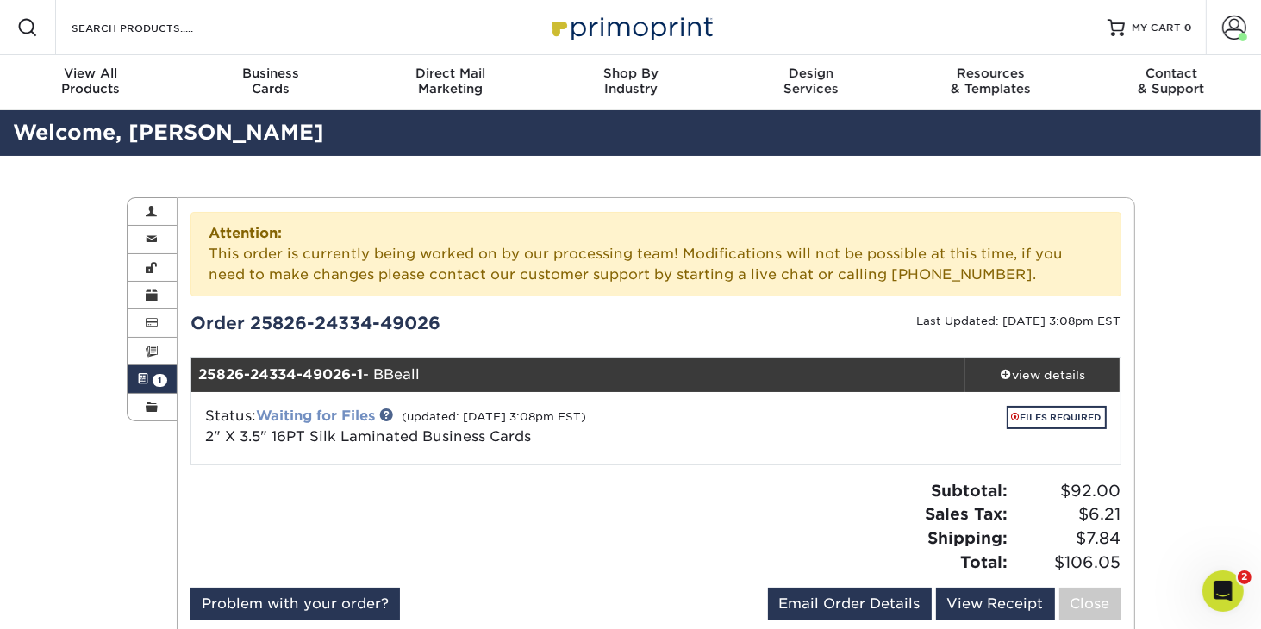
click at [355, 411] on link "Waiting for Files" at bounding box center [315, 416] width 119 height 16
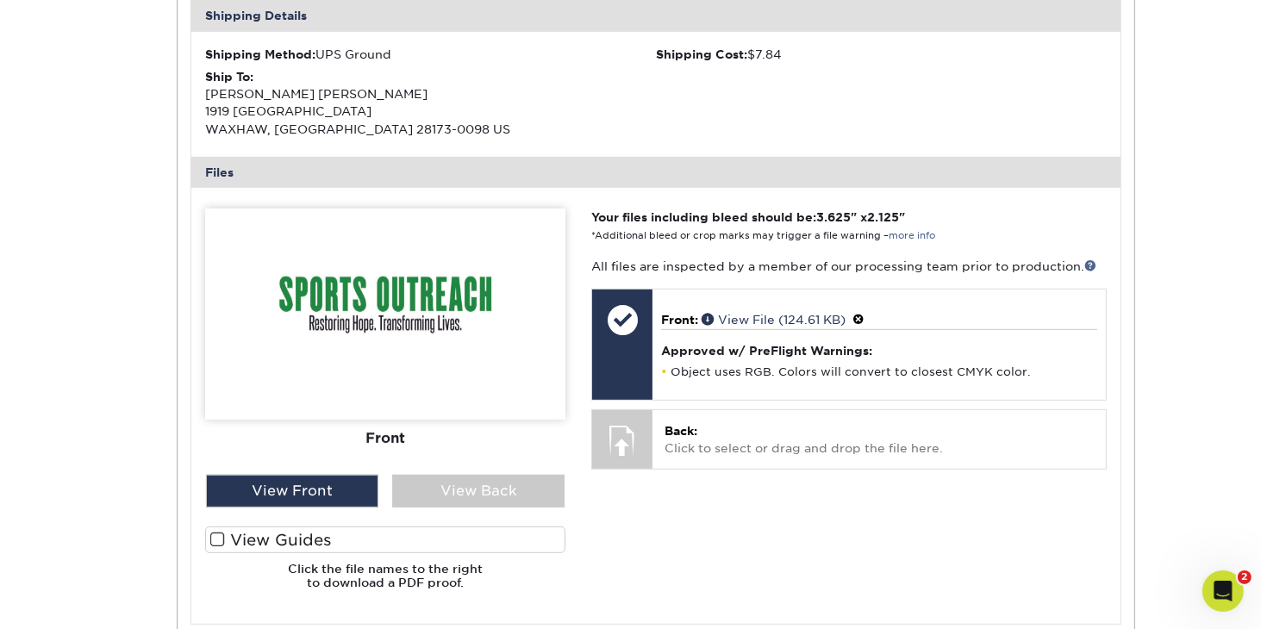
scroll to position [637, 0]
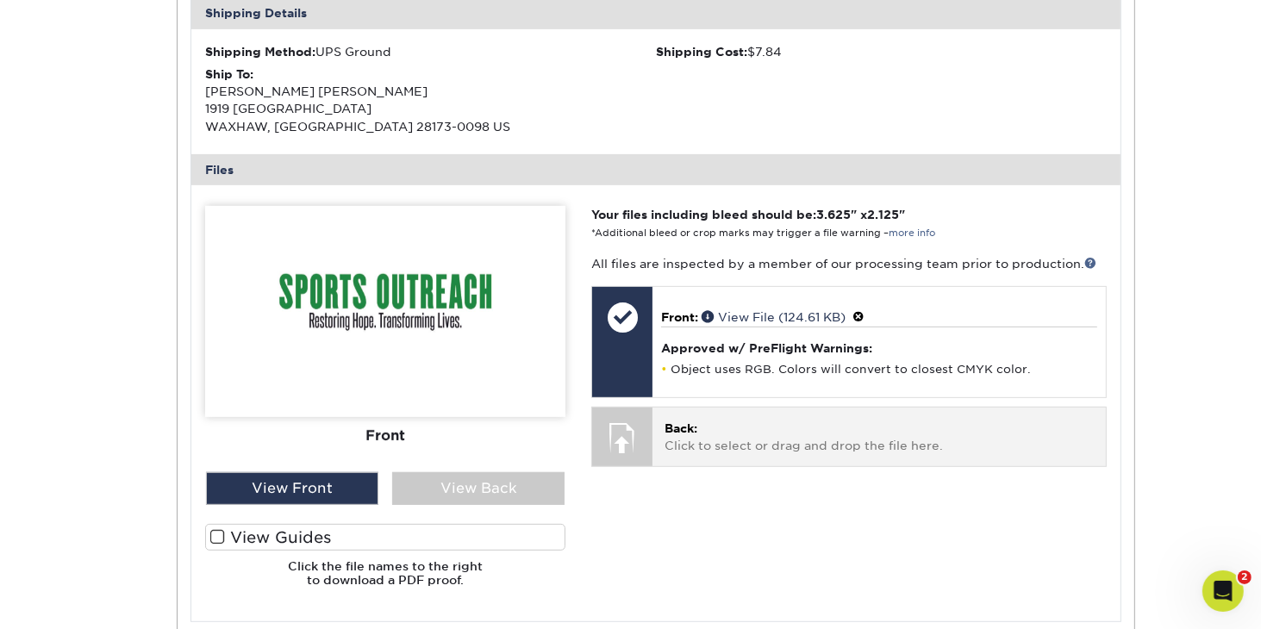
click at [635, 435] on div at bounding box center [622, 438] width 60 height 60
click at [681, 439] on p "Back: Click to select or drag and drop the file here." at bounding box center [879, 437] width 429 height 35
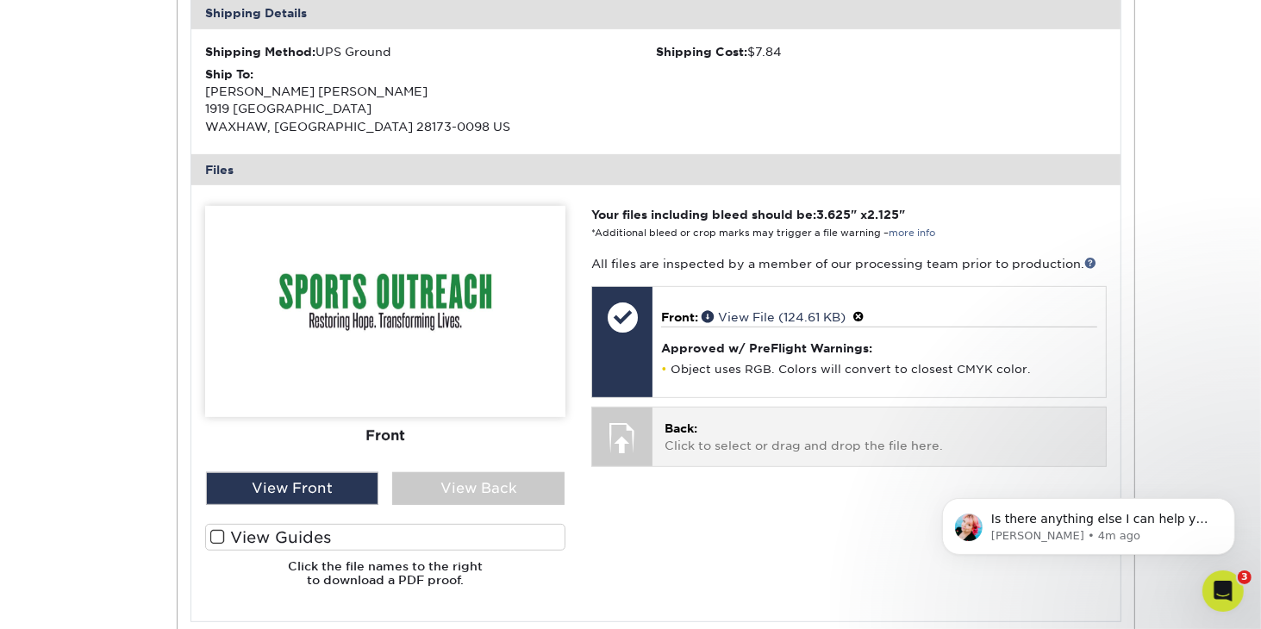
scroll to position [0, 0]
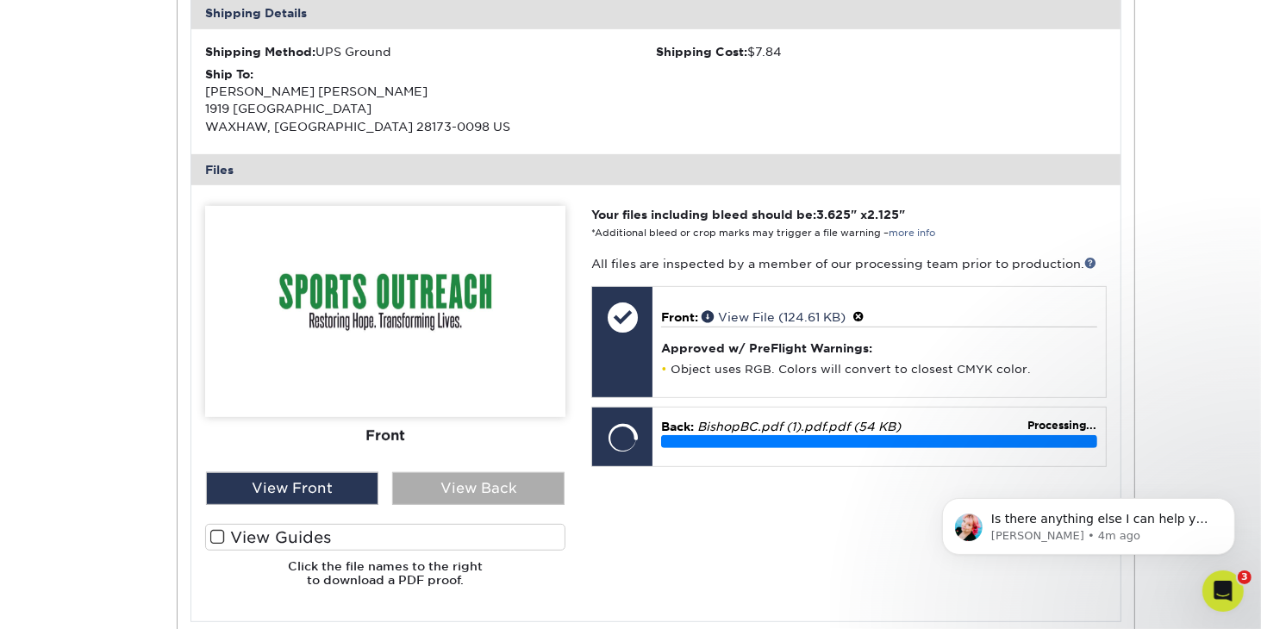
click at [531, 492] on div "View Back" at bounding box center [478, 488] width 172 height 33
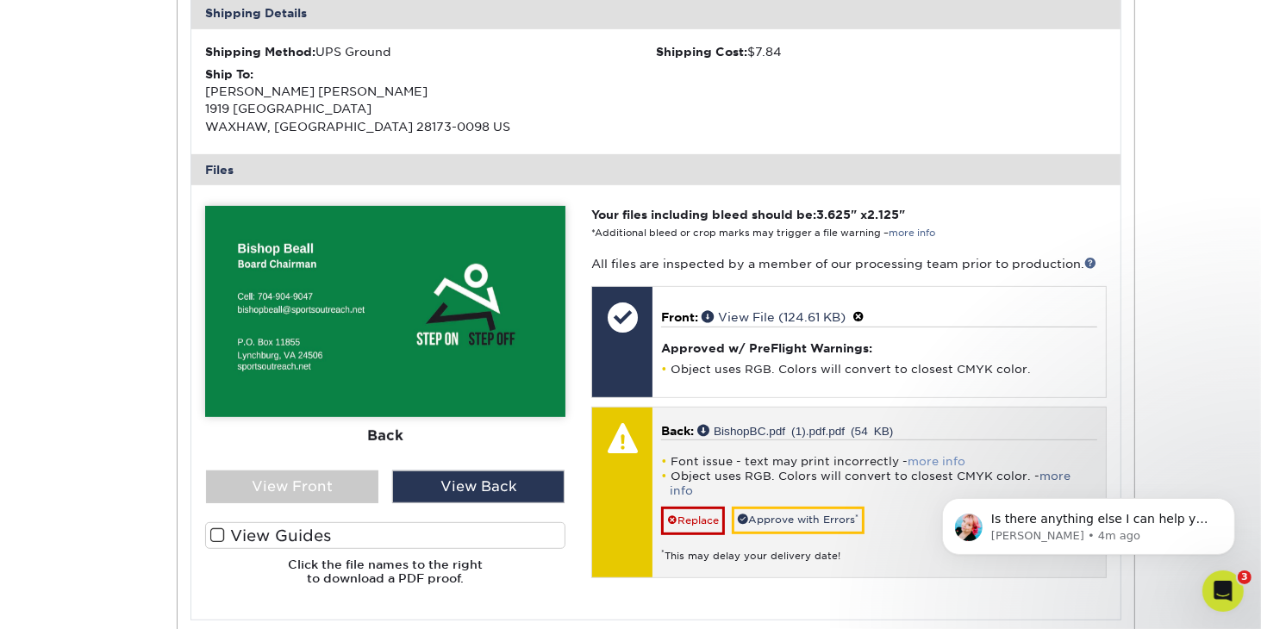
click at [938, 460] on link "more info" at bounding box center [937, 461] width 58 height 13
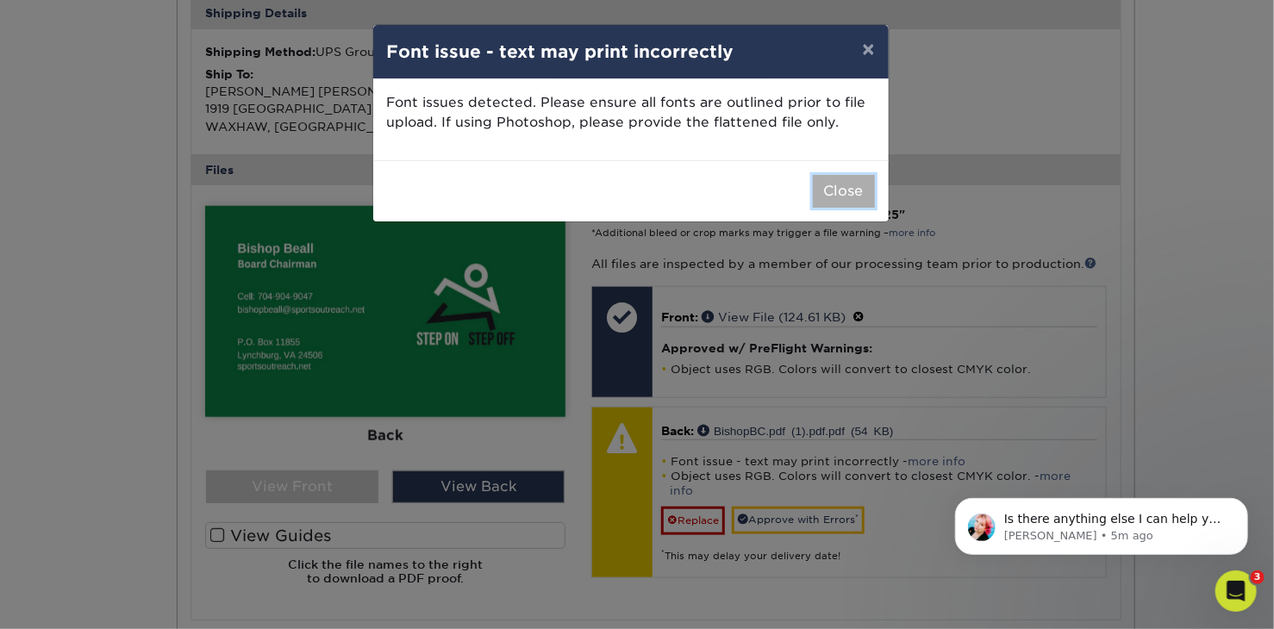
click at [835, 197] on button "Close" at bounding box center [844, 191] width 62 height 33
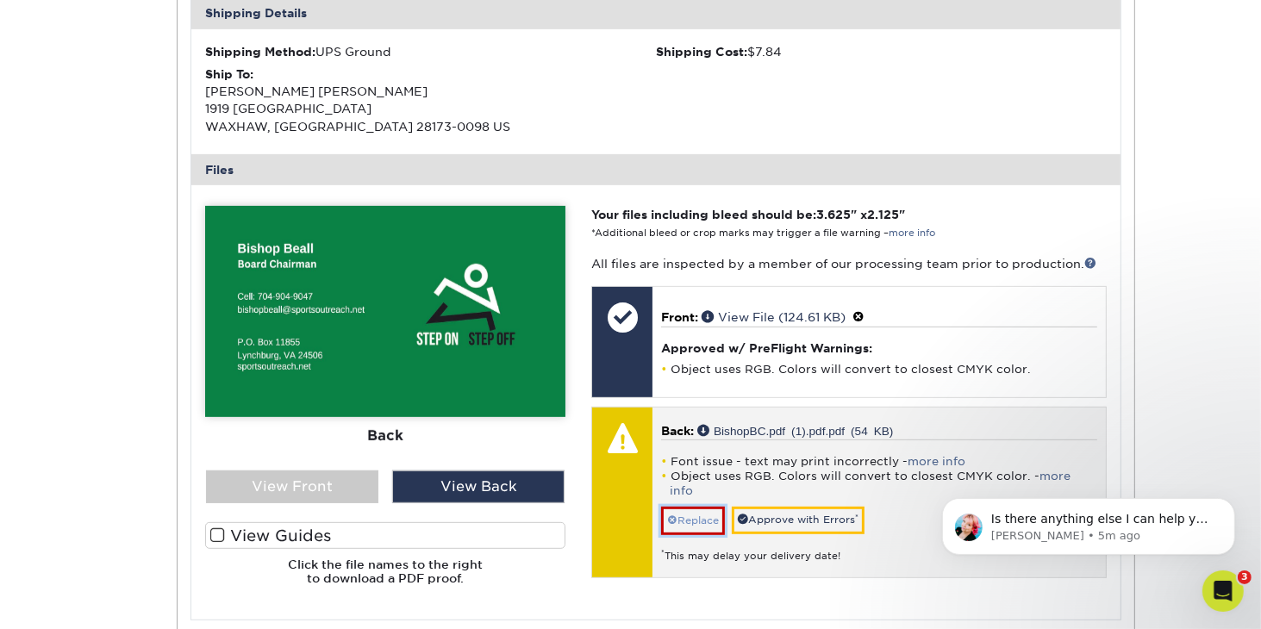
click at [700, 507] on link "Replace" at bounding box center [693, 521] width 64 height 28
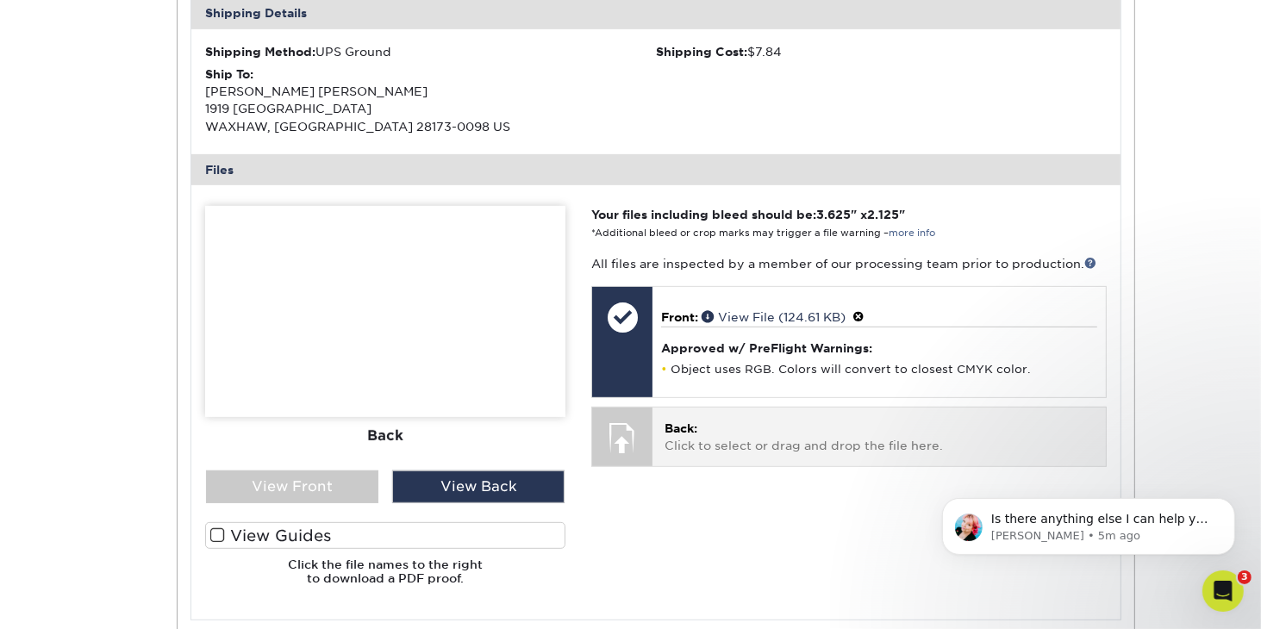
click at [683, 447] on p "Back: Click to select or drag and drop the file here." at bounding box center [879, 437] width 429 height 35
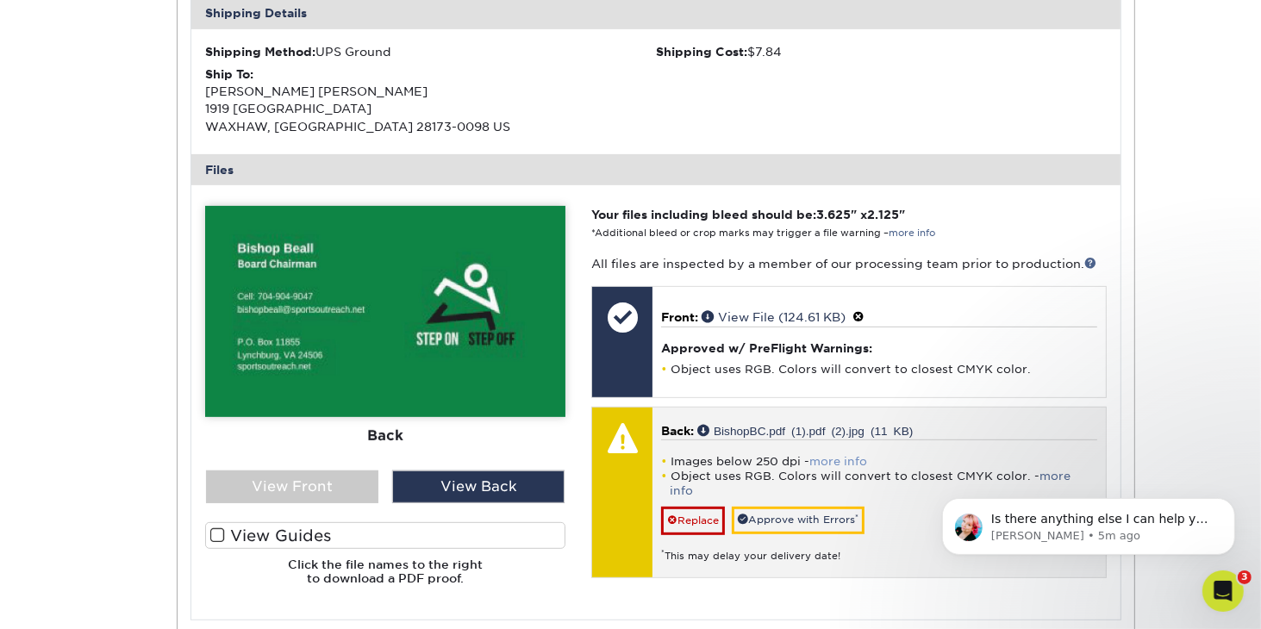
click at [832, 460] on link "more info" at bounding box center [839, 461] width 58 height 13
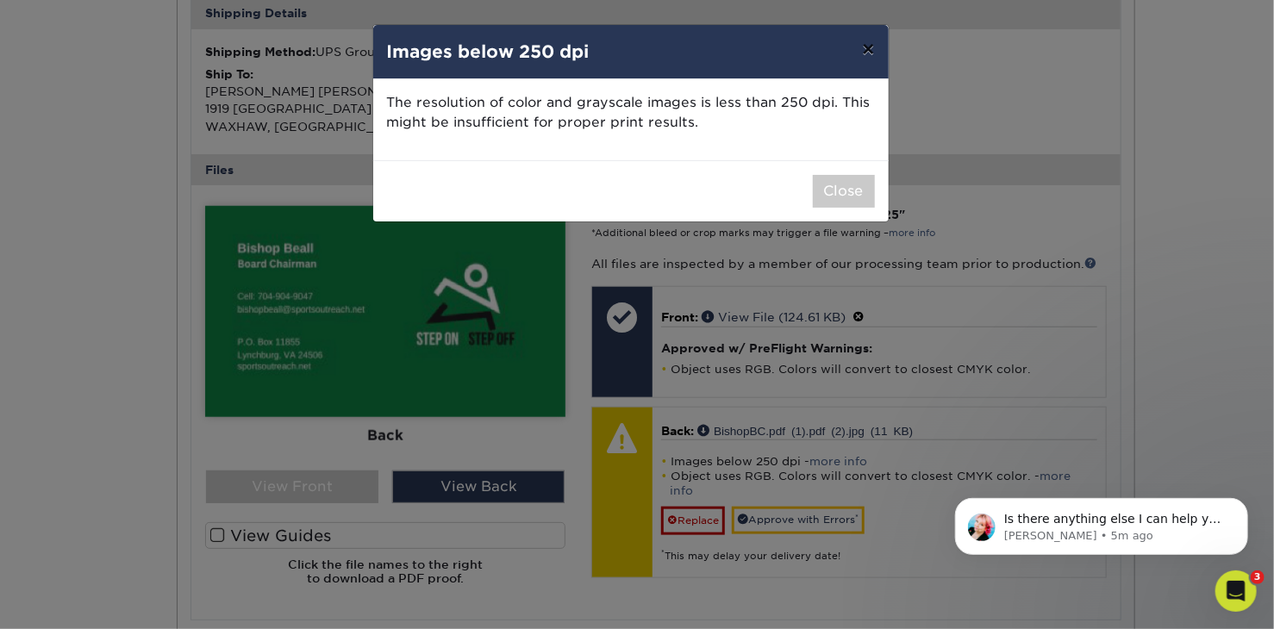
click at [875, 49] on button "×" at bounding box center [868, 49] width 40 height 48
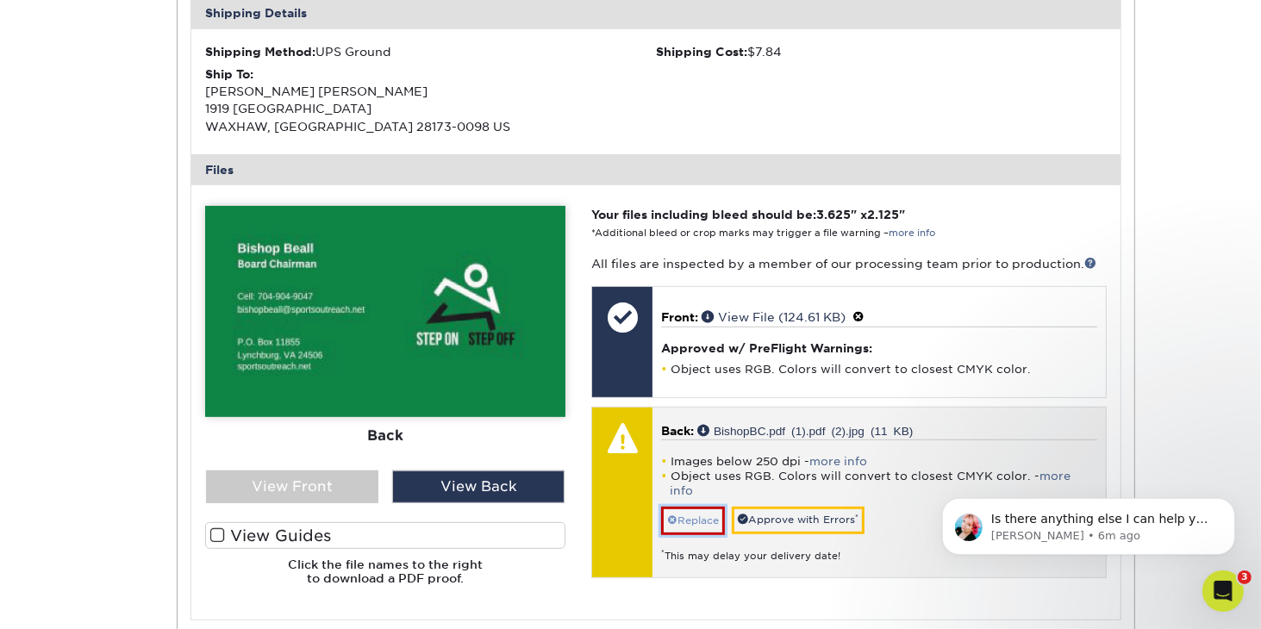
click at [683, 507] on link "Replace" at bounding box center [693, 521] width 64 height 28
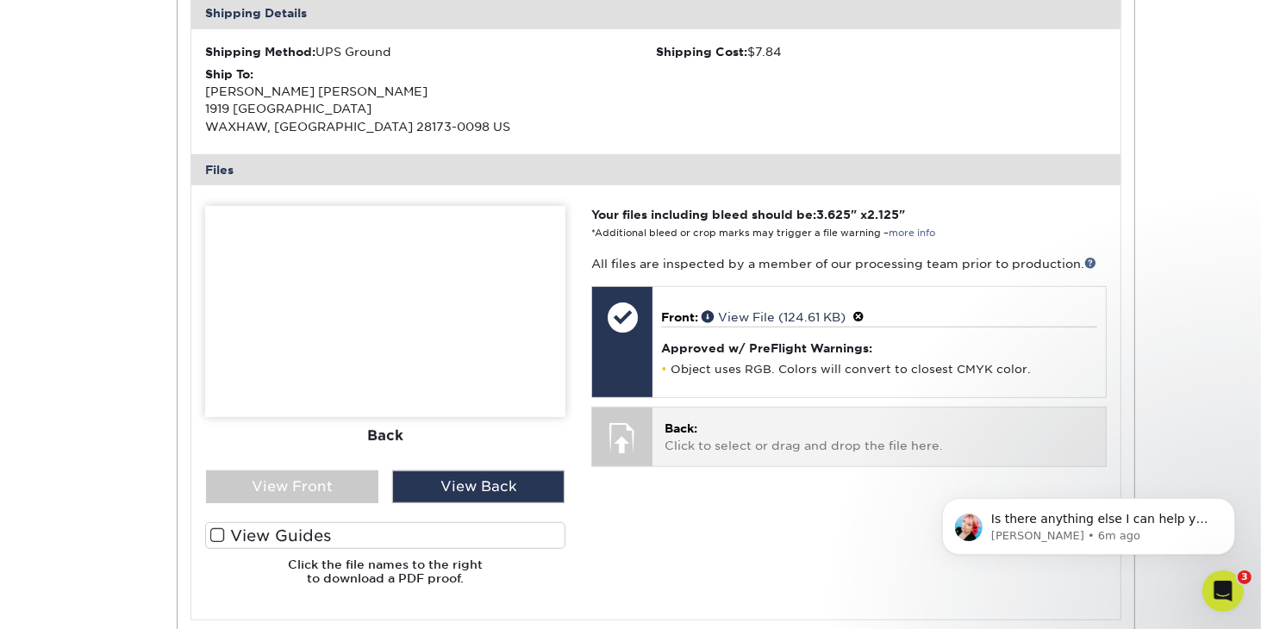
click at [660, 447] on div "Back: Click to select or drag and drop the file here. Choose file BishopBC.pdf …" at bounding box center [879, 437] width 453 height 58
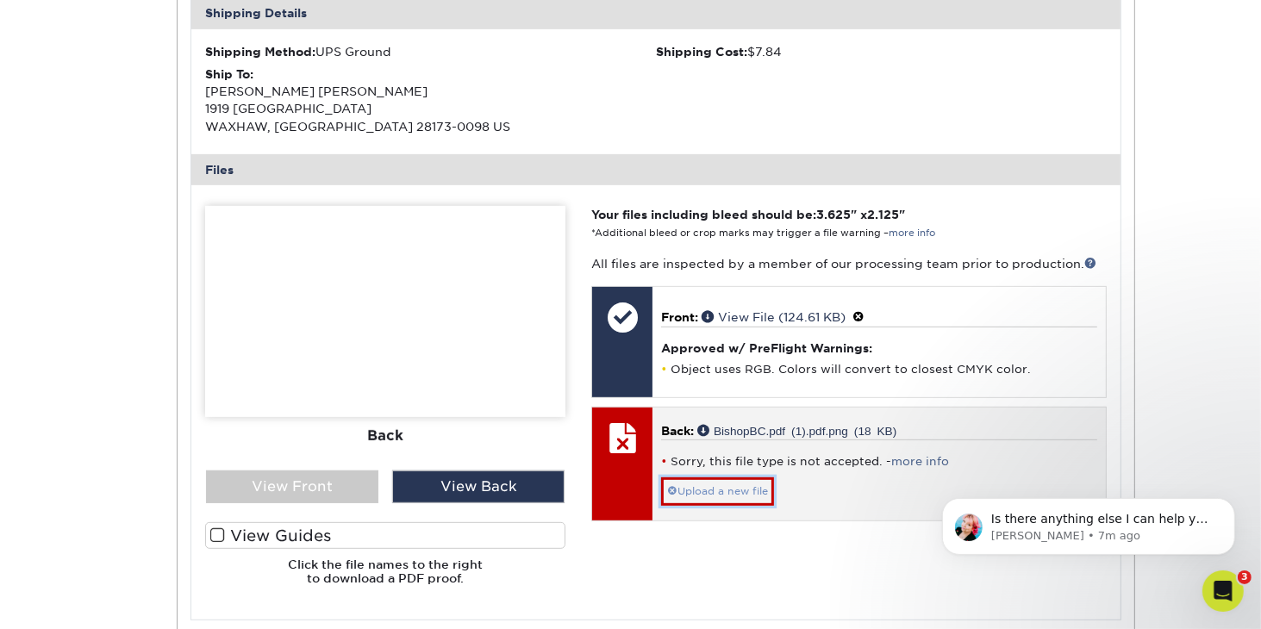
click at [697, 491] on link "Upload a new file" at bounding box center [717, 492] width 113 height 28
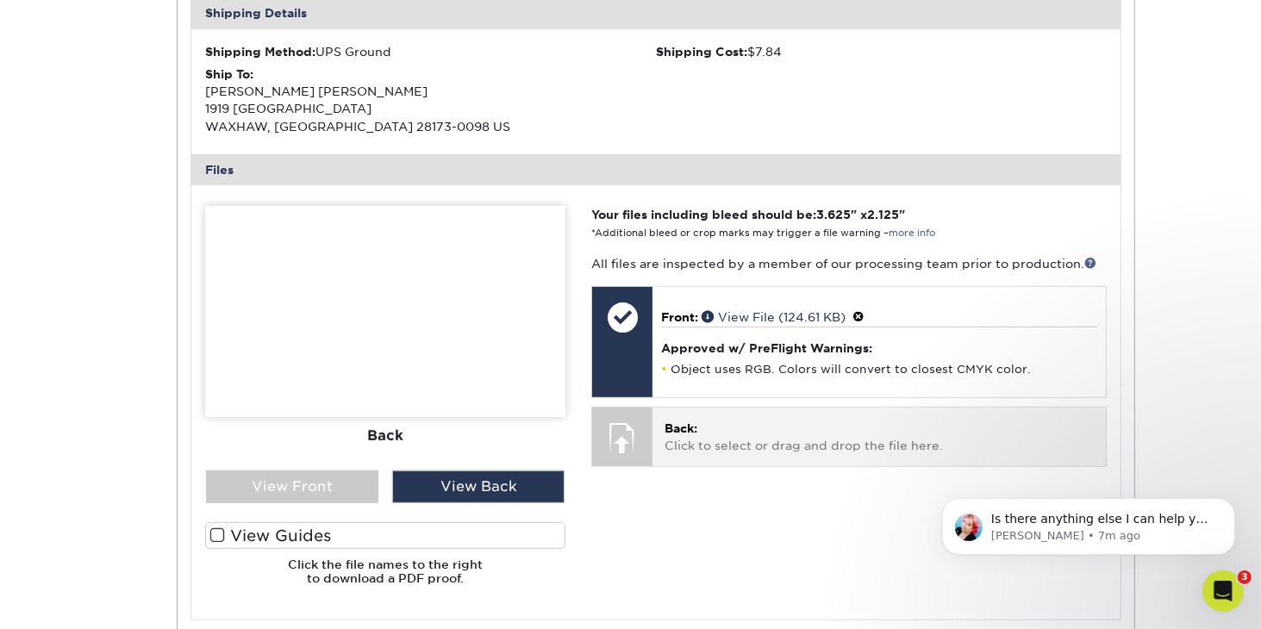
click at [633, 440] on div at bounding box center [622, 438] width 60 height 60
click at [679, 447] on p "Back: Click to select or drag and drop the file here." at bounding box center [879, 437] width 429 height 35
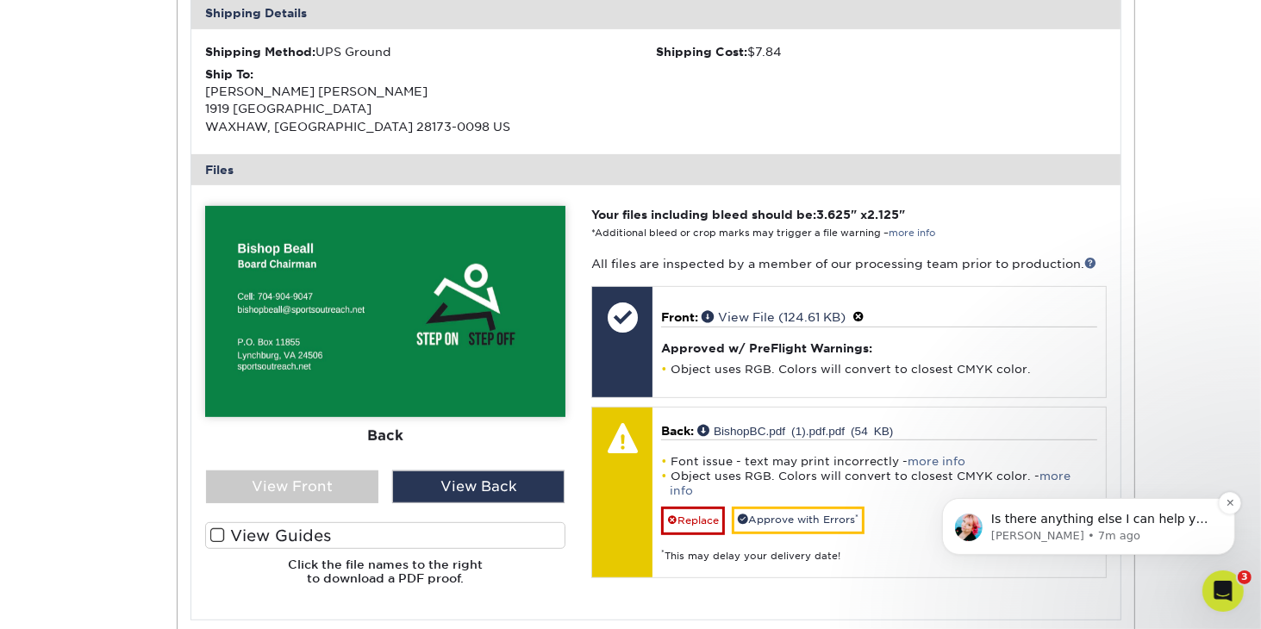
click at [1015, 535] on p "[PERSON_NAME] • 7m ago" at bounding box center [1102, 536] width 222 height 16
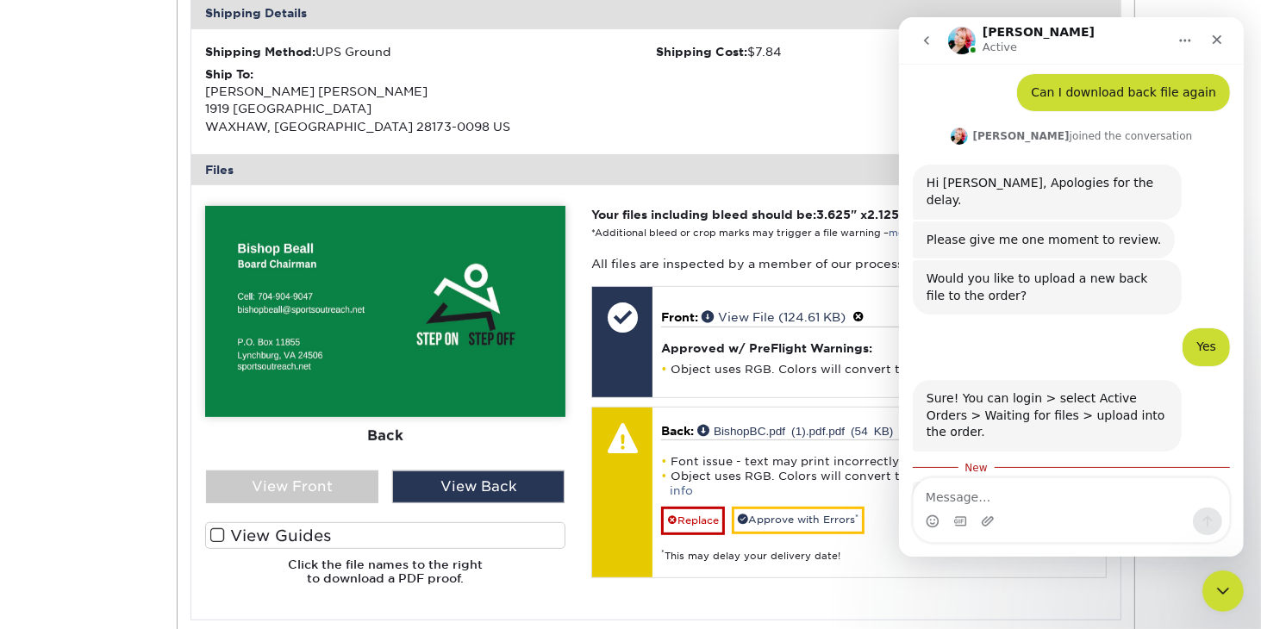
scroll to position [779, 0]
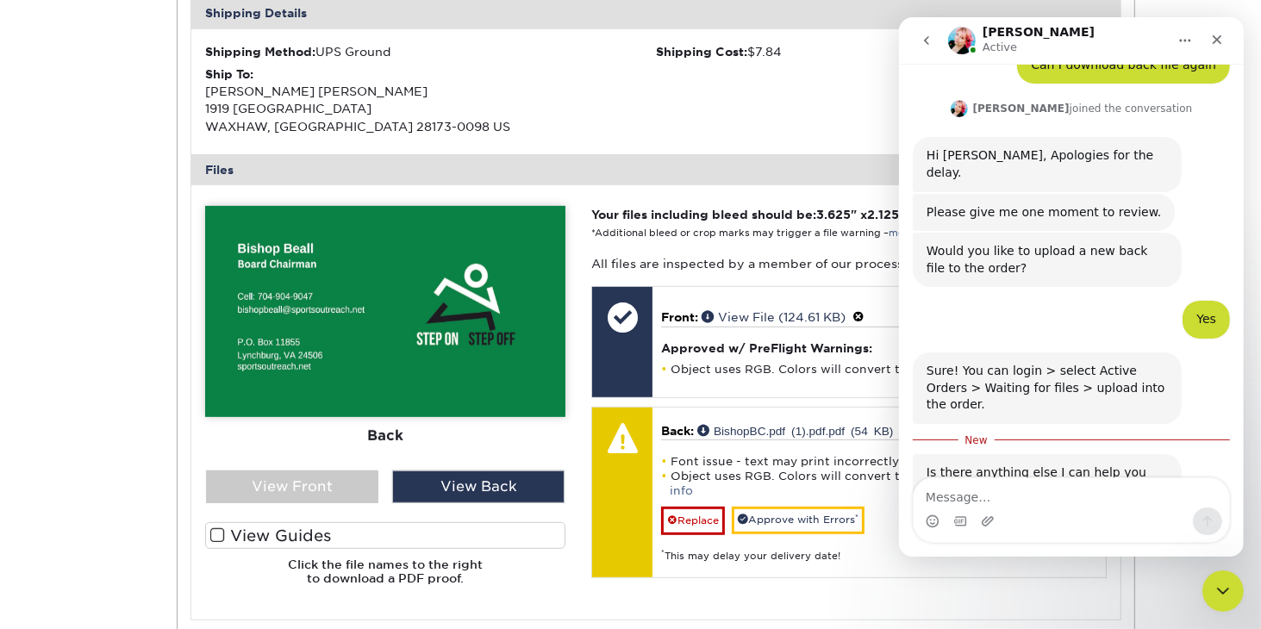
click at [965, 497] on textarea "Message…" at bounding box center [1071, 493] width 316 height 29
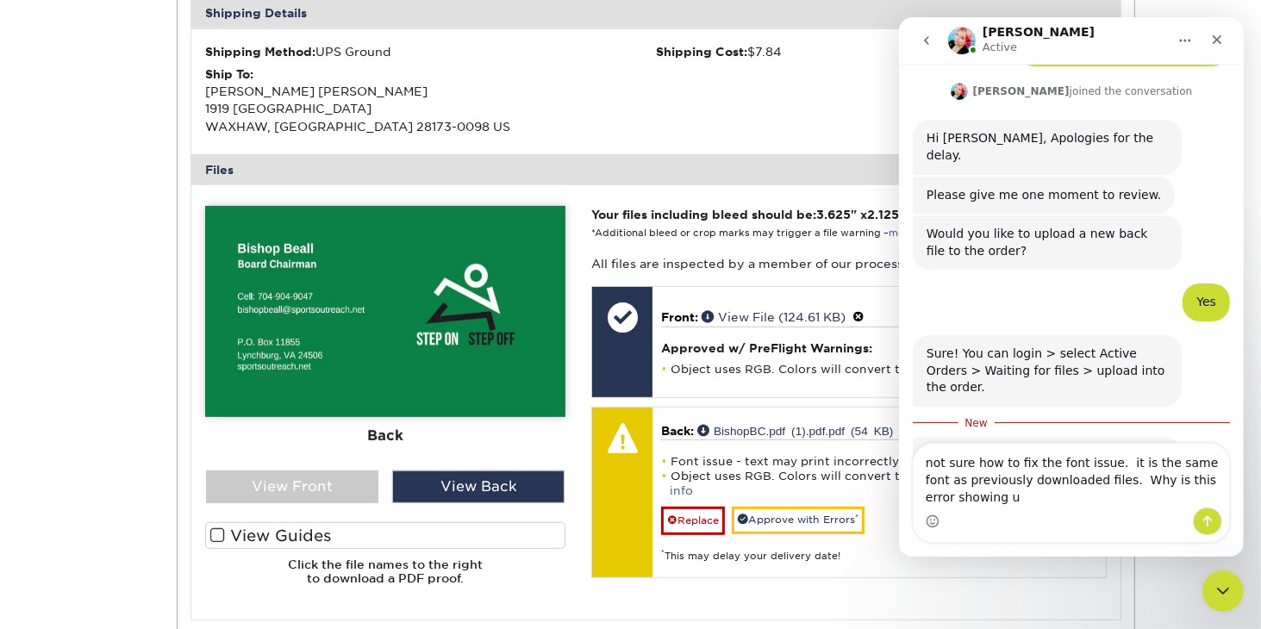
scroll to position [814, 0]
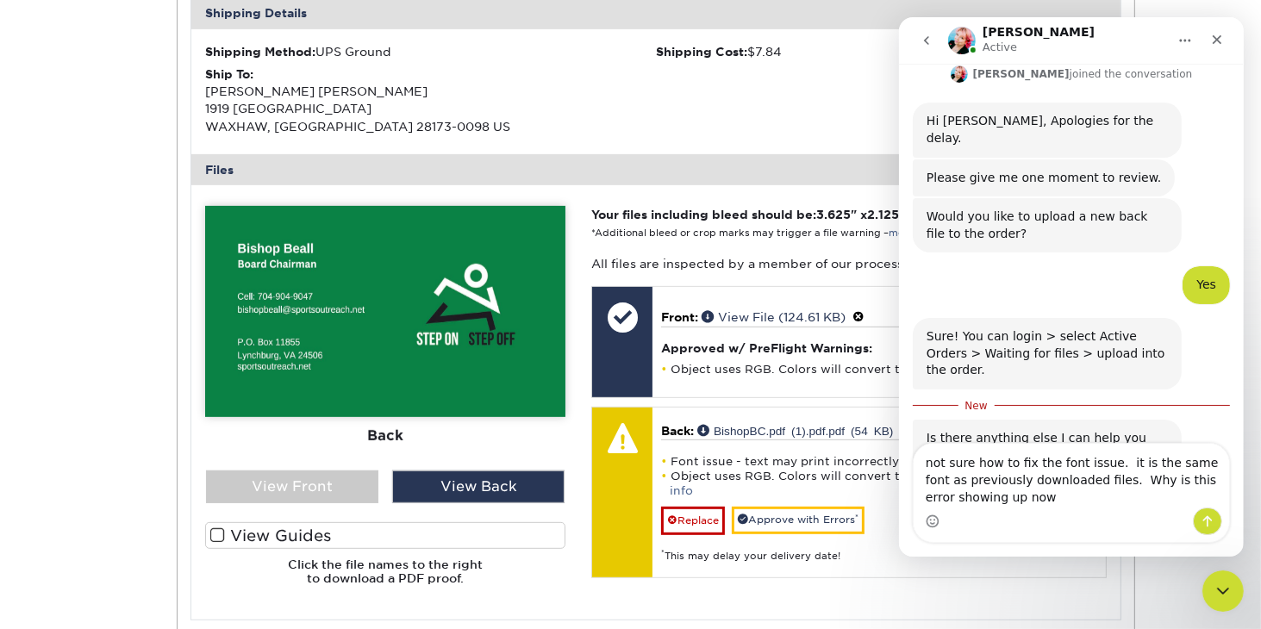
type textarea "not sure how to fix the font issue. it is the same font as previously downloade…"
click at [1202, 518] on icon "Send a message…" at bounding box center [1207, 522] width 14 height 14
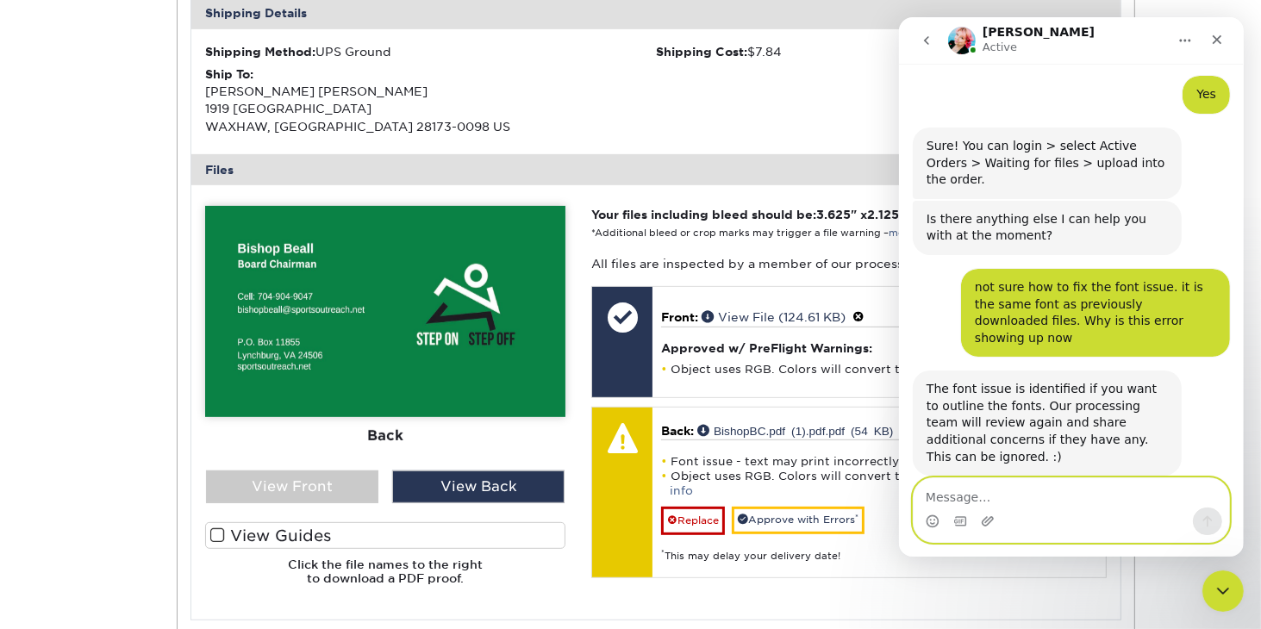
scroll to position [939, 0]
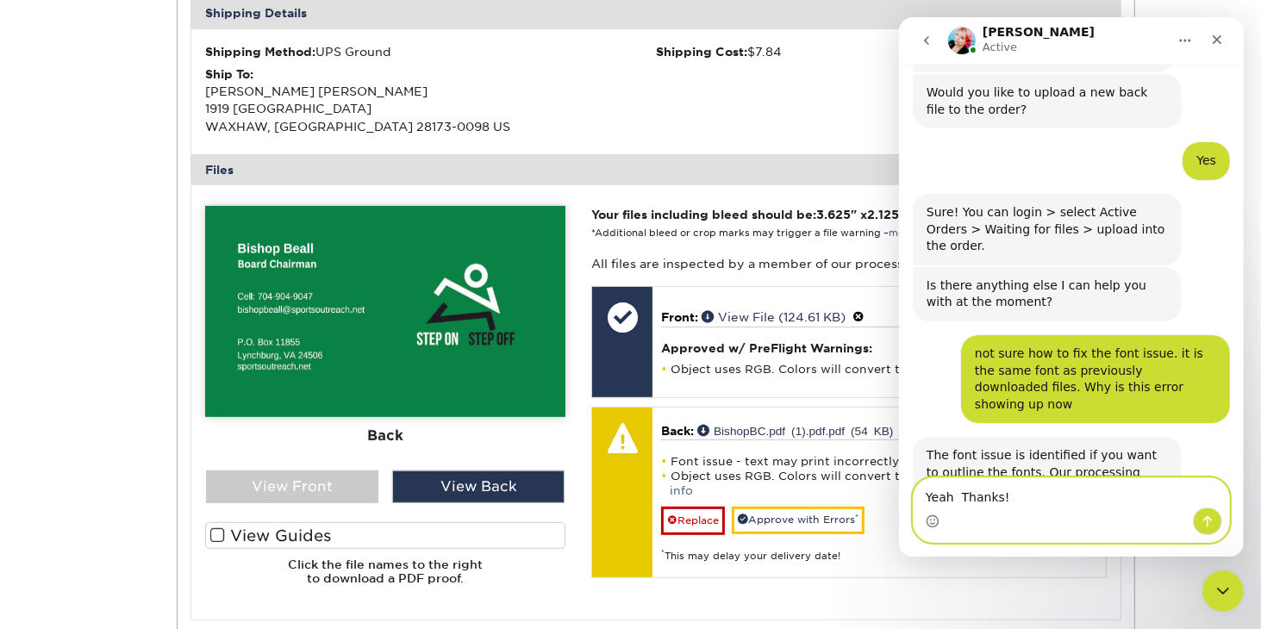
type textarea "Yeah Thanks!"
click at [1216, 517] on button "Send a message…" at bounding box center [1206, 522] width 29 height 28
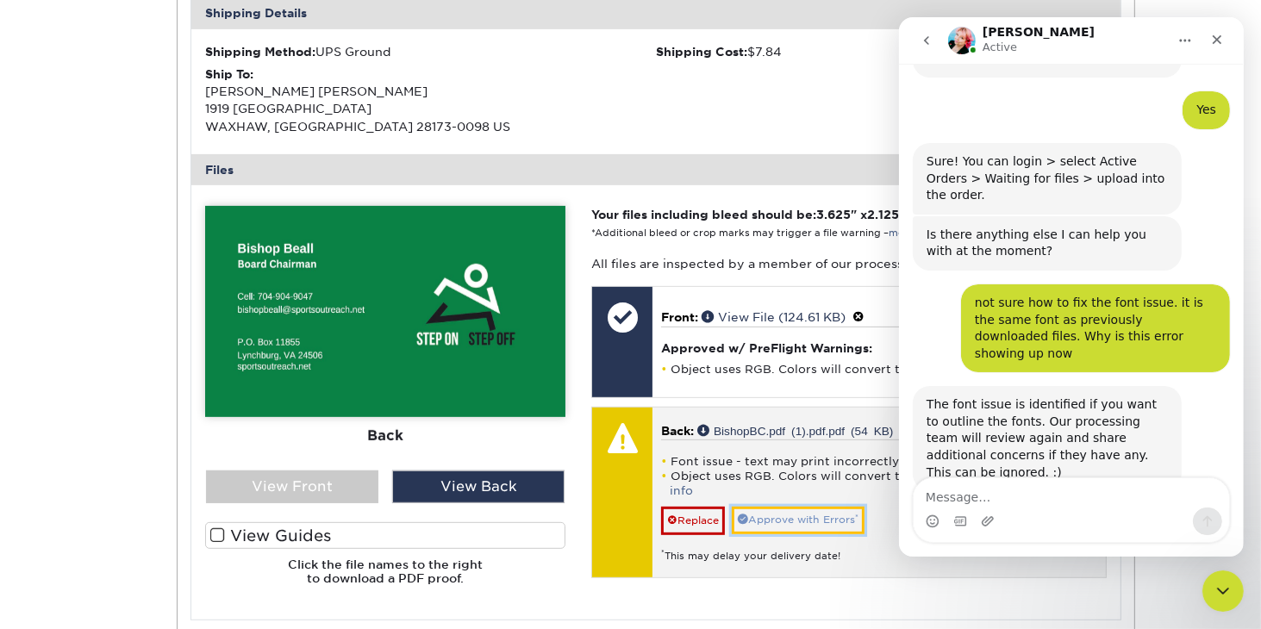
click at [774, 507] on link "Approve with Errors *" at bounding box center [798, 520] width 133 height 27
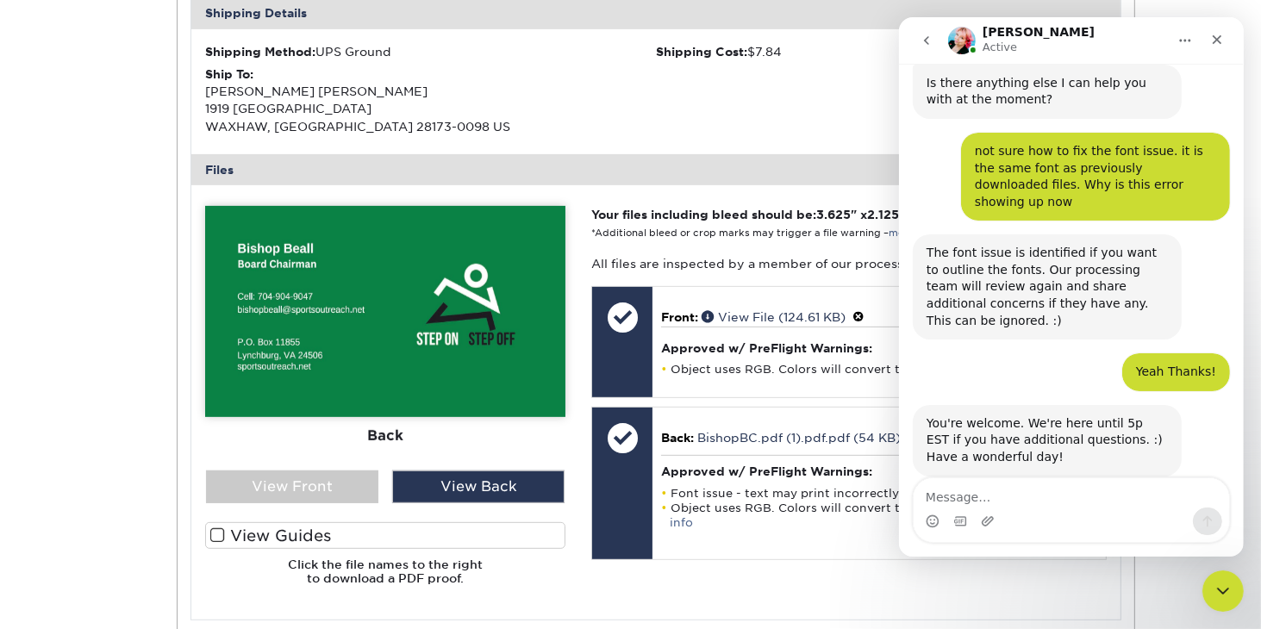
scroll to position [1076, 0]
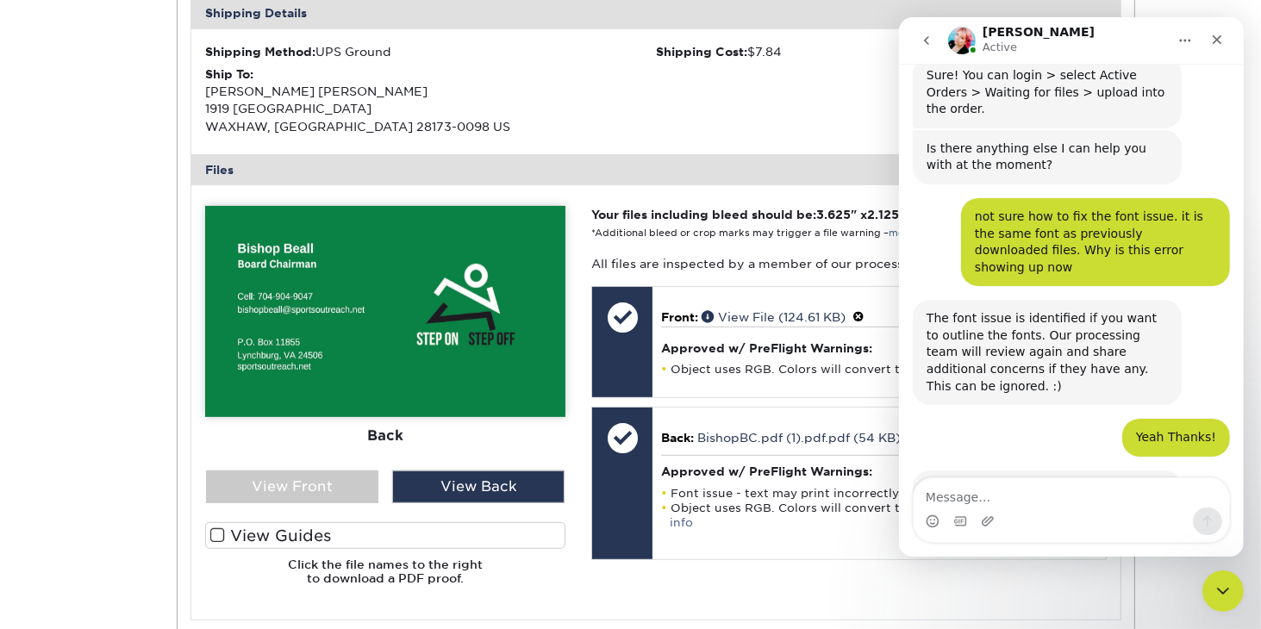
click at [938, 510] on div "Intercom messenger" at bounding box center [932, 522] width 14 height 28
click at [967, 500] on textarea "Message…" at bounding box center [1071, 493] width 316 height 29
type textarea "You also."
click at [1203, 518] on icon "Send a message…" at bounding box center [1207, 522] width 14 height 14
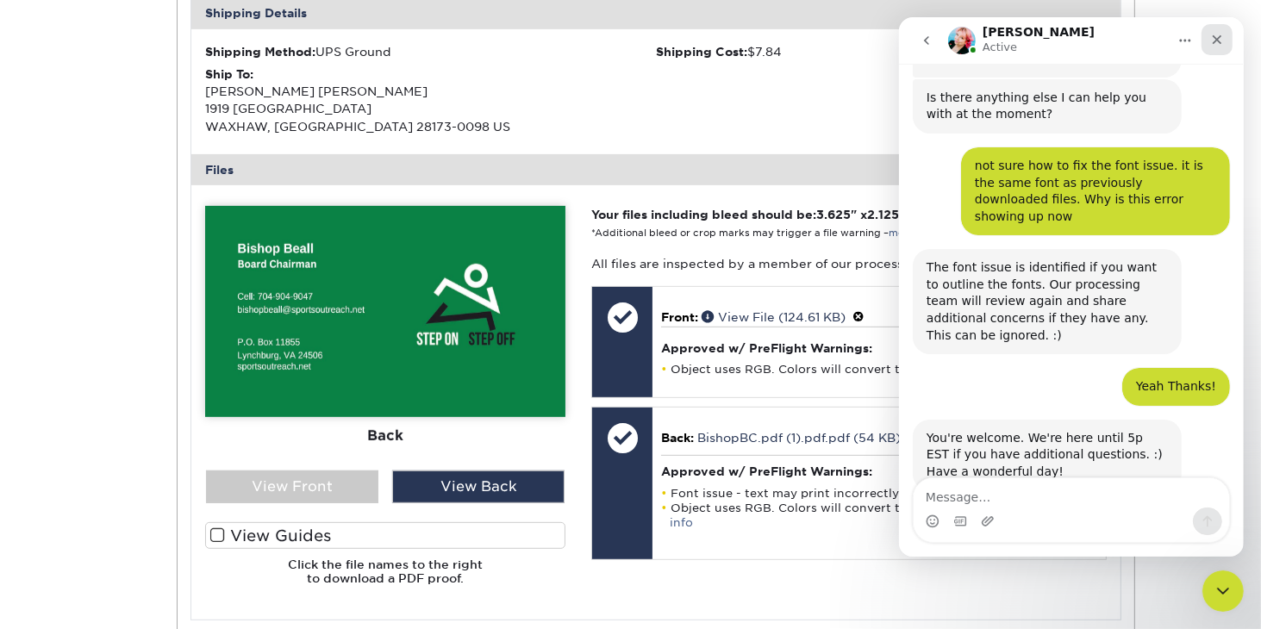
click at [1216, 35] on icon "Close" at bounding box center [1217, 40] width 14 height 14
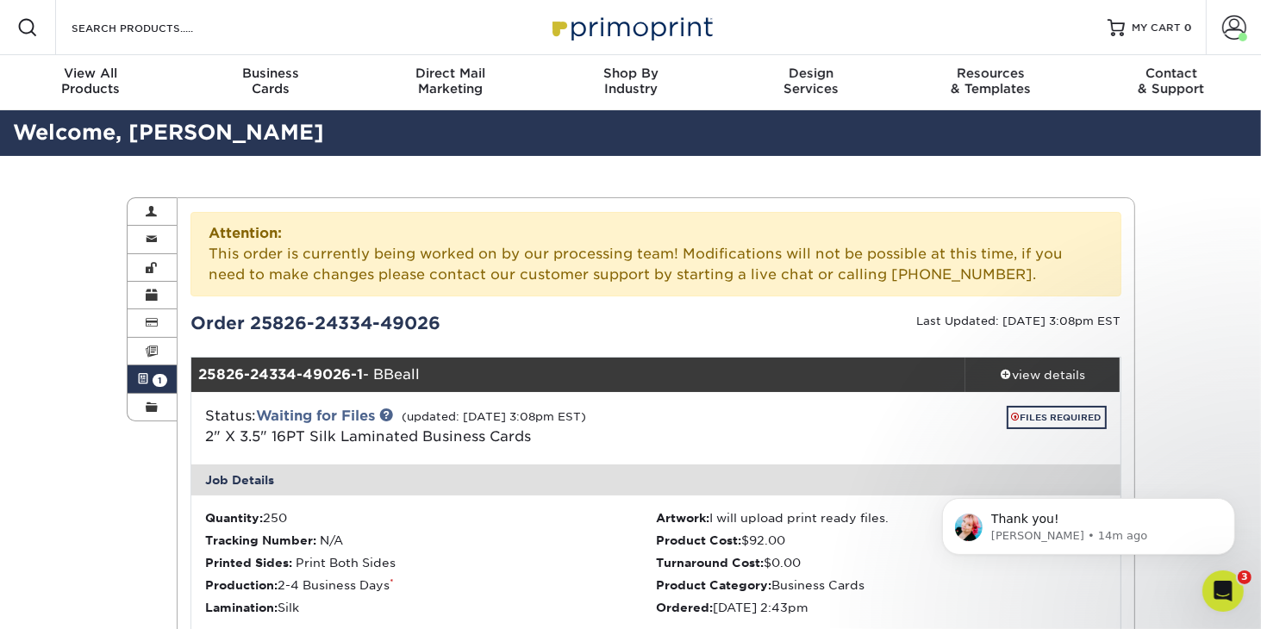
scroll to position [0, 0]
